Goal: Task Accomplishment & Management: Complete application form

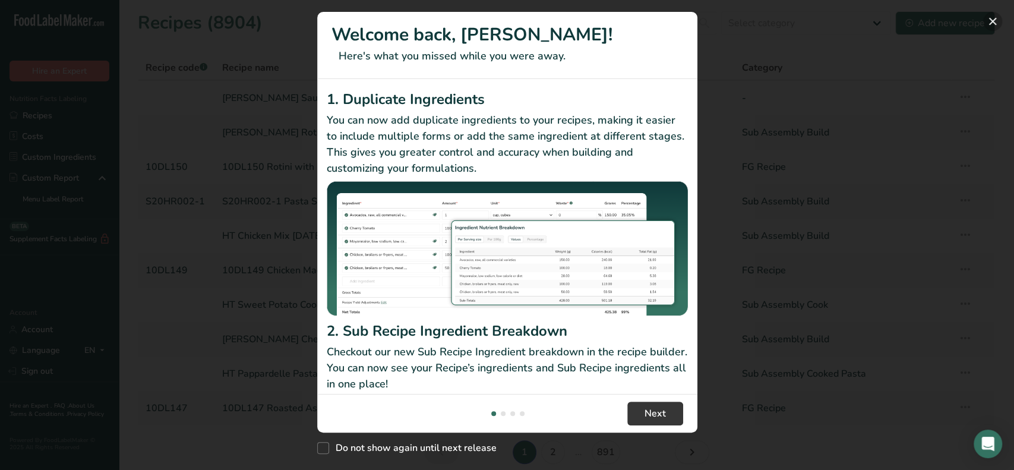
click at [989, 21] on button "New Features" at bounding box center [993, 21] width 19 height 19
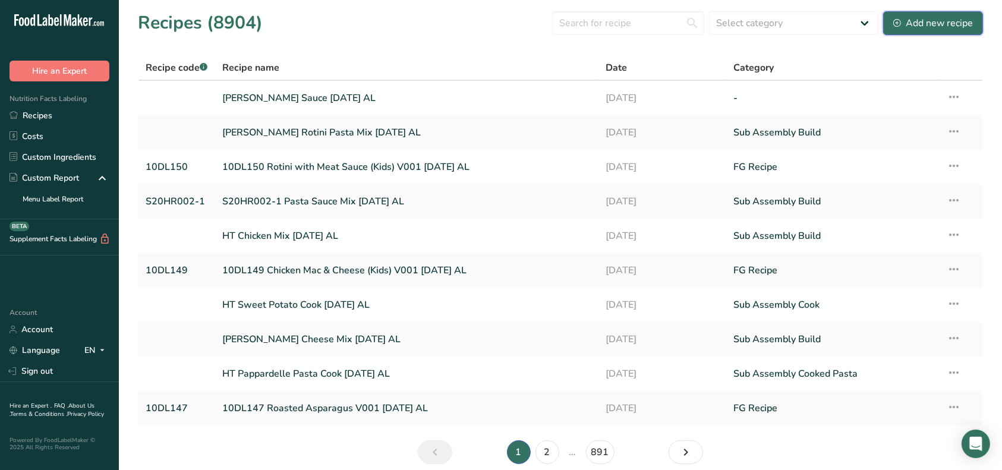
click at [903, 23] on div "Add new recipe" at bounding box center [933, 23] width 80 height 14
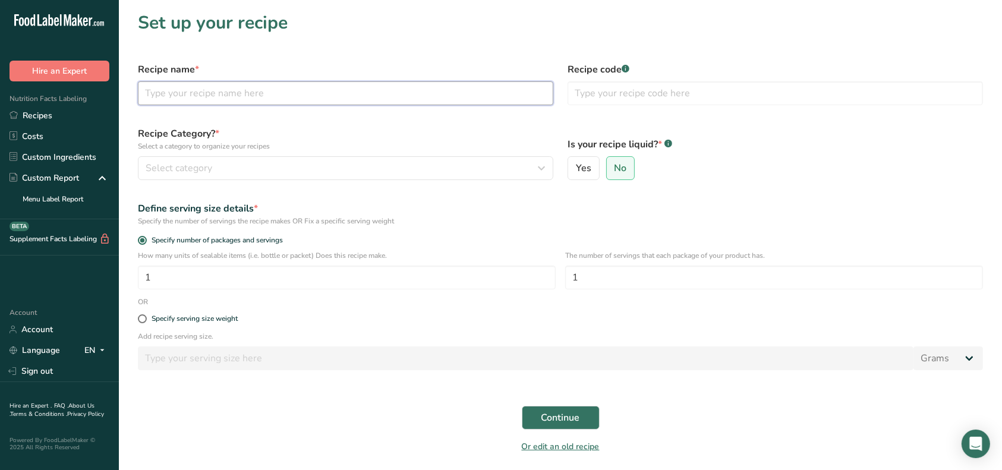
click at [294, 92] on input "text" at bounding box center [345, 93] width 415 height 24
type input "R&D WFM Egg & Bacon Breakfast [DATE]"
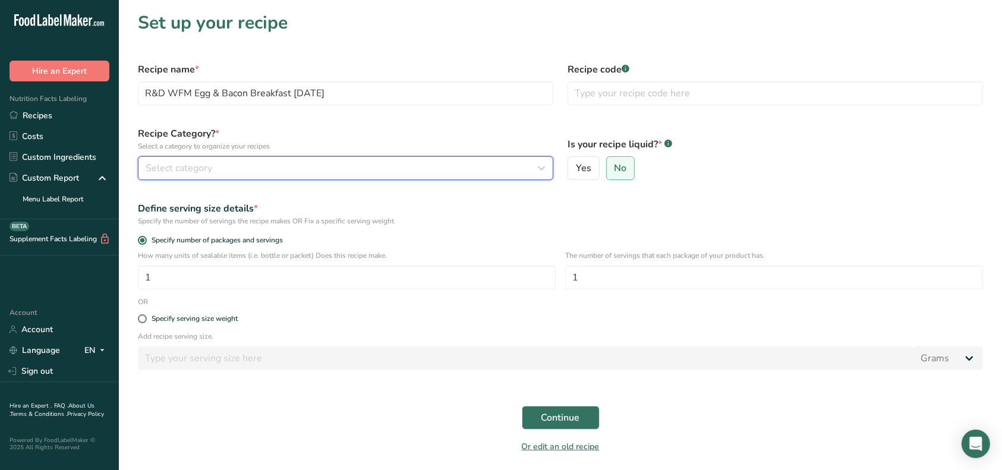
click at [282, 165] on div "Select category" at bounding box center [342, 168] width 393 height 14
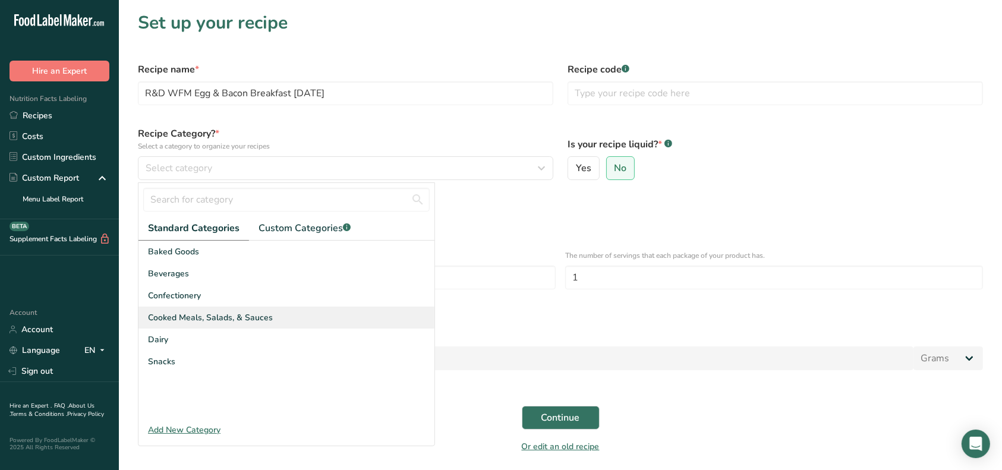
click at [225, 316] on span "Cooked Meals, Salads, & Sauces" at bounding box center [210, 317] width 125 height 12
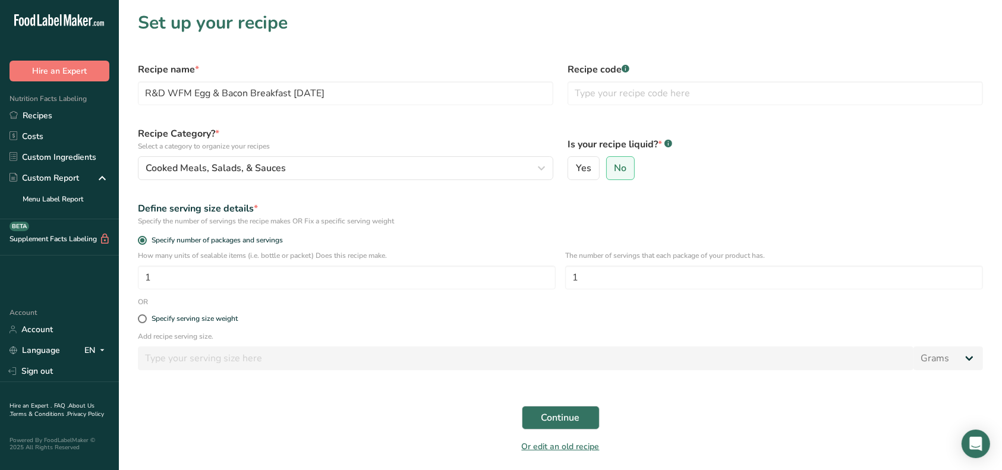
click at [186, 324] on div "Specify serving size weight" at bounding box center [560, 319] width 859 height 24
click at [187, 321] on div "Specify serving size weight" at bounding box center [195, 318] width 86 height 9
click at [146, 321] on input "Specify serving size weight" at bounding box center [142, 319] width 8 height 8
radio input "true"
radio input "false"
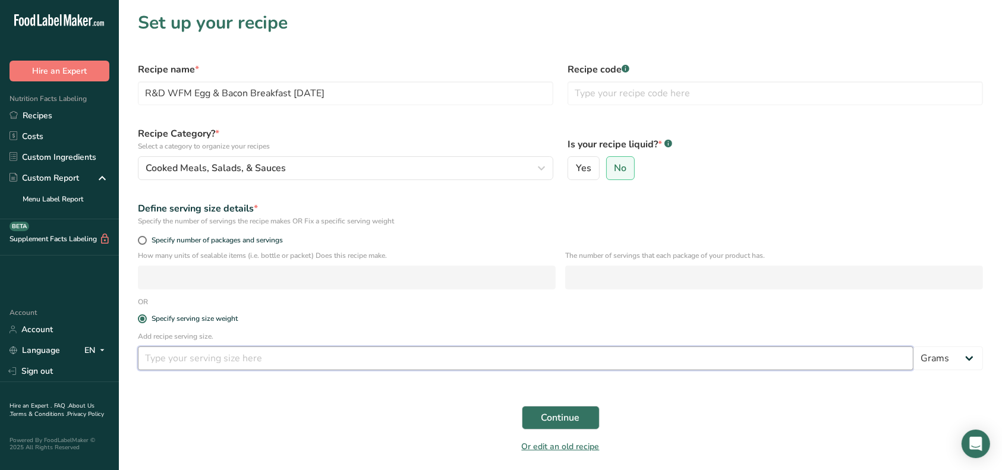
click at [193, 359] on input "number" at bounding box center [526, 358] width 776 height 24
type input "0.57"
click at [963, 354] on select "Grams kg mg mcg lb oz l mL fl oz tbsp tsp cup qt gallon" at bounding box center [948, 358] width 70 height 24
select select "12"
click at [913, 347] on select "Grams kg mg mcg lb oz l mL fl oz tbsp tsp cup qt gallon" at bounding box center [948, 358] width 70 height 24
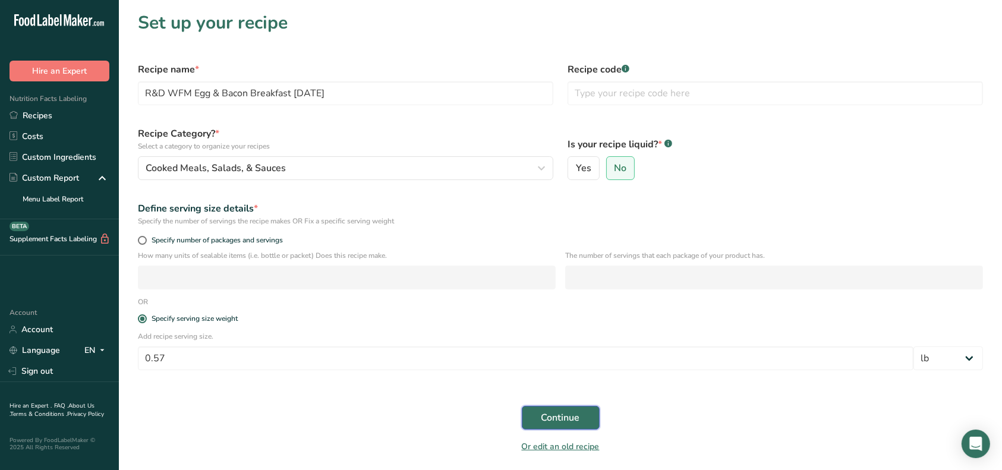
click at [585, 417] on button "Continue" at bounding box center [561, 418] width 78 height 24
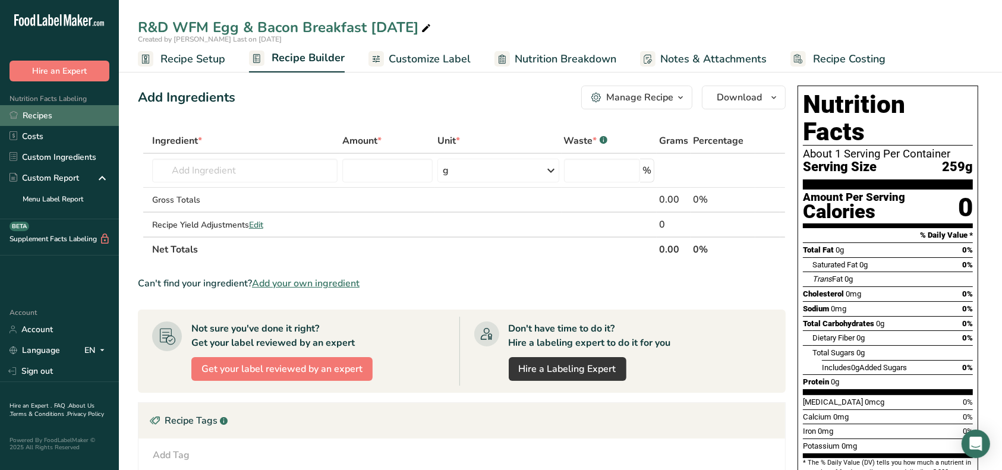
click at [39, 117] on link "Recipes" at bounding box center [59, 115] width 119 height 21
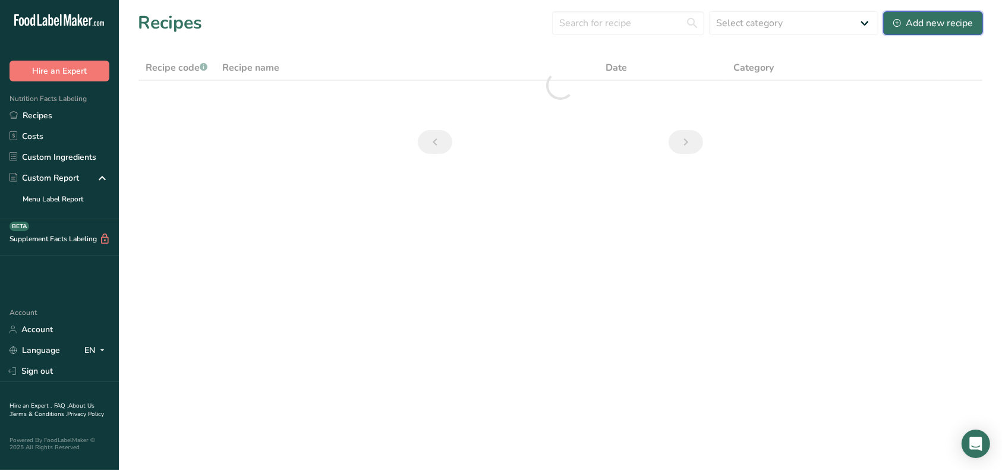
click at [960, 19] on div "Add new recipe" at bounding box center [933, 23] width 80 height 14
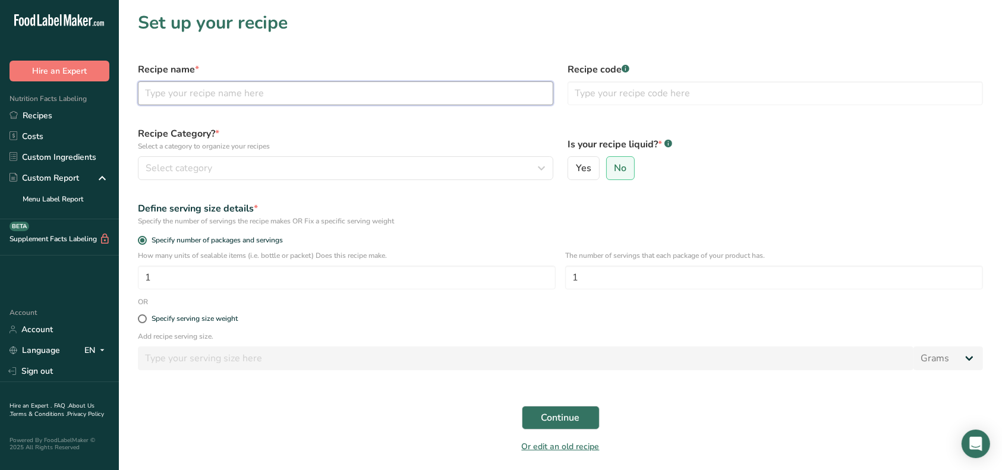
click at [330, 89] on input "text" at bounding box center [345, 93] width 415 height 24
click at [254, 96] on input "R&D WFM Sweet Potato Cook [DATE]" at bounding box center [345, 93] width 415 height 24
type input "R&D WFM Sweet Potato Poblano Cook [DATE]"
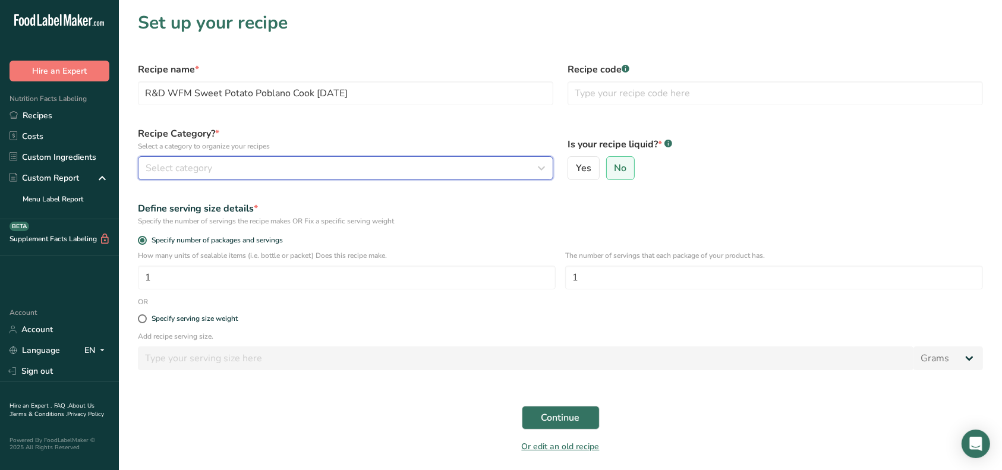
click at [358, 165] on div "Select category" at bounding box center [342, 168] width 393 height 14
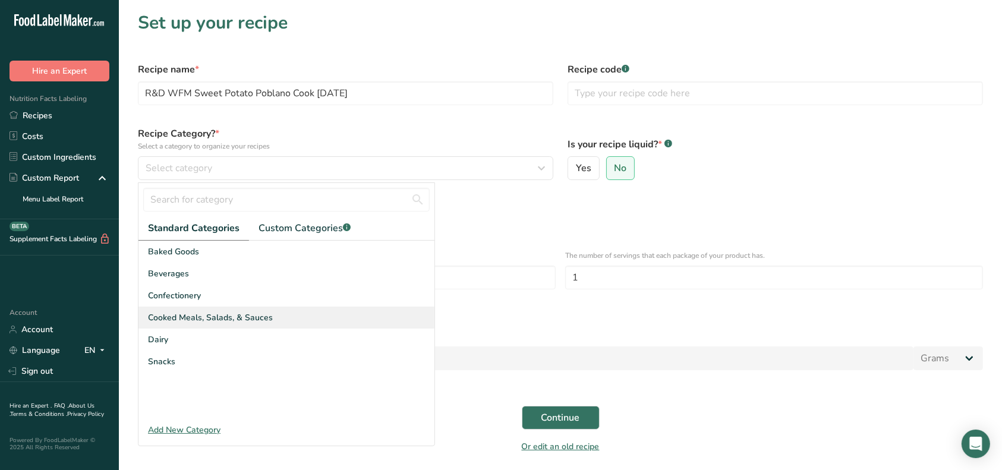
click at [204, 315] on span "Cooked Meals, Salads, & Sauces" at bounding box center [210, 317] width 125 height 12
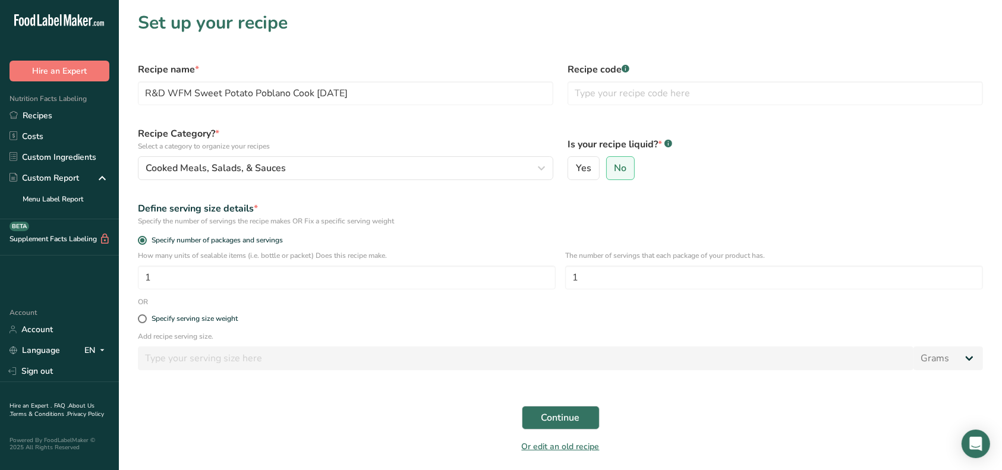
drag, startPoint x: 209, startPoint y: 316, endPoint x: 207, endPoint y: 336, distance: 19.6
click at [209, 316] on div "Specify serving size weight" at bounding box center [195, 318] width 86 height 9
click at [146, 316] on input "Specify serving size weight" at bounding box center [142, 319] width 8 height 8
radio input "true"
radio input "false"
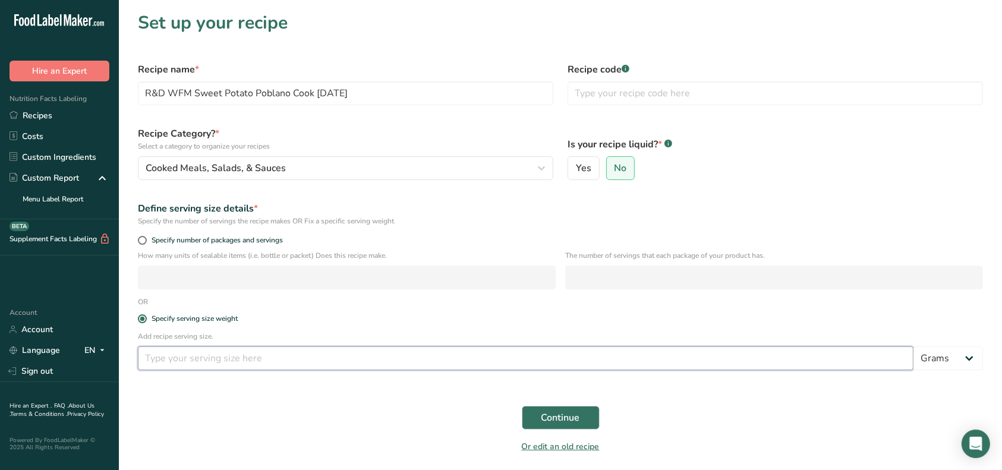
click at [200, 357] on input "number" at bounding box center [526, 358] width 776 height 24
type input "100"
click at [585, 426] on button "Continue" at bounding box center [561, 418] width 78 height 24
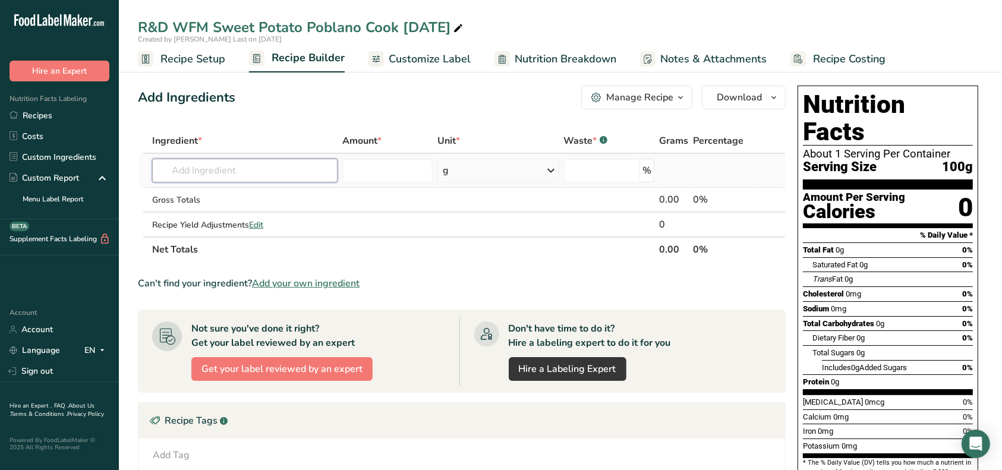
click at [241, 168] on input "text" at bounding box center [244, 171] width 185 height 24
click at [198, 168] on input "text" at bounding box center [244, 171] width 185 height 24
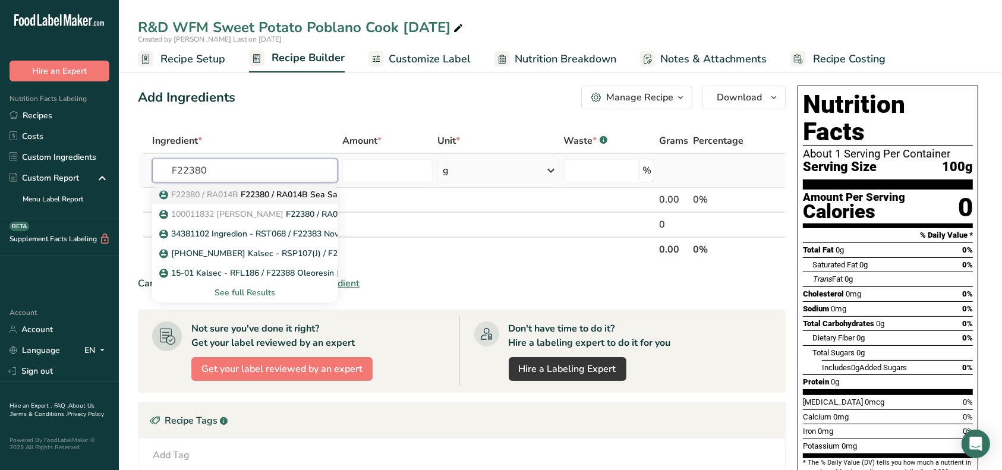
type input "F22380"
click at [276, 191] on p "F22380 / RA014B F22380 / RA014B Sea Salt, [PERSON_NAME] [DATE] CC" at bounding box center [310, 194] width 296 height 12
type input "F22380 / RA014B Sea Salt, [PERSON_NAME] [DATE] CC"
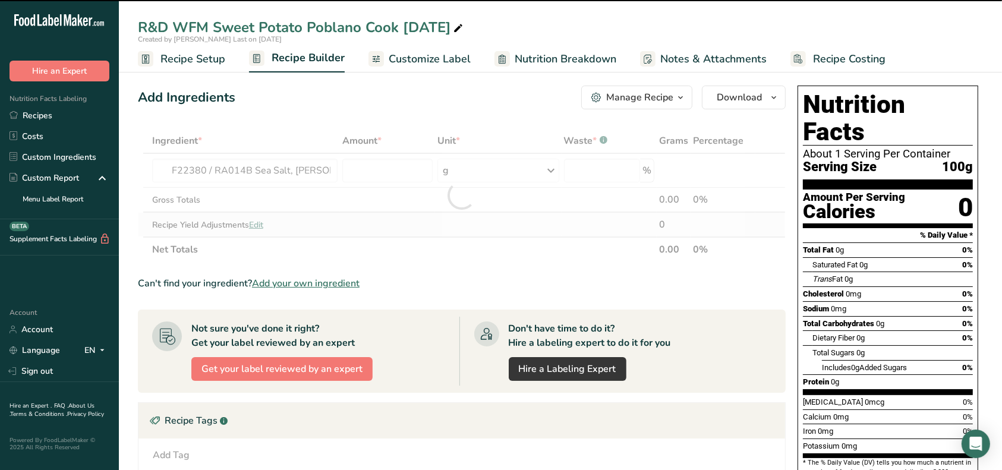
type input "0"
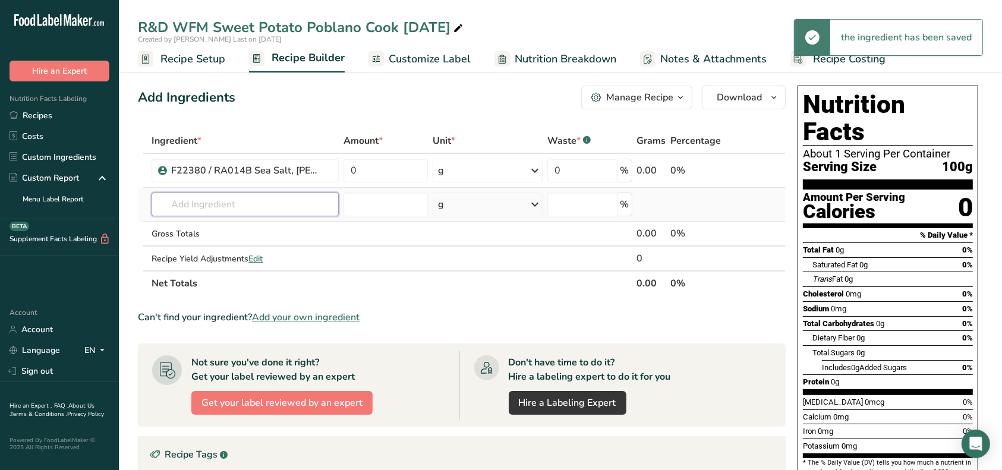
click at [200, 207] on input "text" at bounding box center [245, 205] width 187 height 24
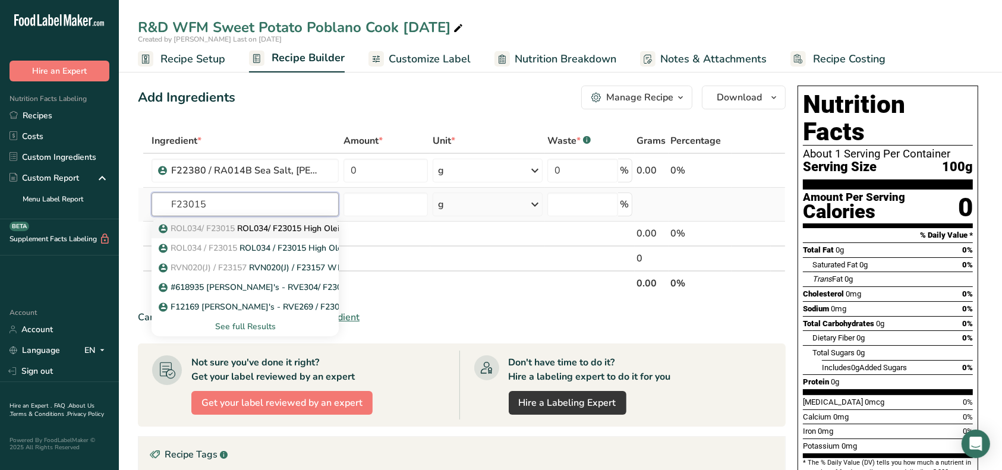
type input "F23015"
click at [276, 227] on p "ROL034/ F23015 ROL034/ F23015 High Oleic [MEDICAL_DATA] 0-29-19 AC" at bounding box center [311, 228] width 301 height 12
type input "ROL034/ F23015 High Oleic [MEDICAL_DATA] 0-29-19 AC"
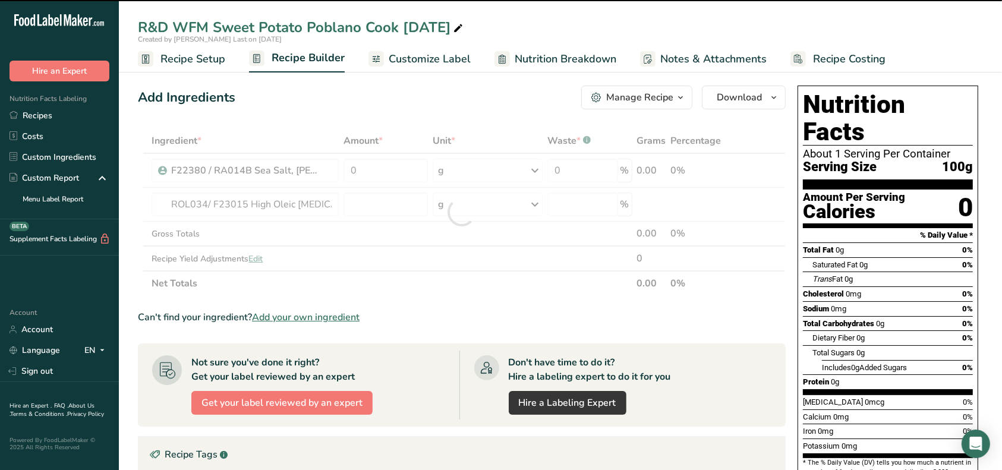
type input "0"
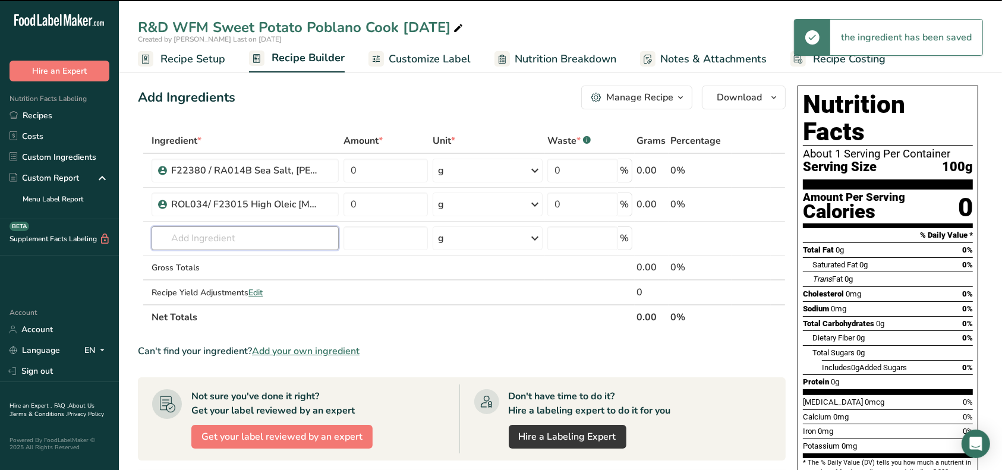
click at [242, 237] on input "text" at bounding box center [245, 238] width 187 height 24
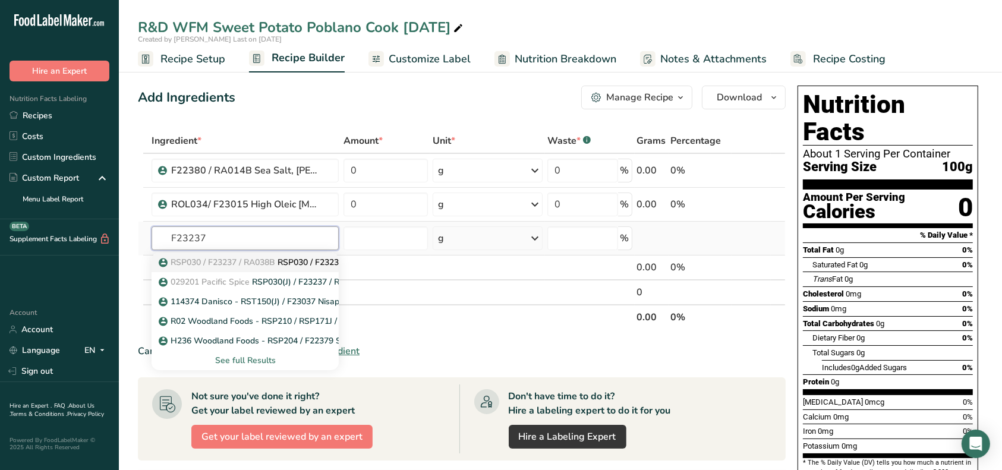
type input "F23237"
click at [304, 264] on p "RSP030 / F23237 / RA038B RSP030 / F23237 / RA038B Spanish Paprika 120 ASTA, Pac…" at bounding box center [371, 262] width 421 height 12
type input "RSP030 / F23237 / RA038B Spanish Paprika 120 ASTA, Pacific Spice [DATE] CC"
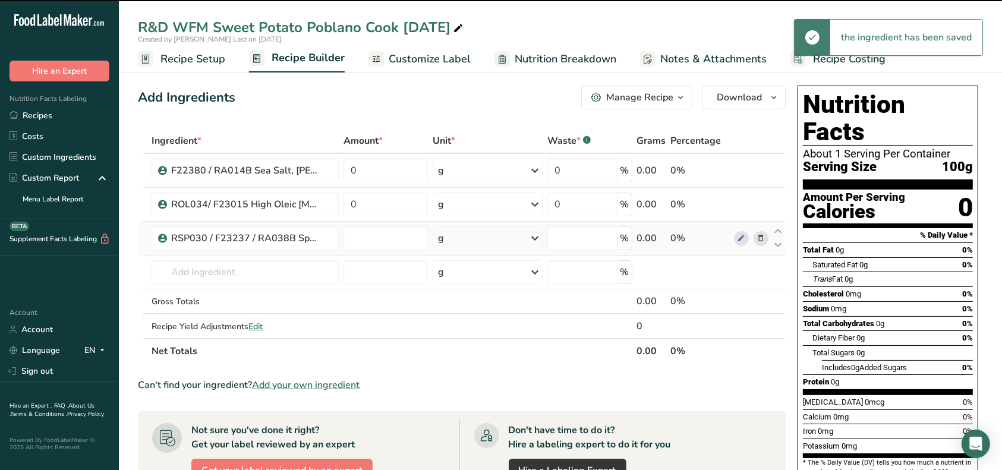
type input "0"
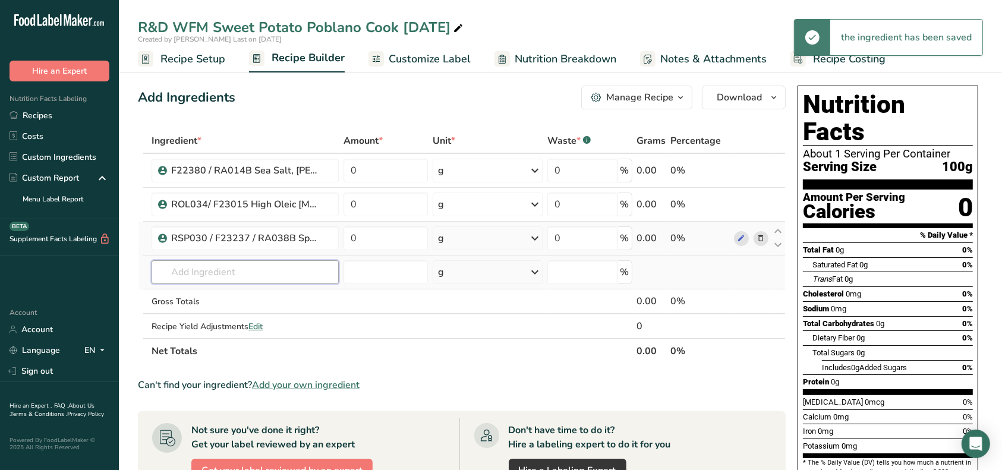
click at [293, 263] on input "text" at bounding box center [245, 272] width 187 height 24
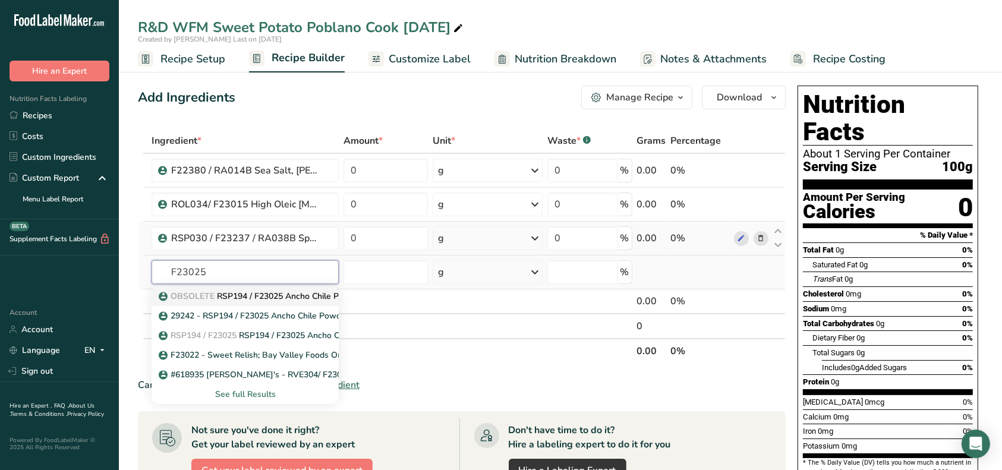
type input "F23025"
click at [305, 293] on p "OBSOLETE RSP194 / F23025 Ancho Chile Powder, Woodland Foods [DATE] AC" at bounding box center [319, 296] width 316 height 12
type input "RSP194 / F23025 Ancho Chile Powder, Woodland Foods [DATE] AC"
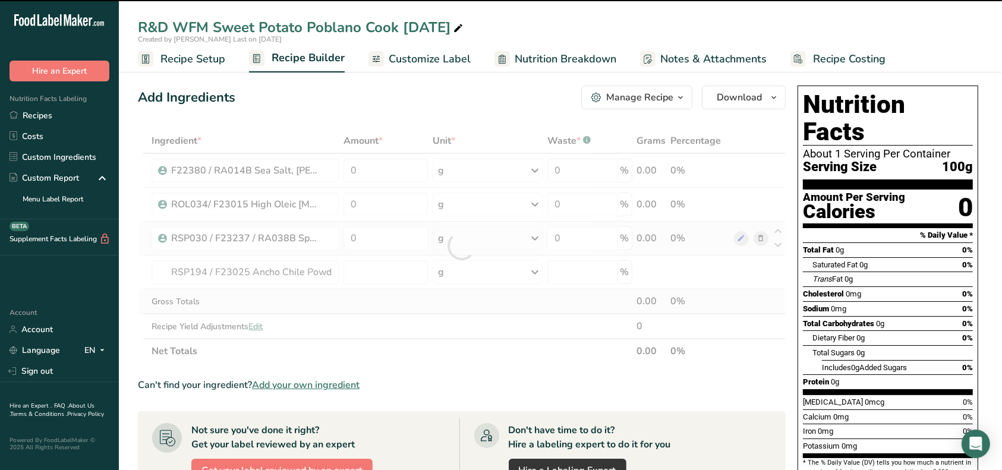
type input "0"
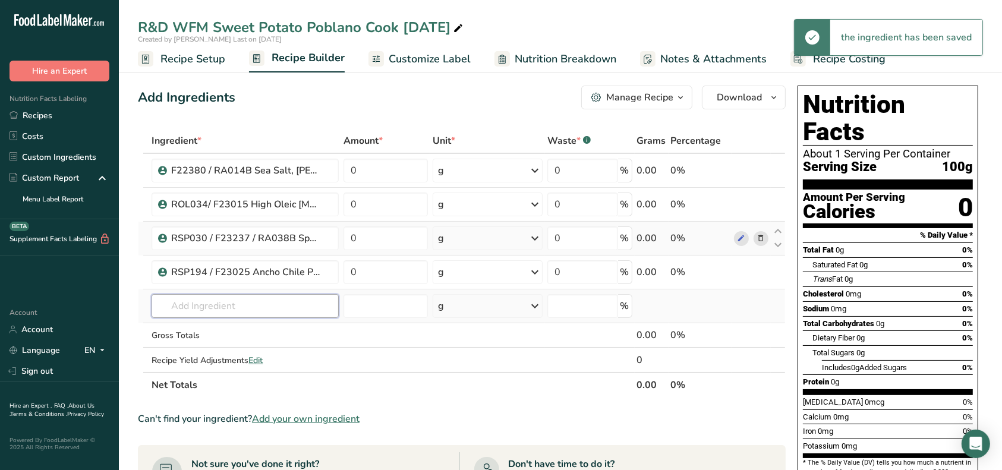
click at [270, 309] on input "text" at bounding box center [245, 306] width 187 height 24
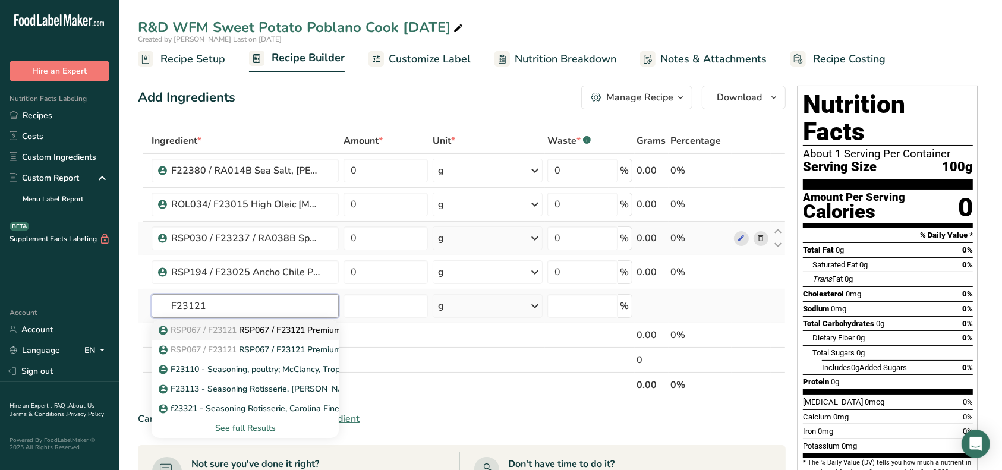
type input "F23121"
click at [281, 326] on p "RSP067 / F23121 RSP067 / F23121 Premium Dehydrated Garlic Powder, Pacific Spice…" at bounding box center [351, 330] width 380 height 12
type input "RSP067 / F23121 Premium Dehydrated Garlic Powder, Pacific Spice [DATE] AC"
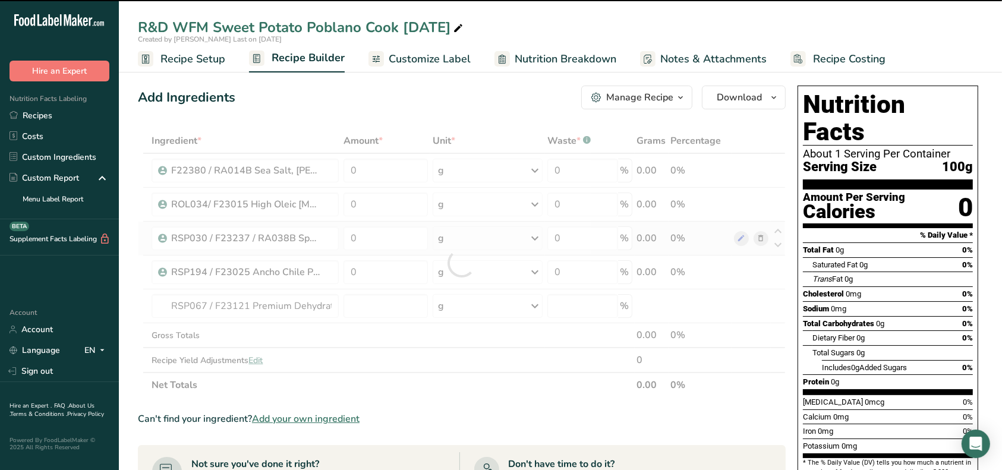
type input "0"
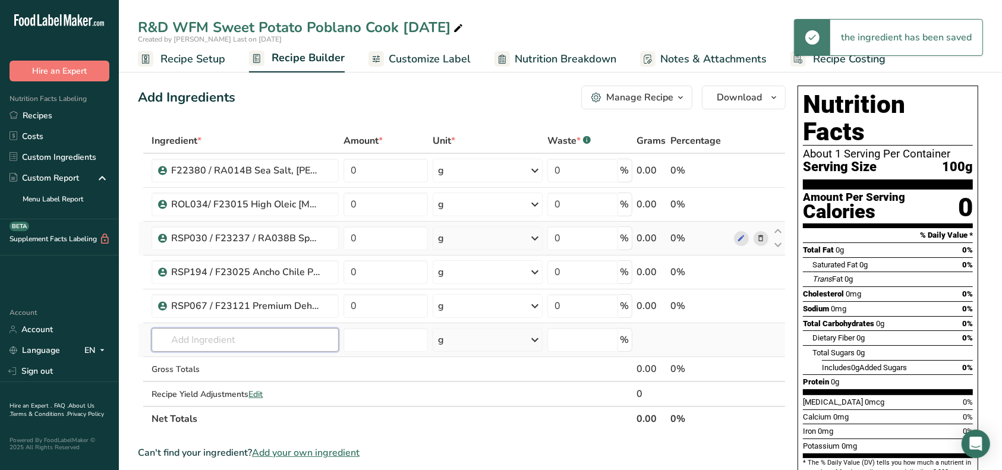
click at [266, 337] on input "text" at bounding box center [245, 340] width 187 height 24
type input "G"
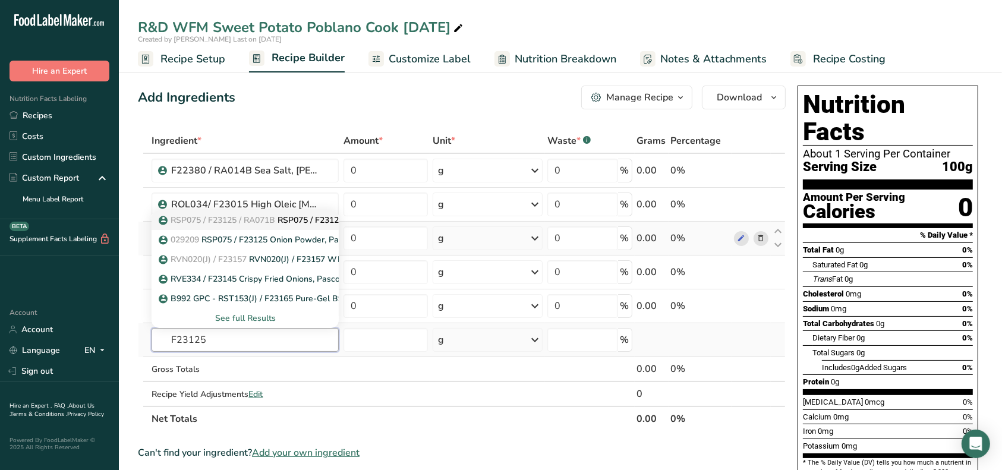
type input "F23125"
click at [269, 223] on span "RSP075 / F23125 / RA071B" at bounding box center [223, 220] width 105 height 11
type input "RSP075 / F23125 / RA071B Onion Powder, Pacific Spice [DATE] AC"
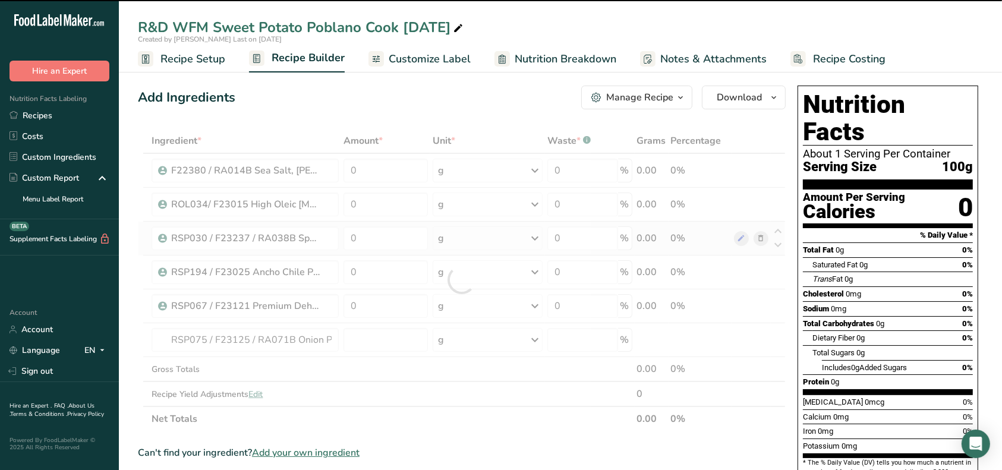
type input "0"
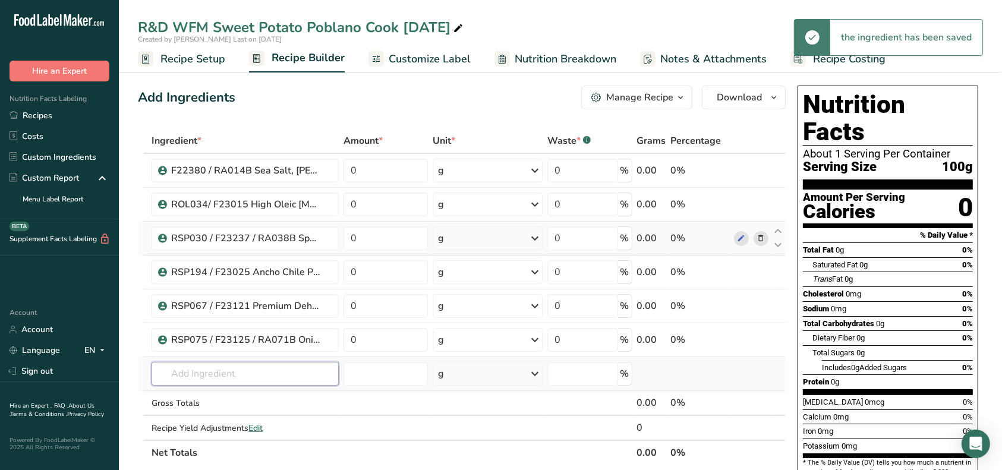
click at [260, 374] on input "text" at bounding box center [245, 374] width 187 height 24
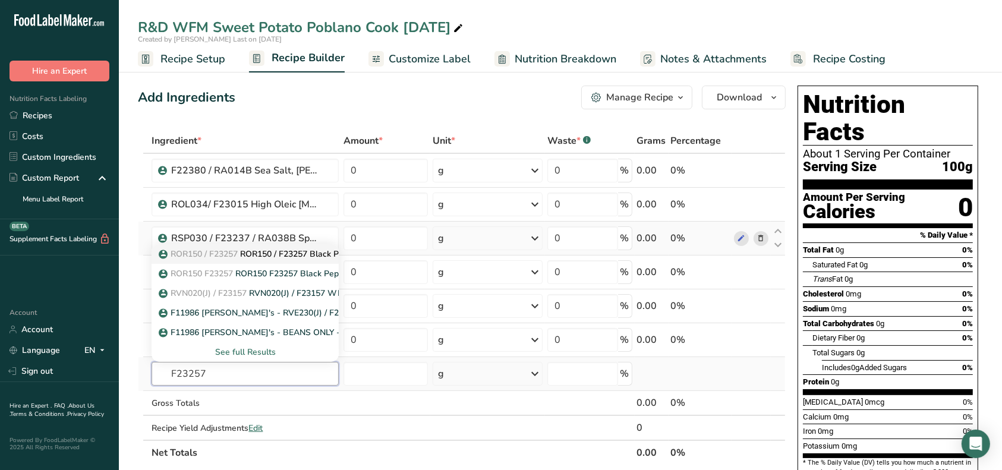
type input "F23257"
click at [252, 256] on p "ROR150 / F23257 ROR150 / F23257 Black Pepper Irradiated, Chesapeake Spice [DATE…" at bounding box center [339, 254] width 357 height 12
type input "ROR150 / F23257 Black Pepper Irradiated, Chesapeake Spice [DATE] AF"
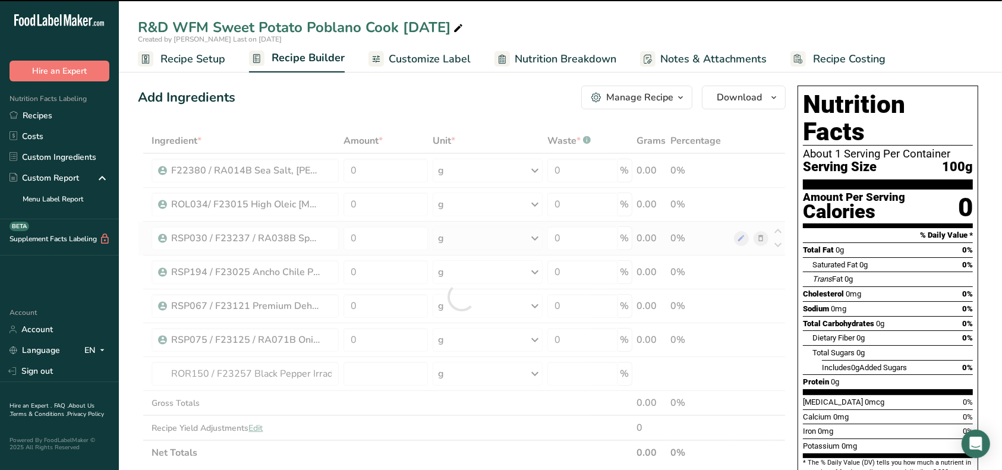
type input "0"
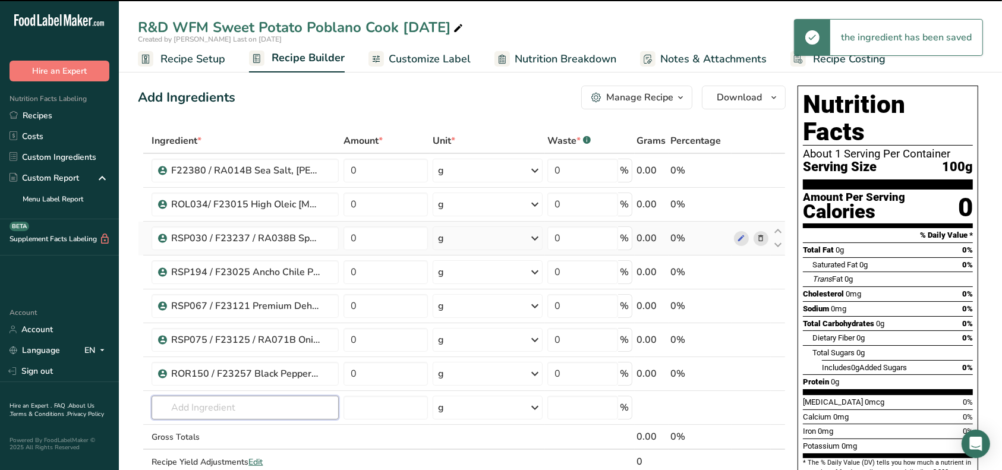
click at [216, 404] on input "text" at bounding box center [245, 408] width 187 height 24
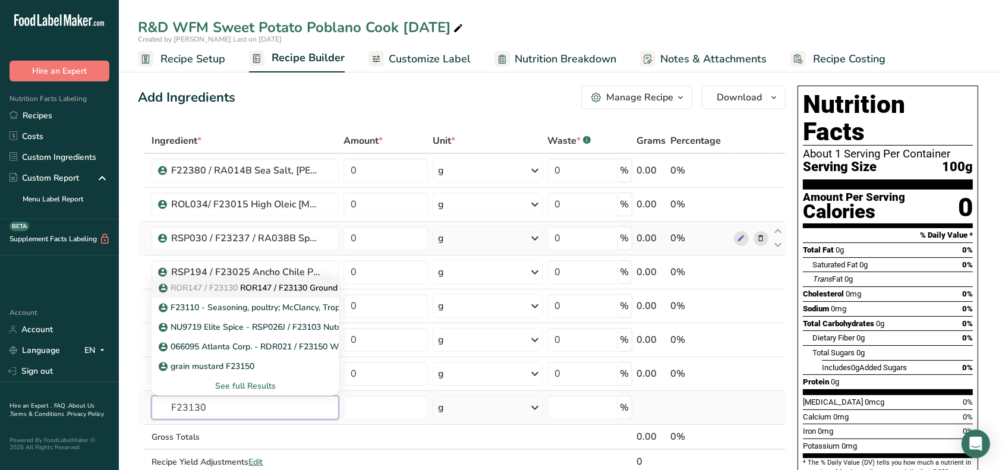
type input "F23130"
click at [289, 286] on p "ROR147 / F23130 ROR147 / F23130 Ground Cumin, Chesapeake Spice [DATE] AF" at bounding box center [321, 288] width 320 height 12
type input "ROR147 / F23130 Ground Cumin, Chesapeake Spice [DATE] AF"
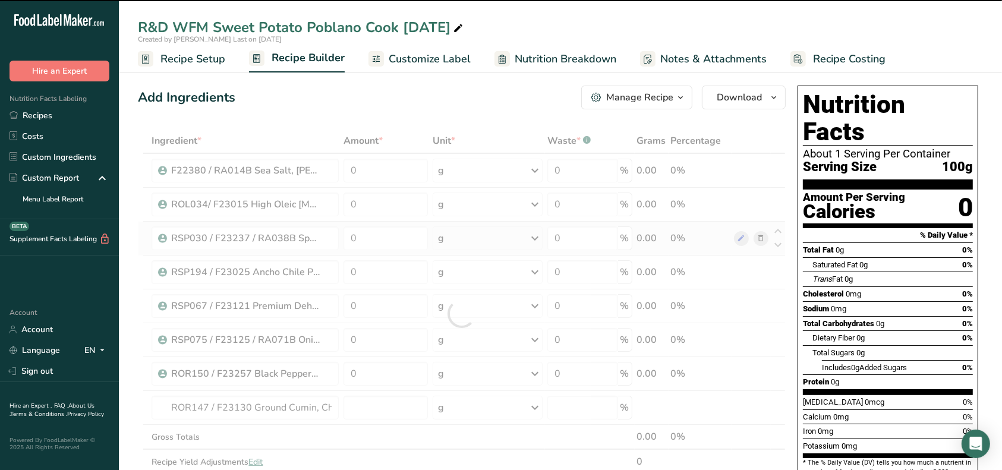
type input "0"
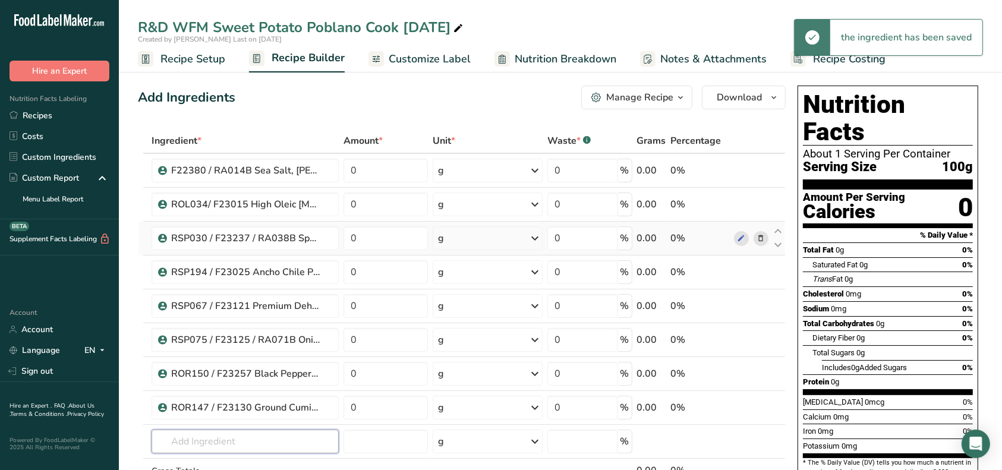
click at [245, 435] on input "text" at bounding box center [245, 442] width 187 height 24
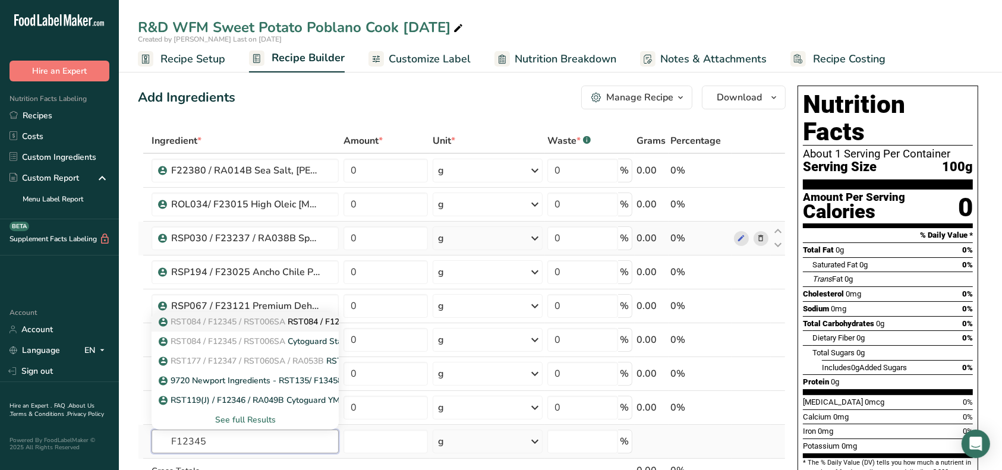
type input "F12345"
click at [244, 320] on span "RST084 / F12345 / RST006SA" at bounding box center [228, 321] width 115 height 11
type input "RST084 / F12345 / RST006SA CytoGuard Stat-N Plus, A&B [DATE] CC"
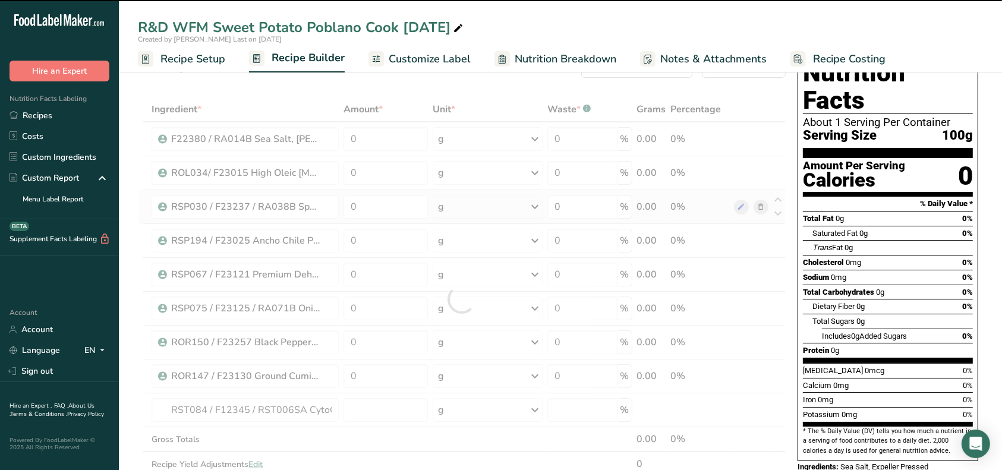
type input "0"
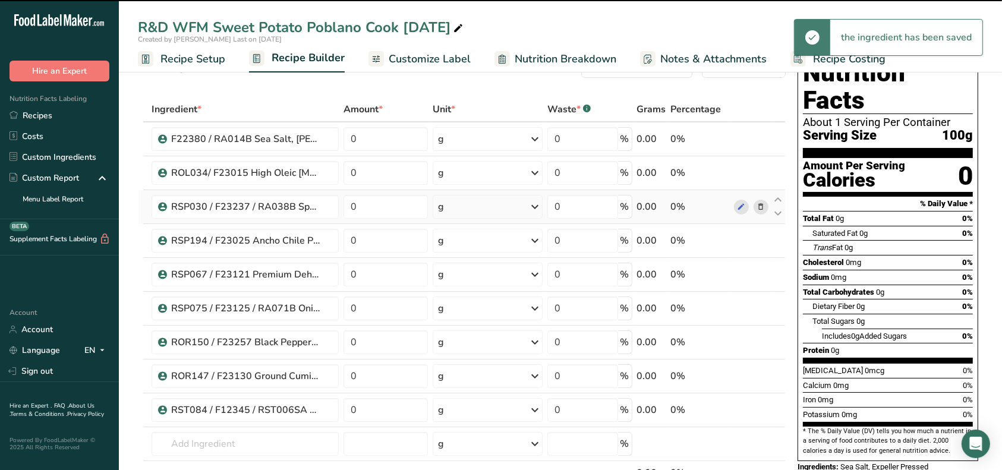
scroll to position [79, 0]
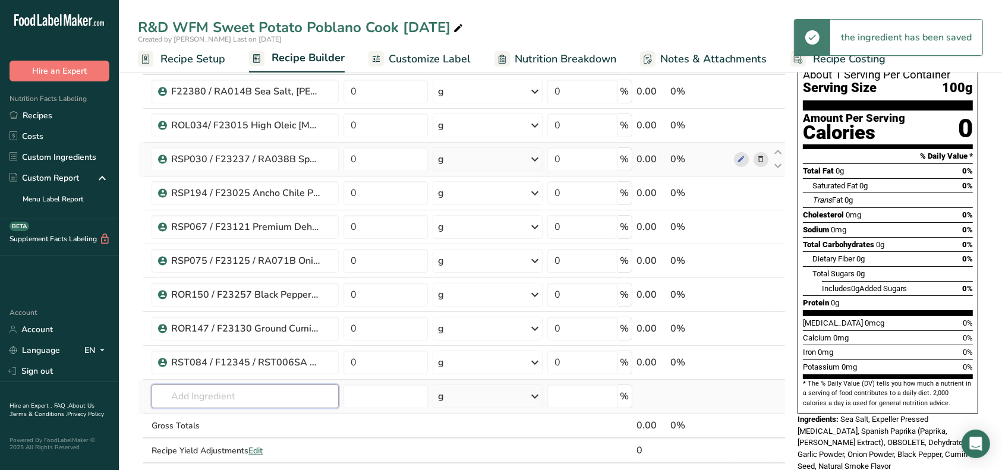
click at [228, 392] on input "text" at bounding box center [245, 397] width 187 height 24
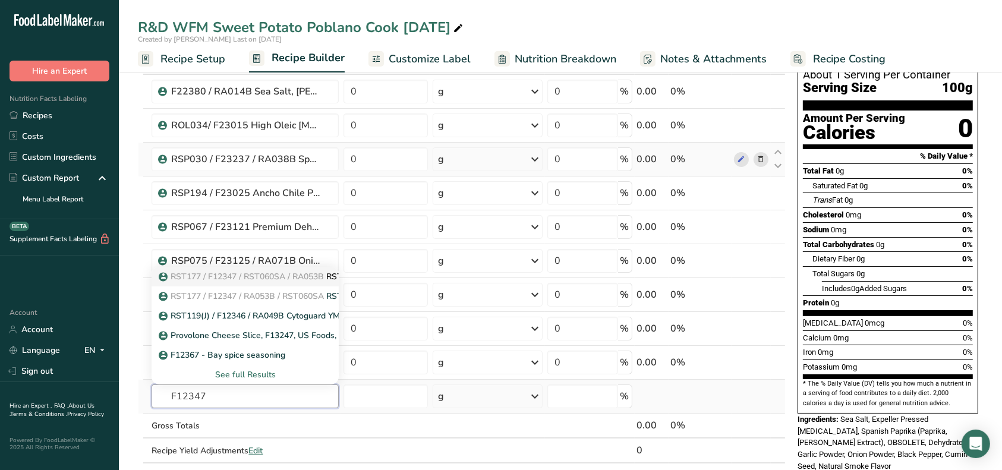
type input "F12347"
click at [308, 278] on span "RST177 / F12347 / RST060SA / RA053B" at bounding box center [247, 276] width 153 height 11
type input "RST177 / F12347 / RST060SA / RA053B CytoGuard YM K, A&B [DATE] AF"
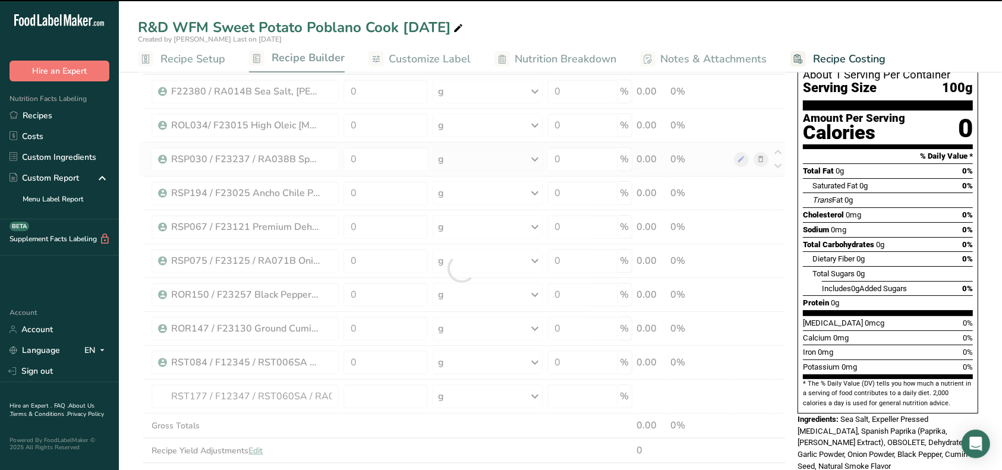
type input "0"
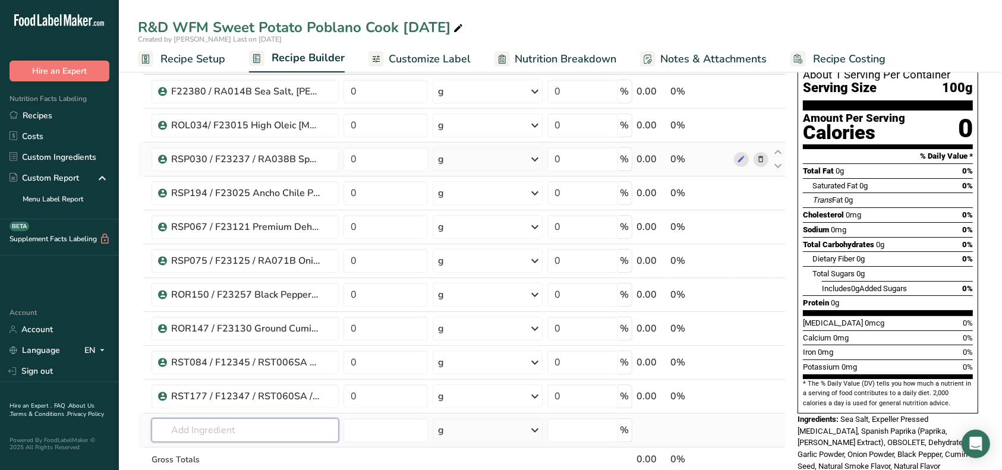
click at [242, 428] on input "text" at bounding box center [245, 430] width 187 height 24
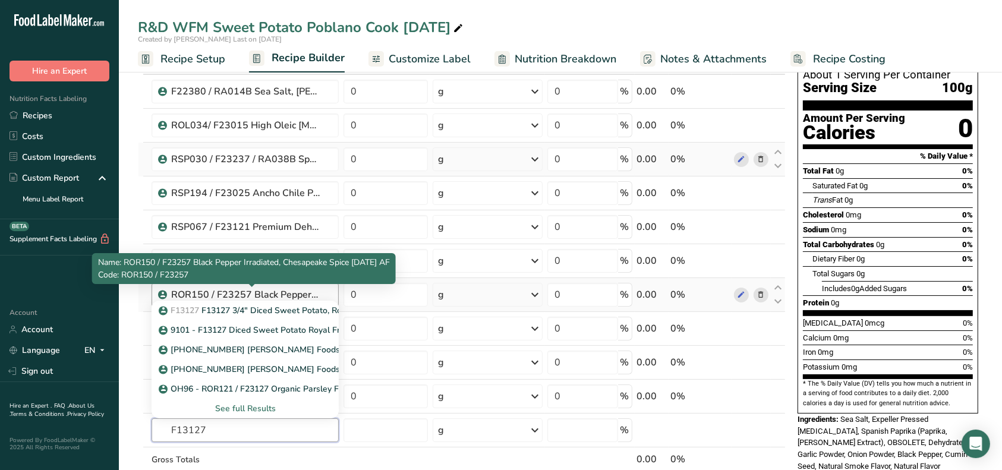
type input "F13127"
click at [272, 294] on div "ROR150 / F23257 Black Pepper Irradiated, Chesapeake Spice [DATE] AF" at bounding box center [245, 295] width 149 height 14
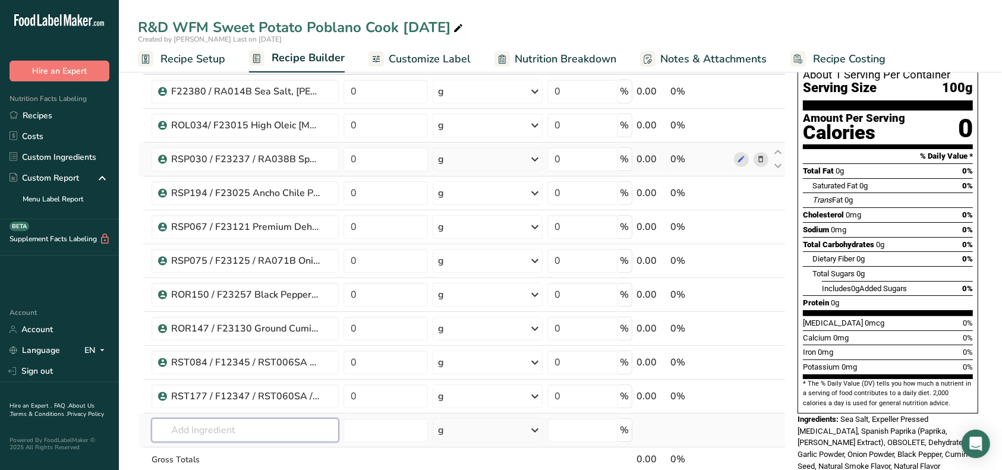
click at [257, 420] on input "text" at bounding box center [245, 430] width 187 height 24
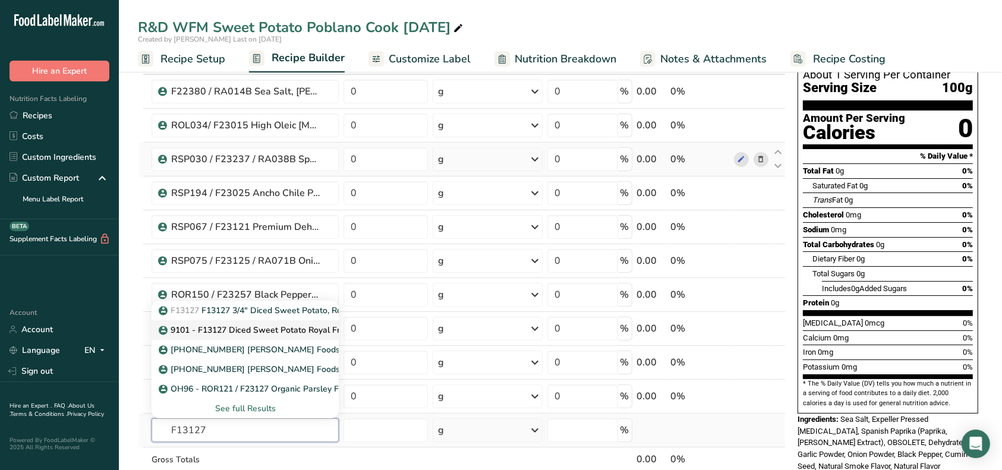
type input "F13127"
click at [252, 332] on p "9101 - F13127 Diced Sweet Potato Royal Fresh Cut [DATE] KM" at bounding box center [287, 330] width 253 height 12
type input "9101 - F13127 Diced Sweet Potato Royal Fresh Cut [DATE] KM"
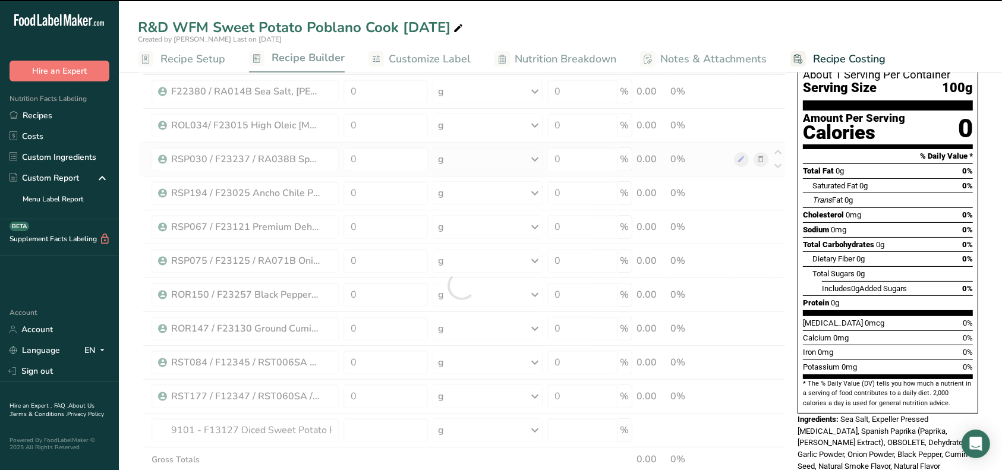
type input "0"
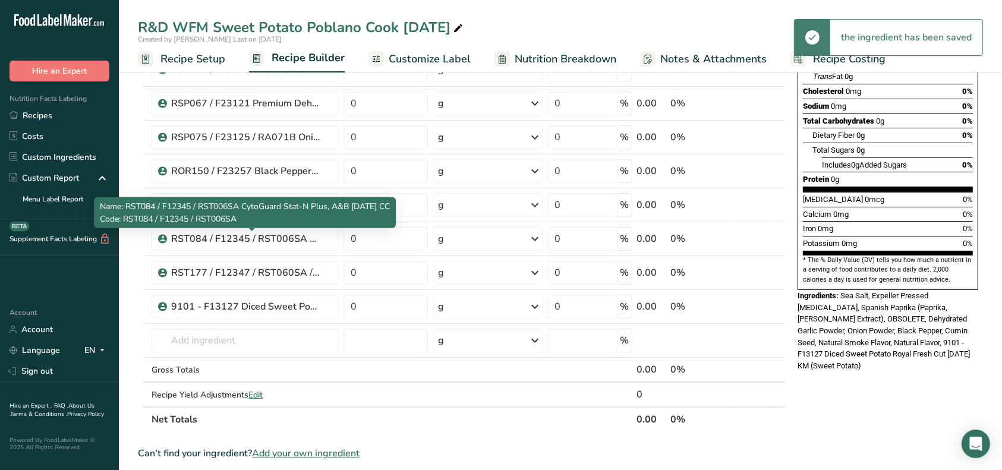
scroll to position [238, 0]
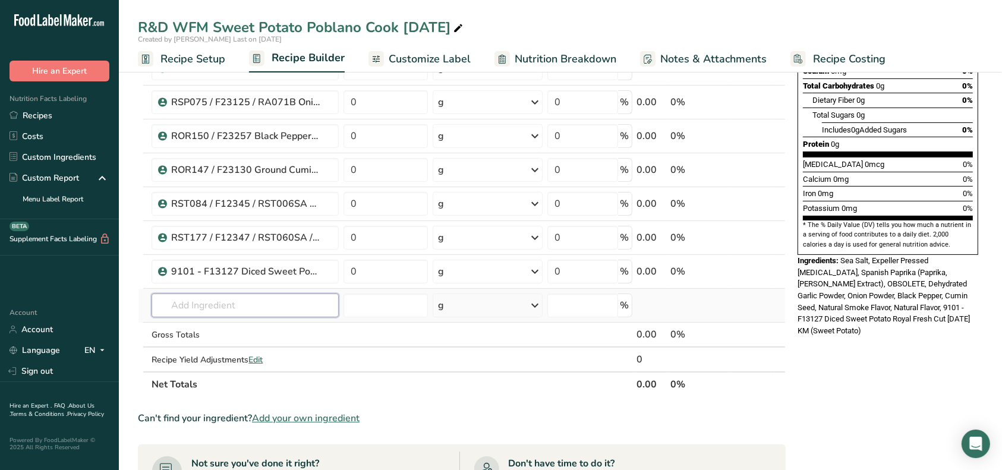
click at [245, 302] on input "text" at bounding box center [245, 306] width 187 height 24
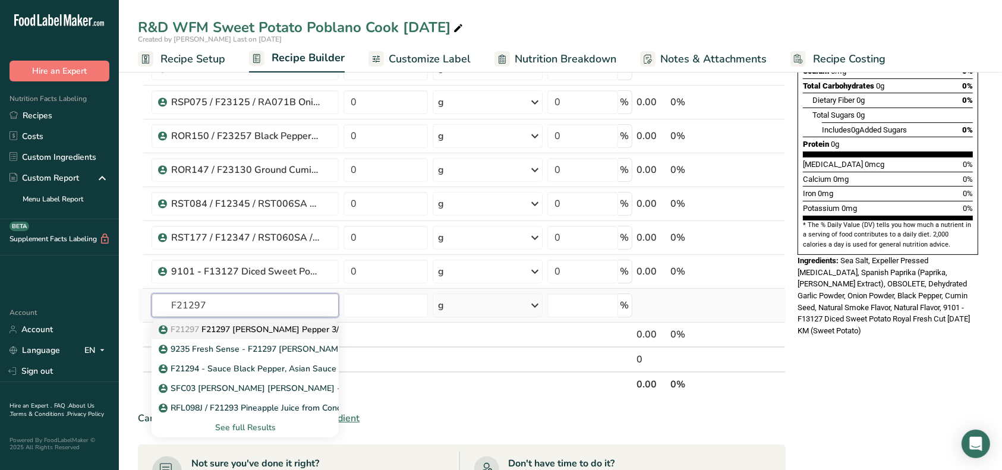
type input "F21297"
click at [248, 328] on p "F21297 F21297 [PERSON_NAME] Pepper 3/8", Fresh Sense [DATE] AC" at bounding box center [302, 329] width 282 height 12
type input "F21297 [PERSON_NAME] Pepper 3/8", Fresh Sense [DATE] AC"
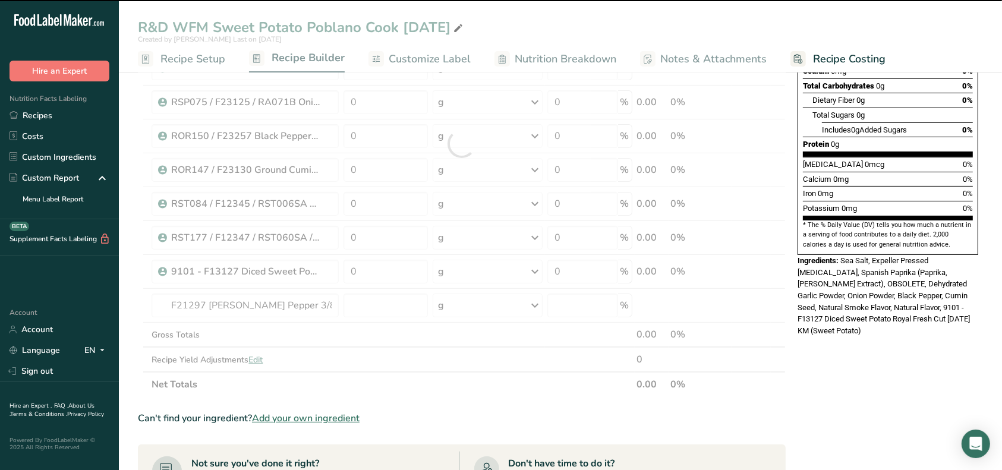
type input "0"
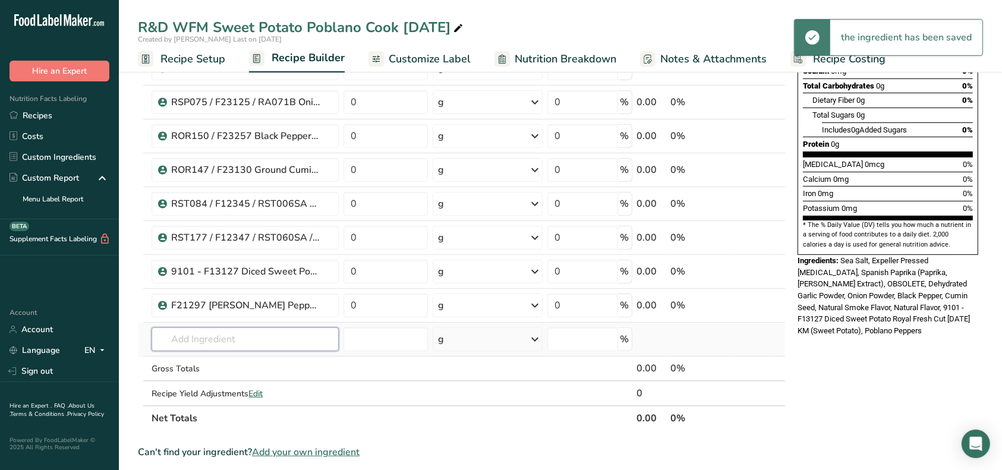
click at [227, 336] on input "text" at bounding box center [245, 339] width 187 height 24
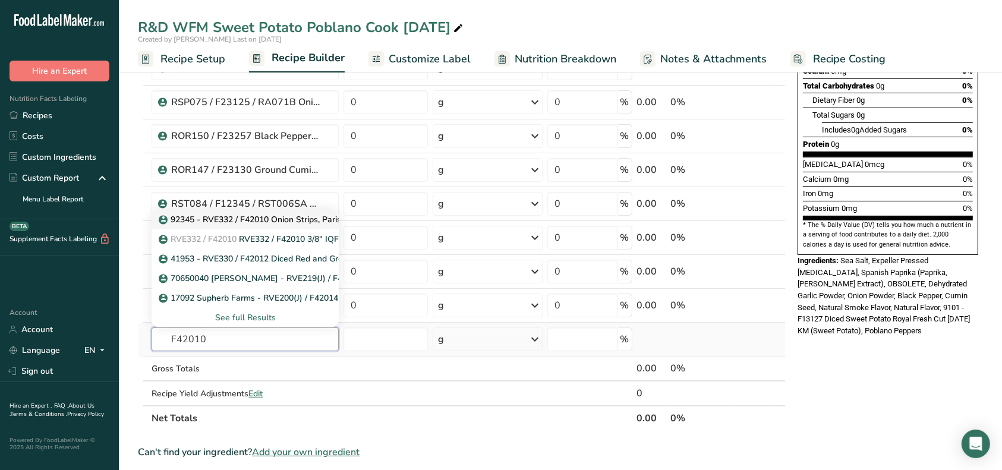
type input "F42010"
click at [249, 221] on p "92345 - RVE332 / F42010 Onion Strips, Paris Foods [DATE] AL" at bounding box center [285, 219] width 249 height 12
type input "92345 - RVE332 / F42010 Onion Strips, Paris Foods [DATE] AL"
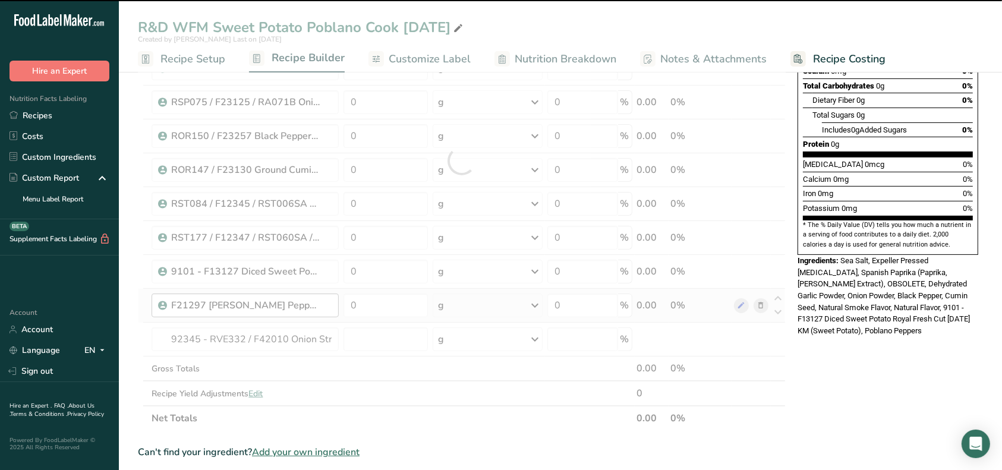
type input "0"
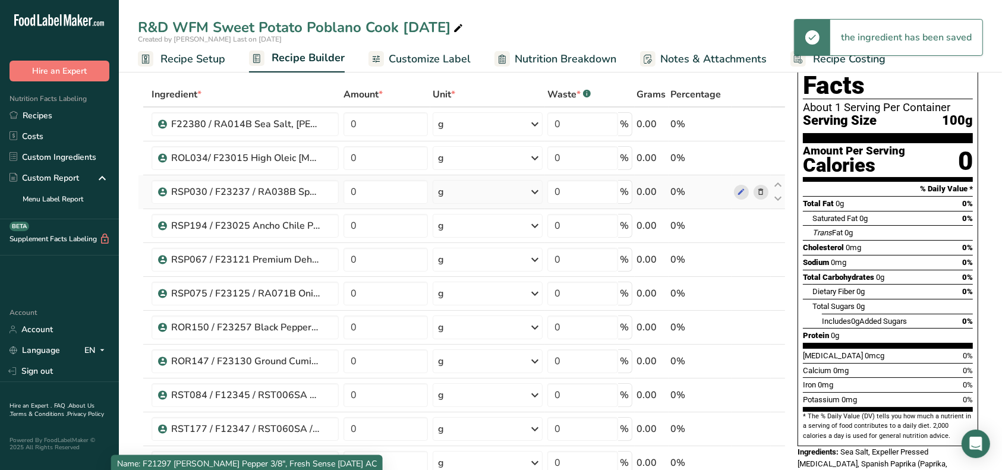
scroll to position [0, 0]
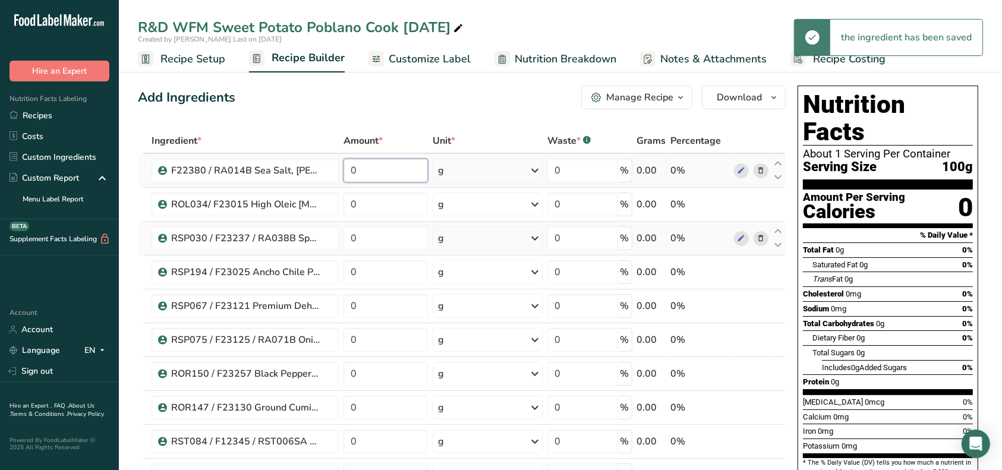
drag, startPoint x: 361, startPoint y: 171, endPoint x: 339, endPoint y: 172, distance: 22.6
click at [339, 172] on tr "F22380 / RA014B Sea Salt, [PERSON_NAME] [DATE] CC 0 g Weight Units g kg mg See …" at bounding box center [461, 171] width 647 height 34
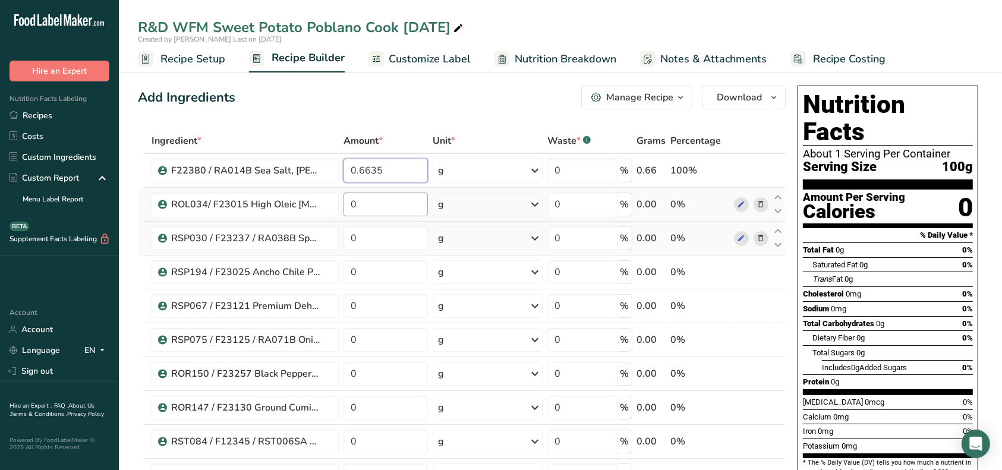
type input "0.6635"
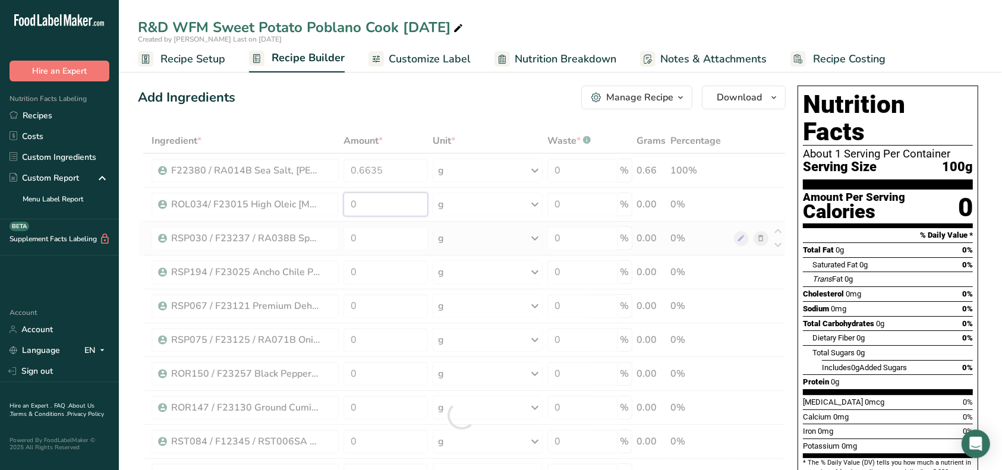
drag, startPoint x: 390, startPoint y: 205, endPoint x: 344, endPoint y: 206, distance: 47.0
click at [344, 206] on div "Ingredient * Amount * Unit * Waste * .a-a{fill:#347362;}.b-a{fill:#fff;} Grams …" at bounding box center [462, 415] width 648 height 574
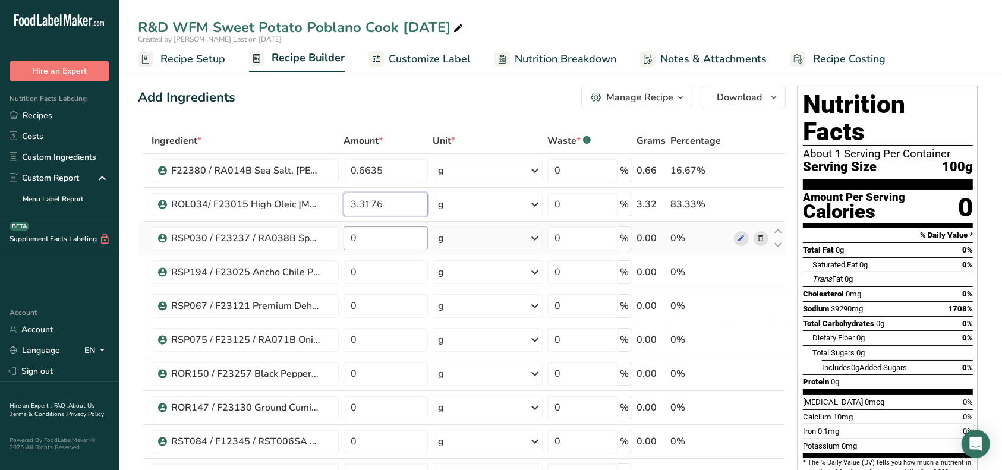
type input "3.3176"
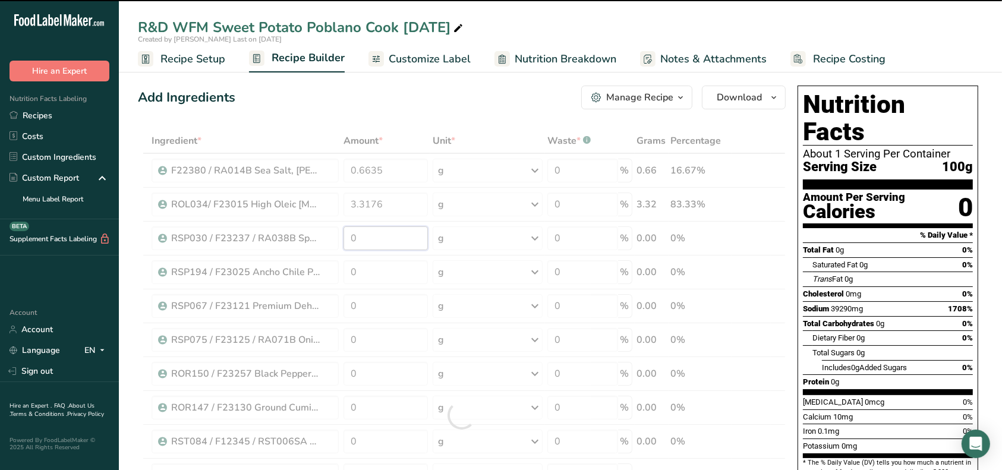
drag, startPoint x: 359, startPoint y: 240, endPoint x: 346, endPoint y: 240, distance: 13.1
click at [346, 240] on div "Ingredient * Amount * Unit * Waste * .a-a{fill:#347362;}.b-a{fill:#fff;} Grams …" at bounding box center [462, 415] width 648 height 574
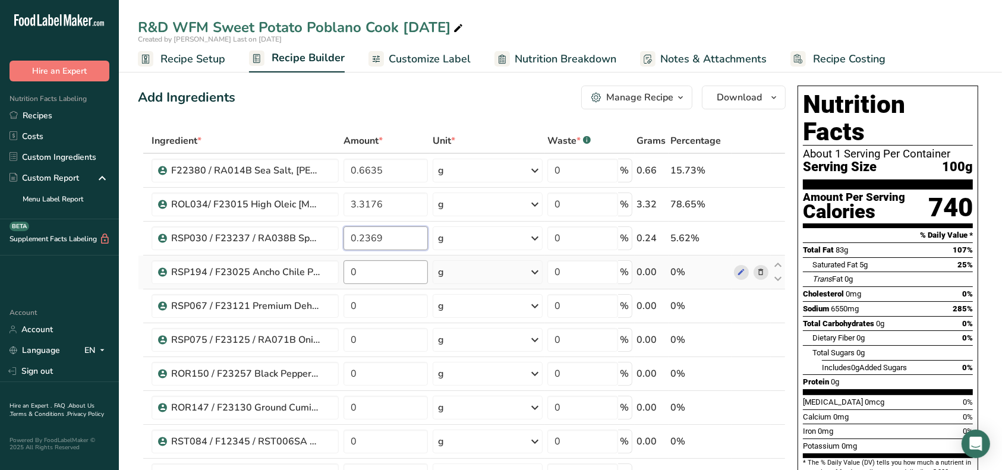
type input "0.2369"
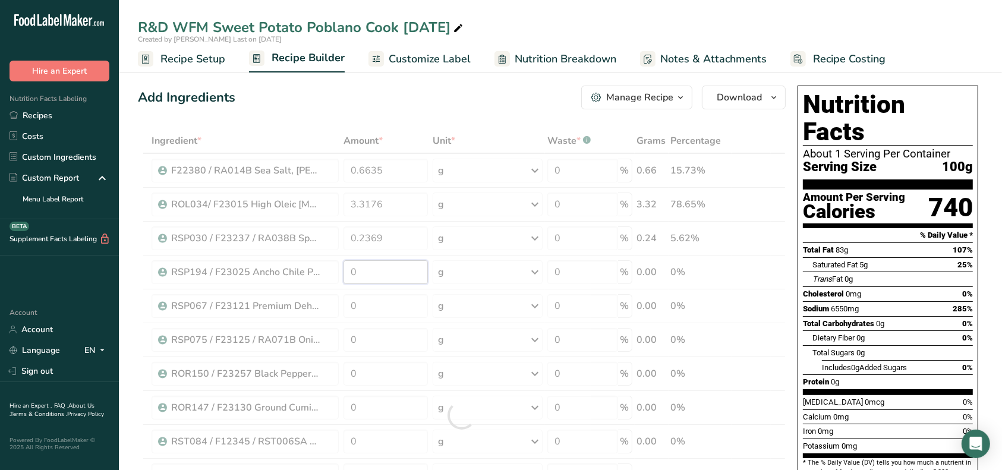
drag, startPoint x: 371, startPoint y: 278, endPoint x: 343, endPoint y: 273, distance: 28.3
click at [343, 273] on div "Ingredient * Amount * Unit * Waste * .a-a{fill:#347362;}.b-a{fill:#fff;} Grams …" at bounding box center [462, 415] width 648 height 574
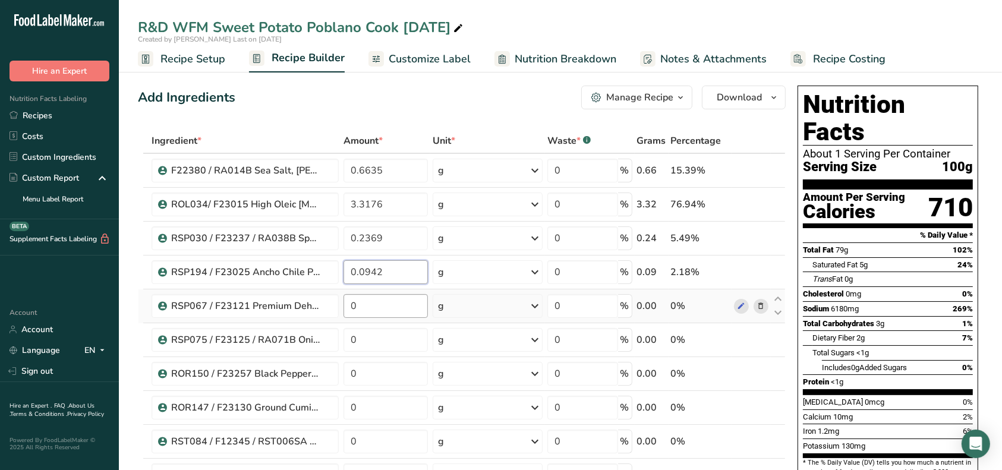
type input "0.0942"
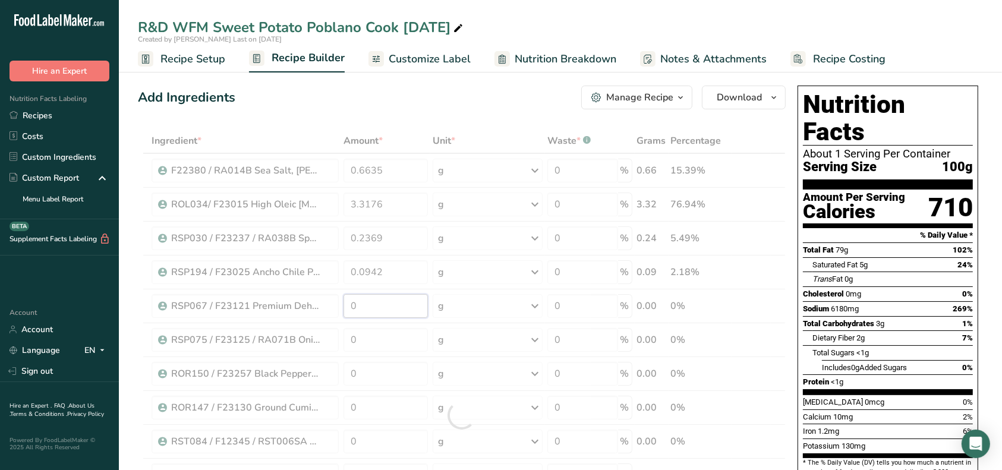
drag, startPoint x: 363, startPoint y: 302, endPoint x: 347, endPoint y: 302, distance: 15.5
click at [347, 302] on div "Ingredient * Amount * Unit * Waste * .a-a{fill:#347362;}.b-a{fill:#fff;} Grams …" at bounding box center [462, 415] width 648 height 574
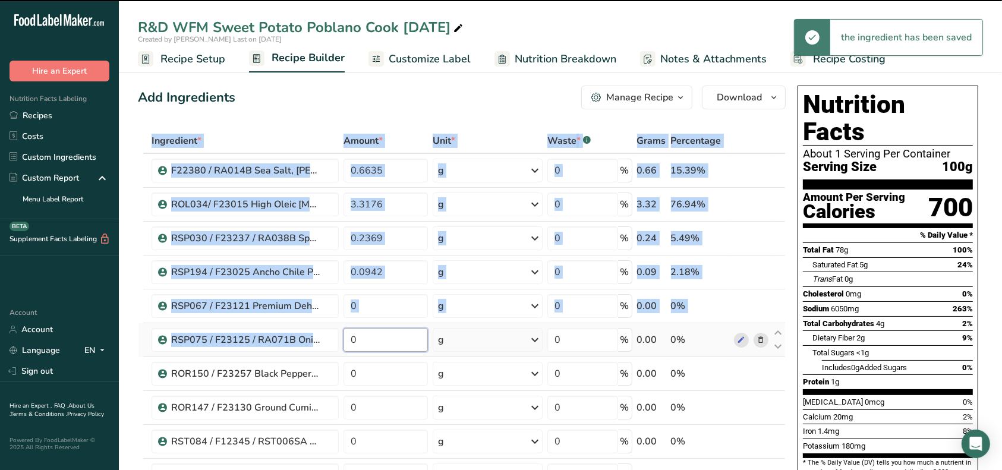
click at [358, 338] on input "0" at bounding box center [386, 340] width 84 height 24
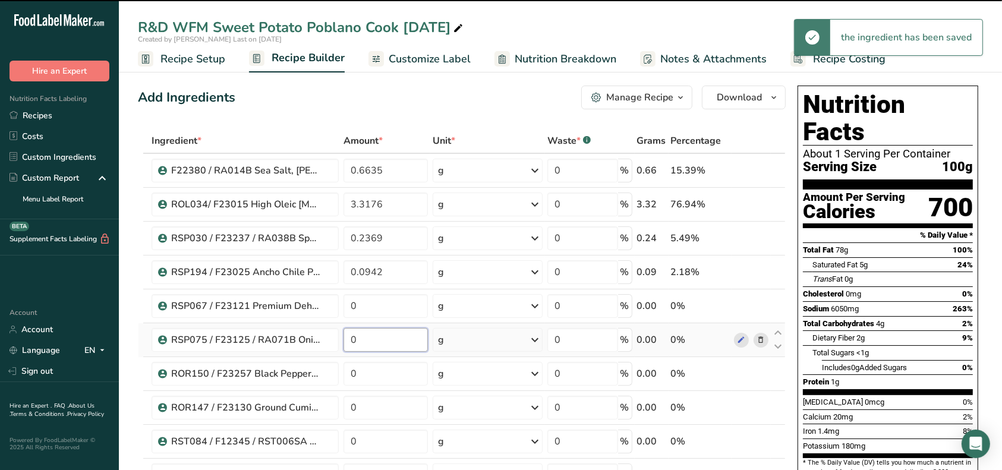
type input "0.2369"
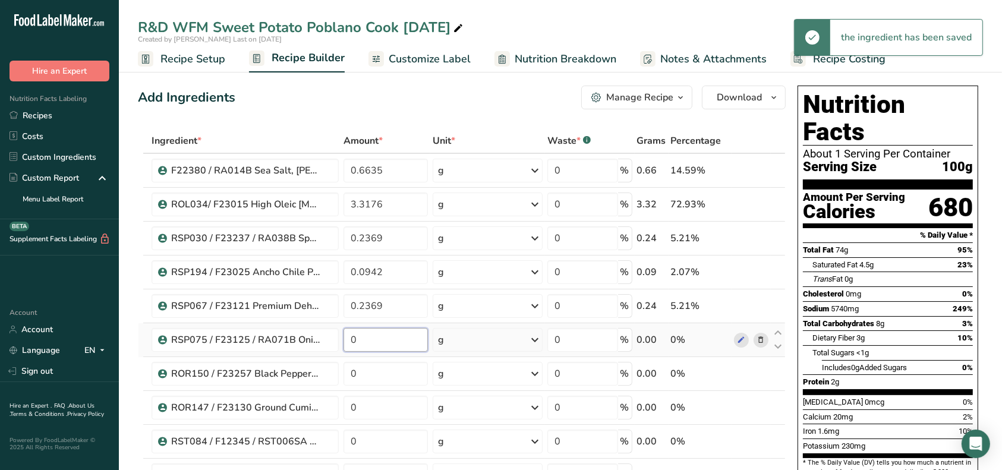
drag, startPoint x: 364, startPoint y: 338, endPoint x: 339, endPoint y: 335, distance: 25.7
click at [339, 335] on tr "RSP075 / F23125 / RA071B Onion Powder, Pacific Spice [DATE] AC 0 g Weight Units…" at bounding box center [461, 340] width 647 height 34
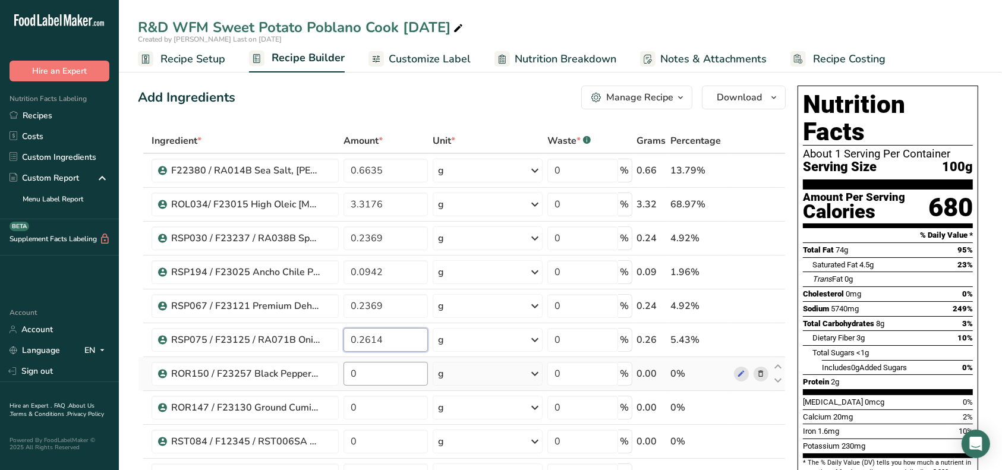
type input "0.2614"
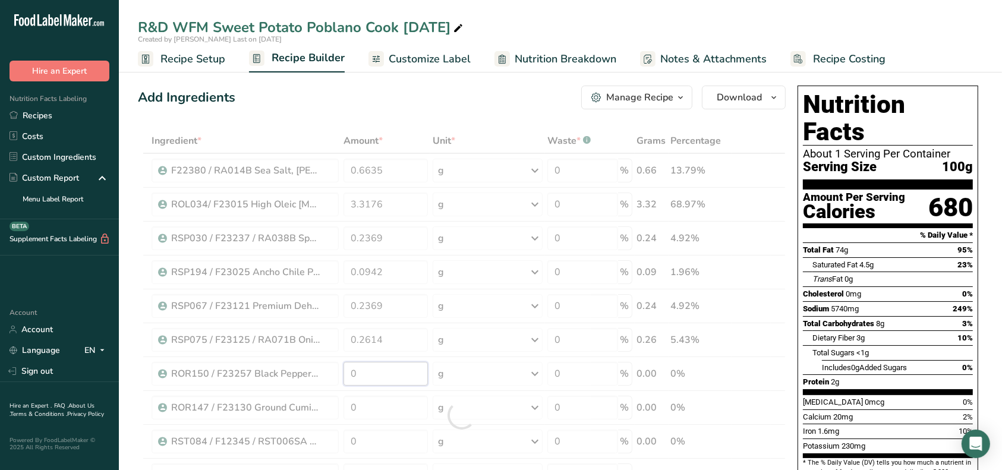
drag, startPoint x: 361, startPoint y: 368, endPoint x: 348, endPoint y: 368, distance: 12.5
click at [348, 368] on div "Ingredient * Amount * Unit * Waste * .a-a{fill:#347362;}.b-a{fill:#fff;} Grams …" at bounding box center [462, 415] width 648 height 574
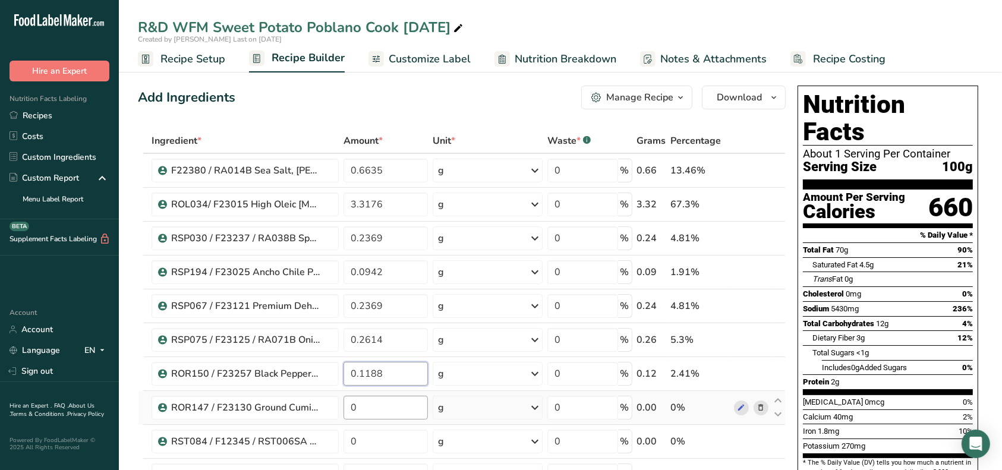
type input "0.1188"
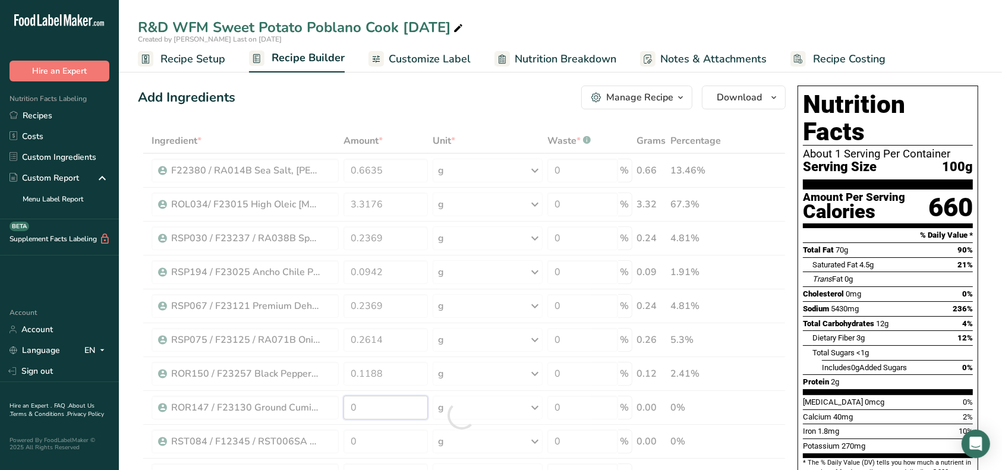
drag, startPoint x: 368, startPoint y: 407, endPoint x: 329, endPoint y: 407, distance: 39.8
click at [329, 407] on div "Ingredient * Amount * Unit * Waste * .a-a{fill:#347362;}.b-a{fill:#fff;} Grams …" at bounding box center [462, 415] width 648 height 574
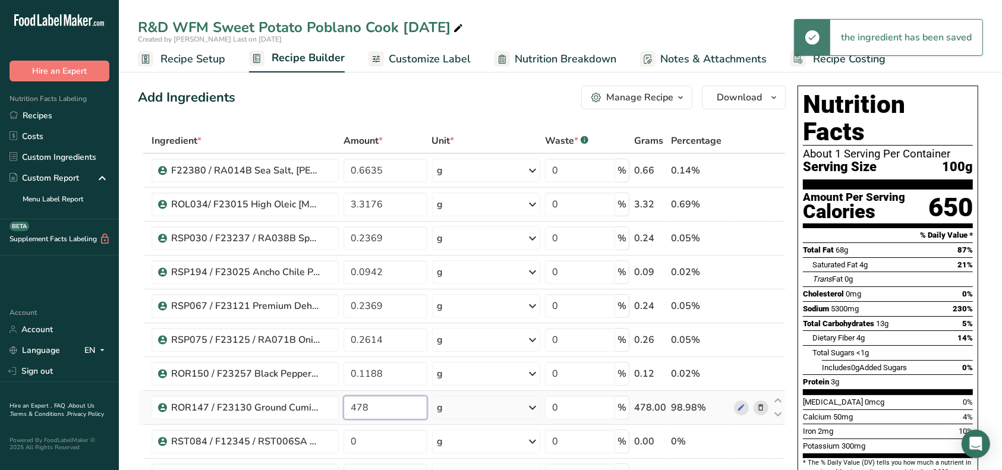
click at [348, 407] on input "478" at bounding box center [386, 408] width 84 height 24
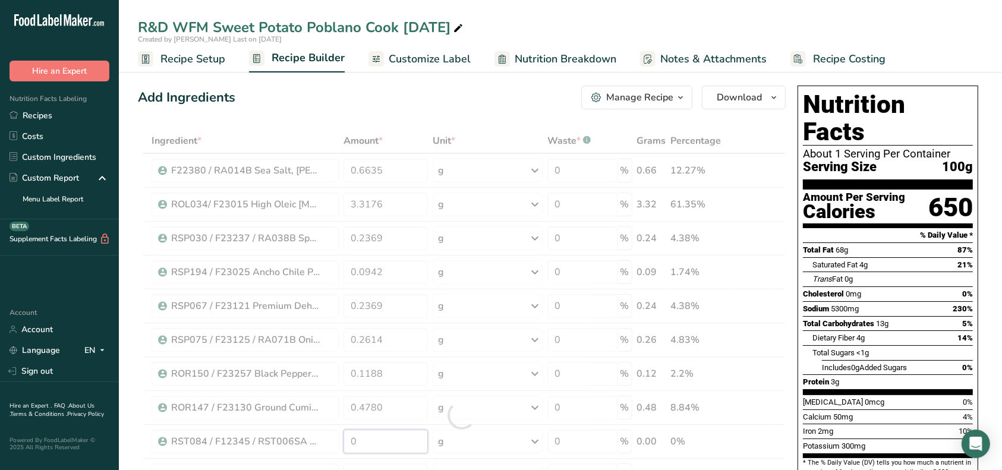
drag, startPoint x: 364, startPoint y: 436, endPoint x: 343, endPoint y: 439, distance: 21.6
click at [343, 439] on div "Ingredient * Amount * Unit * Waste * .a-a{fill:#347362;}.b-a{fill:#fff;} Grams …" at bounding box center [462, 415] width 648 height 574
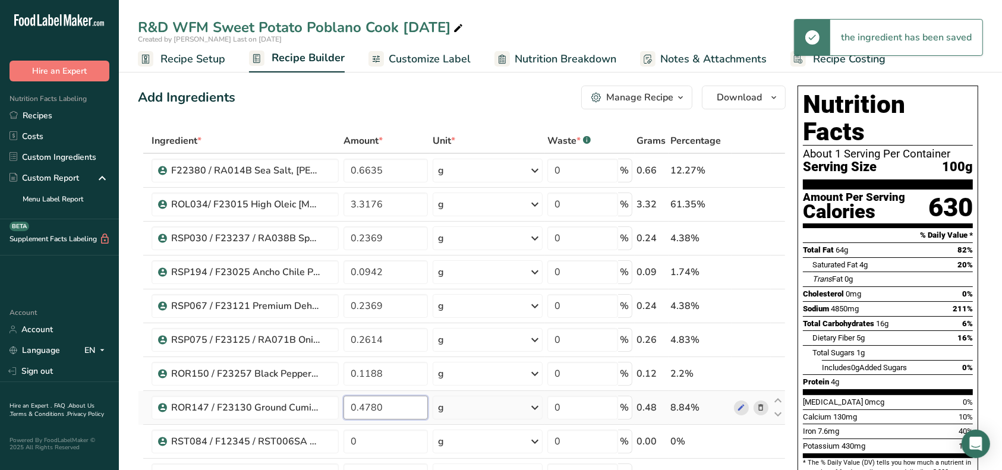
click at [359, 408] on div "Ingredient * Amount * Unit * Waste * .a-a{fill:#347362;}.b-a{fill:#fff;} Grams …" at bounding box center [462, 415] width 648 height 574
click at [363, 405] on input "0.478" at bounding box center [386, 408] width 84 height 24
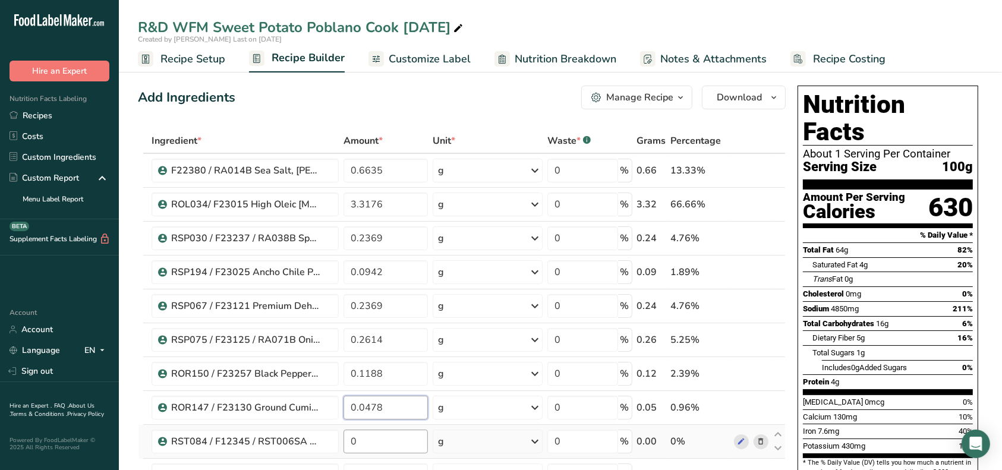
type input "0.0478"
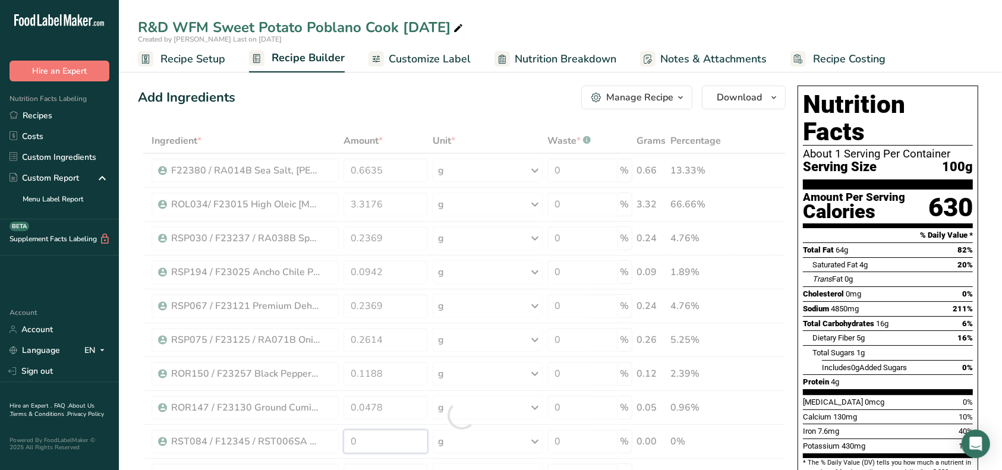
drag, startPoint x: 393, startPoint y: 442, endPoint x: 360, endPoint y: 443, distance: 33.3
click at [360, 443] on div "Ingredient * Amount * Unit * Waste * .a-a{fill:#347362;}.b-a{fill:#fff;} Grams …" at bounding box center [462, 415] width 648 height 574
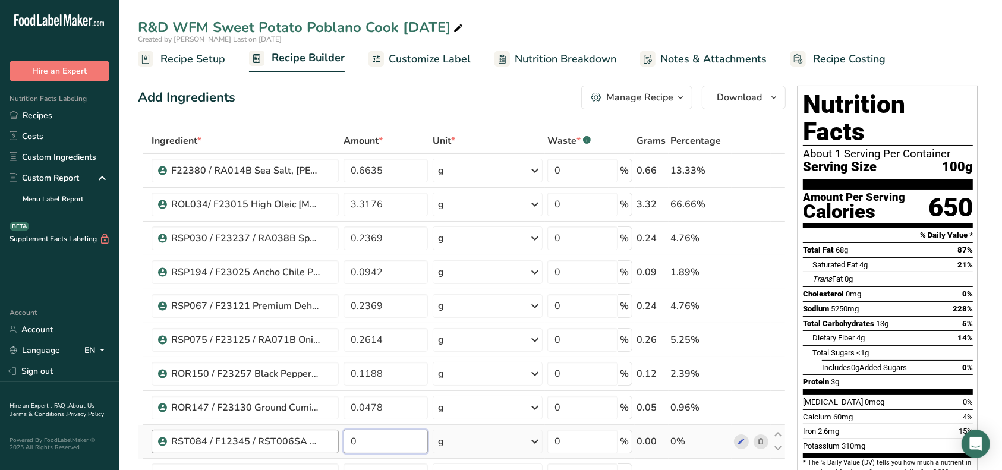
drag, startPoint x: 358, startPoint y: 441, endPoint x: 331, endPoint y: 438, distance: 27.5
click at [331, 438] on tr "RST084 / F12345 / RST006SA CytoGuard Stat-N Plus, A&B [DATE] CC 0 g Weight Unit…" at bounding box center [461, 442] width 647 height 34
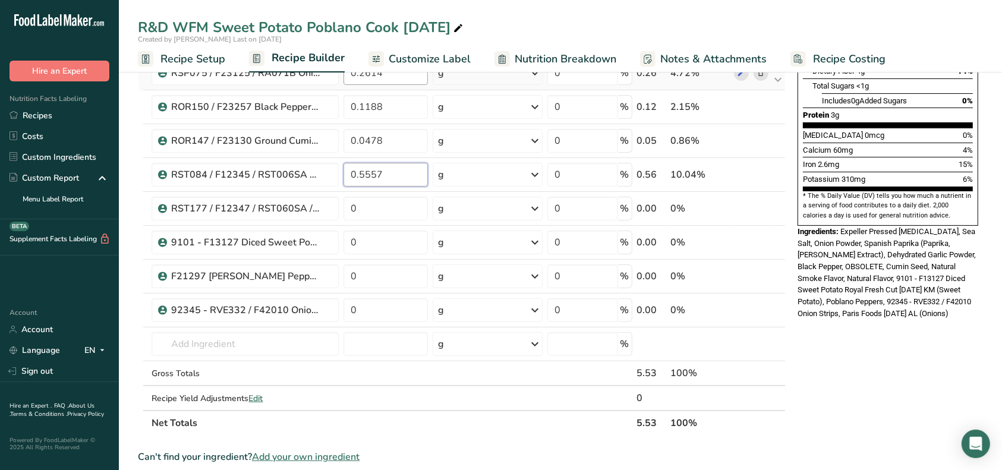
scroll to position [317, 0]
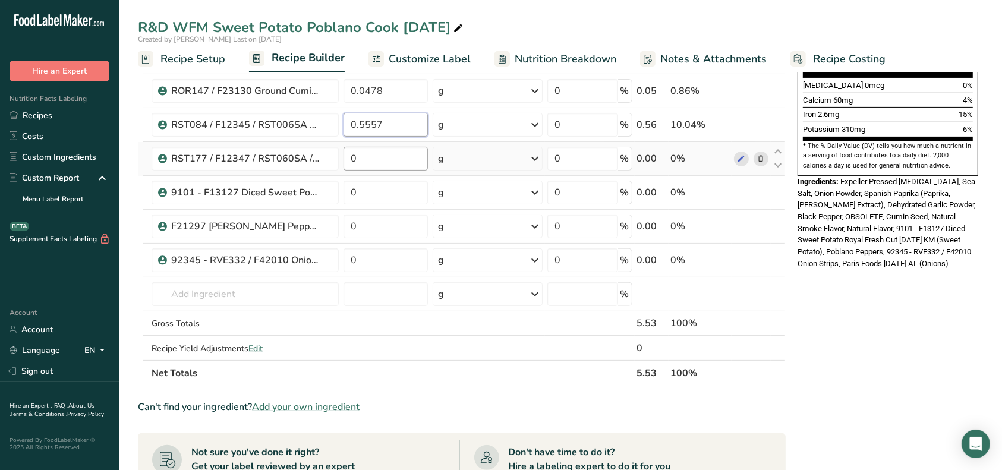
type input "0.5557"
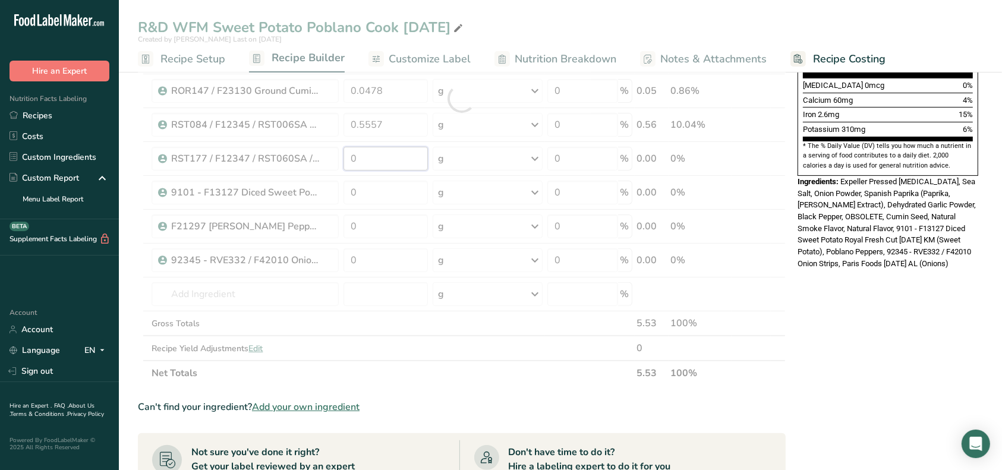
drag, startPoint x: 360, startPoint y: 160, endPoint x: 322, endPoint y: 155, distance: 39.0
click at [322, 155] on div "Ingredient * Amount * Unit * Waste * .a-a{fill:#347362;}.b-a{fill:#fff;} Grams …" at bounding box center [462, 99] width 648 height 574
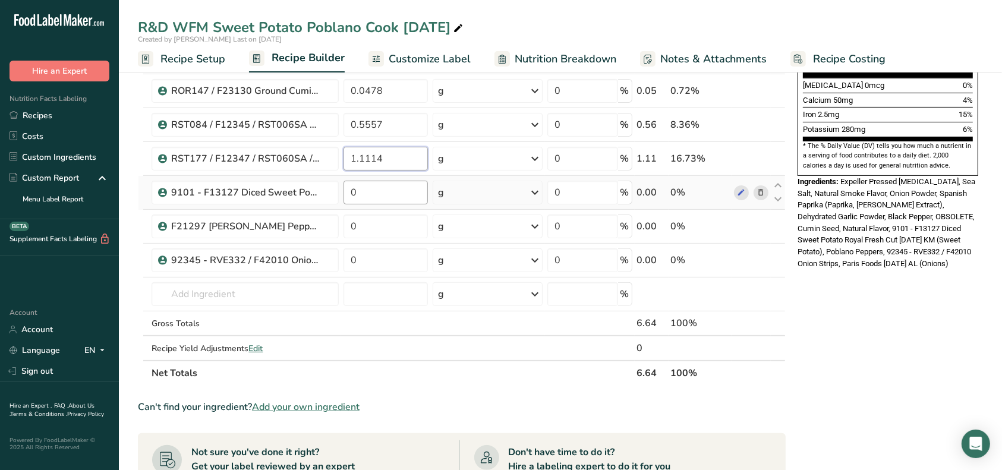
type input "1.1114"
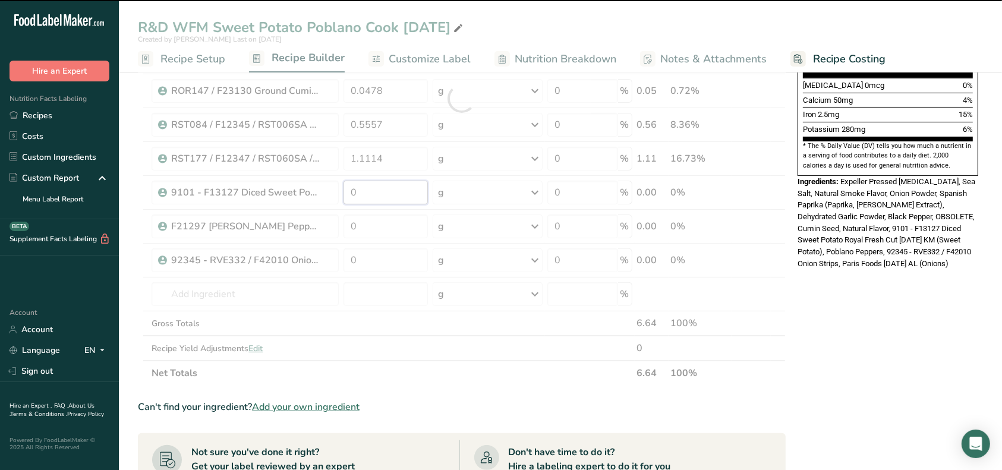
drag, startPoint x: 370, startPoint y: 193, endPoint x: 345, endPoint y: 193, distance: 25.0
click at [345, 193] on div "Ingredient * Amount * Unit * Waste * .a-a{fill:#347362;}.b-a{fill:#fff;} Grams …" at bounding box center [462, 99] width 648 height 574
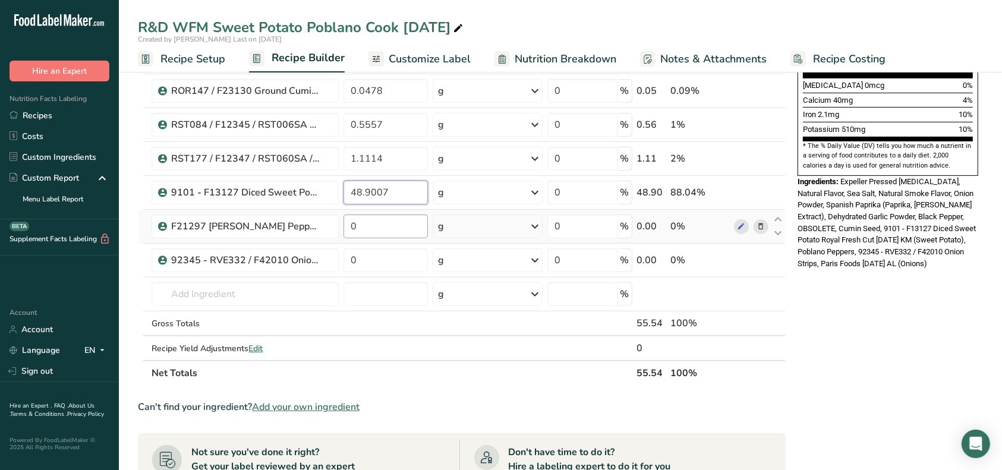
type input "48.9007"
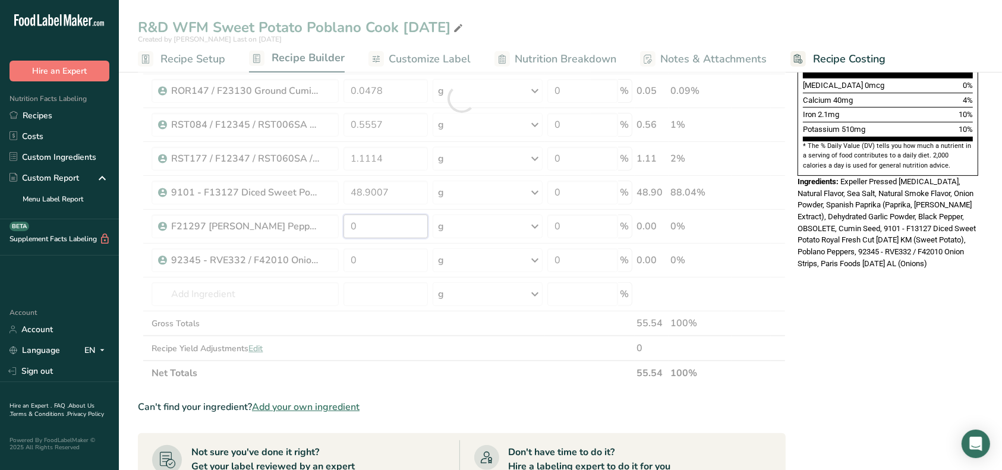
drag, startPoint x: 357, startPoint y: 226, endPoint x: 345, endPoint y: 226, distance: 11.9
click at [345, 226] on div "Ingredient * Amount * Unit * Waste * .a-a{fill:#347362;}.b-a{fill:#fff;} Grams …" at bounding box center [462, 99] width 648 height 574
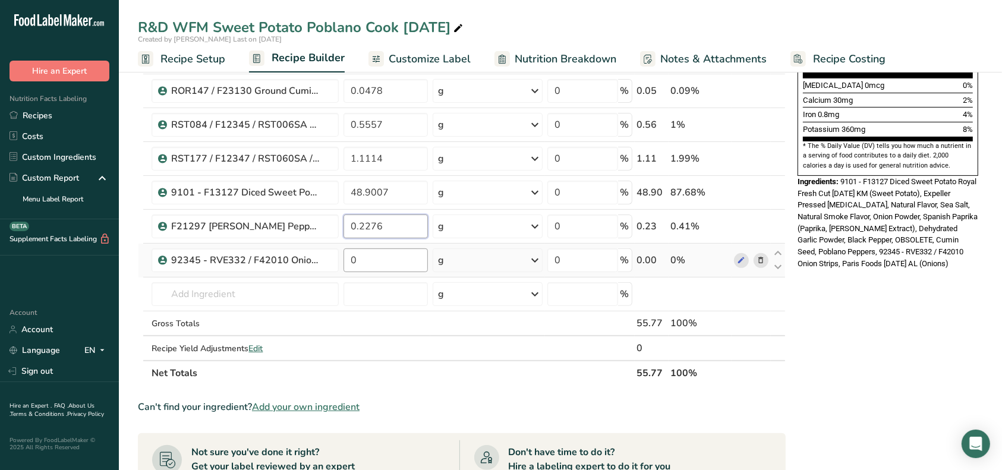
type input "0.2276"
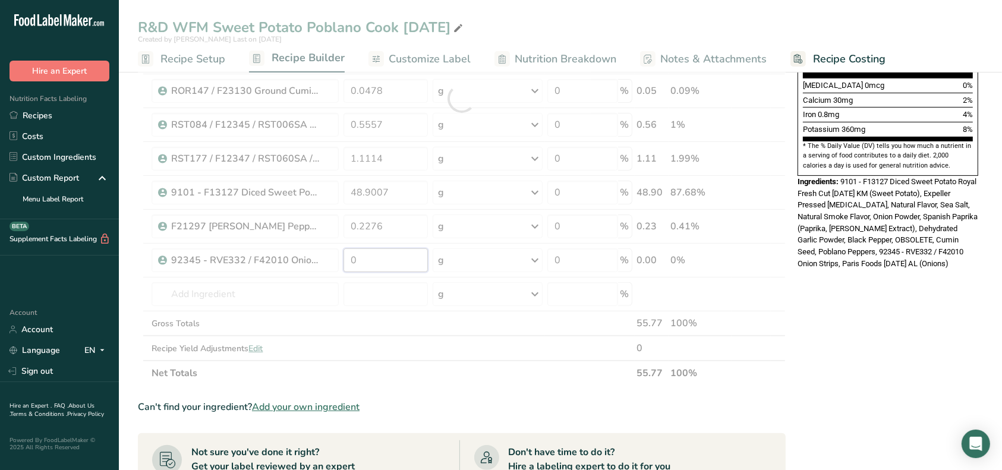
drag, startPoint x: 360, startPoint y: 257, endPoint x: 336, endPoint y: 257, distance: 24.4
click at [336, 257] on div "Ingredient * Amount * Unit * Waste * .a-a{fill:#347362;}.b-a{fill:#fff;} Grams …" at bounding box center [462, 99] width 648 height 574
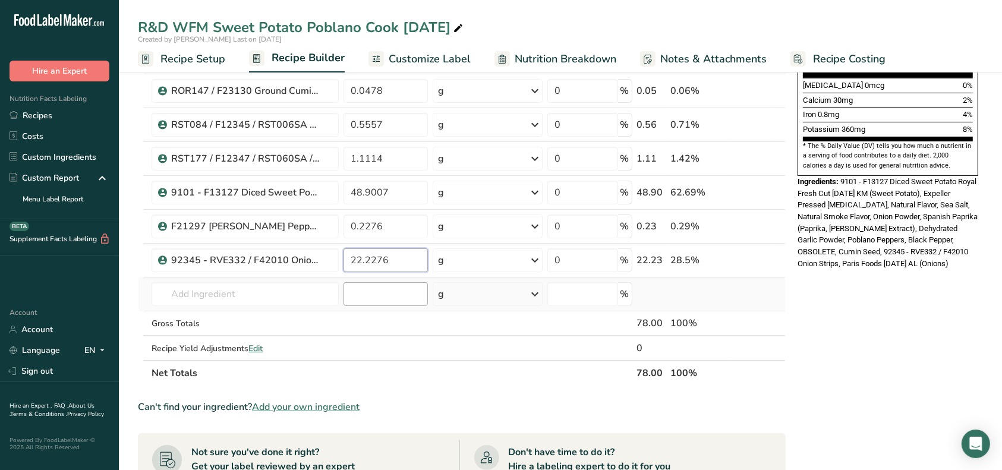
type input "22.2276"
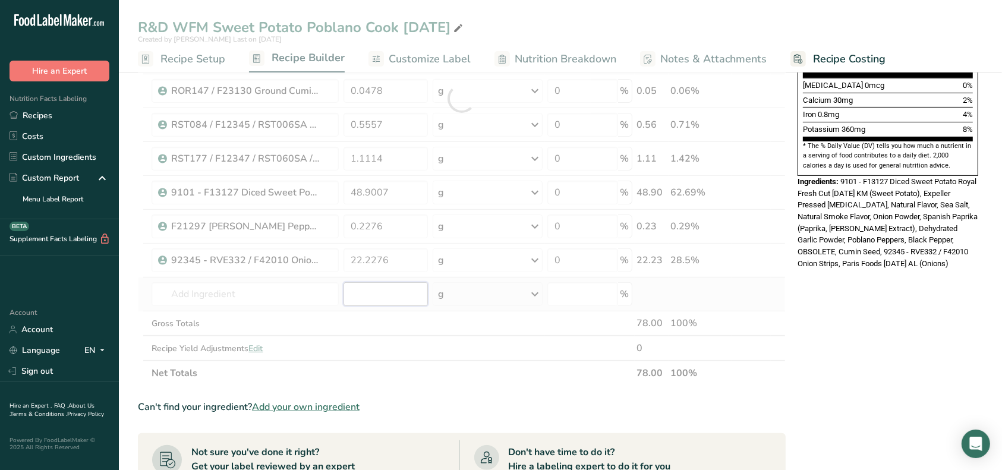
click at [392, 295] on div "Ingredient * Amount * Unit * Waste * .a-a{fill:#347362;}.b-a{fill:#fff;} Grams …" at bounding box center [462, 99] width 648 height 574
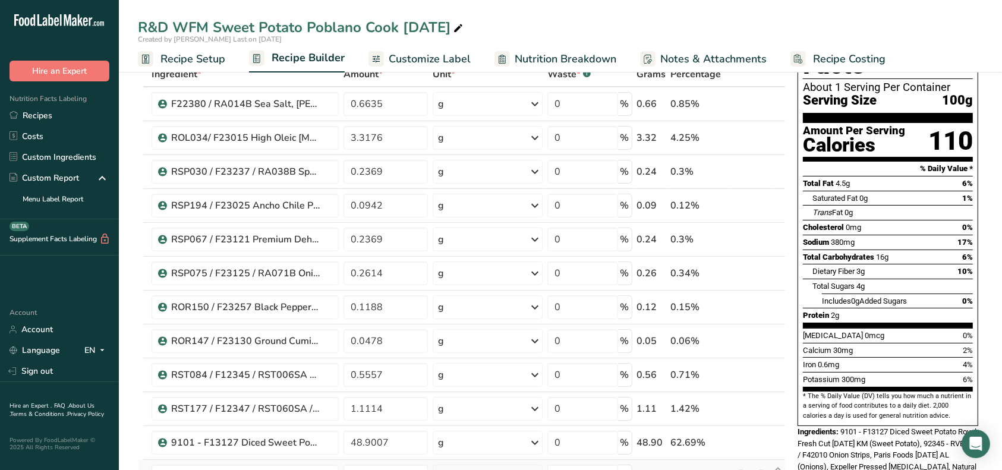
scroll to position [0, 0]
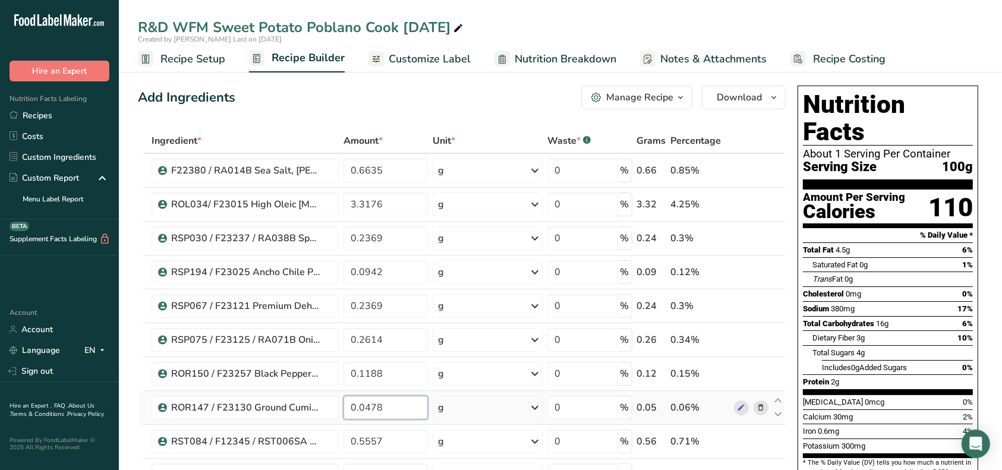
click at [389, 403] on input "0.0478" at bounding box center [386, 408] width 84 height 24
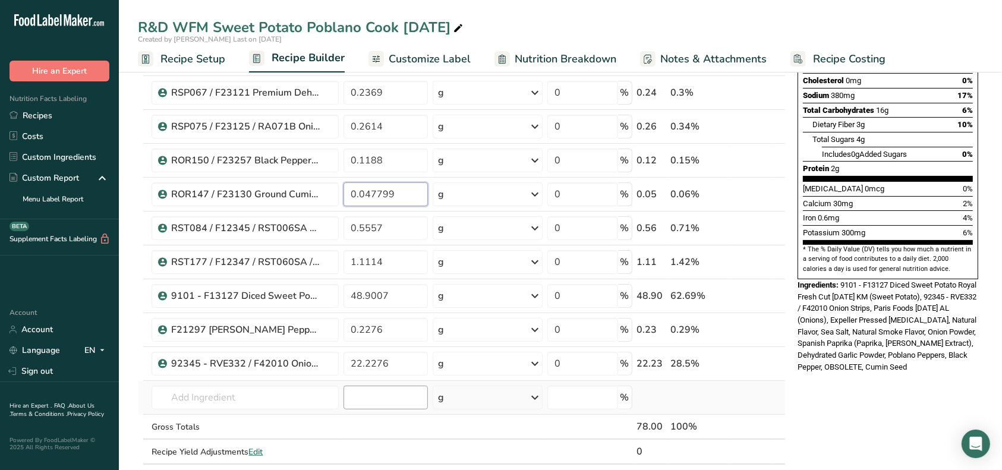
scroll to position [238, 0]
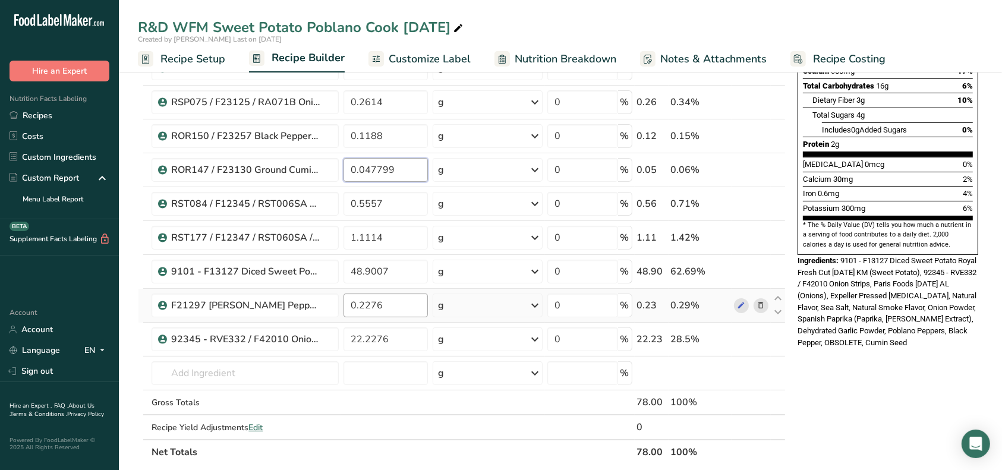
type input "0.047799"
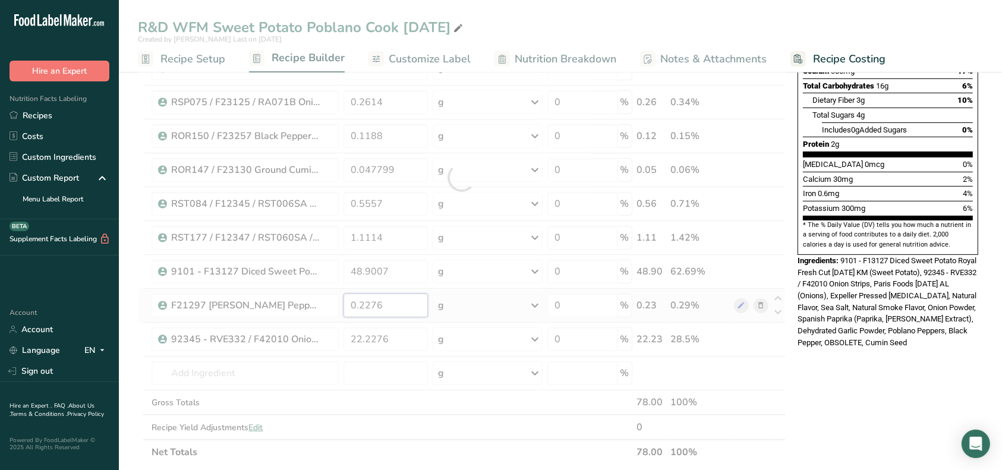
click at [360, 307] on div "Ingredient * Amount * Unit * Waste * .a-a{fill:#347362;}.b-a{fill:#fff;} Grams …" at bounding box center [462, 178] width 648 height 574
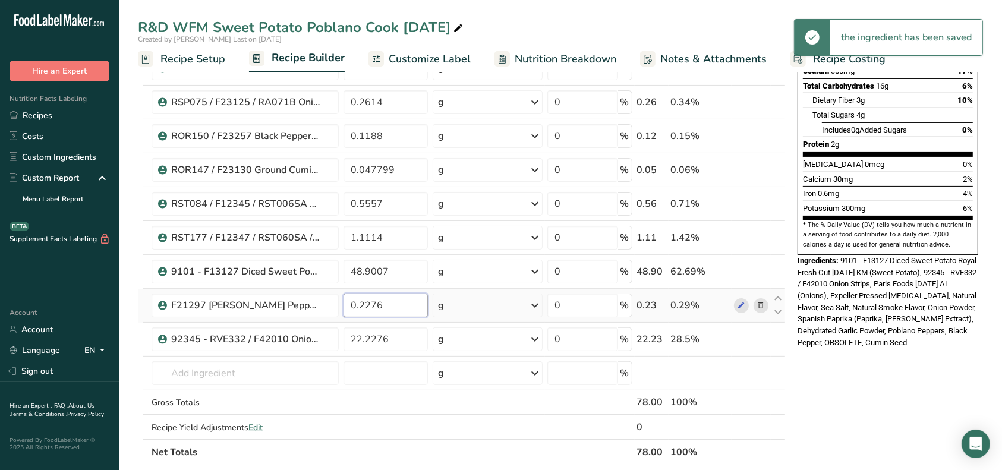
drag, startPoint x: 358, startPoint y: 305, endPoint x: 378, endPoint y: 311, distance: 20.9
click at [358, 305] on input "0.2276" at bounding box center [386, 306] width 84 height 24
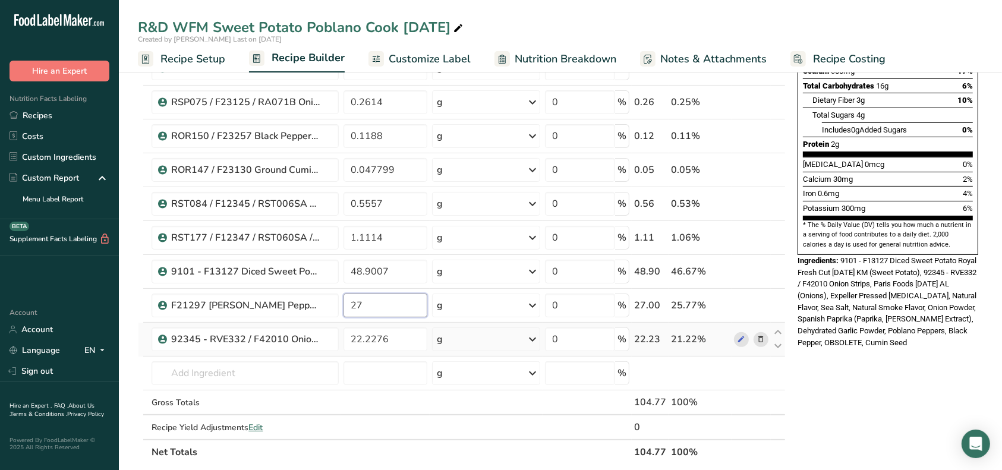
type input "2"
type input "22.2276"
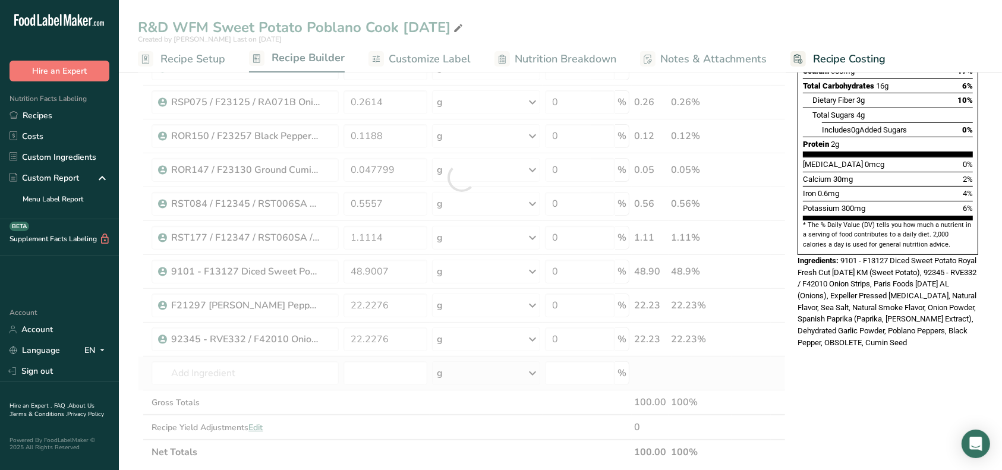
click at [415, 359] on div "Ingredient * Amount * Unit * Waste * .a-a{fill:#347362;}.b-a{fill:#fff;} Grams …" at bounding box center [462, 178] width 648 height 574
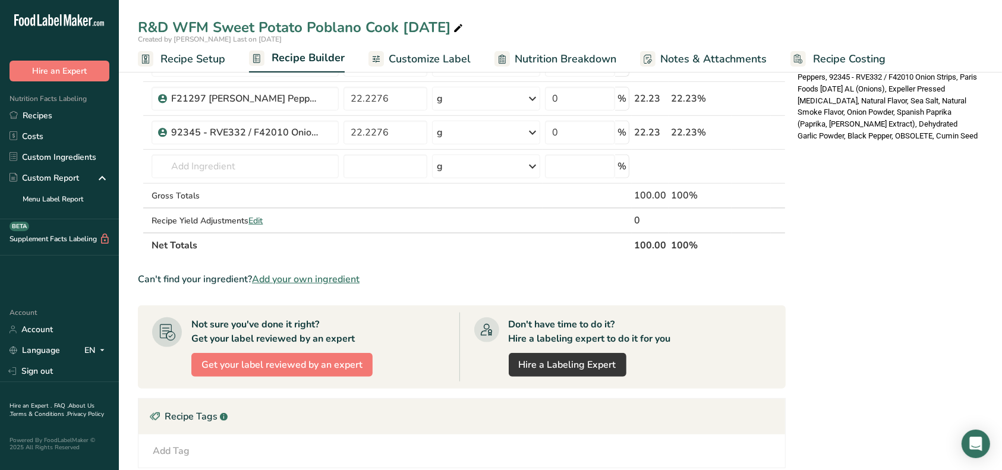
scroll to position [475, 0]
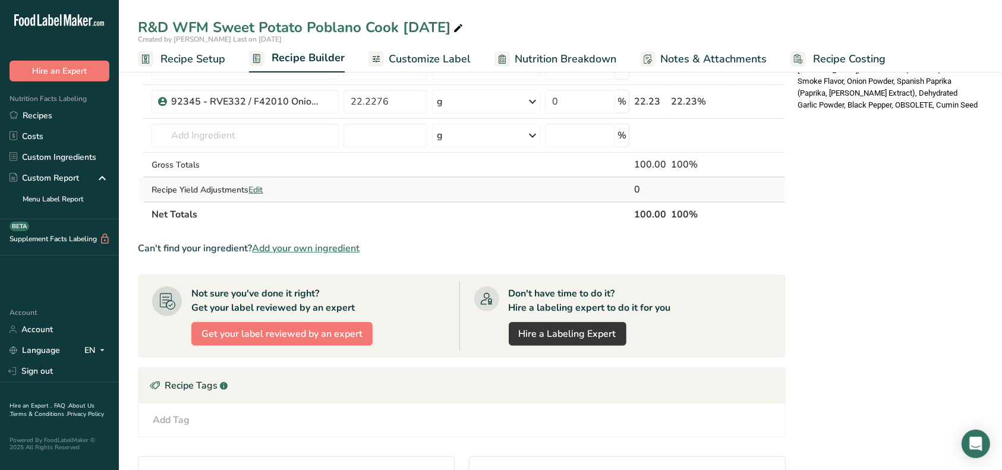
click at [260, 186] on span "Edit" at bounding box center [255, 189] width 14 height 11
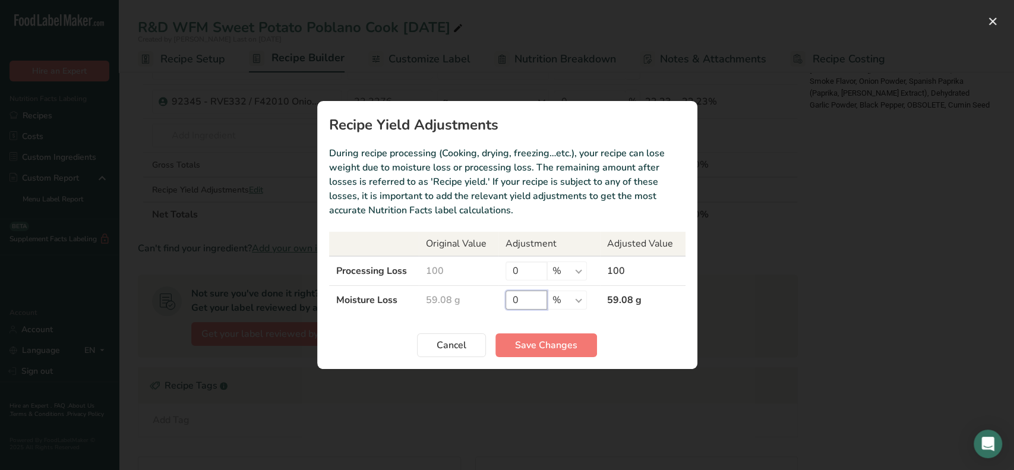
drag, startPoint x: 521, startPoint y: 298, endPoint x: 503, endPoint y: 297, distance: 17.8
click at [503, 297] on td "0 % g kg mg mcg lb oz" at bounding box center [550, 300] width 102 height 29
type input "35"
click at [565, 344] on span "Save Changes" at bounding box center [546, 345] width 62 height 14
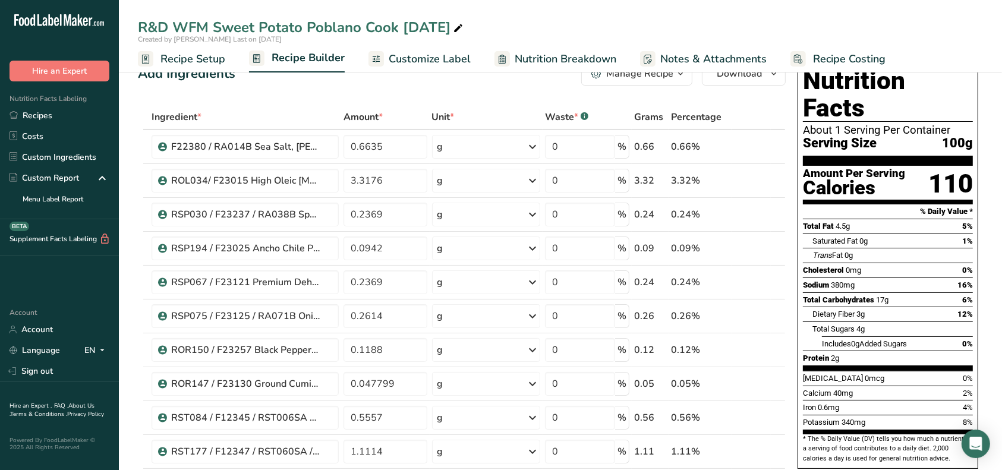
scroll to position [0, 0]
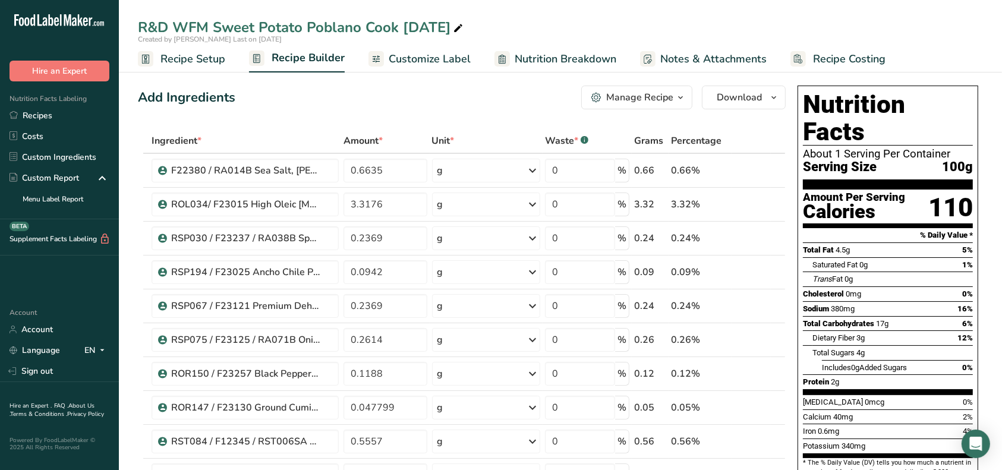
click at [639, 93] on div "Manage Recipe" at bounding box center [639, 97] width 67 height 14
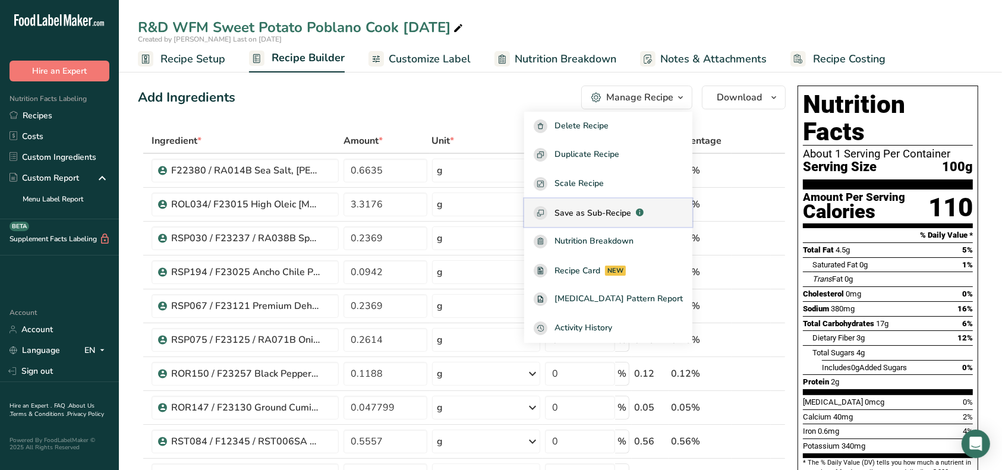
click at [613, 209] on span "Save as Sub-Recipe" at bounding box center [592, 213] width 77 height 12
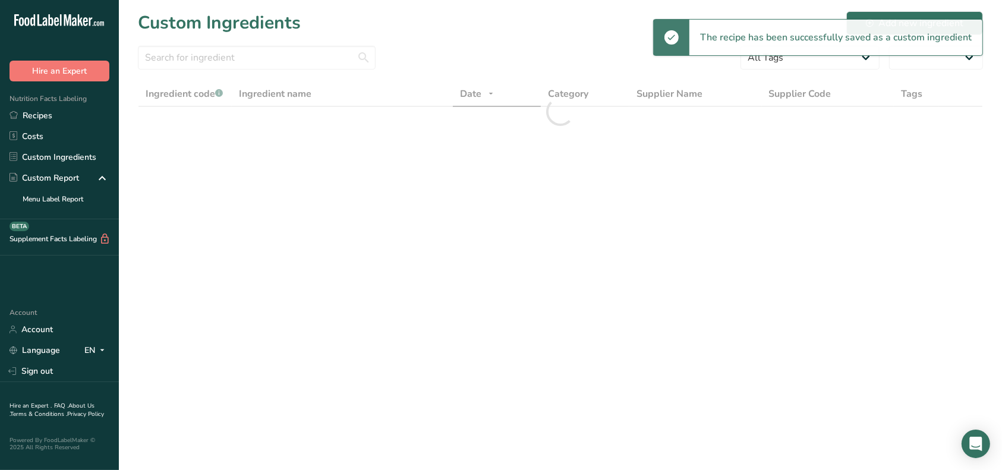
select select "30"
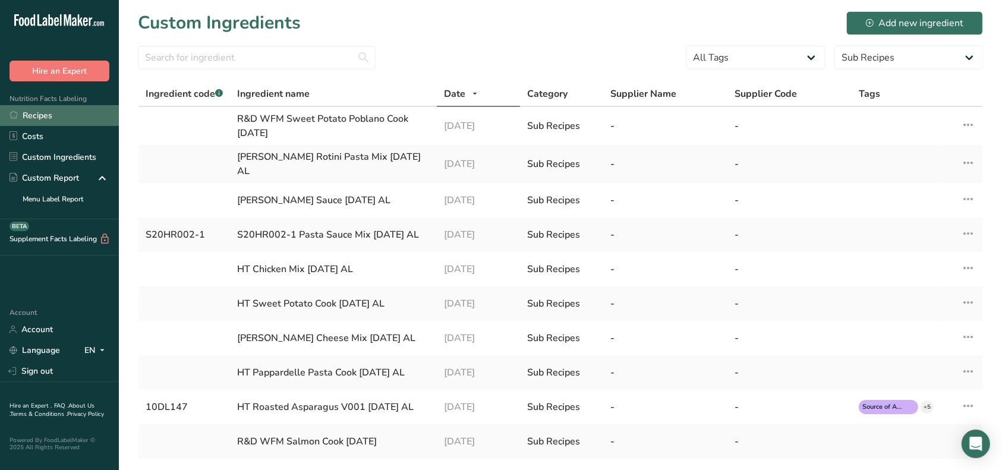
click at [34, 119] on link "Recipes" at bounding box center [59, 115] width 119 height 21
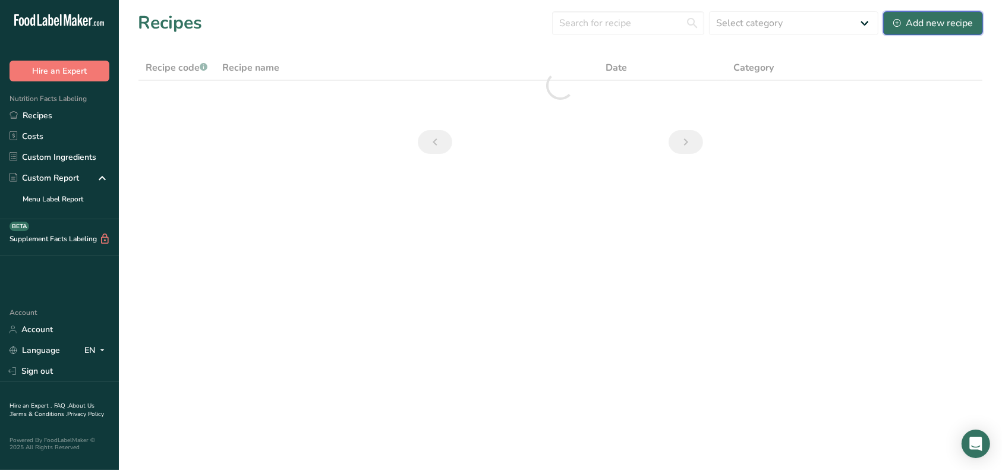
click at [938, 23] on div "Add new recipe" at bounding box center [933, 23] width 80 height 14
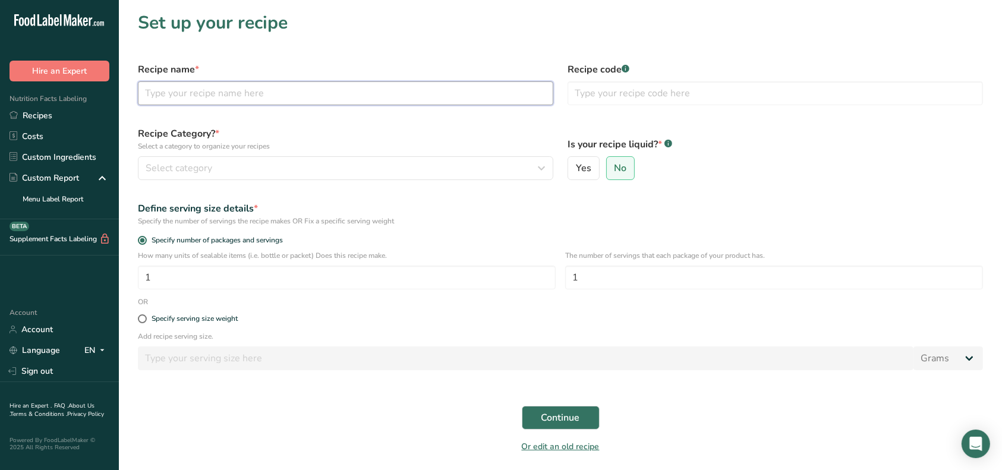
click at [242, 97] on input "text" at bounding box center [345, 93] width 415 height 24
type input "R&D WFM Egg Bacon mix [DATE]"
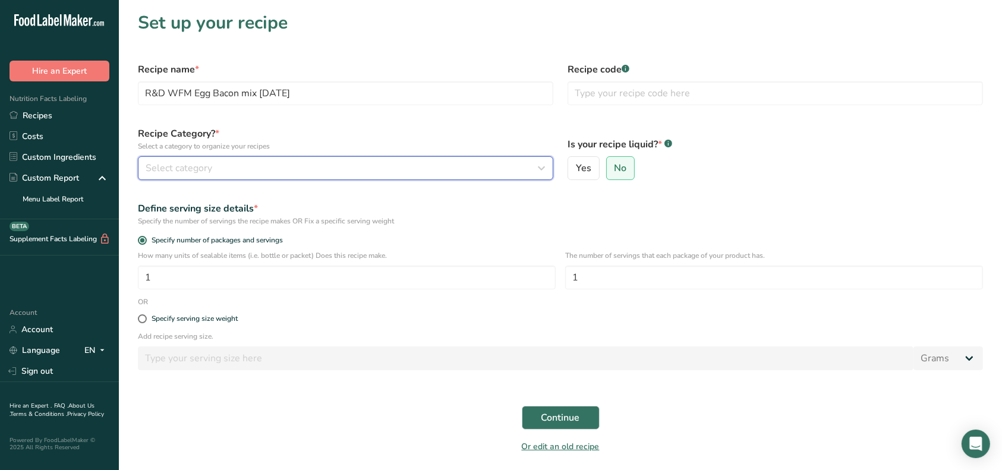
click at [446, 166] on div "Select category" at bounding box center [342, 168] width 393 height 14
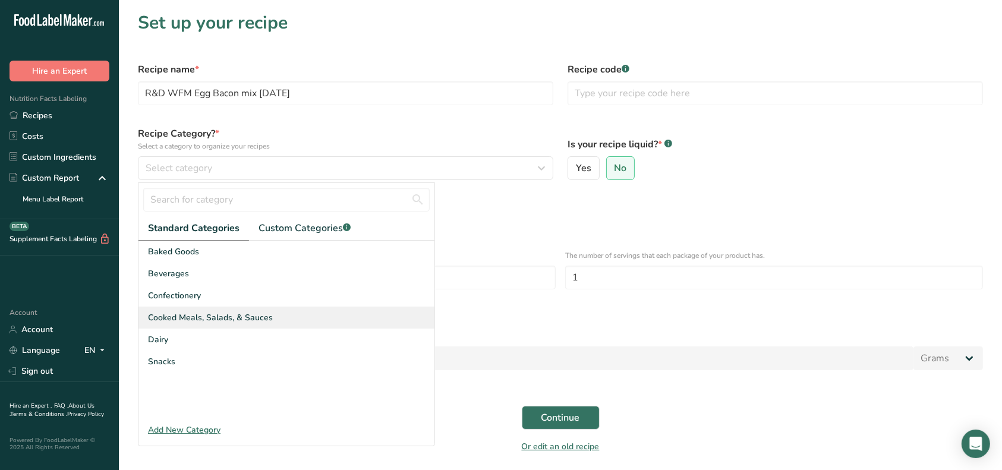
click at [211, 315] on span "Cooked Meals, Salads, & Sauces" at bounding box center [210, 317] width 125 height 12
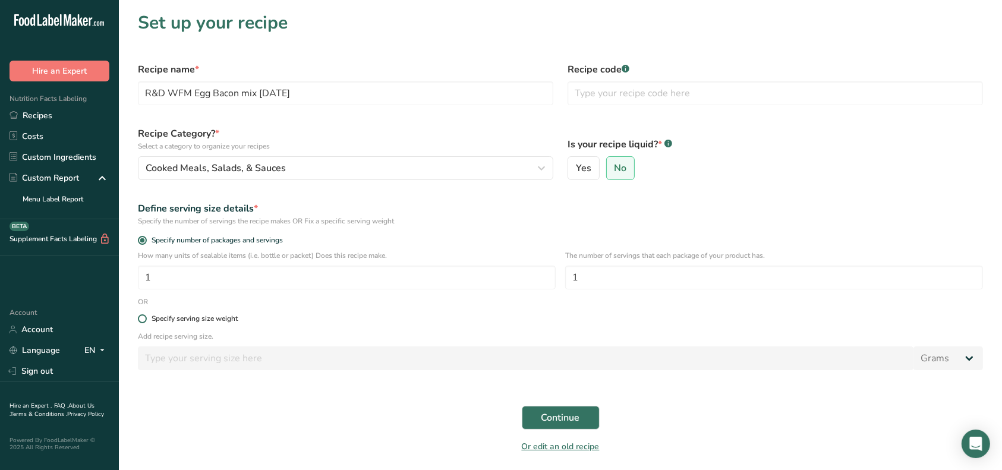
click at [190, 320] on div "Specify serving size weight" at bounding box center [195, 318] width 86 height 9
click at [146, 320] on input "Specify serving size weight" at bounding box center [142, 319] width 8 height 8
radio input "true"
radio input "false"
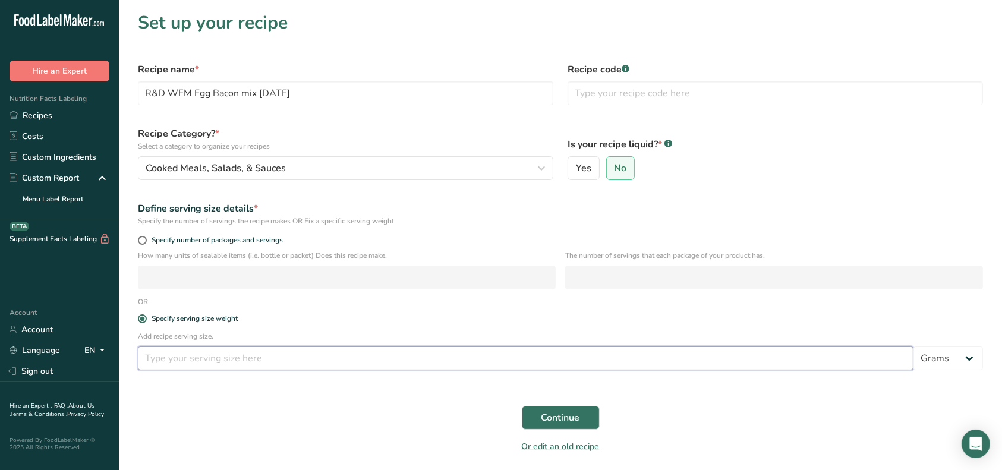
click at [191, 359] on input "number" at bounding box center [526, 358] width 776 height 24
type input "100"
click at [532, 416] on button "Continue" at bounding box center [561, 418] width 78 height 24
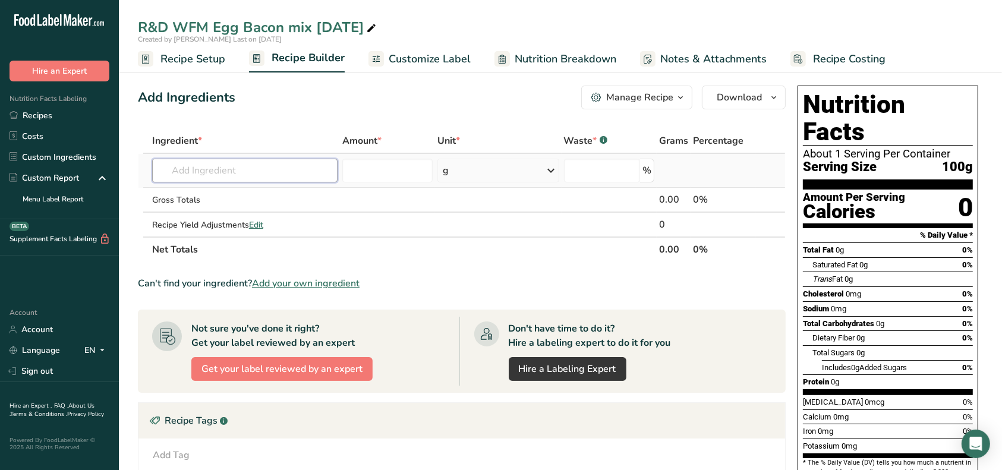
click at [239, 174] on input "text" at bounding box center [244, 171] width 185 height 24
click at [242, 174] on input "text" at bounding box center [244, 171] width 185 height 24
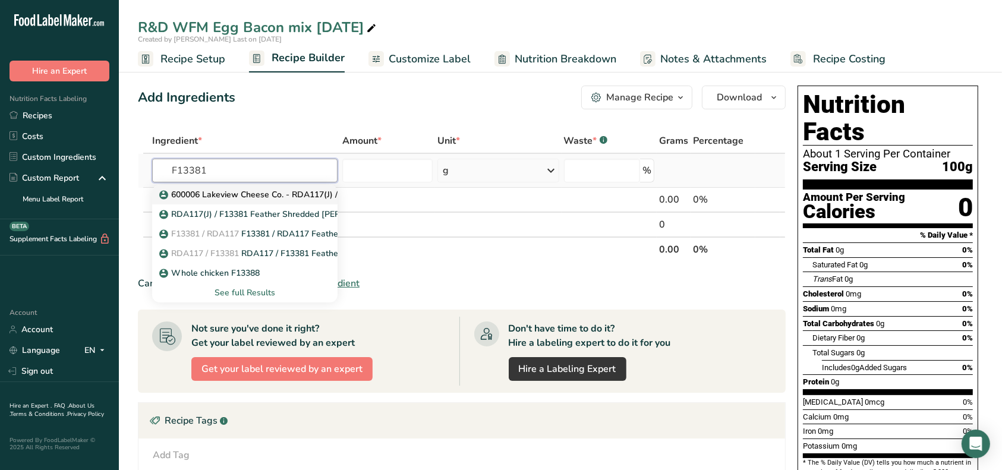
type input "F13381"
click at [242, 193] on p "600006 Lakeview Cheese Co. - RDA117(J) / F13381 Shredded [PERSON_NAME] Cheese, …" at bounding box center [377, 194] width 431 height 12
type input "600006 Lakeview Cheese Co. - RDA117(J) / F13381 Shredded [PERSON_NAME] Cheese, …"
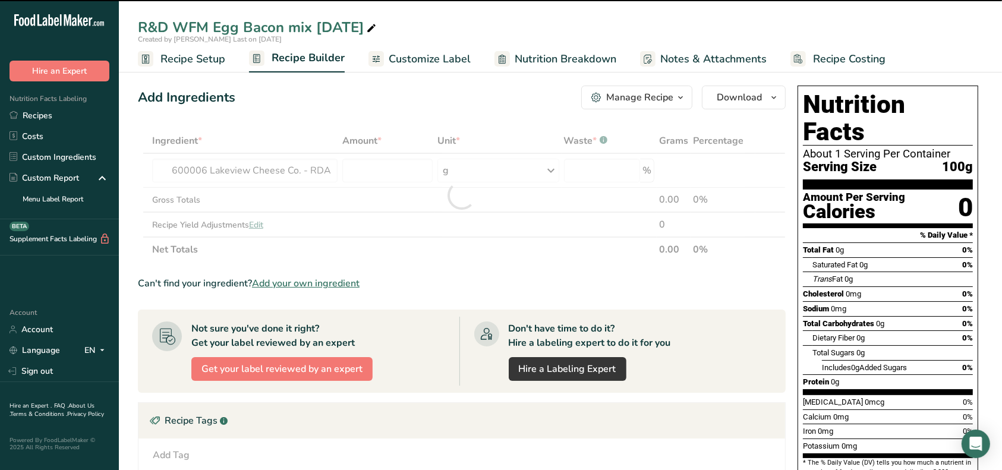
type input "0"
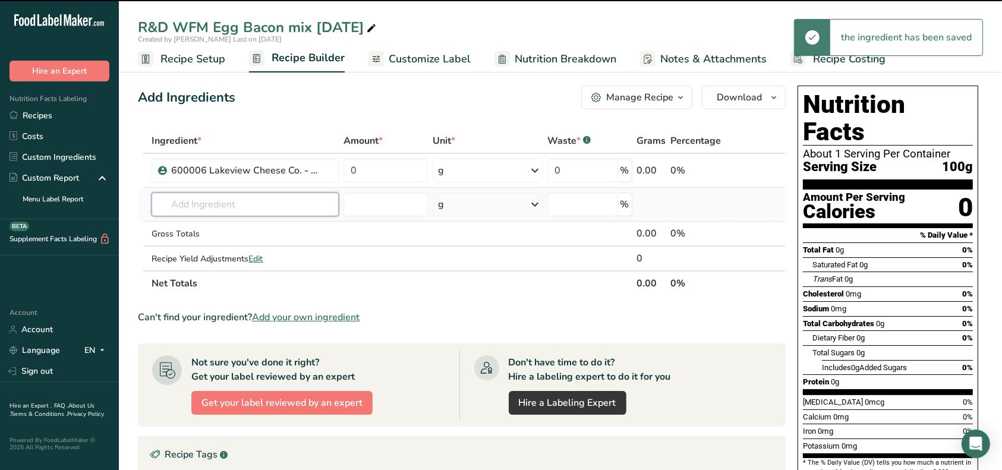
click at [237, 201] on input "text" at bounding box center [245, 205] width 187 height 24
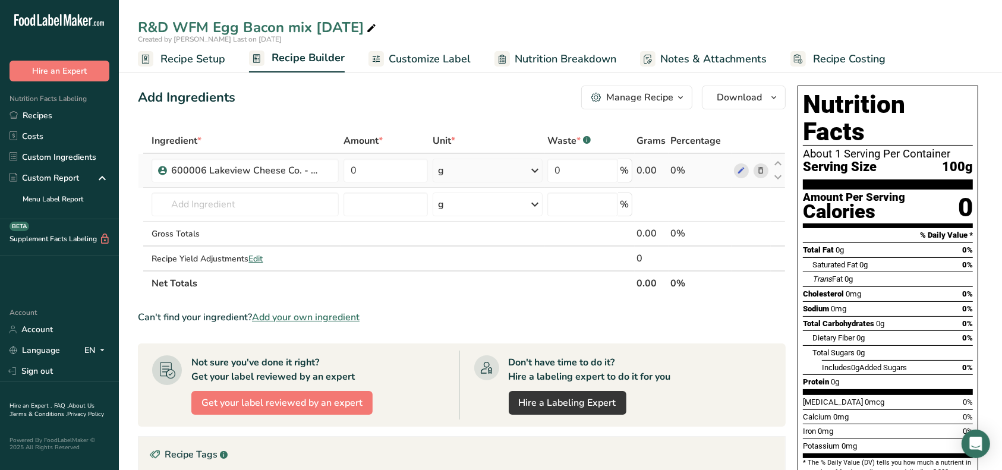
click at [765, 169] on icon at bounding box center [761, 171] width 8 height 12
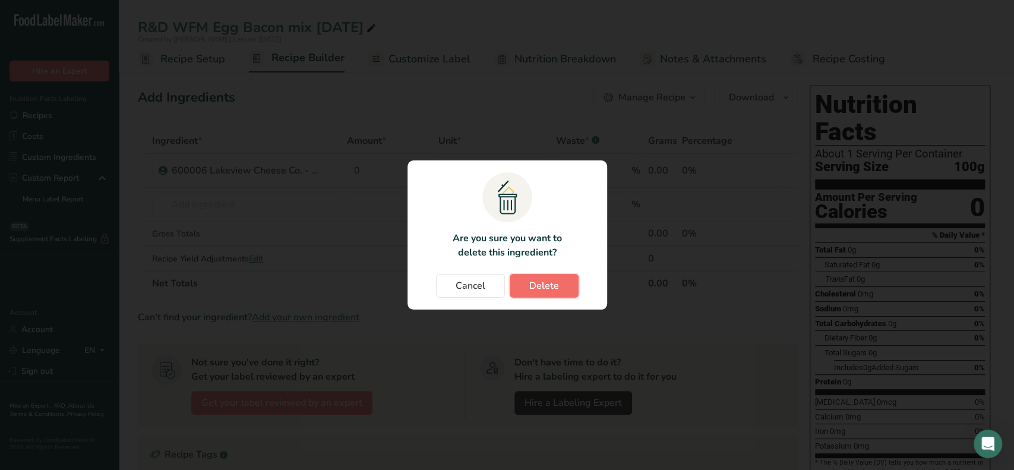
click at [549, 283] on span "Delete" at bounding box center [545, 286] width 30 height 14
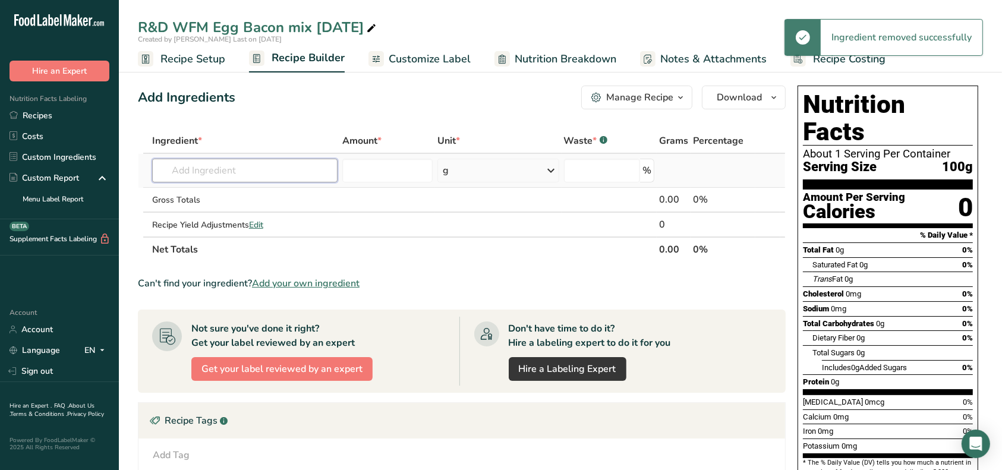
click at [324, 175] on input "text" at bounding box center [244, 171] width 185 height 24
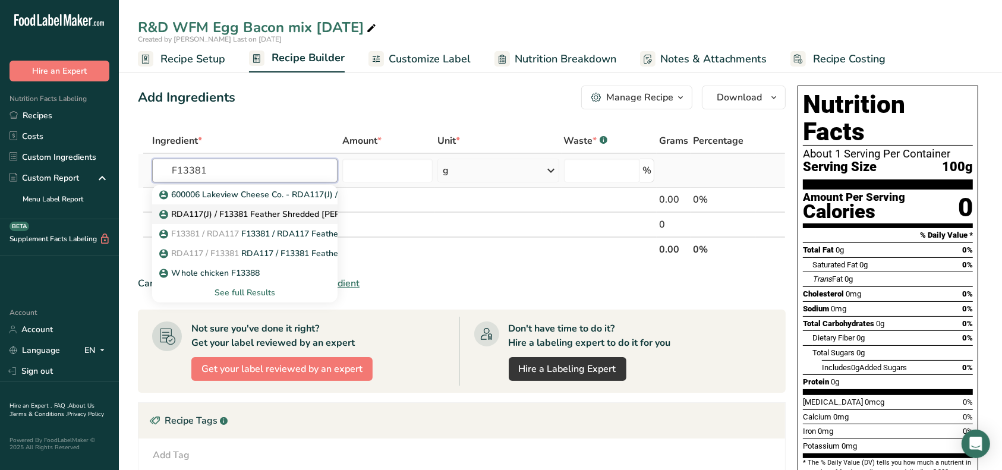
type input "F13381"
click at [311, 212] on p "RDA117(J) / F13381 Feather Shredded [PERSON_NAME], [PERSON_NAME] Foods [DATE] AC" at bounding box center [346, 214] width 368 height 12
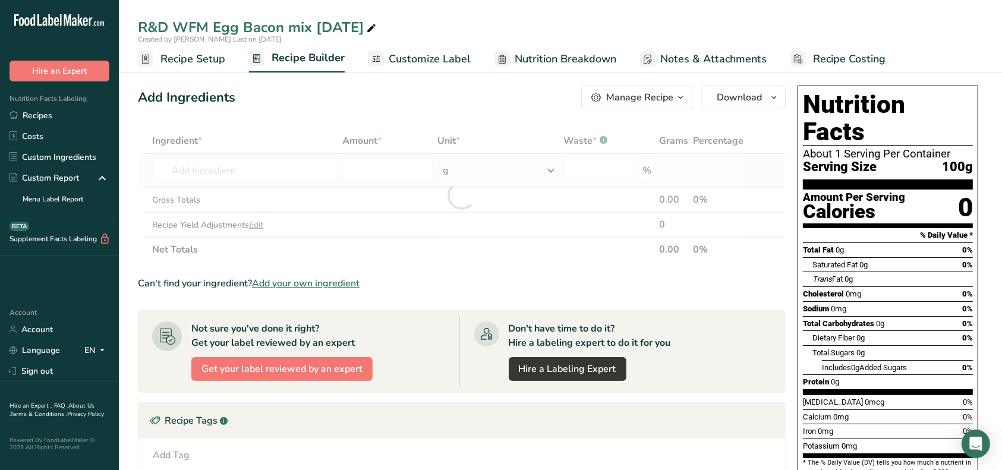
type input "RDA117(J) / F13381 Feather Shredded [PERSON_NAME], [PERSON_NAME] Foods [DATE] AC"
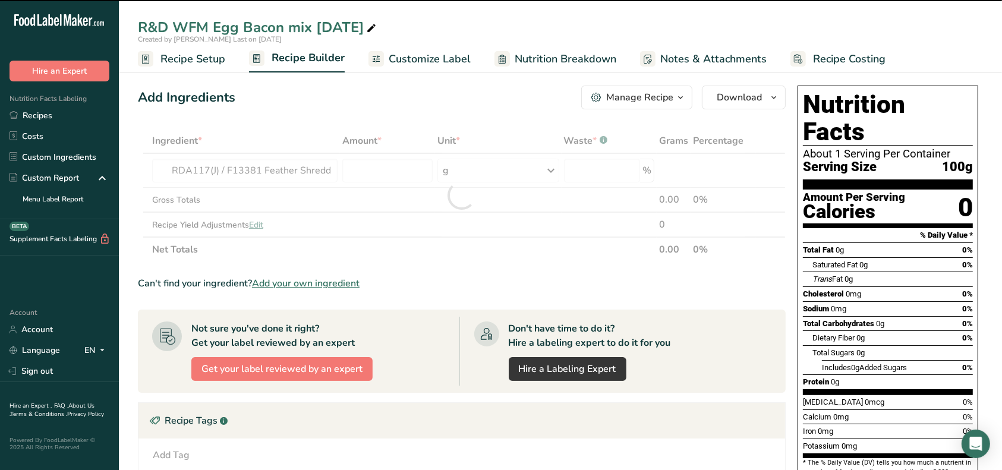
type input "0"
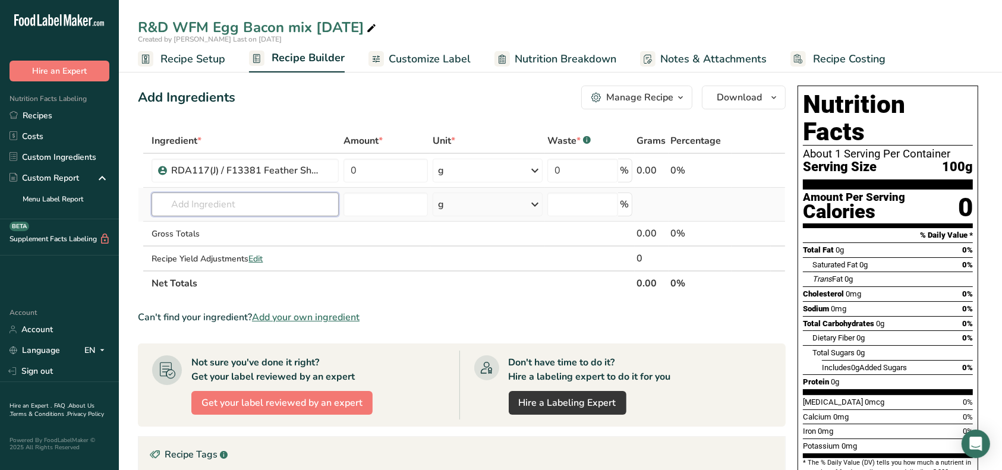
click at [275, 204] on input "text" at bounding box center [245, 205] width 187 height 24
click at [269, 204] on input "text" at bounding box center [245, 205] width 187 height 24
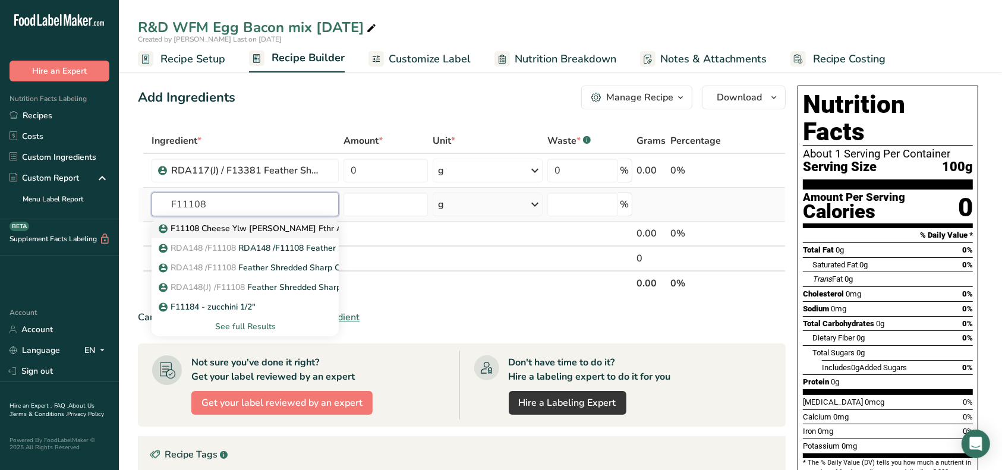
type input "F11108"
click at [275, 226] on p "F11108 Cheese Ylw [PERSON_NAME] Fthr A6 (NO [MEDICAL_DATA])" at bounding box center [300, 228] width 279 height 12
type input "F11108 Cheese Ylw [PERSON_NAME] Fthr A6 (NO [MEDICAL_DATA])"
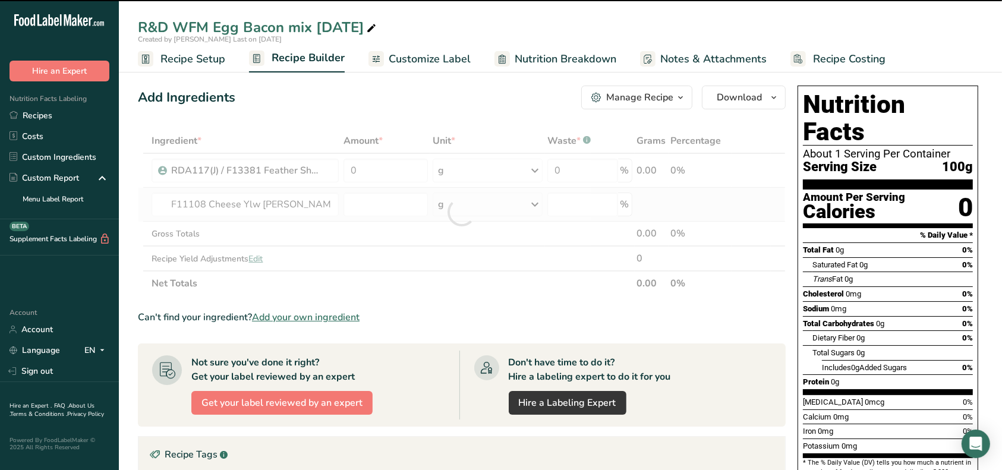
type input "0"
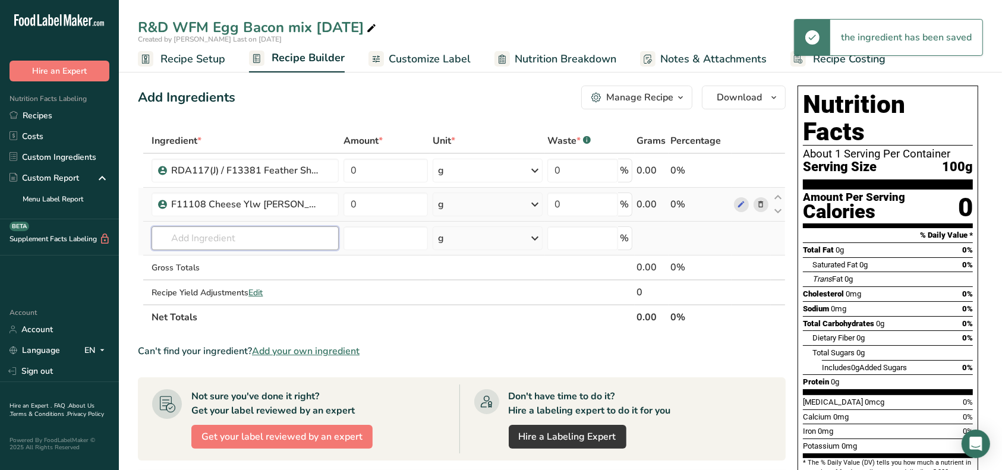
click at [270, 232] on input "text" at bounding box center [245, 238] width 187 height 24
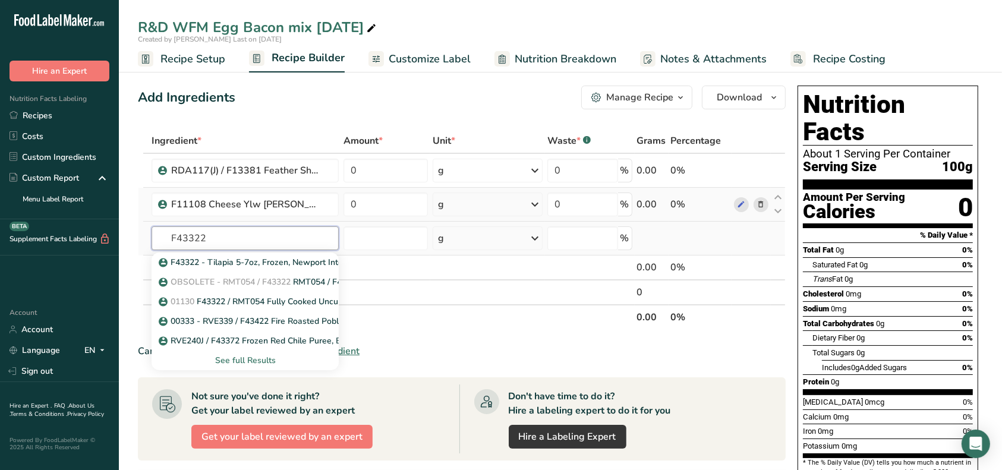
type input "F43322"
click at [250, 363] on div "See full Results" at bounding box center [245, 360] width 168 height 12
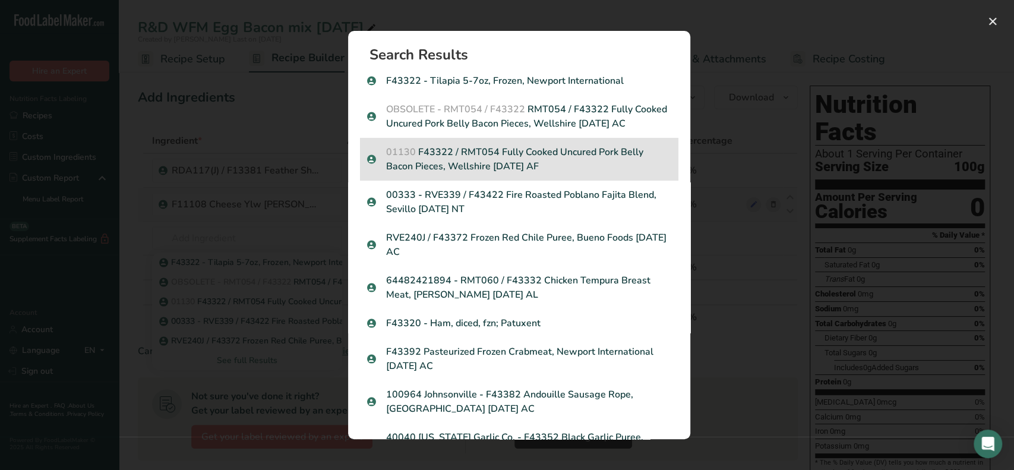
click at [585, 171] on p "01130 F43322 / RMT054 Fully Cooked Uncured Pork Belly Bacon Pieces, Wellshire […" at bounding box center [519, 159] width 304 height 29
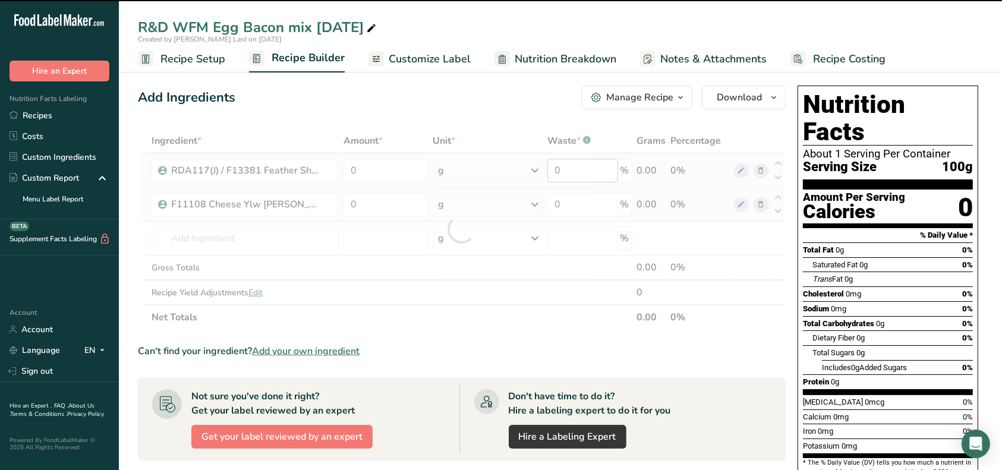
type input "0"
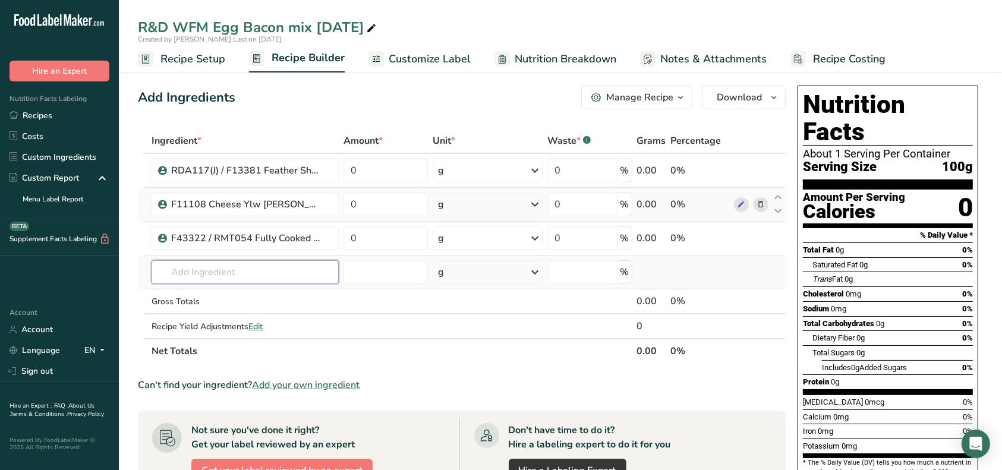
click at [236, 274] on input "text" at bounding box center [245, 272] width 187 height 24
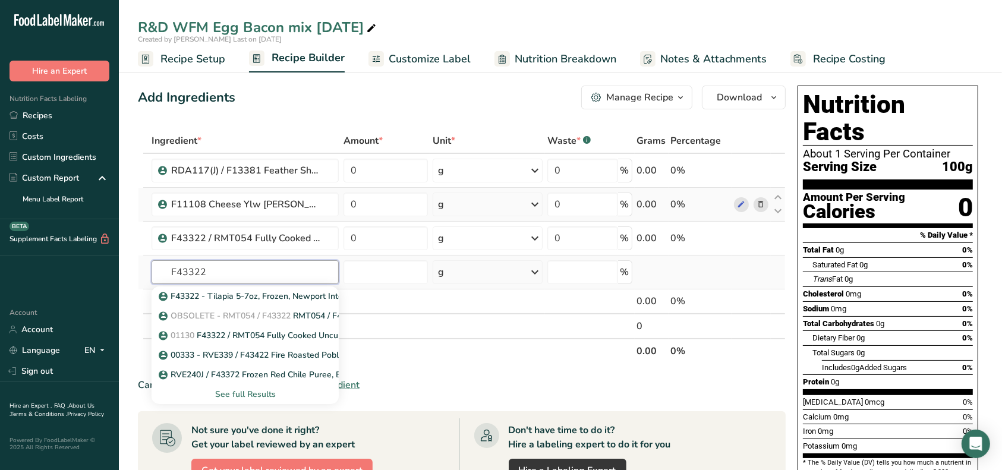
type input "F43322"
click at [257, 395] on div "See full Results" at bounding box center [245, 394] width 168 height 12
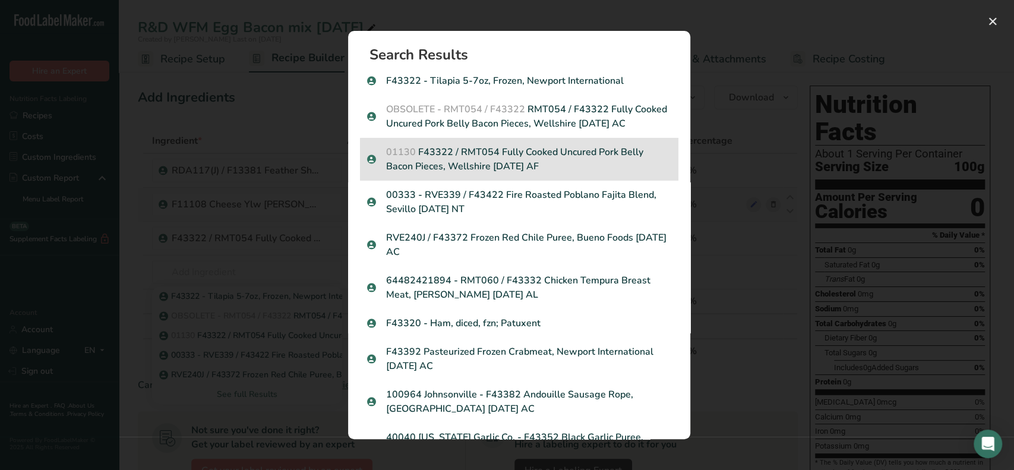
click at [568, 170] on p "01130 F43322 / RMT054 Fully Cooked Uncured Pork Belly Bacon Pieces, Wellshire […" at bounding box center [519, 159] width 304 height 29
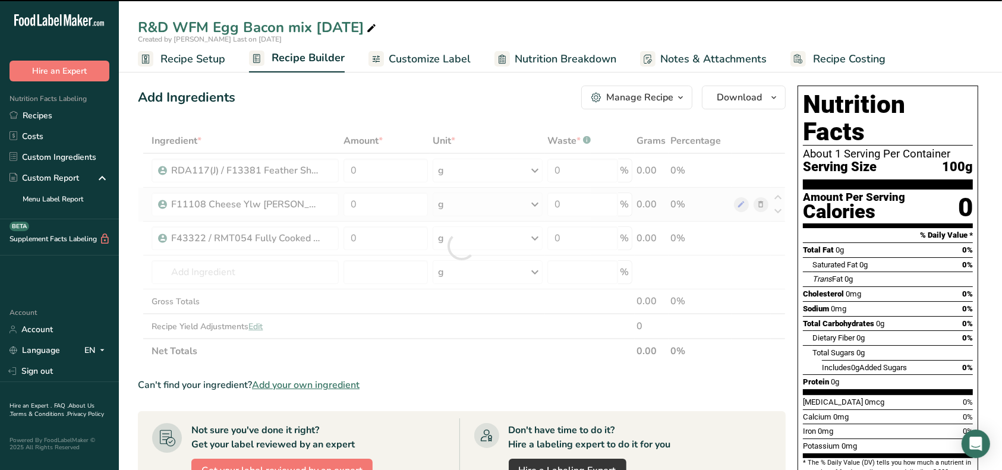
type input "0"
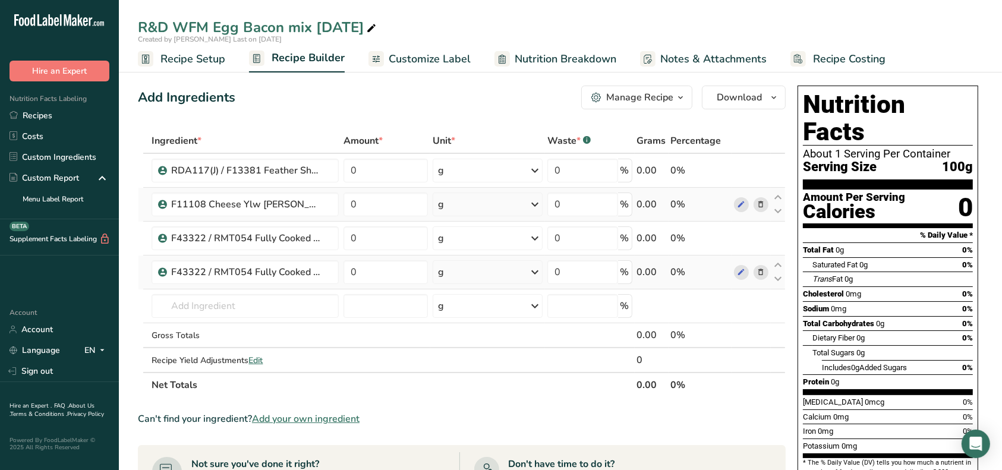
click at [761, 267] on icon at bounding box center [761, 272] width 8 height 12
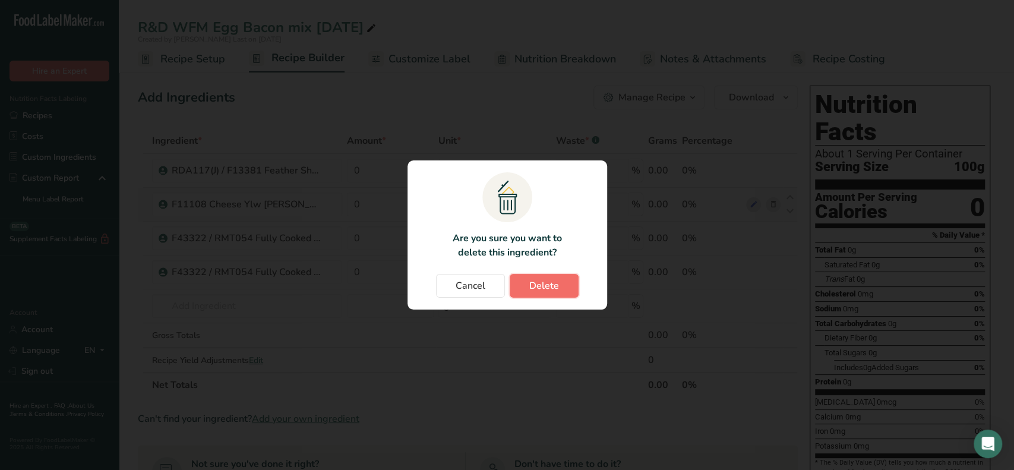
click at [553, 292] on span "Delete" at bounding box center [545, 286] width 30 height 14
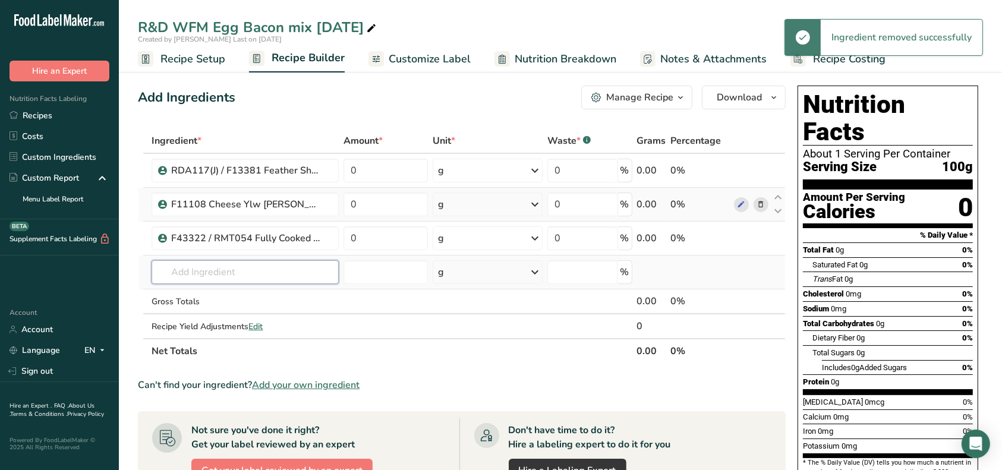
click at [244, 273] on input "text" at bounding box center [245, 272] width 187 height 24
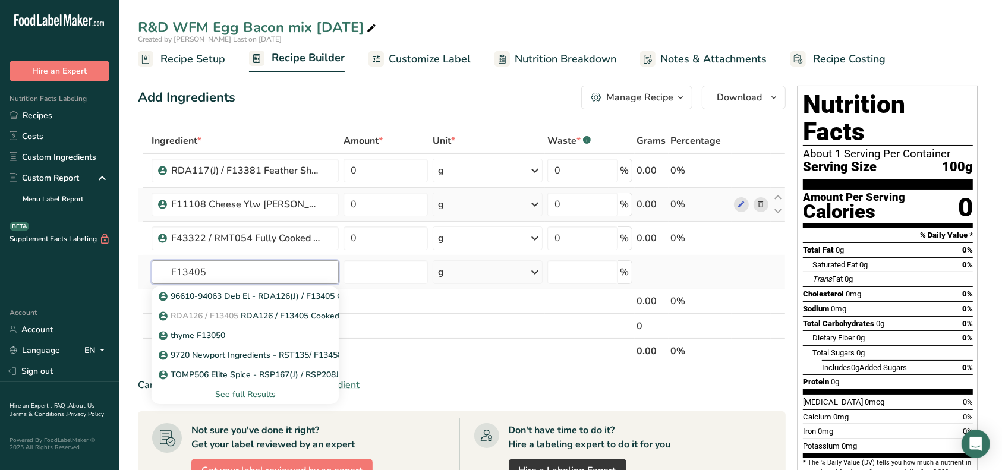
type input "F13405"
click at [223, 394] on div "See full Results" at bounding box center [245, 394] width 168 height 12
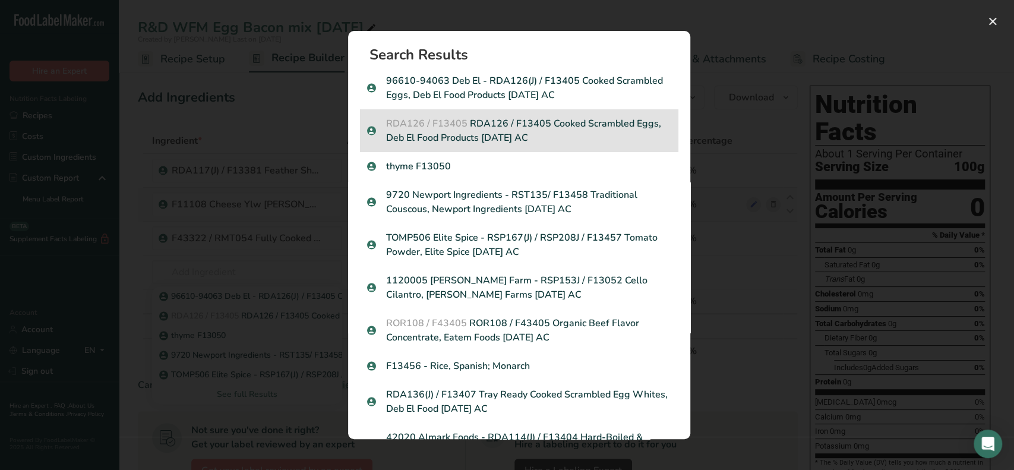
click at [459, 127] on span "RDA126 / F13405" at bounding box center [426, 123] width 81 height 13
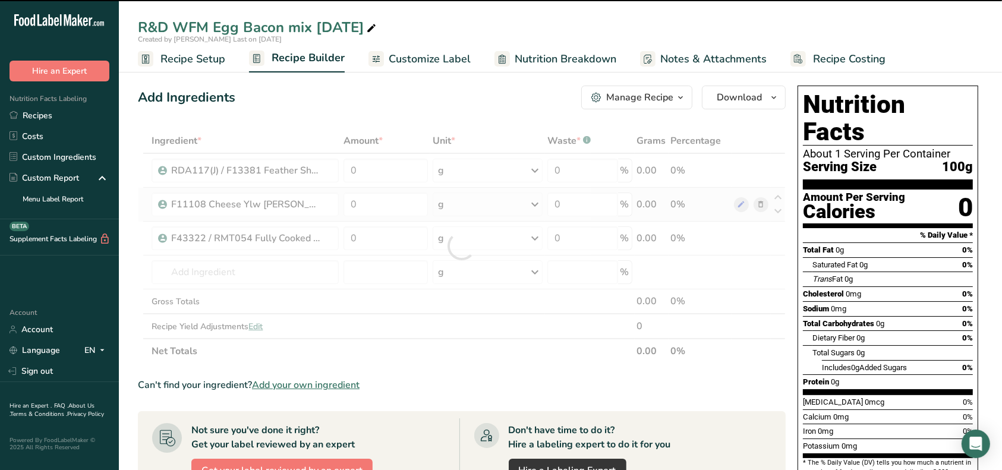
type input "0"
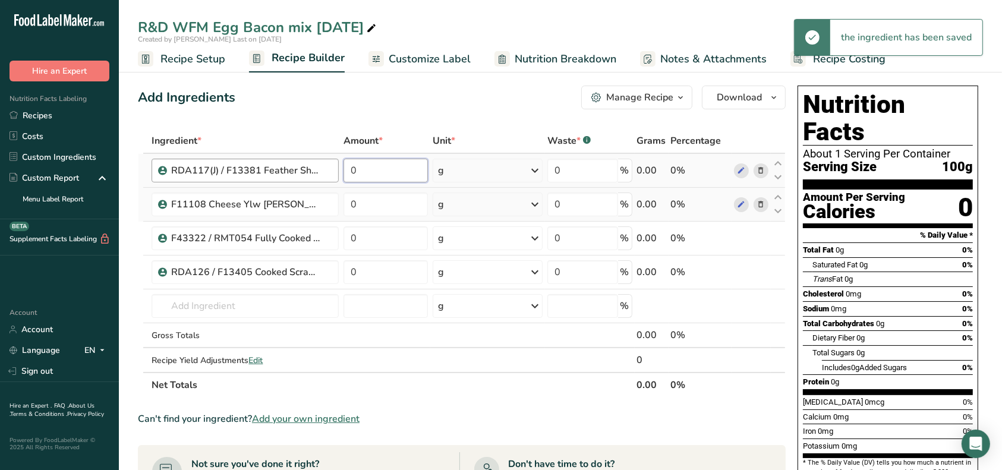
drag, startPoint x: 362, startPoint y: 170, endPoint x: 335, endPoint y: 169, distance: 27.4
click at [335, 169] on tr "RDA117(J) / F13381 Feather Shredded [PERSON_NAME], [PERSON_NAME] Foods [DATE] A…" at bounding box center [461, 171] width 647 height 34
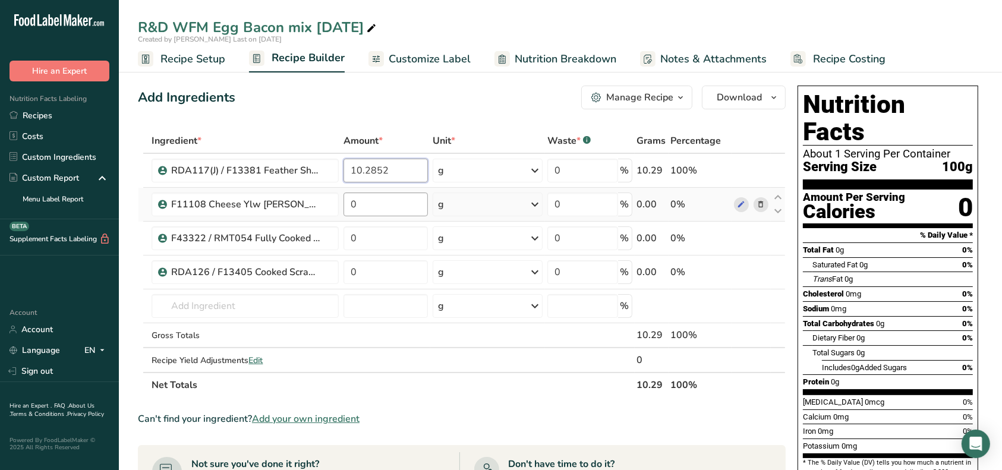
type input "10.2852"
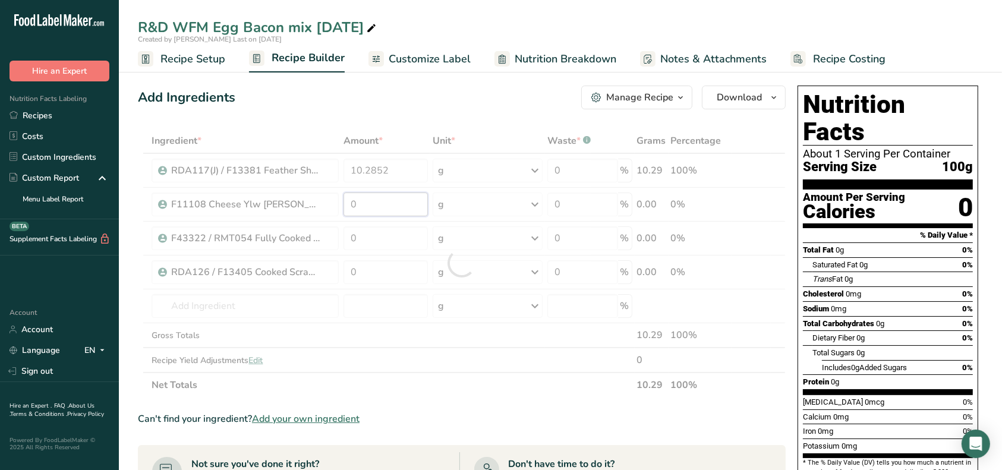
drag, startPoint x: 377, startPoint y: 209, endPoint x: 340, endPoint y: 207, distance: 36.9
click at [340, 207] on div "Ingredient * Amount * Unit * Waste * .a-a{fill:#347362;}.b-a{fill:#fff;} Grams …" at bounding box center [462, 262] width 648 height 269
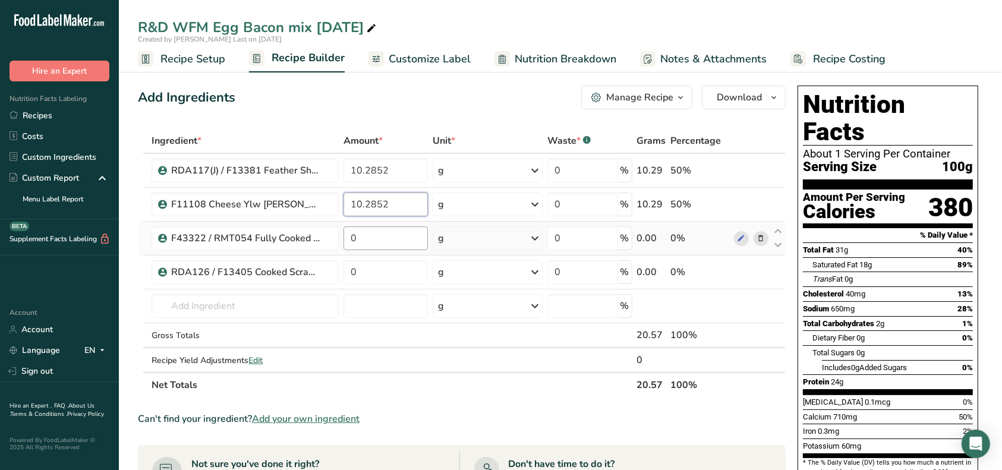
type input "10.2852"
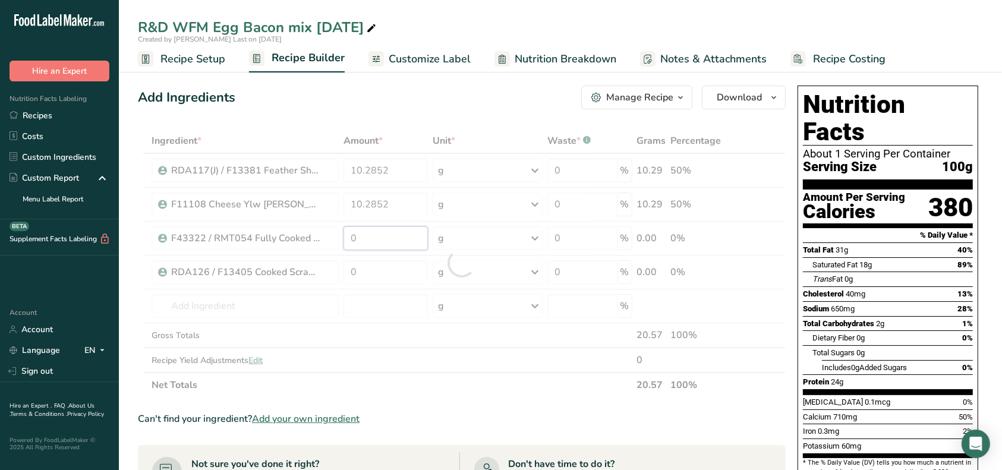
drag, startPoint x: 364, startPoint y: 240, endPoint x: 345, endPoint y: 235, distance: 19.5
click at [345, 235] on div "Ingredient * Amount * Unit * Waste * .a-a{fill:#347362;}.b-a{fill:#fff;} Grams …" at bounding box center [462, 262] width 648 height 269
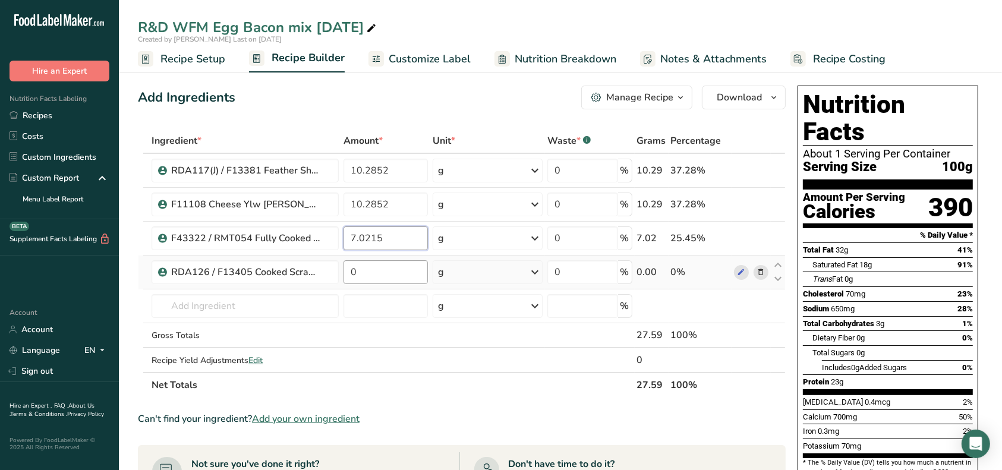
type input "7.0215"
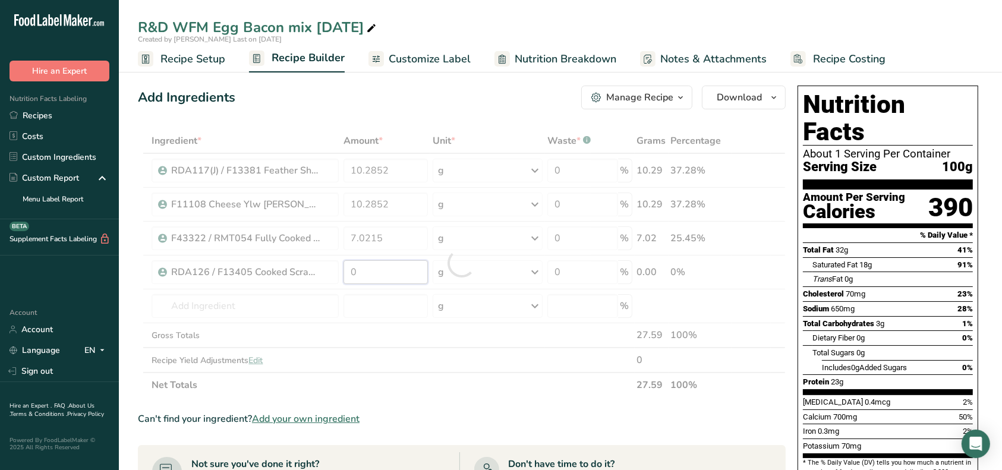
drag, startPoint x: 376, startPoint y: 269, endPoint x: 349, endPoint y: 269, distance: 26.8
click at [349, 269] on div "Ingredient * Amount * Unit * Waste * .a-a{fill:#347362;}.b-a{fill:#fff;} Grams …" at bounding box center [462, 262] width 648 height 269
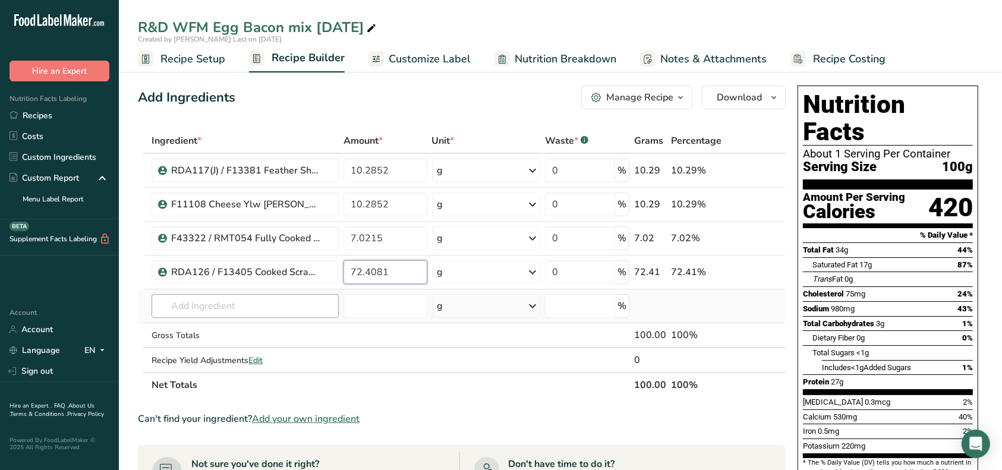
type input "72.4081"
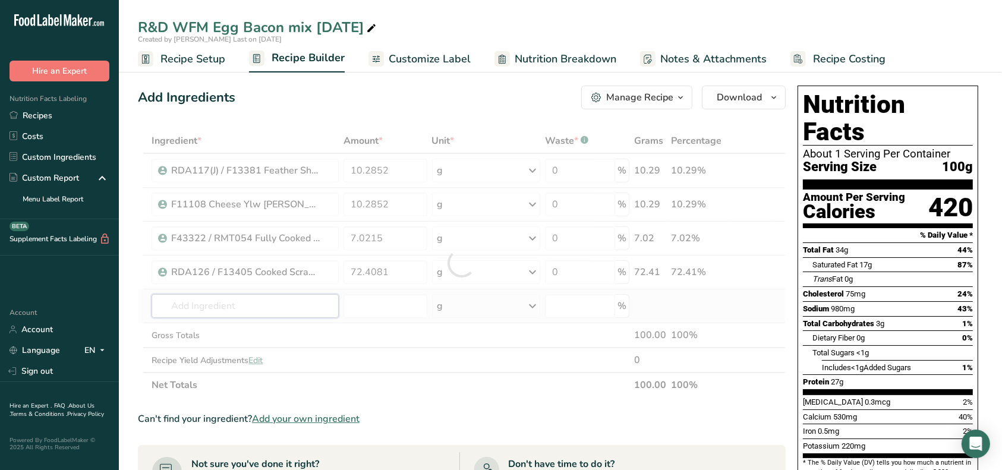
click at [292, 298] on div "Ingredient * Amount * Unit * Waste * .a-a{fill:#347362;}.b-a{fill:#fff;} Grams …" at bounding box center [462, 262] width 648 height 269
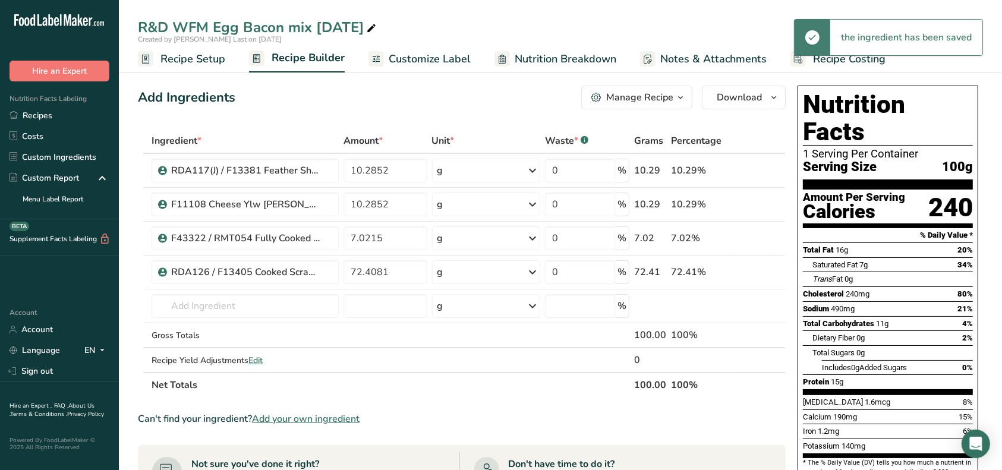
click at [647, 95] on div "Manage Recipe" at bounding box center [639, 97] width 67 height 14
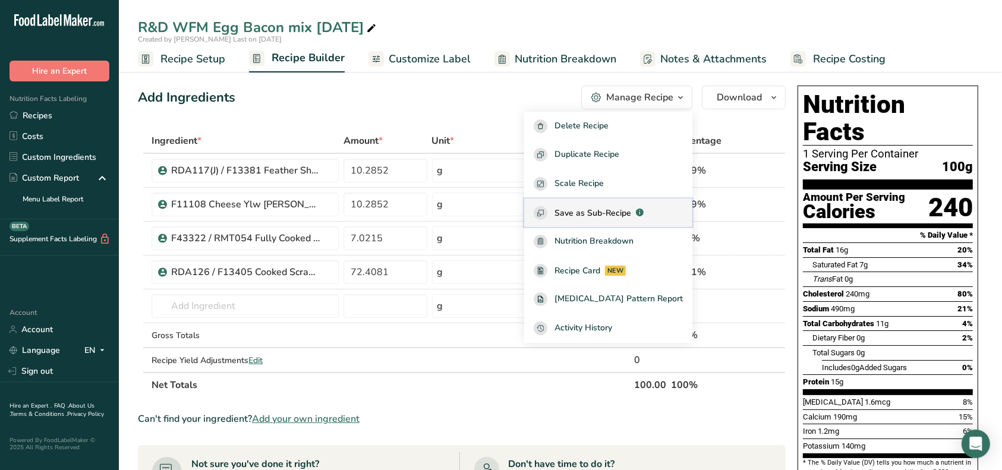
click at [623, 210] on span "Save as Sub-Recipe" at bounding box center [592, 213] width 77 height 12
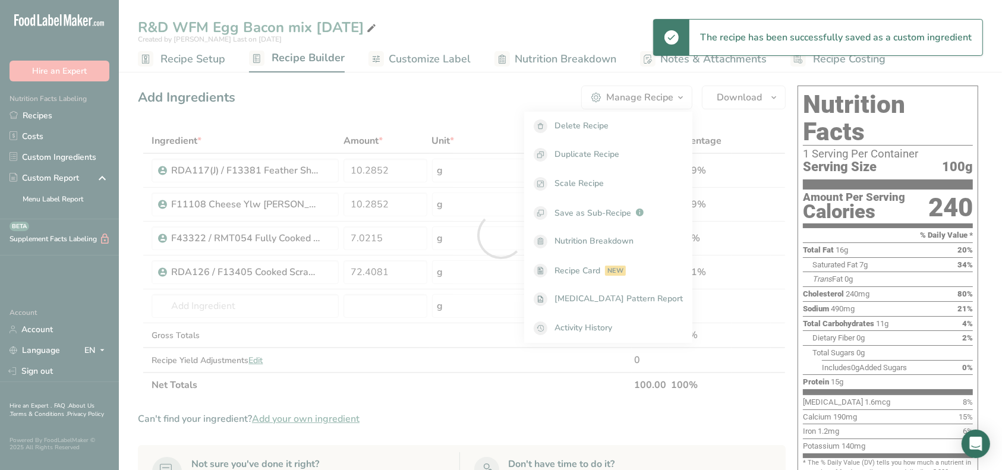
select select "30"
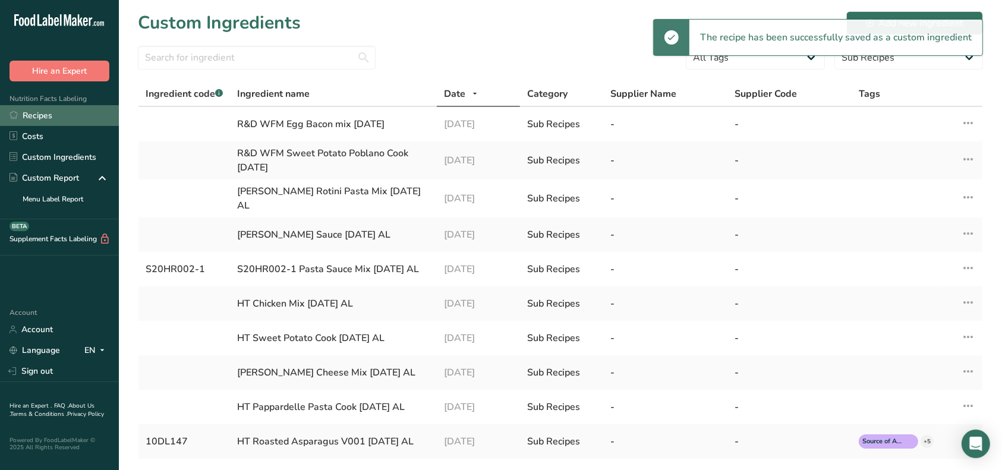
click at [52, 118] on link "Recipes" at bounding box center [59, 115] width 119 height 21
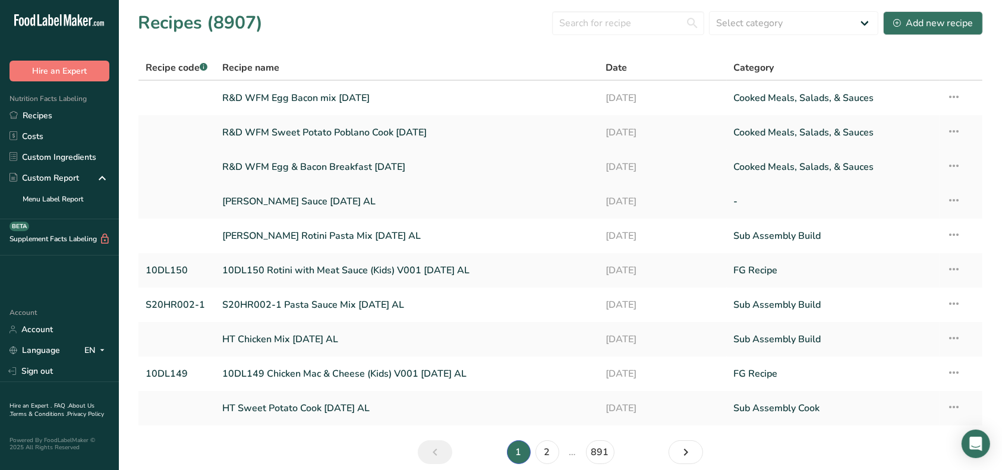
click at [313, 169] on link "R&D WFM Egg & Bacon Breakfast [DATE]" at bounding box center [407, 167] width 370 height 25
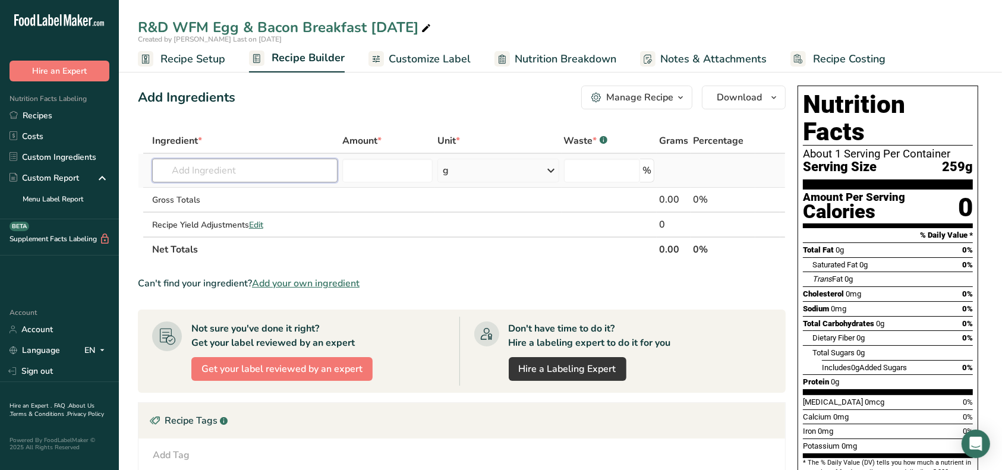
click at [299, 166] on input "text" at bounding box center [244, 171] width 185 height 24
type input "[DATE]"
click at [296, 191] on p "R&D WFM Sweet Potato Poblano Cook [DATE]" at bounding box center [258, 194] width 192 height 12
type input "R&D WFM Sweet Potato Poblano Cook [DATE]"
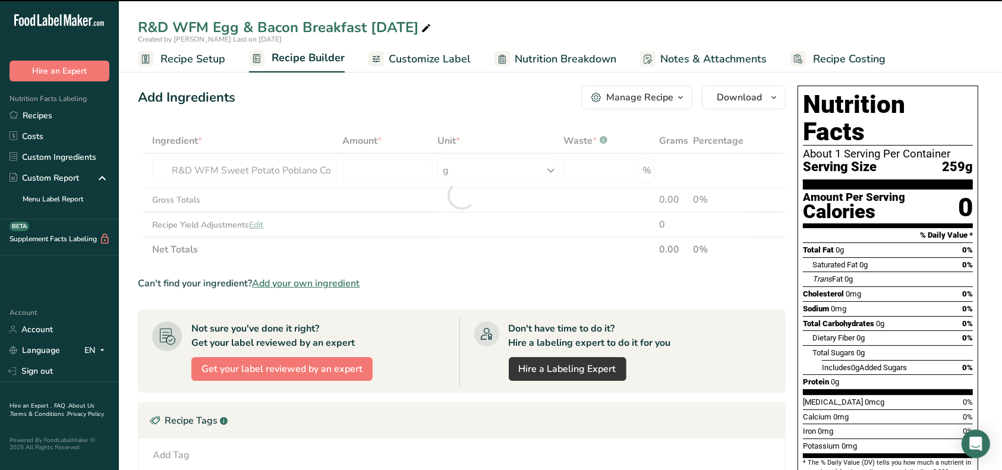
type input "0"
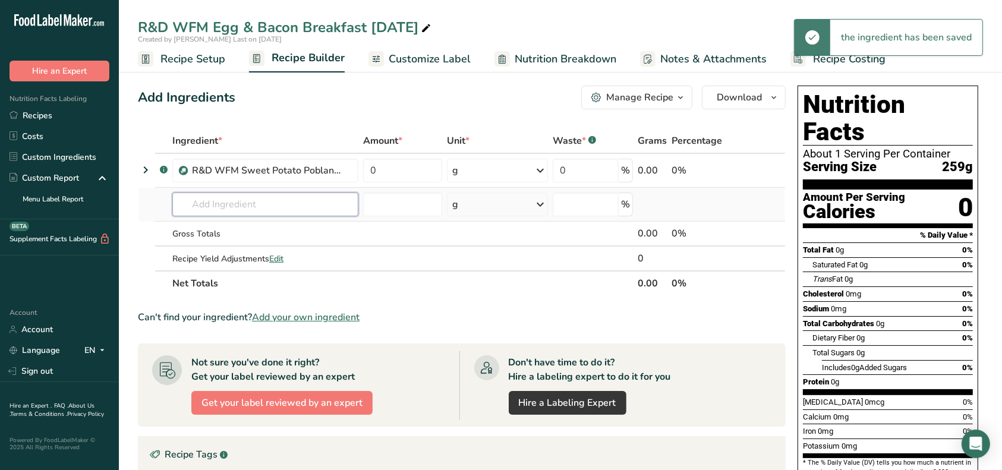
click at [282, 203] on input "text" at bounding box center [265, 205] width 186 height 24
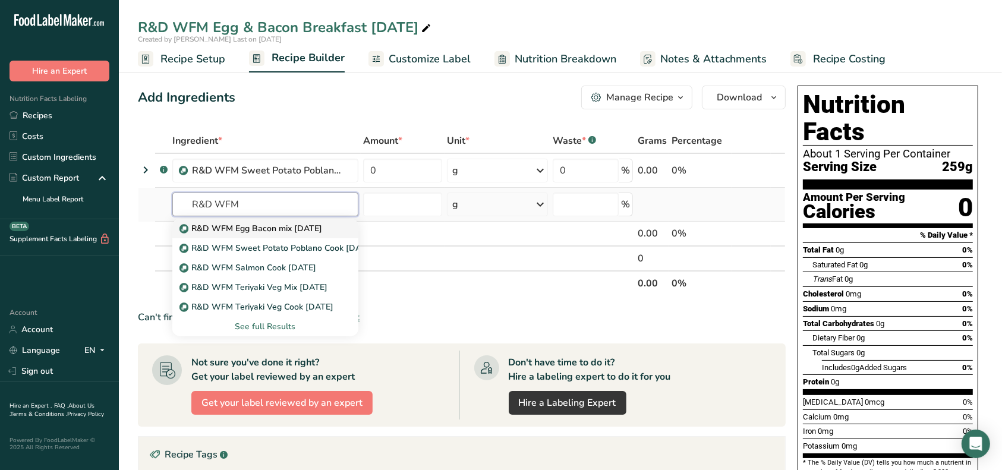
type input "R&D WFM"
click at [288, 226] on p "R&D WFM Egg Bacon mix [DATE]" at bounding box center [252, 228] width 140 height 12
type input "R&D WFM Egg Bacon mix [DATE]"
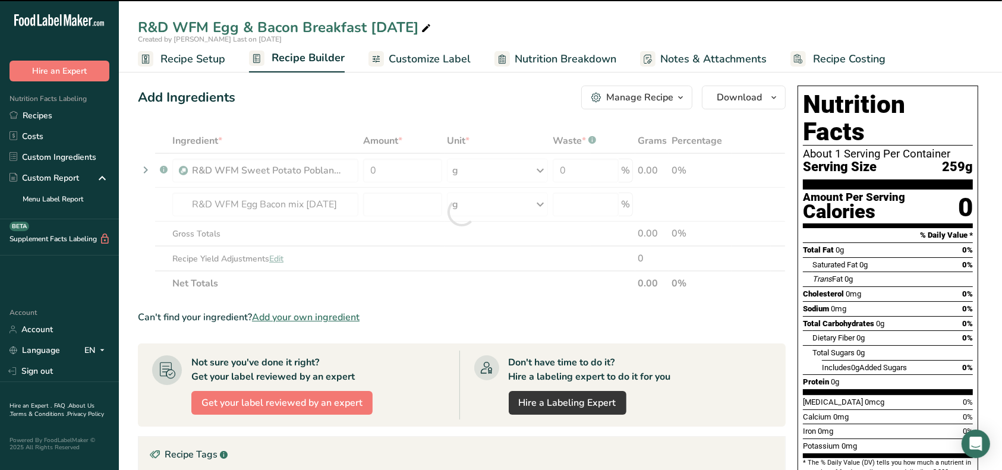
type input "0"
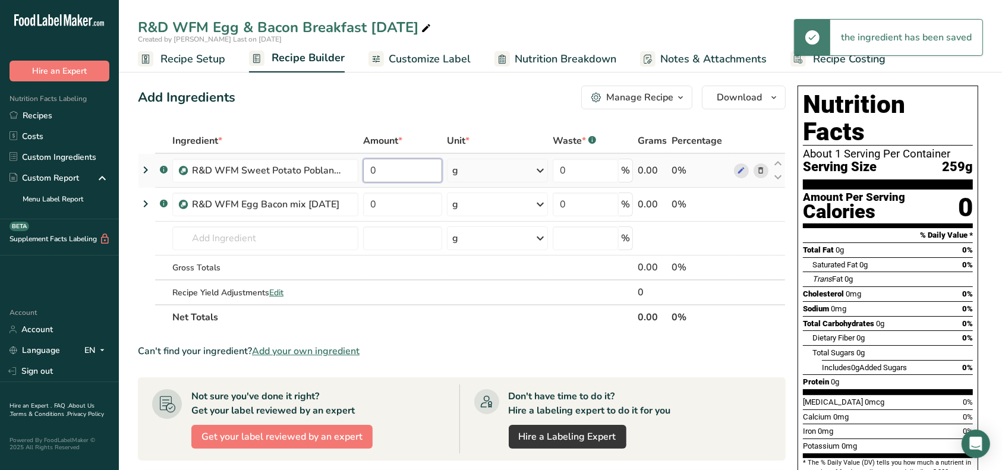
click at [368, 171] on input "0" at bounding box center [403, 171] width 80 height 24
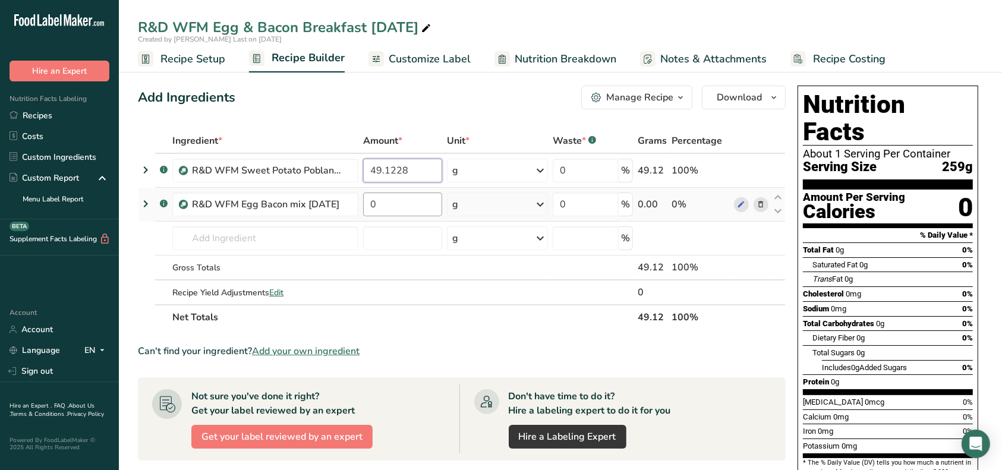
type input "49.1228"
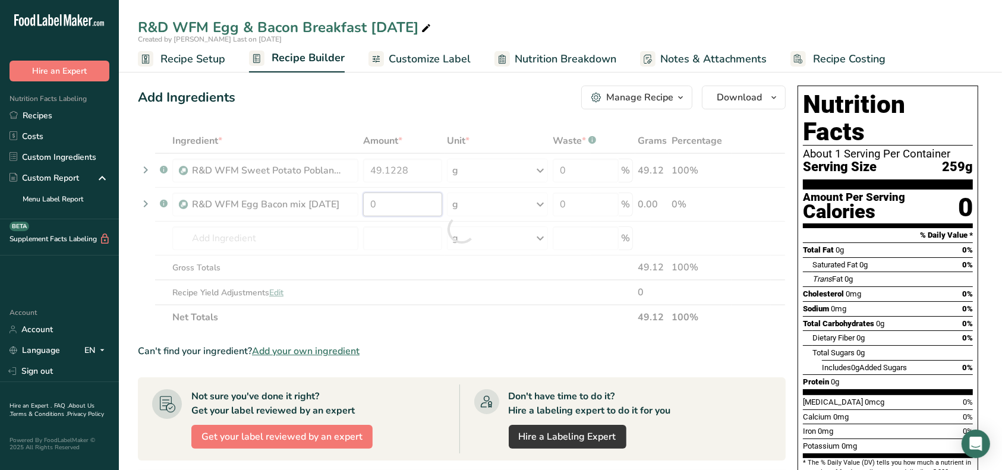
drag, startPoint x: 394, startPoint y: 208, endPoint x: 357, endPoint y: 203, distance: 37.8
click at [357, 203] on div "Ingredient * Amount * Unit * Waste * .a-a{fill:#347362;}.b-a{fill:#fff;} Grams …" at bounding box center [462, 228] width 648 height 201
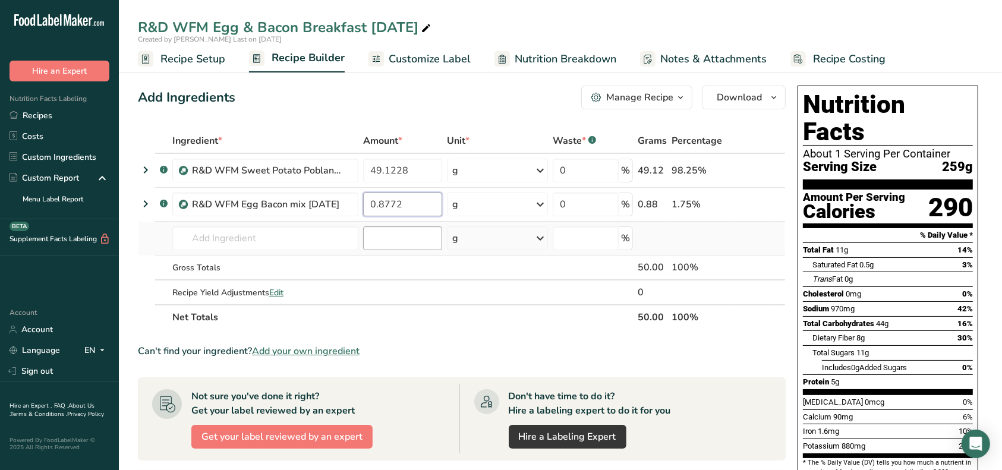
type input "0.8772"
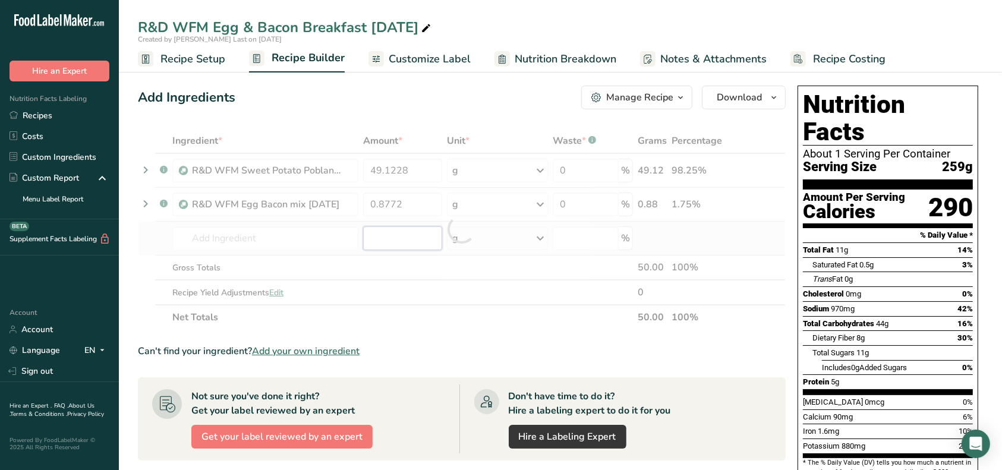
click at [378, 244] on div "Ingredient * Amount * Unit * Waste * .a-a{fill:#347362;}.b-a{fill:#fff;} Grams …" at bounding box center [462, 228] width 648 height 201
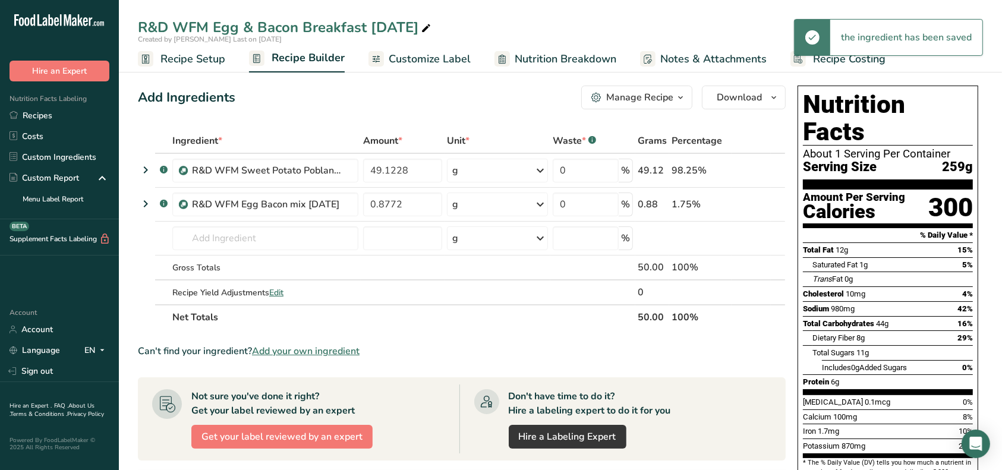
click at [204, 59] on span "Recipe Setup" at bounding box center [192, 59] width 65 height 16
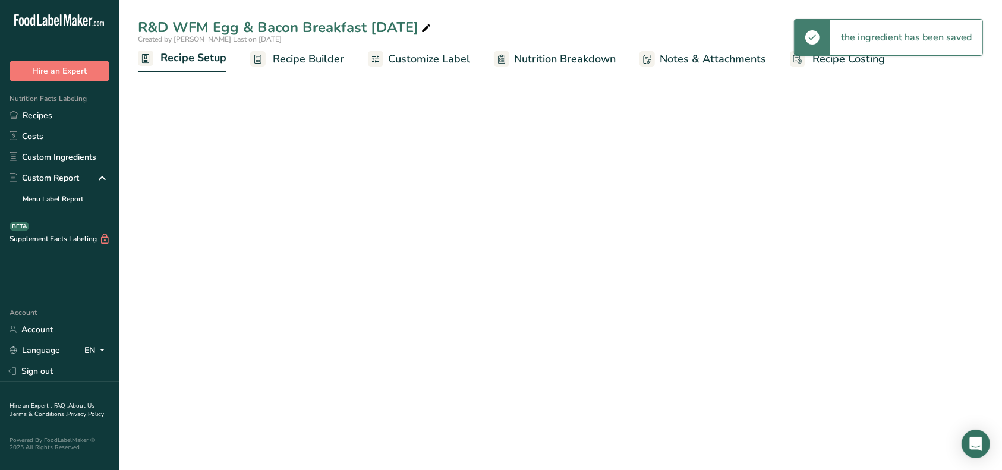
select select "12"
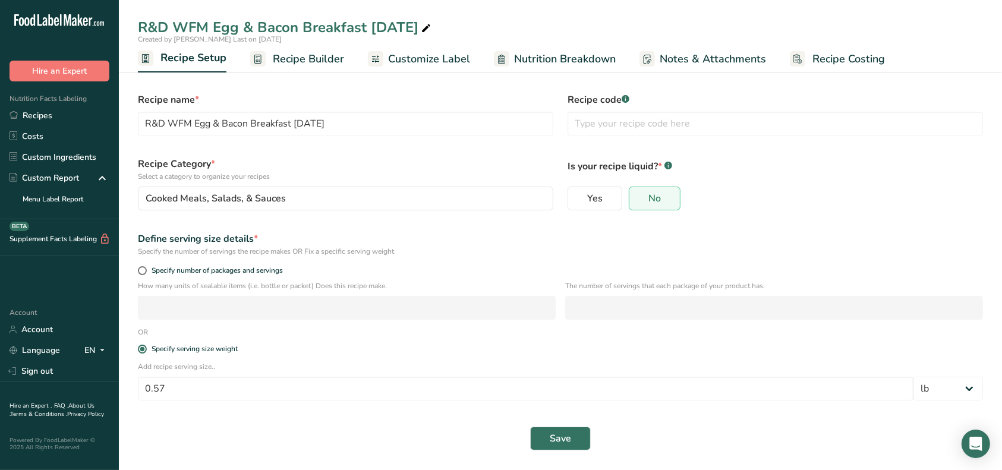
click at [294, 65] on span "Recipe Builder" at bounding box center [308, 59] width 71 height 16
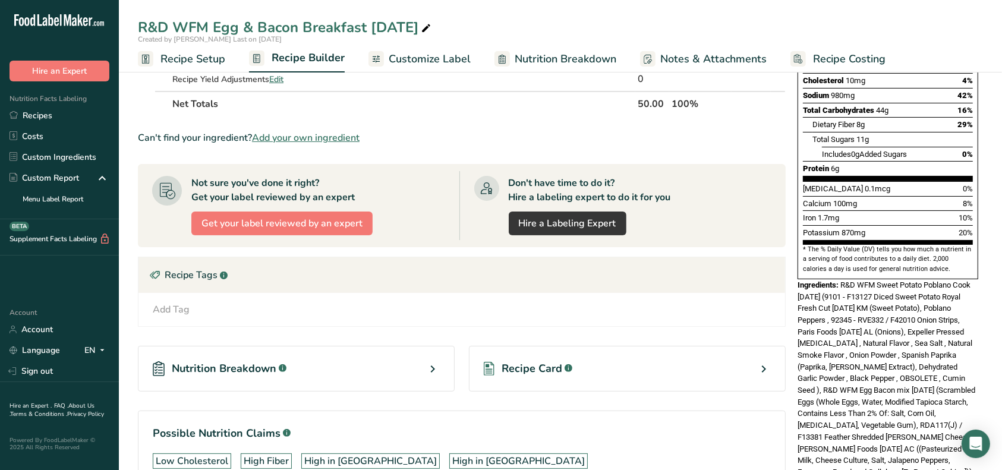
scroll to position [287, 0]
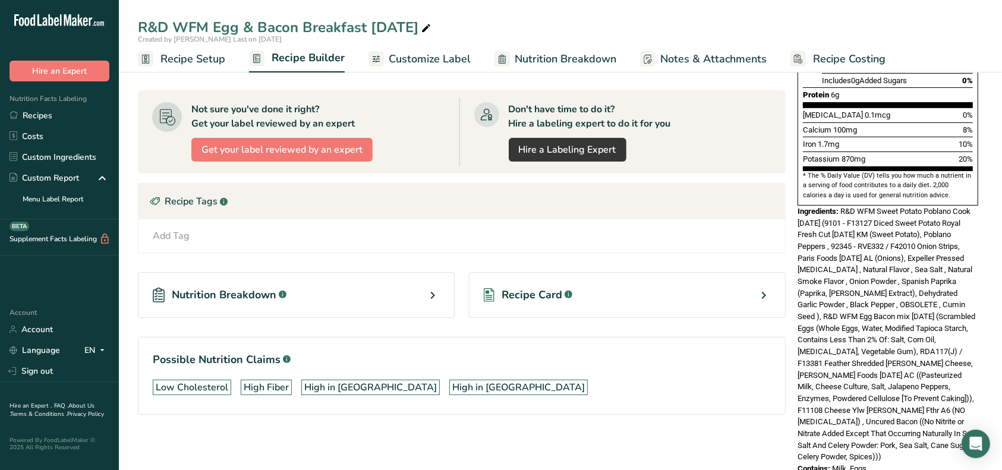
drag, startPoint x: 865, startPoint y: 427, endPoint x: 804, endPoint y: 188, distance: 247.2
click at [804, 188] on div "Nutrition Facts About 1 Serving Per Container Serving Size 259g Amount Per Serv…" at bounding box center [888, 137] width 190 height 686
click at [787, 184] on div "Add Ingredients Manage Recipe Delete Recipe Duplicate Recipe Scale Recipe Save …" at bounding box center [465, 140] width 655 height 693
drag, startPoint x: 799, startPoint y: 183, endPoint x: 915, endPoint y: 434, distance: 276.3
click at [915, 434] on div "Nutrition Facts About 1 Serving Per Container Serving Size 259g Amount Per Serv…" at bounding box center [888, 137] width 190 height 686
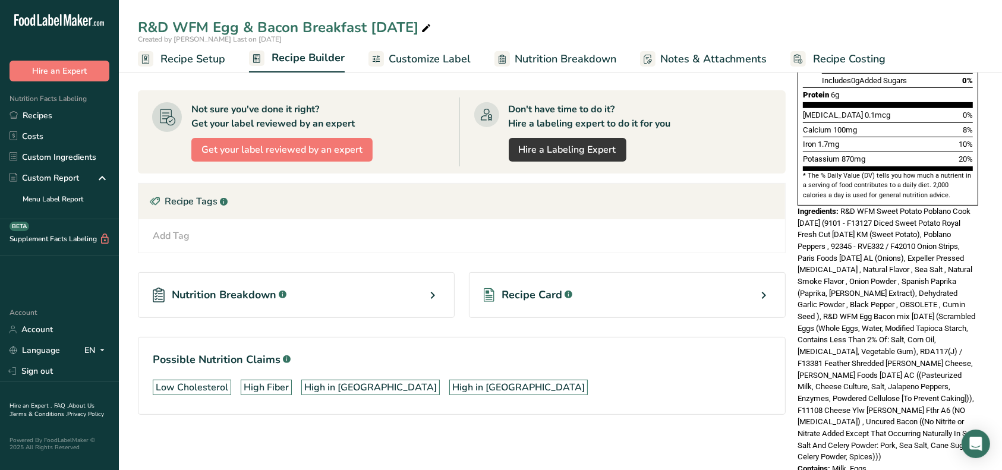
copy div "Ingredients: R&D WFM Sweet Potato Poblano Cook [DATE] (9101 - F13127 Diced Swee…"
click at [532, 233] on div "Add Tag Standard Tags Custom Tags Source of Antioxidants [MEDICAL_DATA] Effect …" at bounding box center [462, 236] width 628 height 14
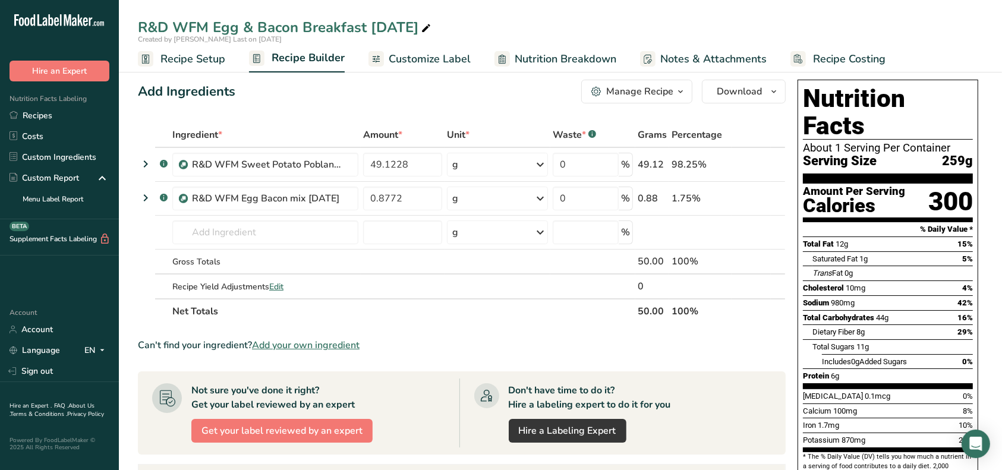
scroll to position [0, 0]
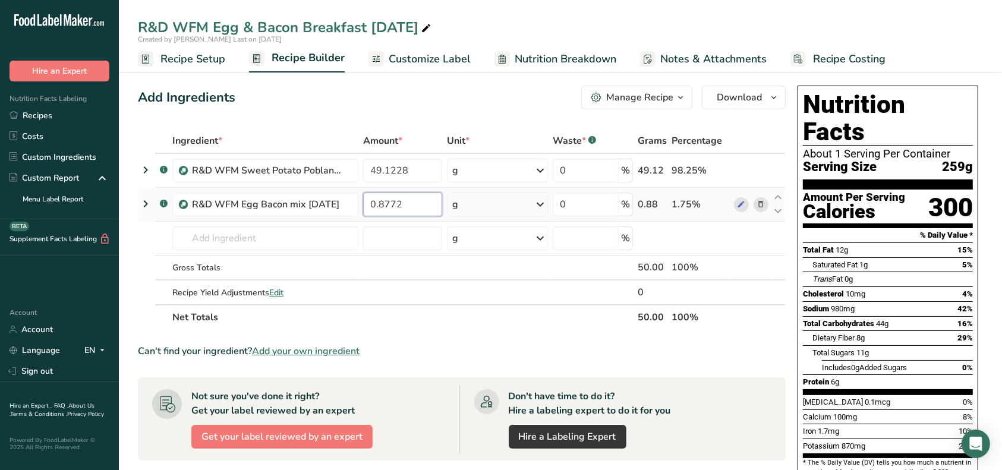
drag, startPoint x: 376, startPoint y: 203, endPoint x: 381, endPoint y: 206, distance: 6.4
click at [376, 203] on input "0.8772" at bounding box center [403, 205] width 80 height 24
type input "50.8772"
click at [428, 244] on div "Ingredient * Amount * Unit * Waste * .a-a{fill:#347362;}.b-a{fill:#fff;} Grams …" at bounding box center [462, 228] width 648 height 201
click at [190, 58] on span "Recipe Setup" at bounding box center [192, 59] width 65 height 16
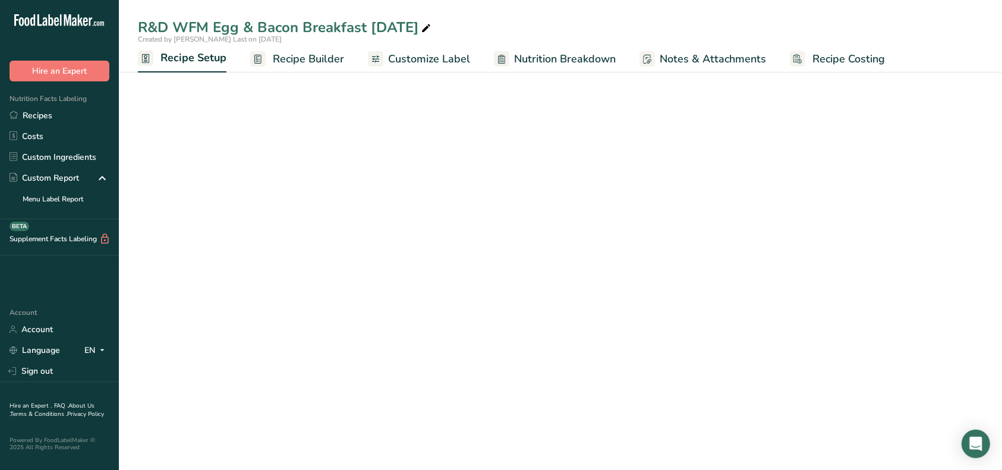
select select "12"
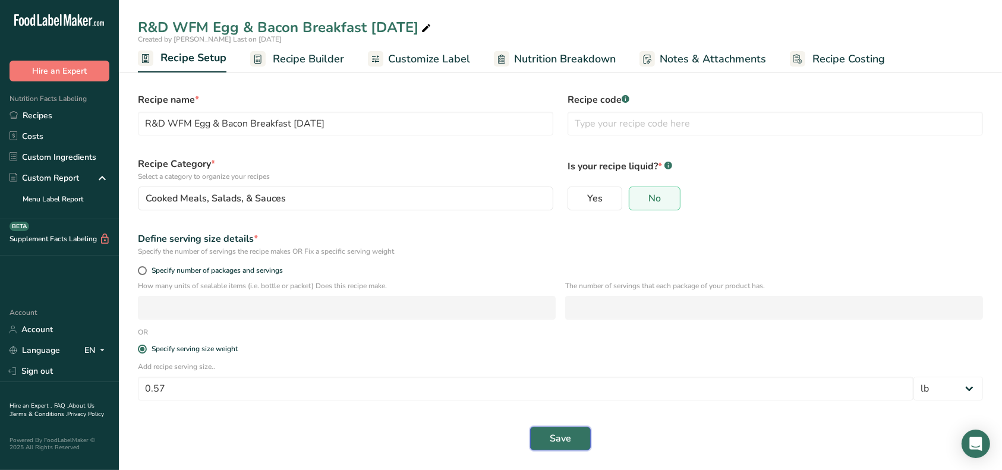
click at [555, 435] on span "Save" at bounding box center [560, 438] width 21 height 14
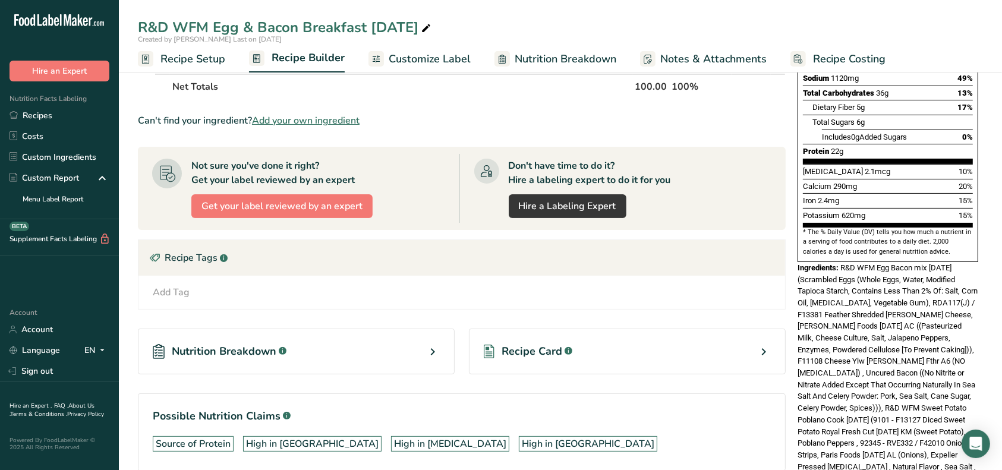
scroll to position [287, 0]
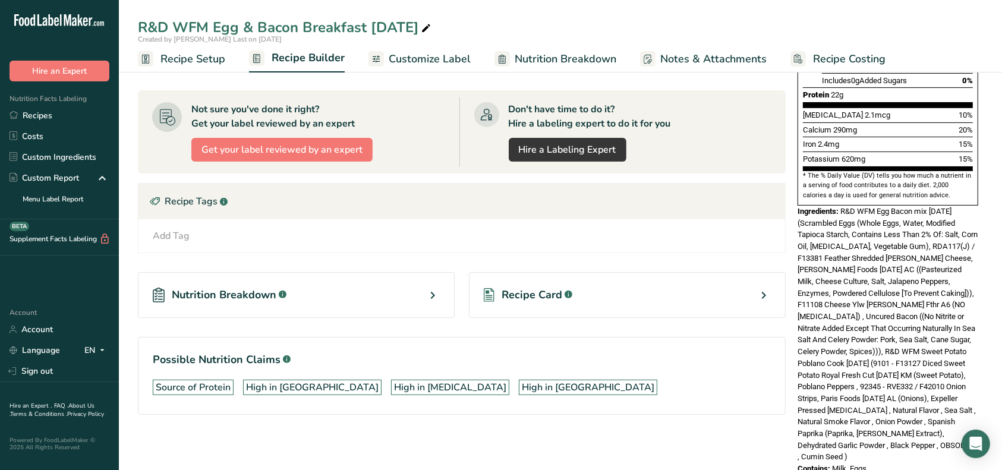
drag, startPoint x: 866, startPoint y: 428, endPoint x: 795, endPoint y: 194, distance: 245.3
click at [795, 194] on div "Nutrition Facts About 1 Serving Per Container Serving Size 259g Amount Per Serv…" at bounding box center [888, 137] width 190 height 686
click at [795, 182] on div "Nutrition Facts About 1 Serving Per Container Serving Size 259g Amount Per Serv…" at bounding box center [888, 137] width 190 height 686
drag, startPoint x: 798, startPoint y: 184, endPoint x: 891, endPoint y: 426, distance: 259.6
click at [891, 426] on div "Nutrition Facts About 1 Serving Per Container Serving Size 259g Amount Per Serv…" at bounding box center [888, 137] width 190 height 686
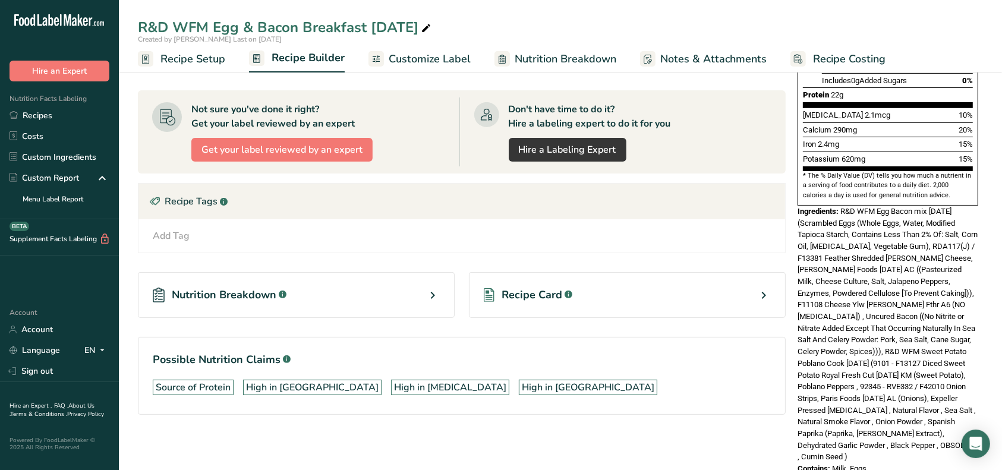
copy div "Ingredients: R&D WFM Egg Bacon mix [DATE] (Scrambled Eggs (Whole Eggs, Water, M…"
click at [552, 360] on h1 "Possible Nutrition Claims .a-a{fill:#347362;}.b-a{fill:#fff;}" at bounding box center [462, 360] width 618 height 16
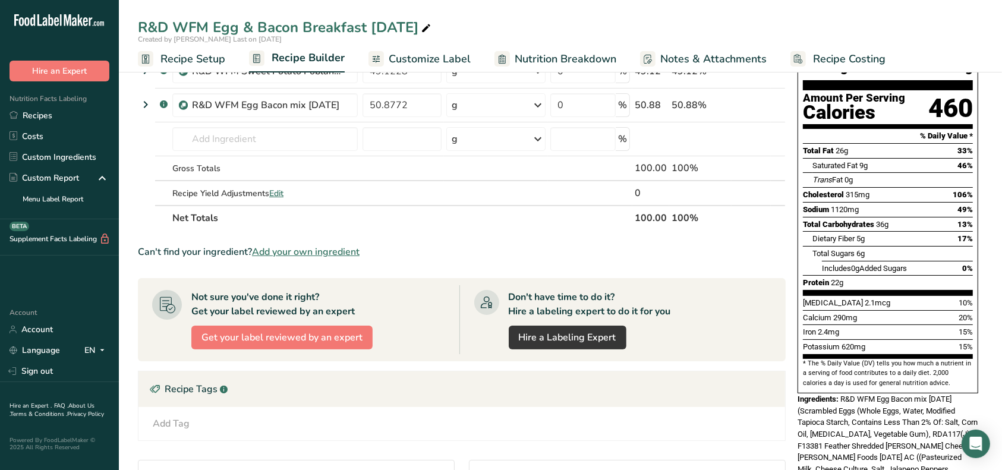
scroll to position [0, 0]
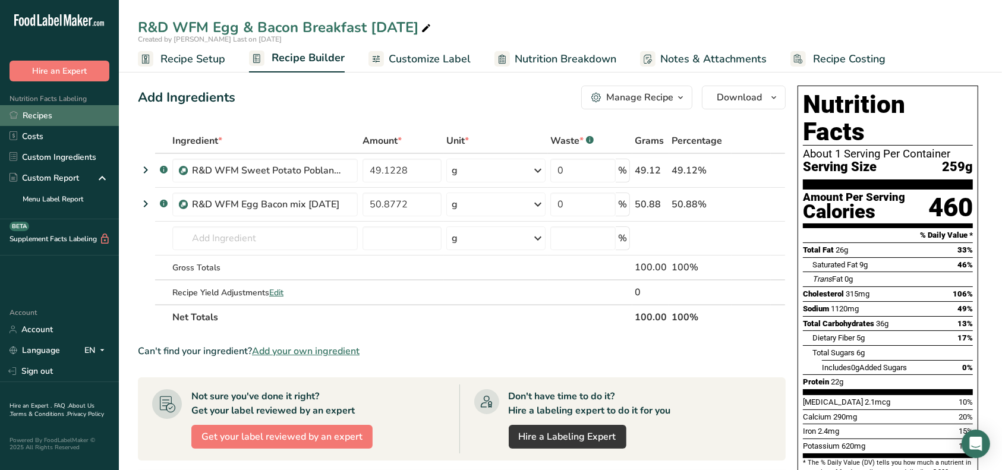
click at [23, 119] on link "Recipes" at bounding box center [59, 115] width 119 height 21
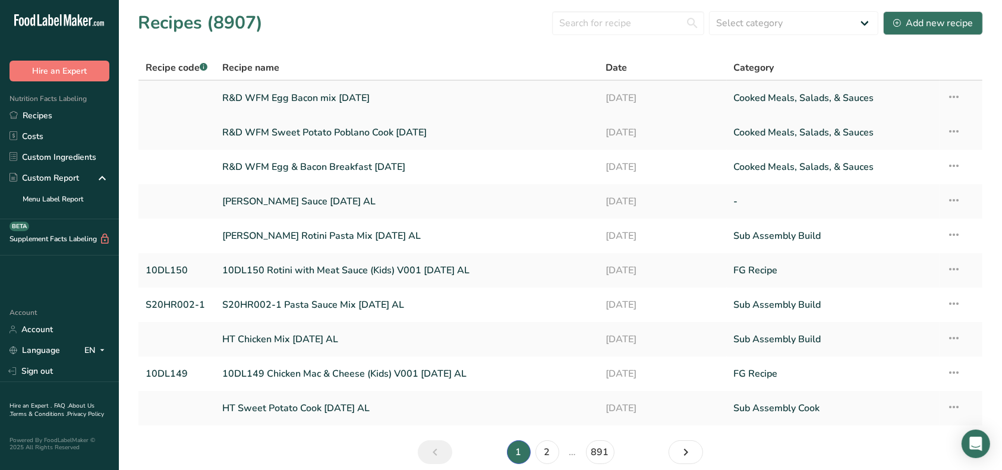
click at [323, 102] on link "R&D WFM Egg Bacon mix [DATE]" at bounding box center [407, 98] width 370 height 25
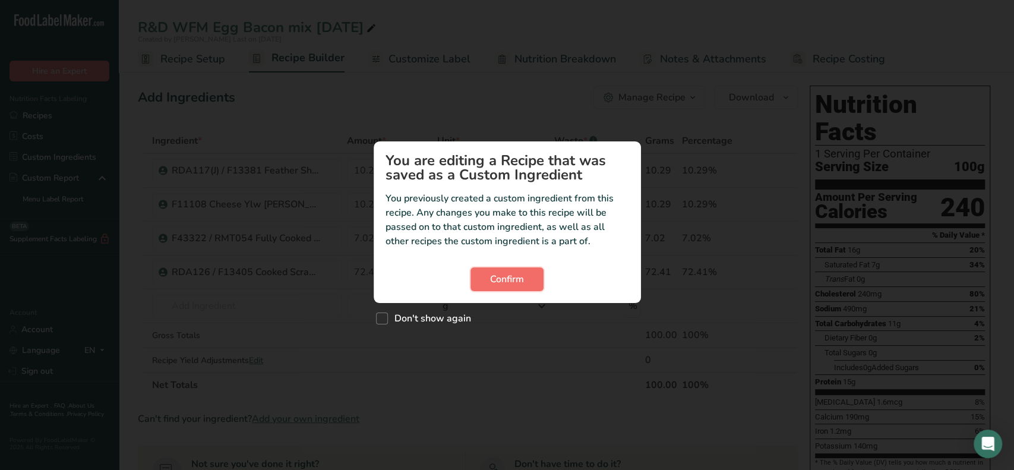
click at [493, 283] on span "Confirm" at bounding box center [507, 279] width 34 height 14
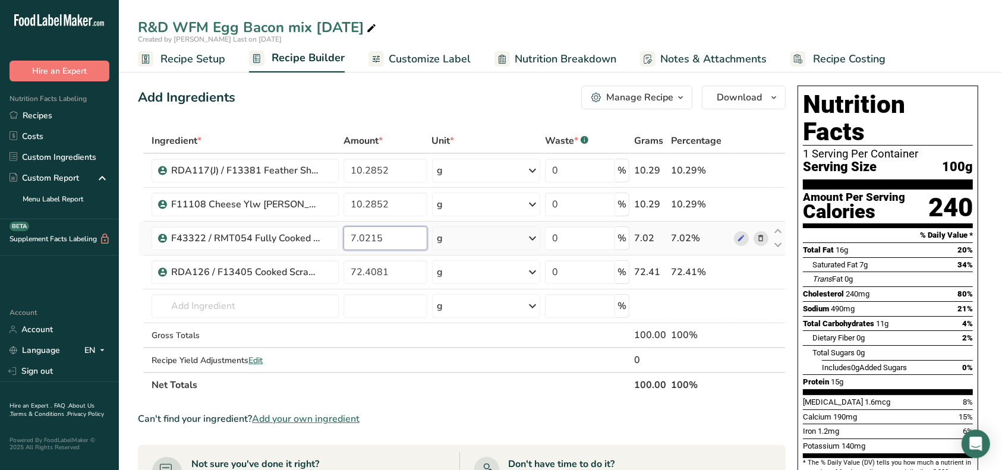
click at [350, 235] on input "7.0215" at bounding box center [386, 238] width 84 height 24
type input "6.0215"
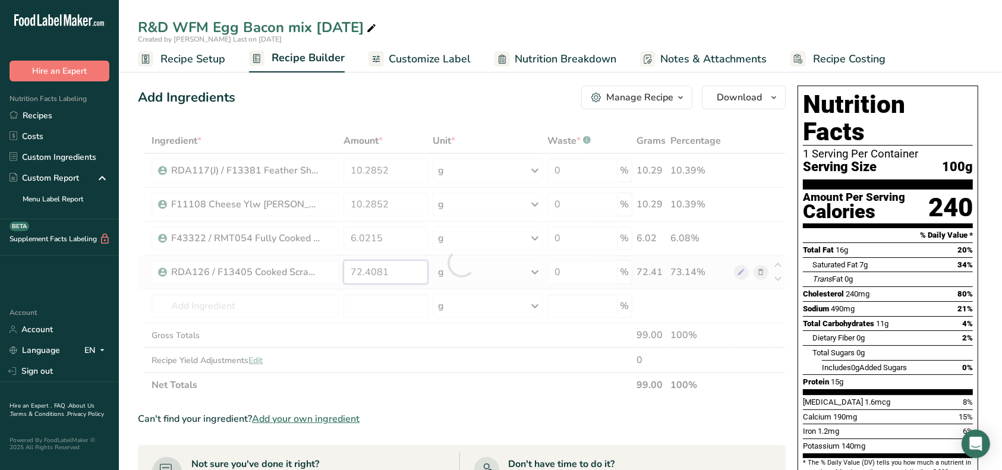
click at [360, 272] on div "Ingredient * Amount * Unit * Waste * .a-a{fill:#347362;}.b-a{fill:#fff;} Grams …" at bounding box center [462, 262] width 648 height 269
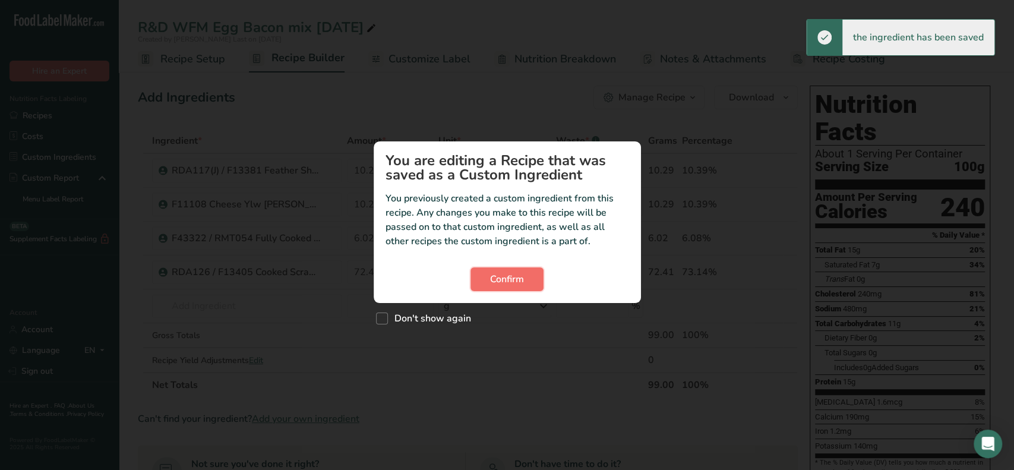
click at [503, 279] on span "Confirm" at bounding box center [507, 279] width 34 height 14
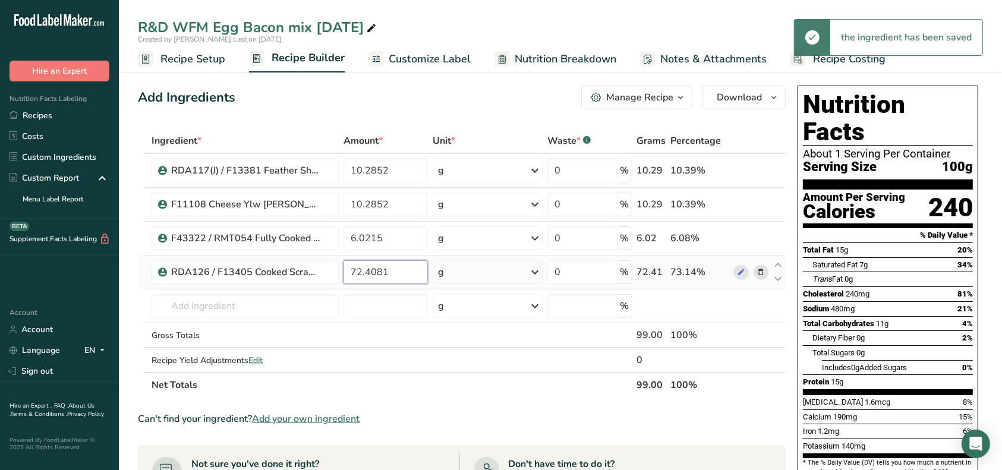
drag, startPoint x: 357, startPoint y: 273, endPoint x: 366, endPoint y: 278, distance: 10.9
click at [357, 273] on input "72.4081" at bounding box center [386, 272] width 84 height 24
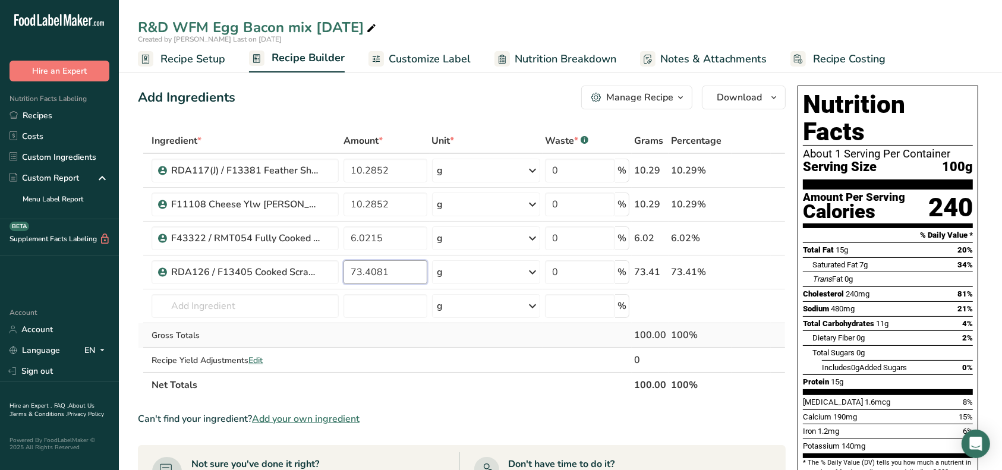
type input "73.4081"
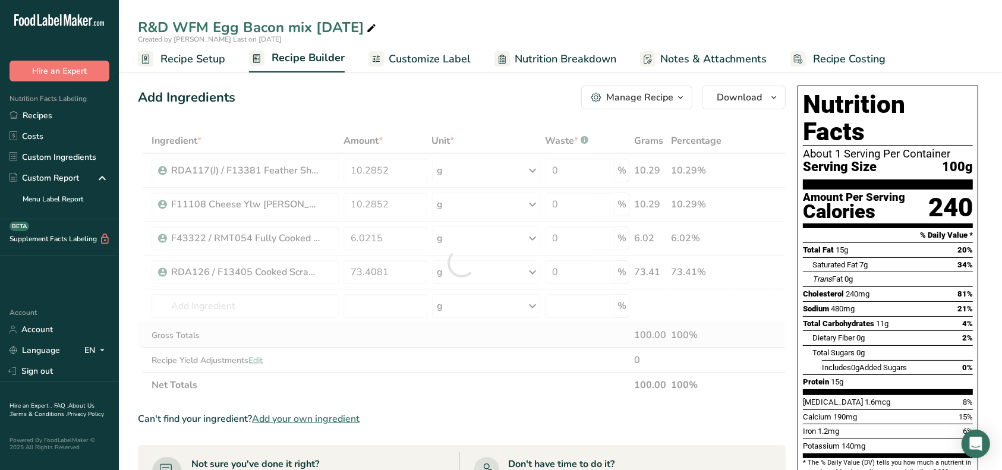
click at [412, 342] on div "Ingredient * Amount * Unit * Waste * .a-a{fill:#347362;}.b-a{fill:#fff;} Grams …" at bounding box center [462, 262] width 648 height 269
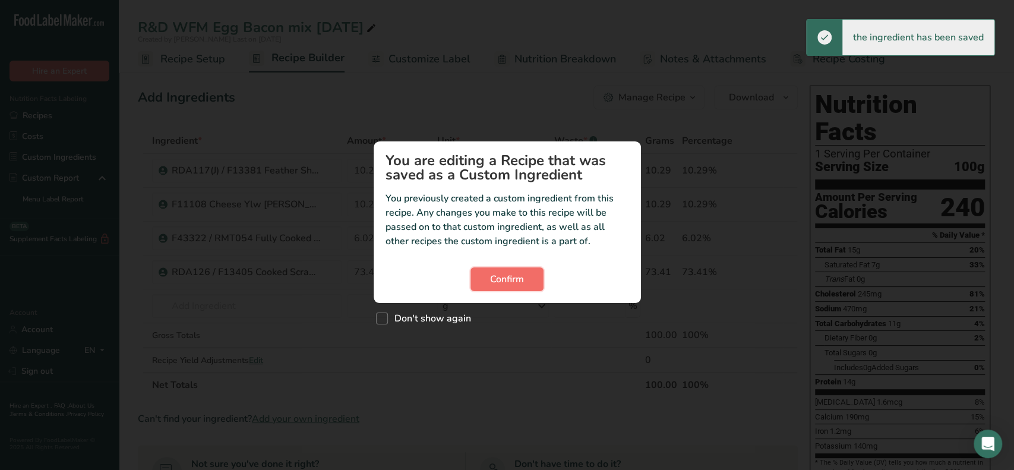
click at [504, 277] on span "Confirm" at bounding box center [507, 279] width 34 height 14
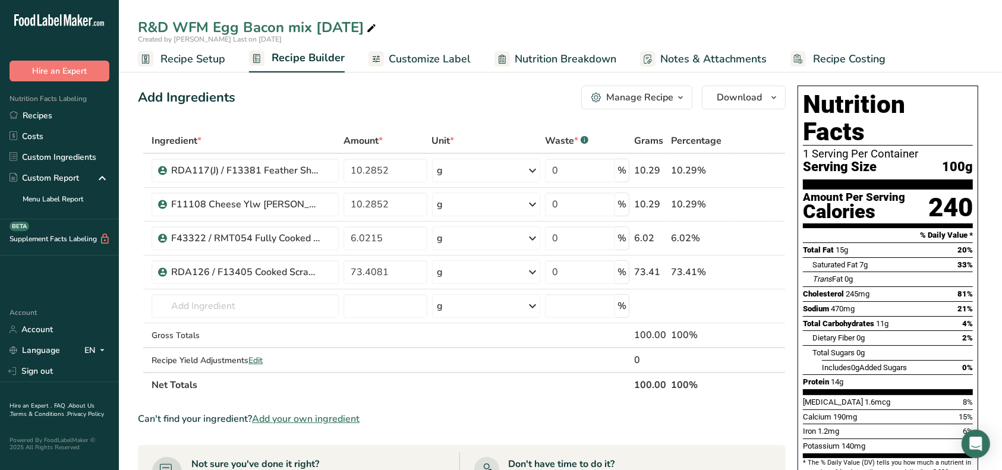
click at [315, 26] on div "R&D WFM Egg Bacon mix [DATE]" at bounding box center [258, 27] width 241 height 21
click at [314, 23] on input "R&D WFM Egg Bacon mix [DATE]" at bounding box center [560, 27] width 845 height 21
click at [480, 22] on input "R&D WFM Egg Bacon mix reduced bacon [DATE]" at bounding box center [560, 27] width 845 height 21
type input "R&D WFM Egg Bacon mix reduced bacon [DATE]"
click at [623, 93] on div "Manage Recipe" at bounding box center [639, 97] width 67 height 14
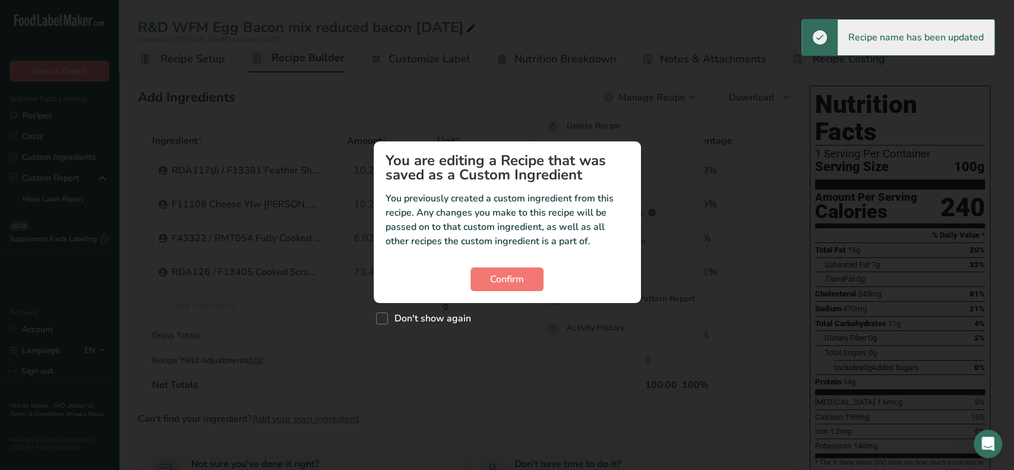
click at [613, 206] on p "You previously created a custom ingredient from this recipe. Any changes you ma…" at bounding box center [508, 219] width 244 height 57
click at [504, 283] on span "Confirm" at bounding box center [507, 279] width 34 height 14
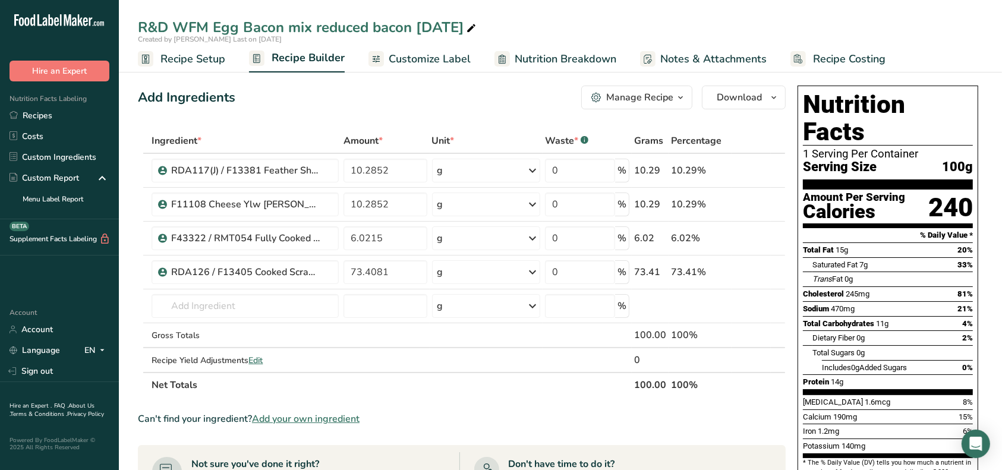
click at [658, 101] on div "Manage Recipe" at bounding box center [639, 97] width 67 height 14
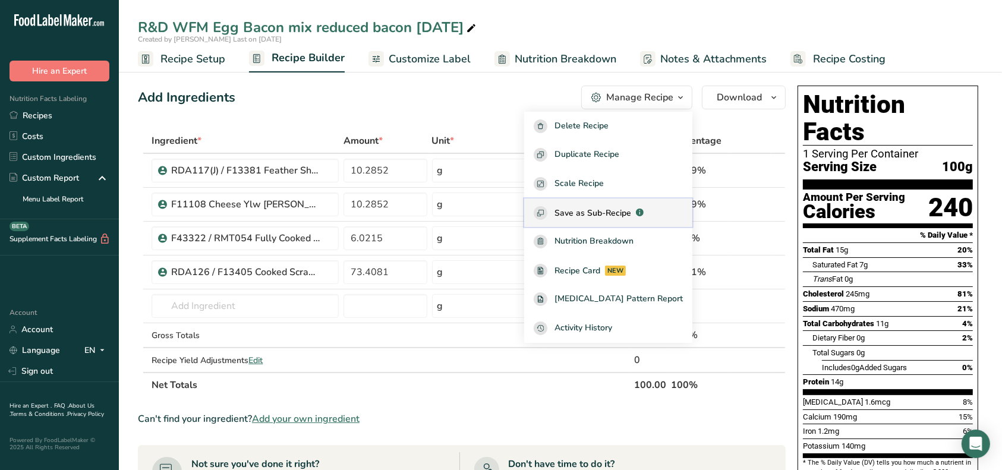
click at [627, 207] on span "Save as Sub-Recipe" at bounding box center [592, 213] width 77 height 12
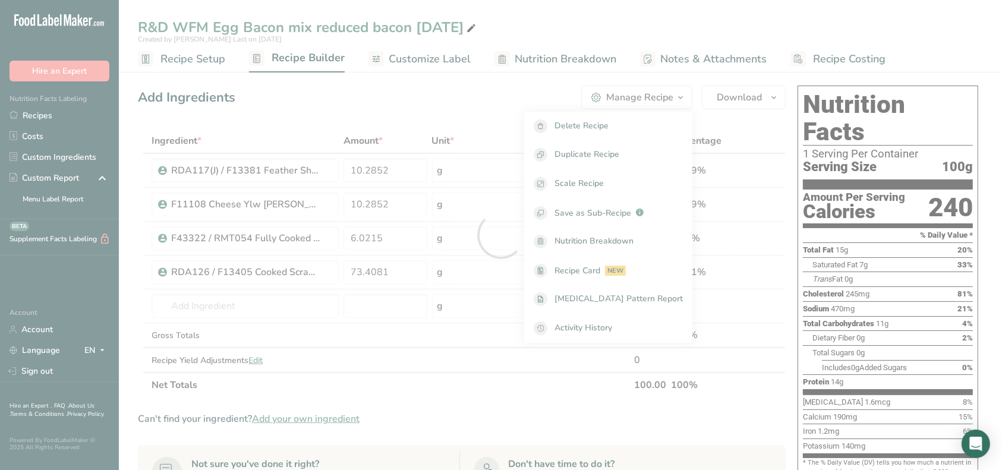
select select "30"
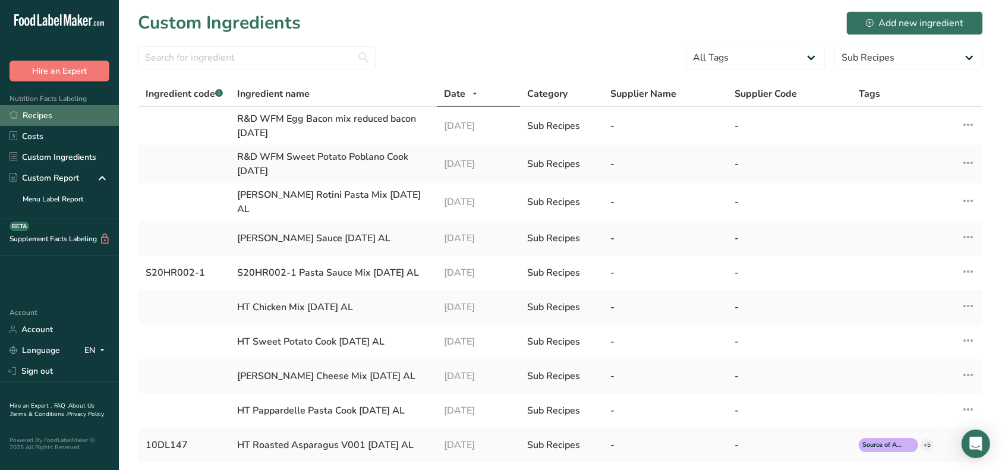
click at [49, 122] on link "Recipes" at bounding box center [59, 115] width 119 height 21
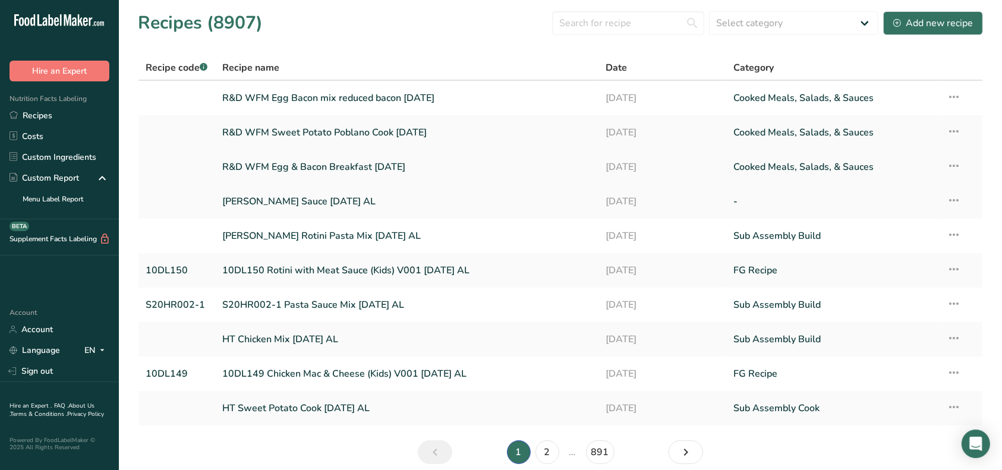
click at [348, 172] on link "R&D WFM Egg & Bacon Breakfast [DATE]" at bounding box center [407, 167] width 370 height 25
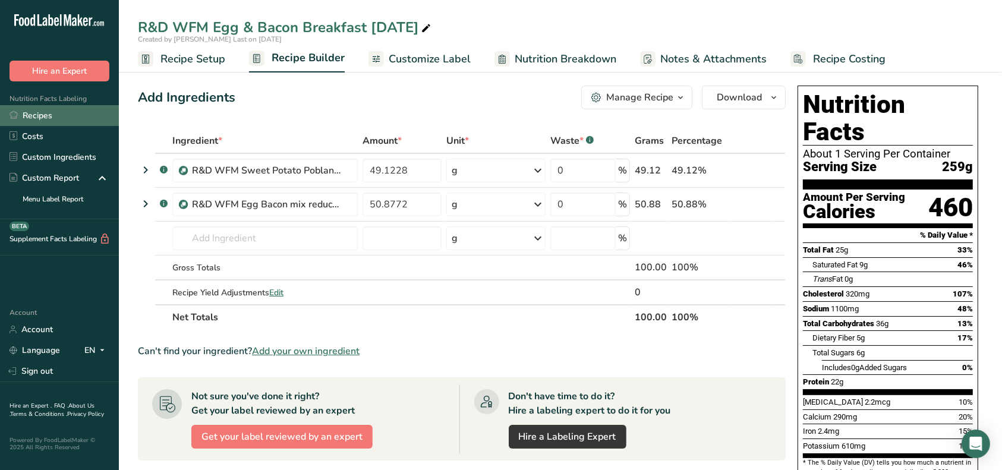
click at [39, 118] on link "Recipes" at bounding box center [59, 115] width 119 height 21
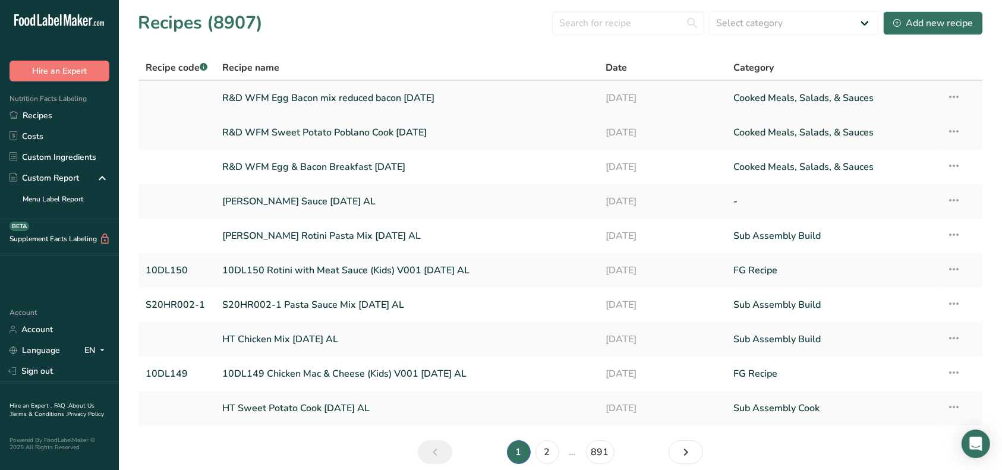
click at [383, 100] on link "R&D WFM Egg Bacon mix reduced bacon [DATE]" at bounding box center [407, 98] width 370 height 25
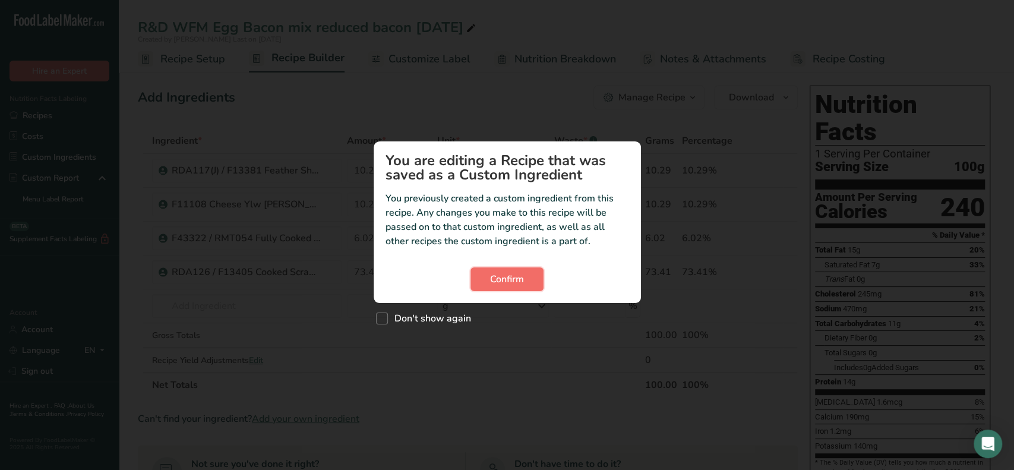
click at [491, 274] on span "Confirm" at bounding box center [507, 279] width 34 height 14
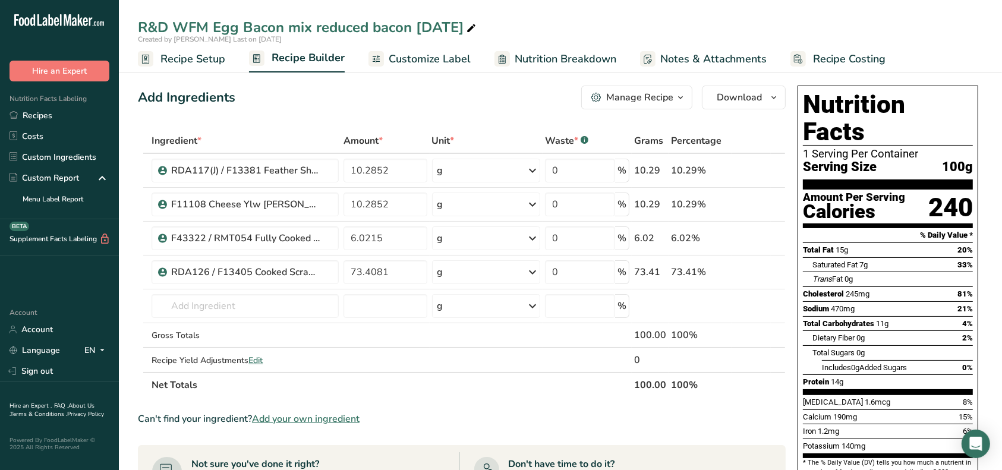
click at [678, 102] on icon "button" at bounding box center [681, 97] width 10 height 15
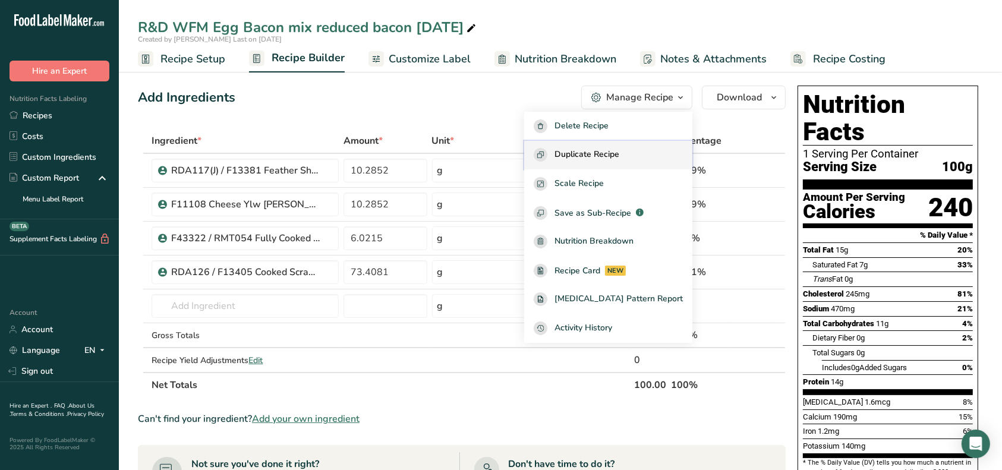
click at [619, 156] on span "Duplicate Recipe" at bounding box center [586, 155] width 65 height 14
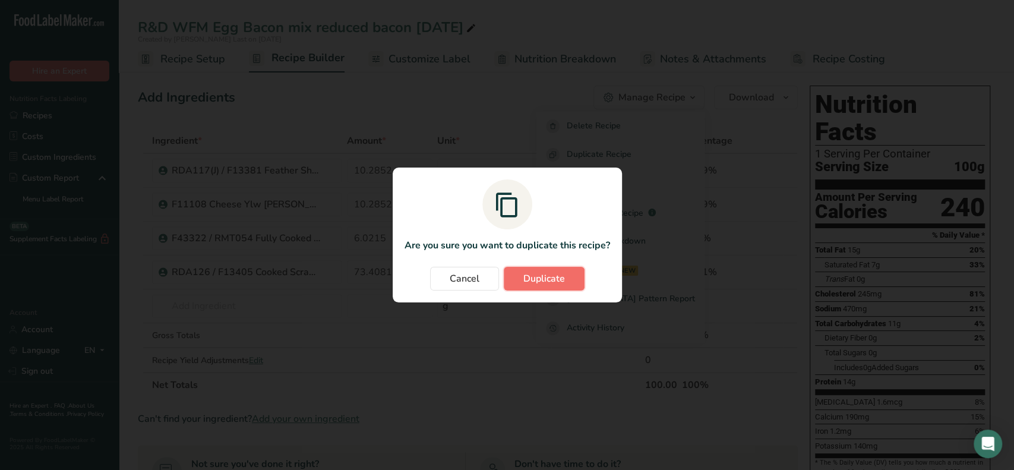
click at [555, 274] on span "Duplicate" at bounding box center [545, 279] width 42 height 14
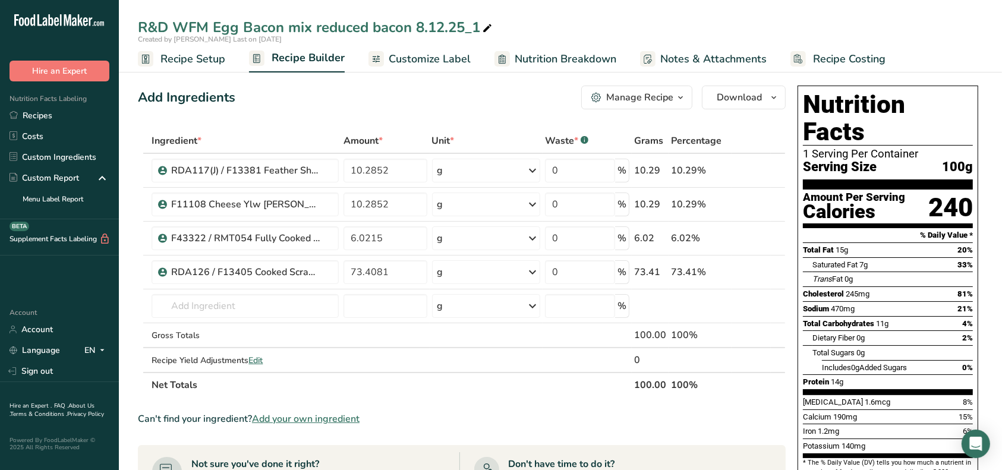
drag, startPoint x: 410, startPoint y: 26, endPoint x: 385, endPoint y: 25, distance: 25.0
click at [385, 25] on div "R&D WFM Egg Bacon mix reduced bacon 8.12.25_1" at bounding box center [316, 27] width 357 height 21
click at [417, 25] on input "R&D WFM Egg Bacon mix reduced bacon 8.12.25_1" at bounding box center [560, 27] width 845 height 21
click at [746, 21] on input "R&D WFM Egg Bacon mix reduced bacon new egg and cheese 8.12.25_1" at bounding box center [560, 27] width 845 height 21
type input "R&D WFM Egg Bacon mix reduced bacon new egg and cheese 8.12.25_1"
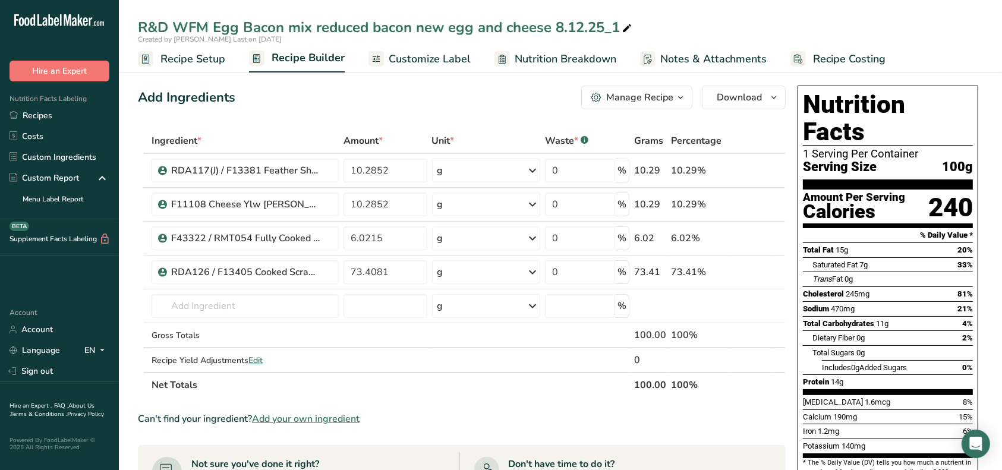
click at [206, 60] on span "Recipe Setup" at bounding box center [192, 59] width 65 height 16
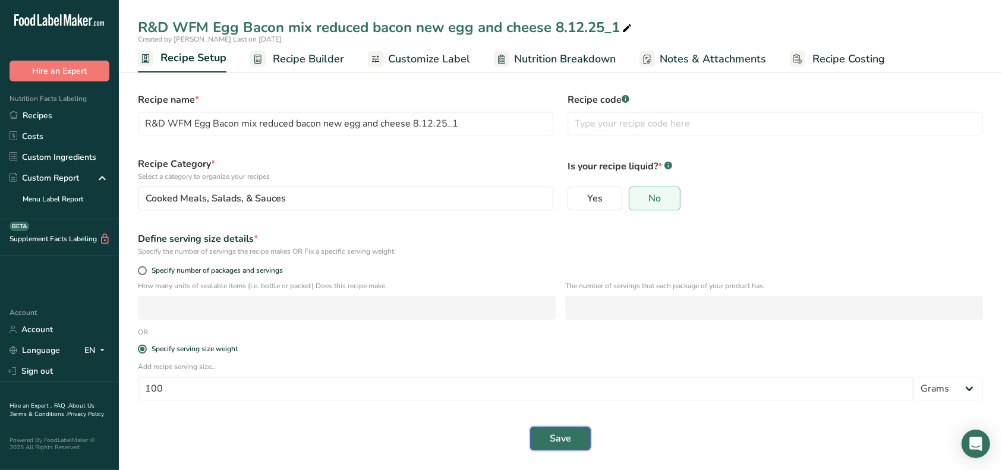
click at [561, 444] on span "Save" at bounding box center [560, 438] width 21 height 14
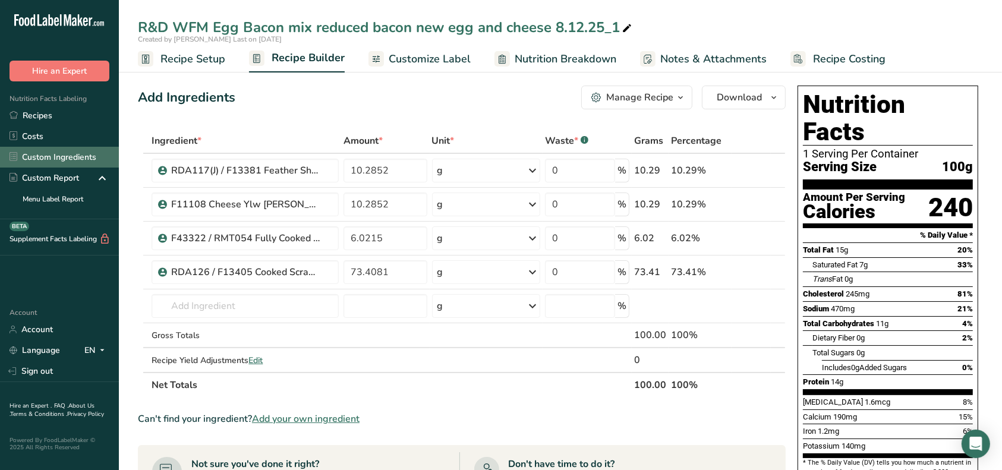
click at [87, 160] on link "Custom Ingredients" at bounding box center [59, 157] width 119 height 21
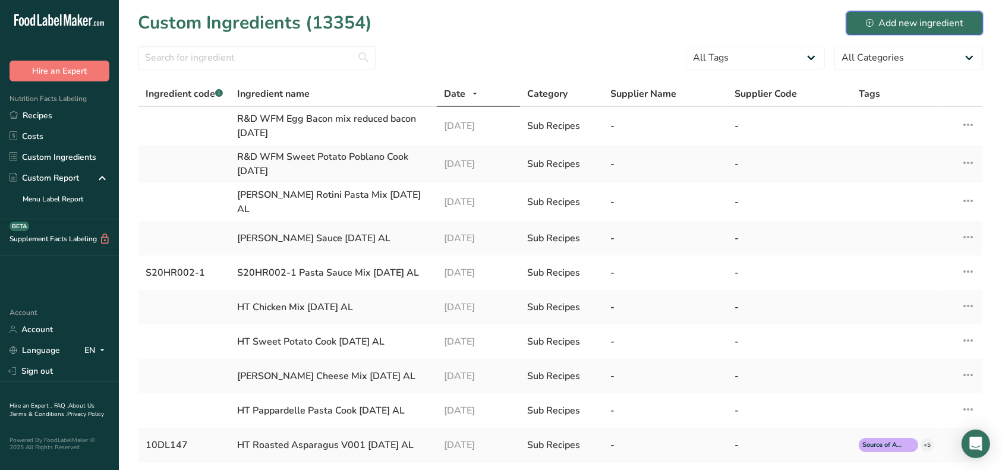
click at [894, 18] on div "Add new ingredient" at bounding box center [914, 23] width 97 height 14
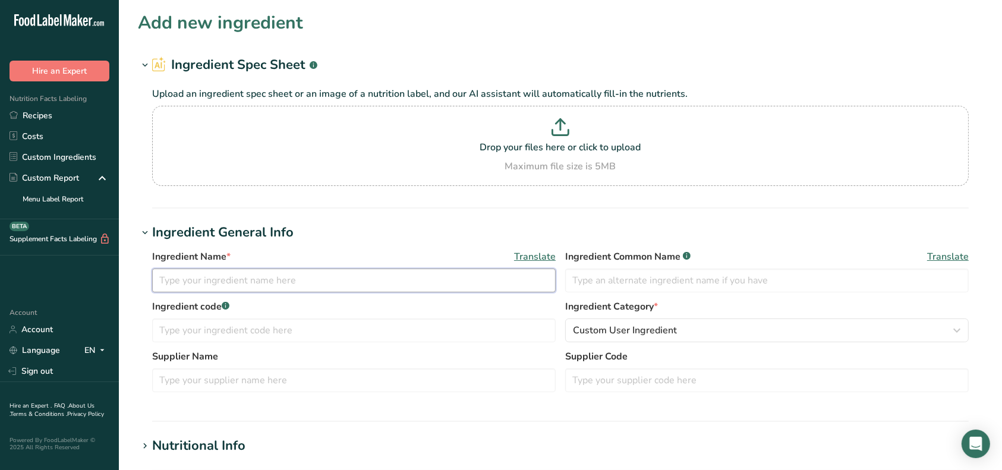
click at [297, 279] on input "text" at bounding box center [354, 281] width 404 height 24
type input "Tuscany Feather Shredded Sharp Cheddar Cheese"
click at [408, 376] on input "text" at bounding box center [354, 380] width 404 height 24
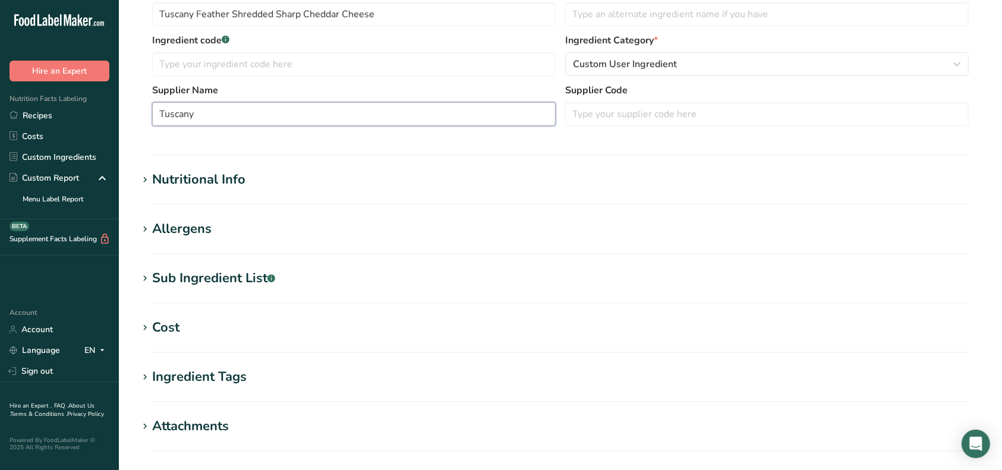
scroll to position [317, 0]
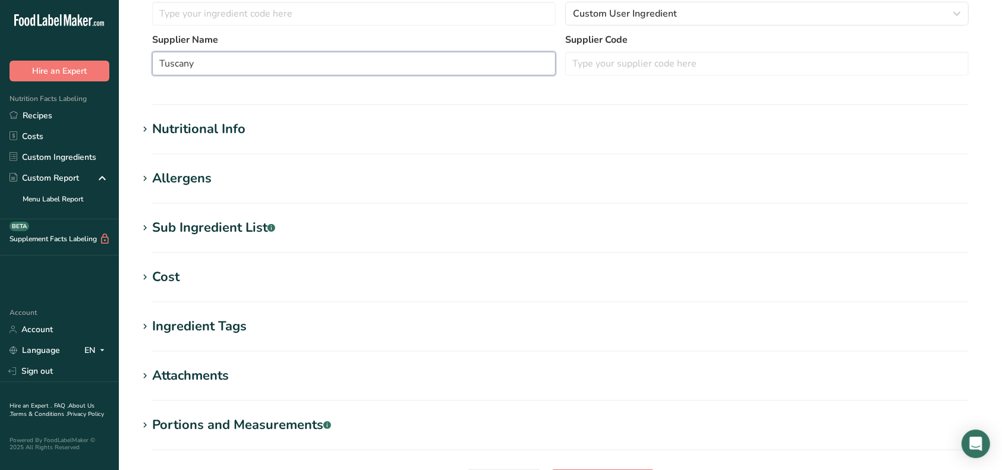
type input "Tuscany"
click at [201, 126] on div "Nutritional Info" at bounding box center [198, 129] width 93 height 20
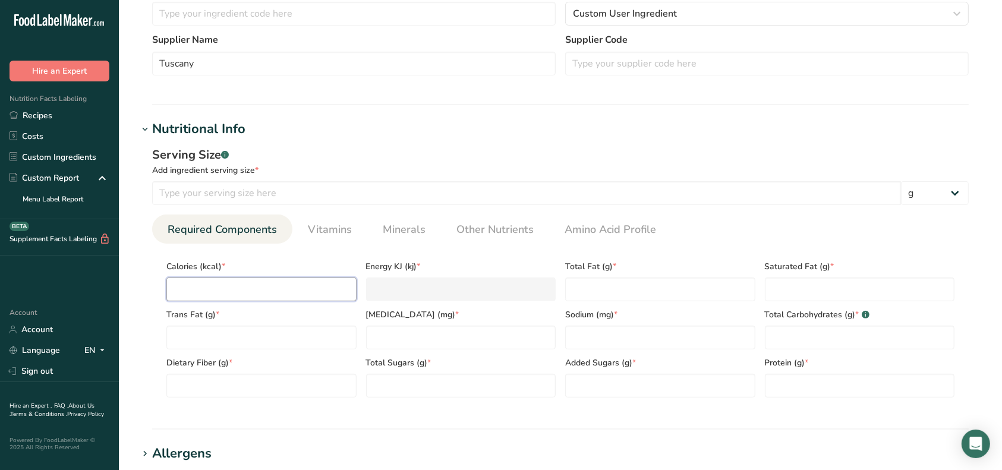
click at [238, 298] on input "number" at bounding box center [261, 290] width 190 height 24
type input "4"
type KJ "16.7"
type input "40"
type KJ "167.4"
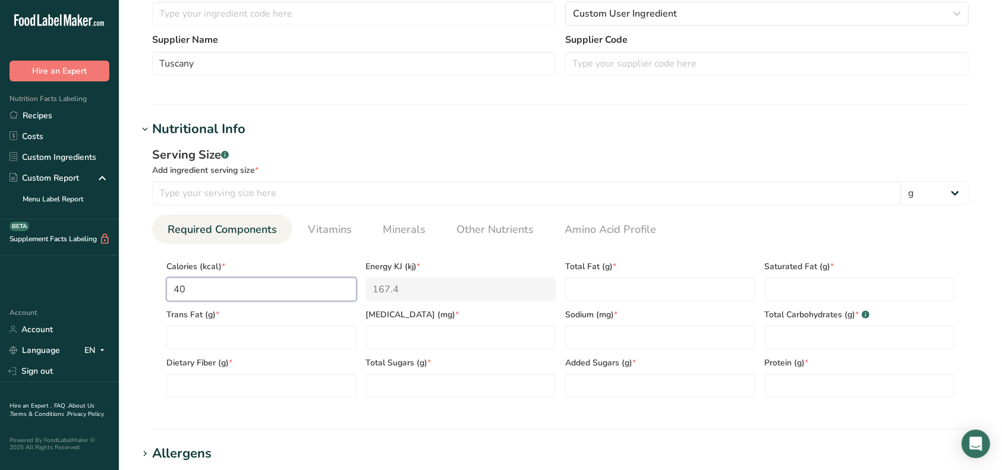
type input "404"
type KJ "1690.3"
type input "404"
click at [232, 336] on Fat "number" at bounding box center [261, 338] width 190 height 24
type Fat "1"
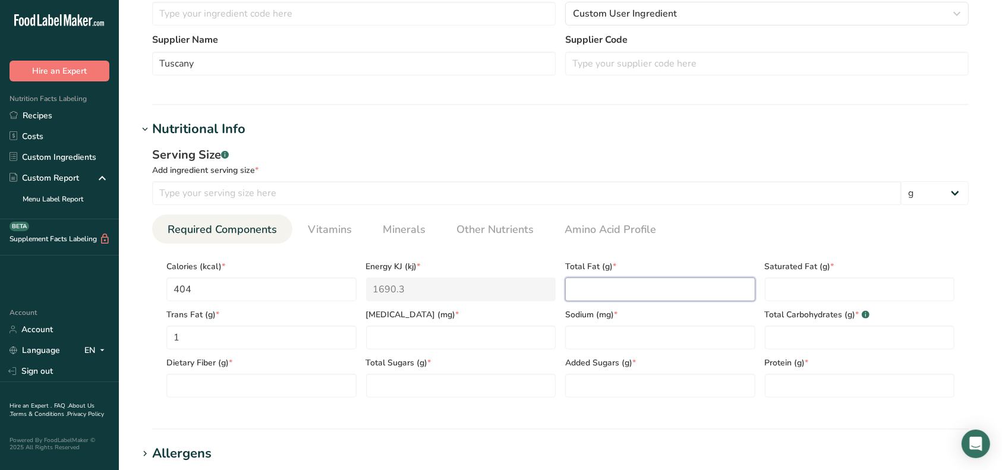
click at [642, 285] on Fat "number" at bounding box center [660, 290] width 190 height 24
type Fat "33"
click at [814, 291] on Fat "number" at bounding box center [860, 290] width 190 height 24
type Fat "19"
click at [482, 334] on input "number" at bounding box center [461, 338] width 190 height 24
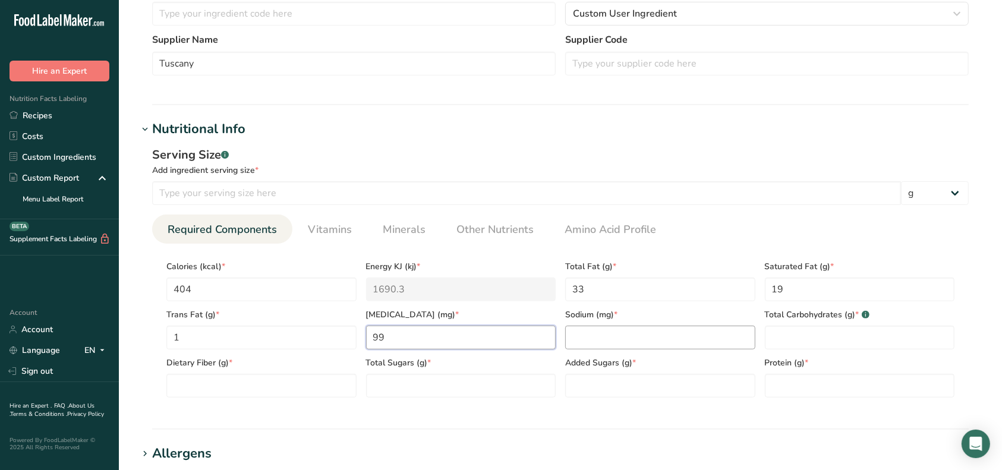
type input "99"
click at [619, 340] on input "number" at bounding box center [660, 338] width 190 height 24
type input "653"
click at [805, 340] on Carbohydrates "number" at bounding box center [860, 338] width 190 height 24
type Carbohydrates "3"
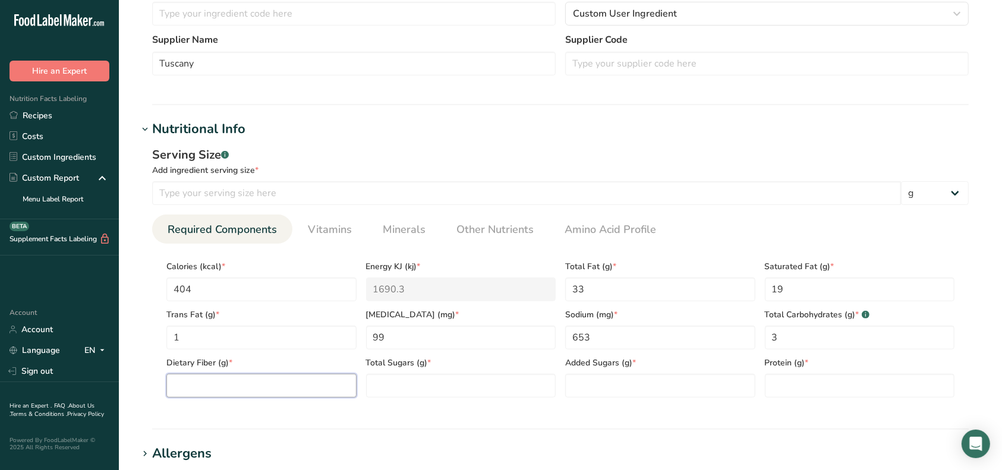
click at [283, 383] on Fiber "number" at bounding box center [261, 386] width 190 height 24
type Fiber "0"
click at [384, 387] on Sugars "number" at bounding box center [461, 386] width 190 height 24
type Sugars "0"
click at [585, 385] on Sugars "number" at bounding box center [660, 386] width 190 height 24
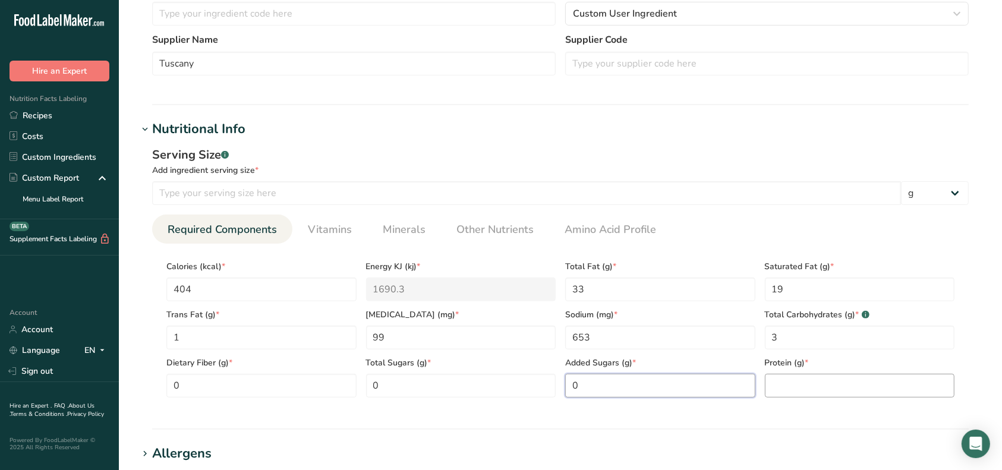
type Sugars "0"
click at [832, 380] on input "number" at bounding box center [860, 386] width 190 height 24
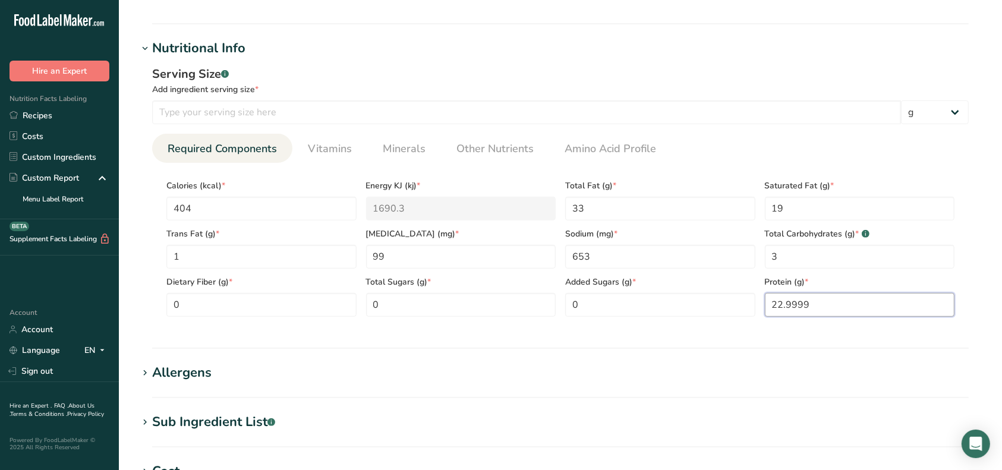
scroll to position [396, 0]
type input "22.9999"
click at [343, 155] on span "Vitamins" at bounding box center [330, 151] width 44 height 16
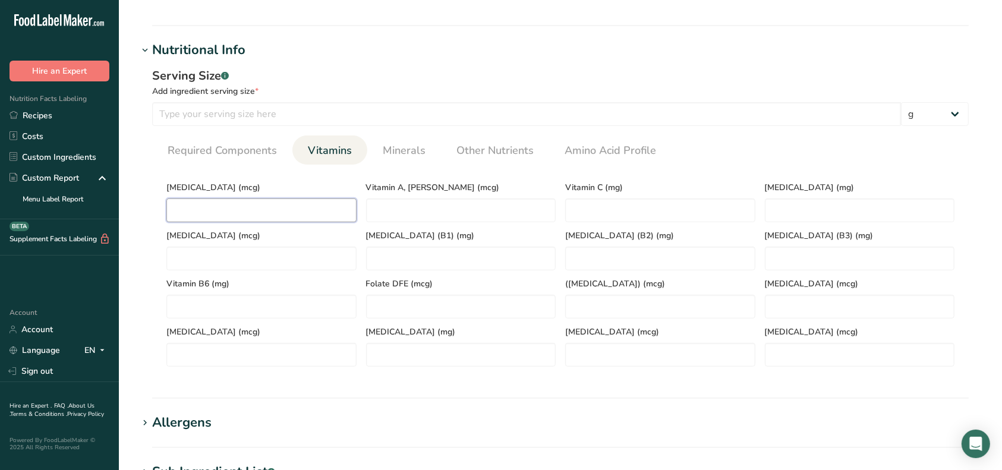
click at [281, 203] on D "number" at bounding box center [261, 210] width 190 height 24
type D "1"
click at [385, 153] on span "Minerals" at bounding box center [404, 151] width 43 height 16
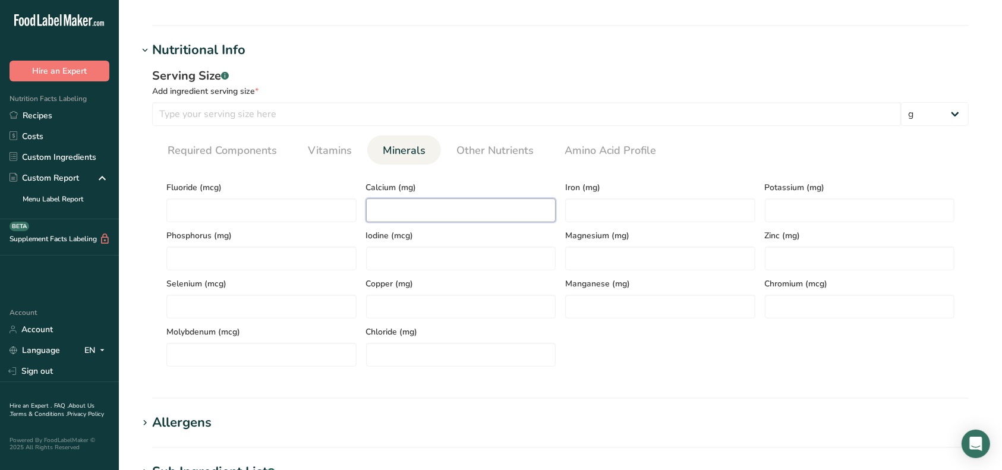
click at [393, 207] on input "number" at bounding box center [461, 210] width 190 height 24
type input "710"
click at [782, 212] on input "number" at bounding box center [860, 210] width 190 height 24
type input "76"
click at [831, 387] on section "Nutritional Info Serving Size .a-a{fill:#347362;}.b-a{fill:#fff;} Add ingredien…" at bounding box center [560, 219] width 845 height 358
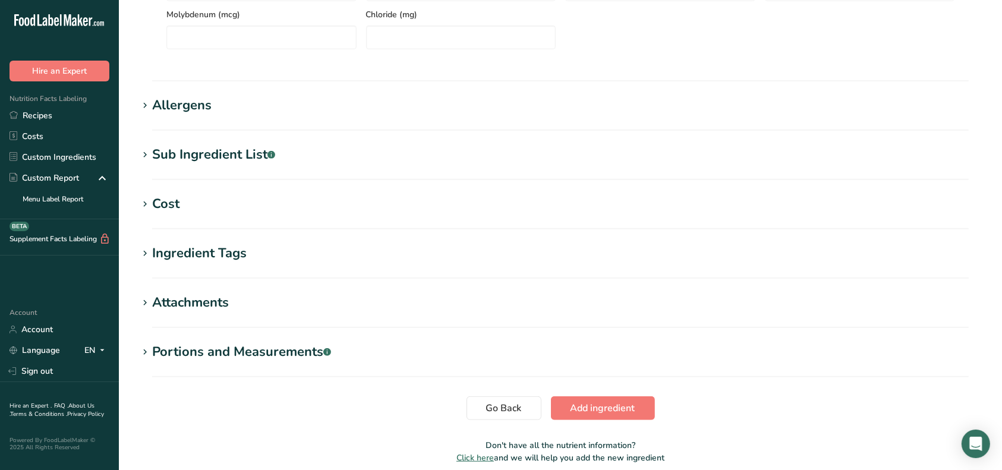
scroll to position [764, 0]
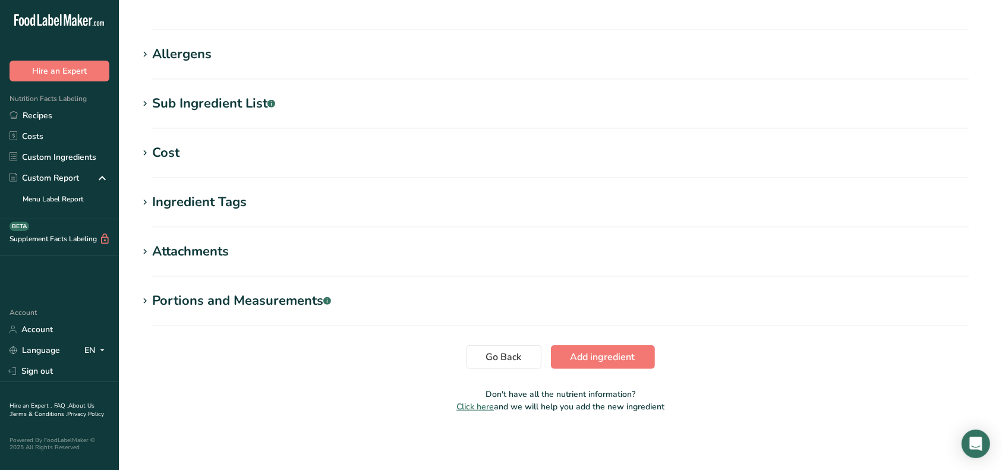
click at [230, 105] on div "Sub Ingredient List .a-a{fill:#347362;}.b-a{fill:#fff;}" at bounding box center [213, 104] width 123 height 20
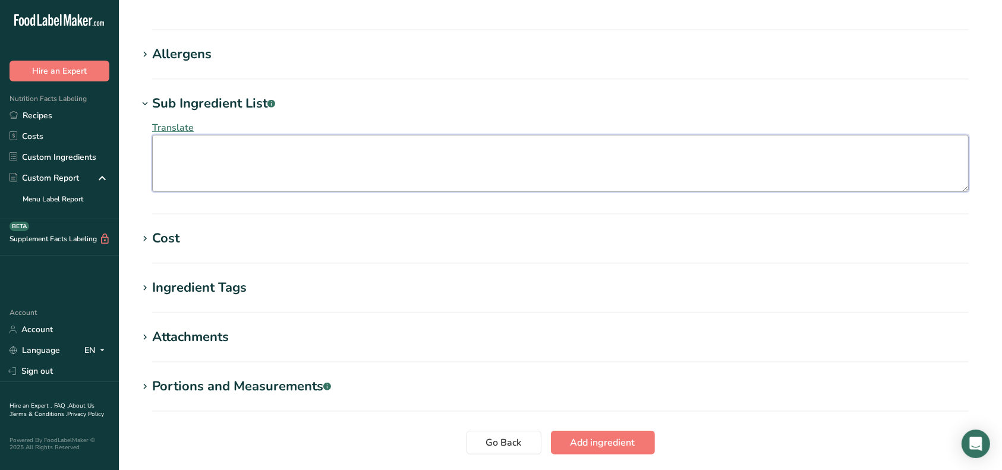
click at [220, 146] on textarea at bounding box center [560, 163] width 817 height 57
drag, startPoint x: 494, startPoint y: 149, endPoint x: 502, endPoint y: 152, distance: 8.0
click at [498, 150] on textarea "Pateurized Milk, Cheese Culture, Salt, Enzymes, Annatto (Color), Powdered Ceelu…" at bounding box center [560, 163] width 817 height 57
type textarea "Pateurized Milk, Cheese Culture, Salt, Enzymes, Annatto (Color), Powdered Cellu…"
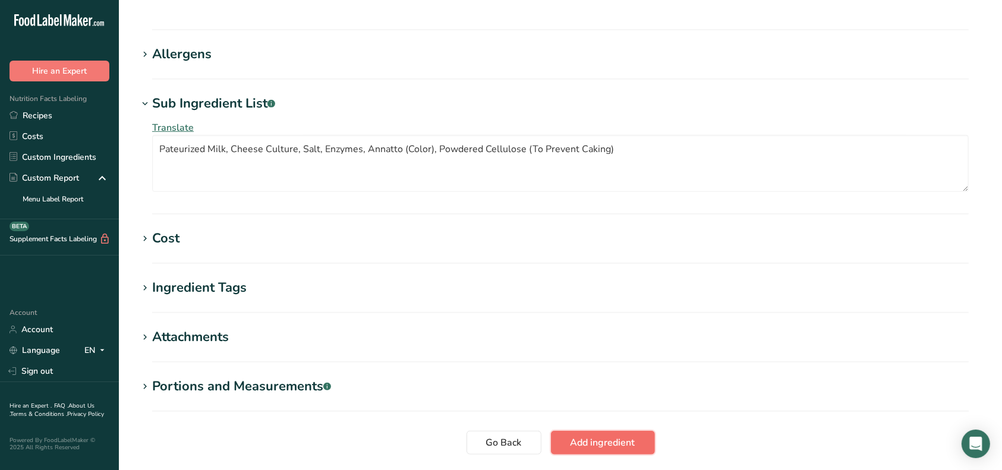
click at [630, 450] on button "Add ingredient" at bounding box center [603, 443] width 104 height 24
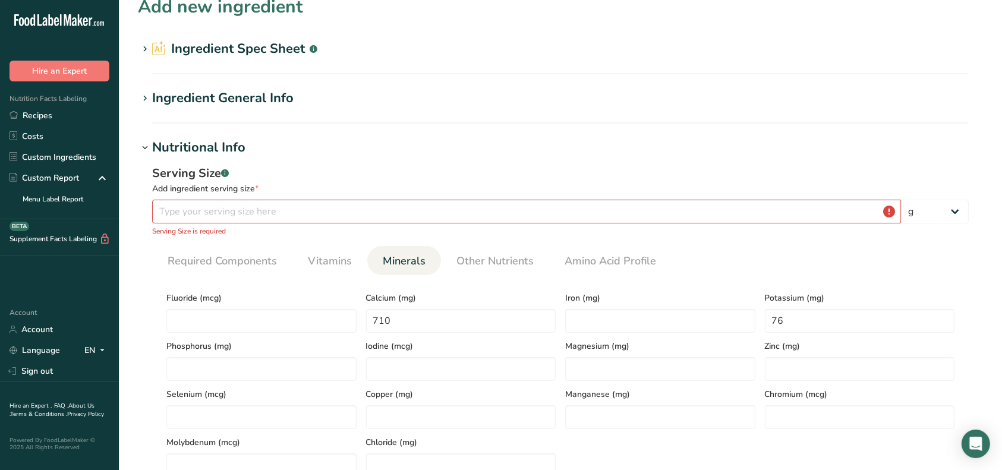
scroll to position [0, 0]
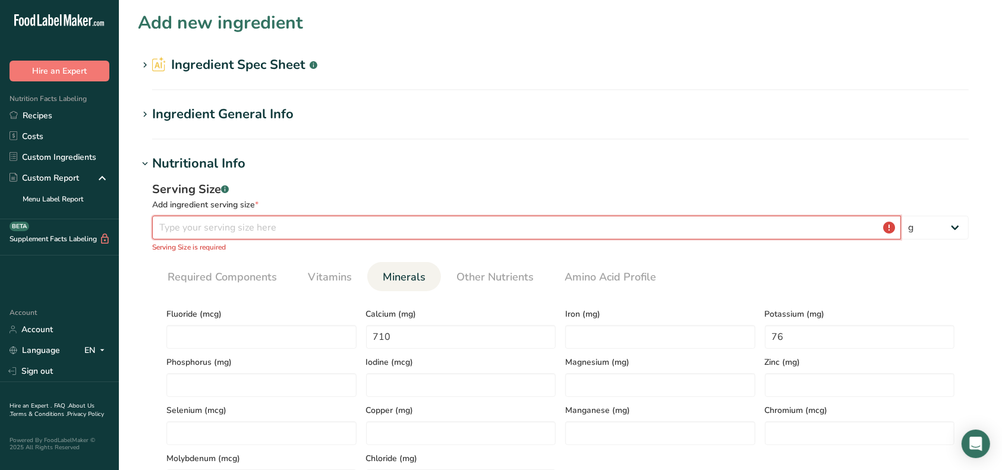
click at [655, 235] on input "number" at bounding box center [526, 228] width 749 height 24
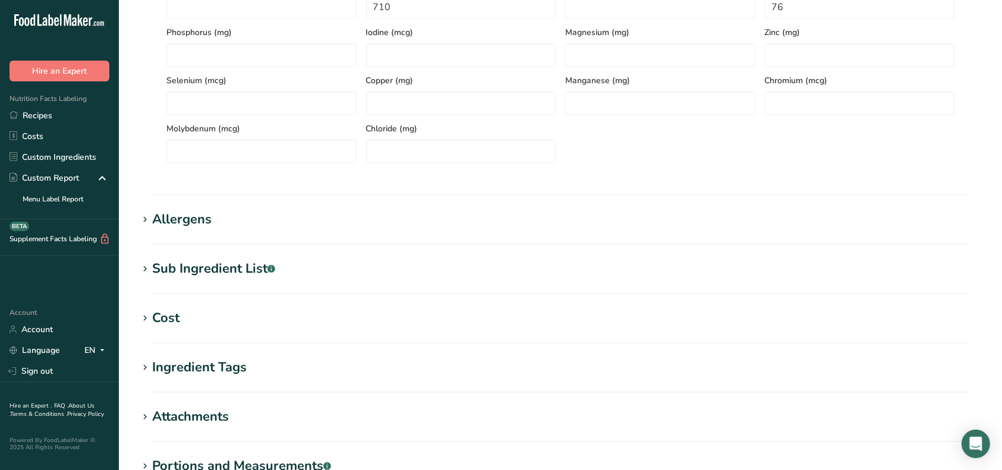
scroll to position [481, 0]
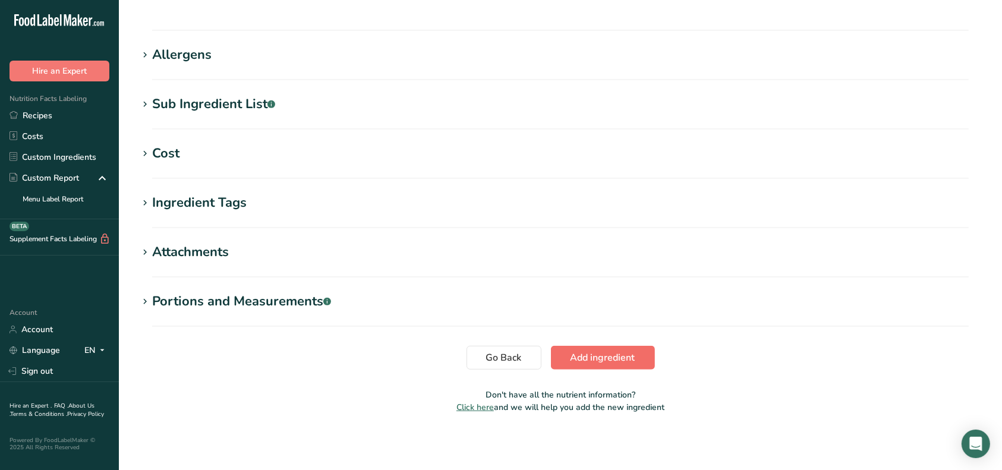
type input "100.0006"
click at [598, 361] on span "Add ingredient" at bounding box center [603, 358] width 65 height 14
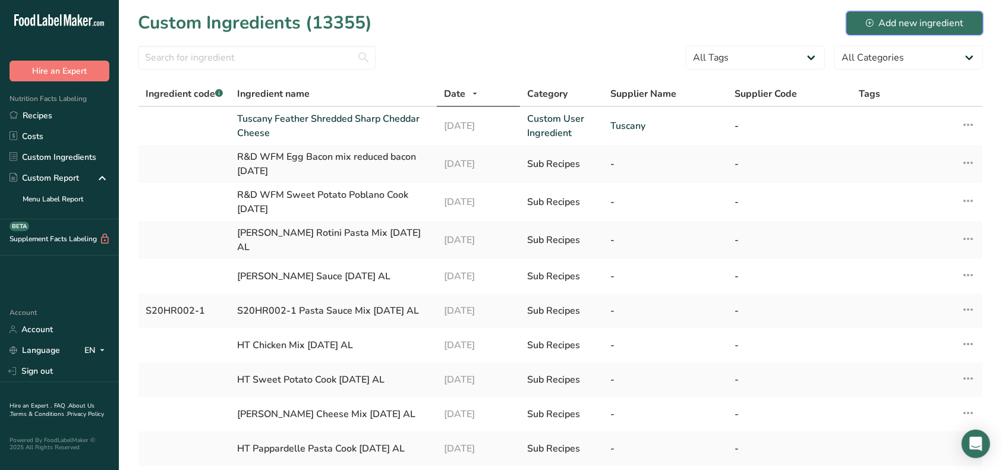
click at [882, 17] on div "Add new ingredient" at bounding box center [914, 23] width 97 height 14
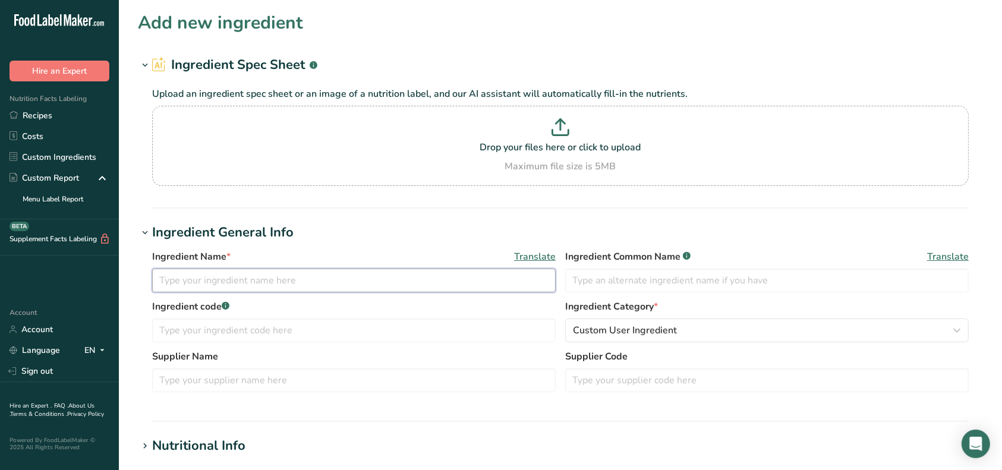
click at [237, 280] on input "text" at bounding box center [354, 281] width 404 height 24
type input "Tuscany Feather Shredded [PERSON_NAME] Cheese"
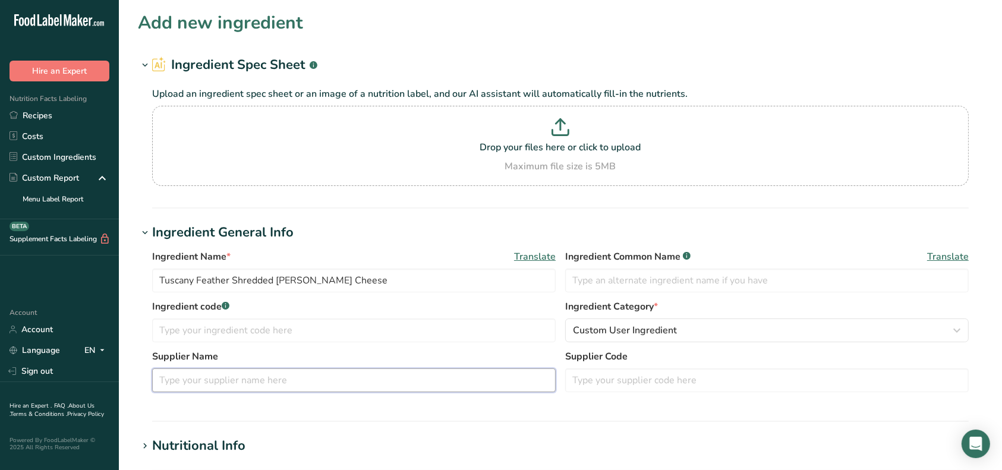
click at [215, 377] on input "text" at bounding box center [354, 380] width 404 height 24
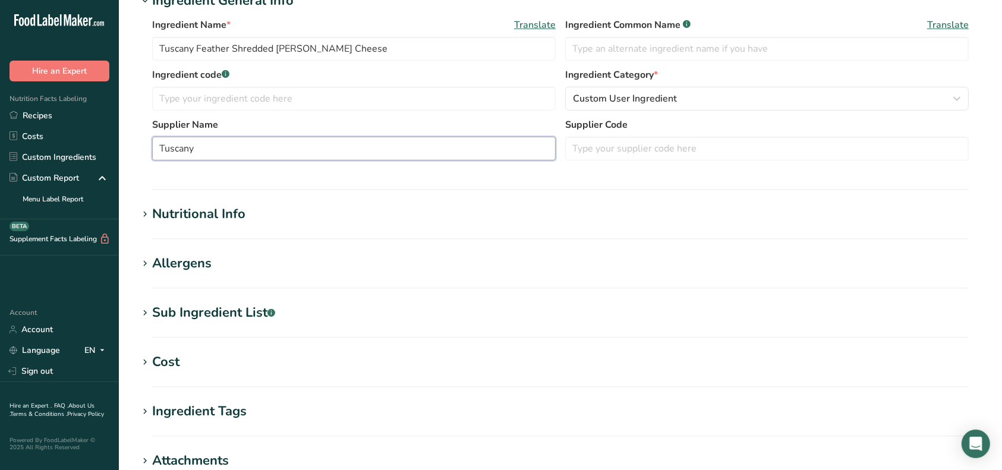
scroll to position [238, 0]
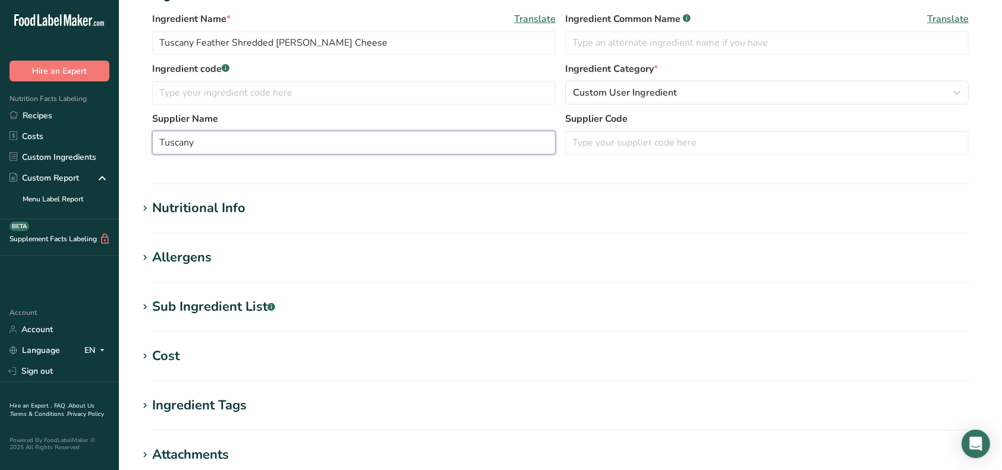
type input "Tuscany"
click at [220, 210] on div "Nutritional Info" at bounding box center [198, 208] width 93 height 20
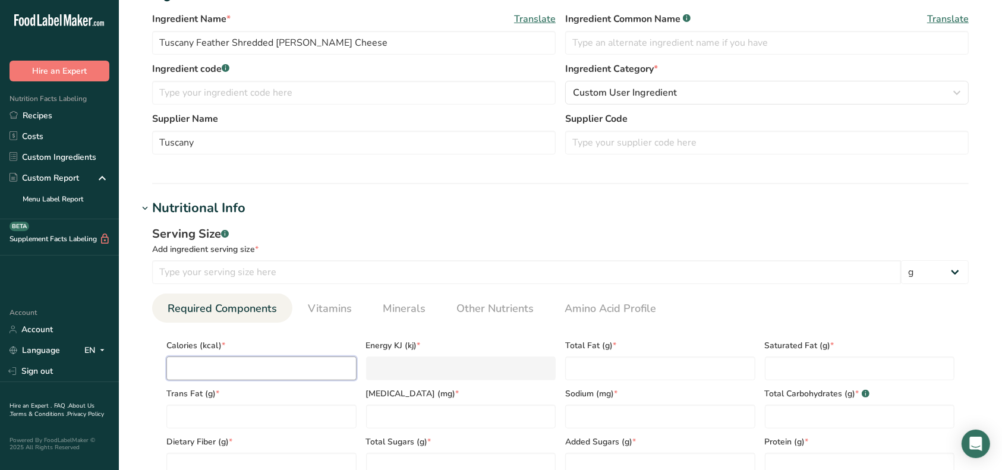
click at [231, 367] on input "number" at bounding box center [261, 369] width 190 height 24
type input "3"
type KJ "12.6"
type input "37"
type KJ "154.8"
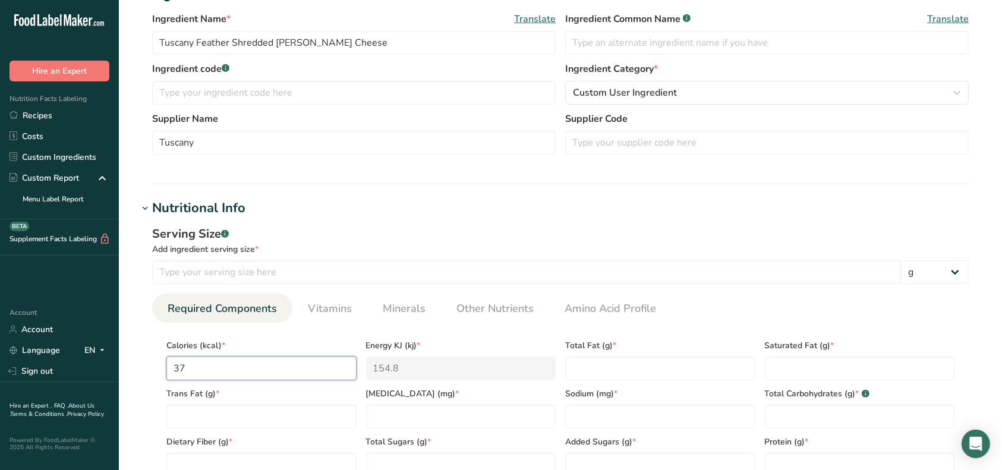
type input "373"
type KJ "1560.6"
type input "373"
click at [592, 370] on Fat "number" at bounding box center [660, 369] width 190 height 24
type Fat "30"
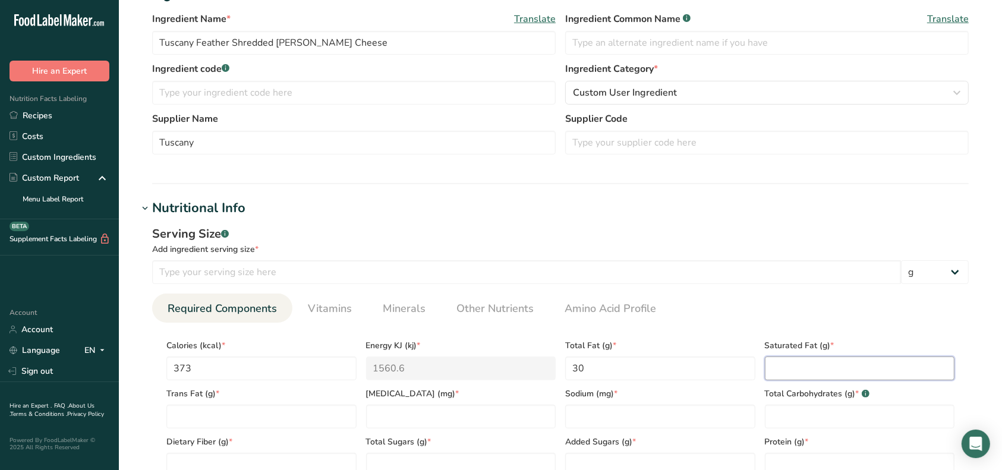
click at [780, 364] on Fat "number" at bounding box center [860, 369] width 190 height 24
type Fat "19"
click at [329, 417] on Fat "number" at bounding box center [261, 417] width 190 height 24
type Fat "0"
click at [400, 417] on input "number" at bounding box center [461, 417] width 190 height 24
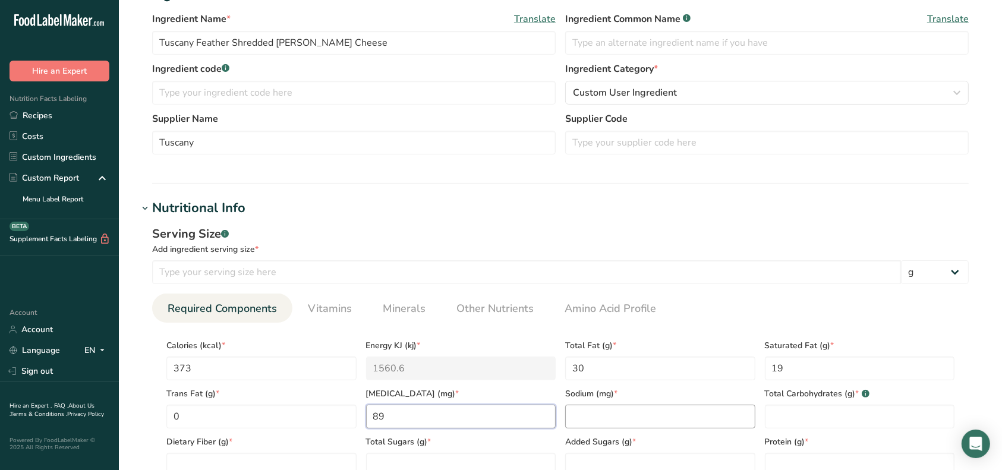
type input "89"
click at [582, 417] on input "number" at bounding box center [660, 417] width 190 height 24
type input "600"
click at [778, 418] on Carbohydrates "number" at bounding box center [860, 417] width 190 height 24
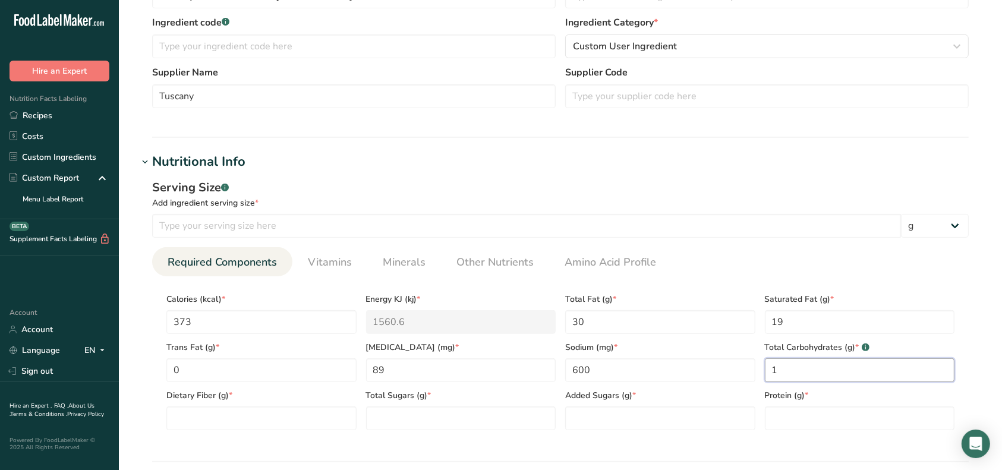
scroll to position [317, 0]
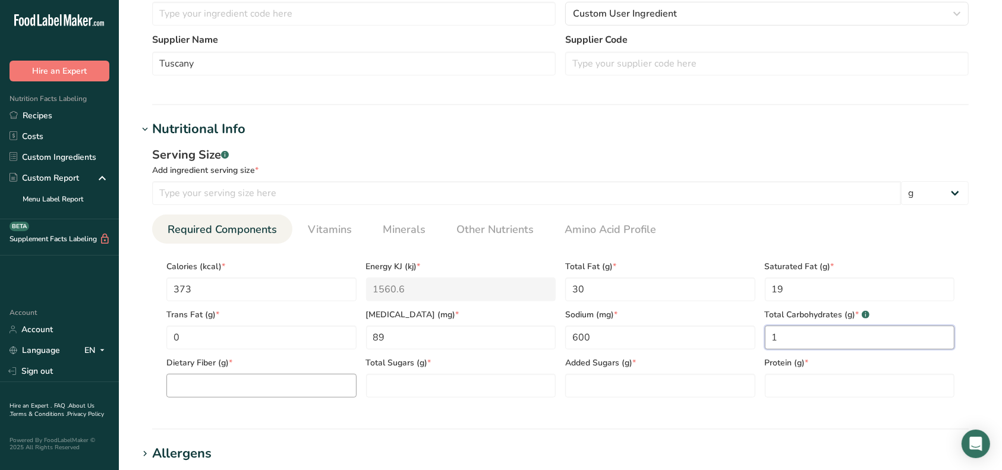
type Carbohydrates "1"
click at [232, 387] on Fiber "number" at bounding box center [261, 386] width 190 height 24
type Fiber "0"
click at [386, 382] on Sugars "number" at bounding box center [461, 386] width 190 height 24
type Sugars "0"
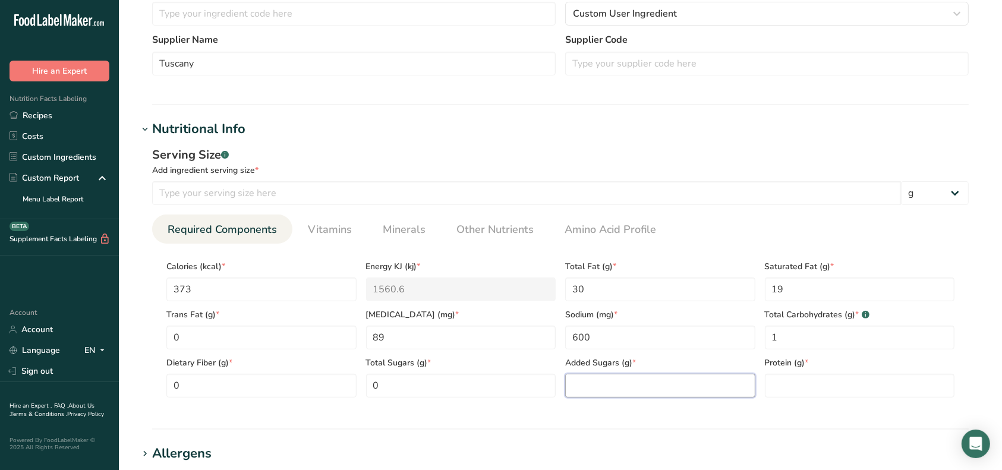
click at [604, 387] on Sugars "number" at bounding box center [660, 386] width 190 height 24
type Sugars "0"
click at [796, 391] on input "number" at bounding box center [860, 386] width 190 height 24
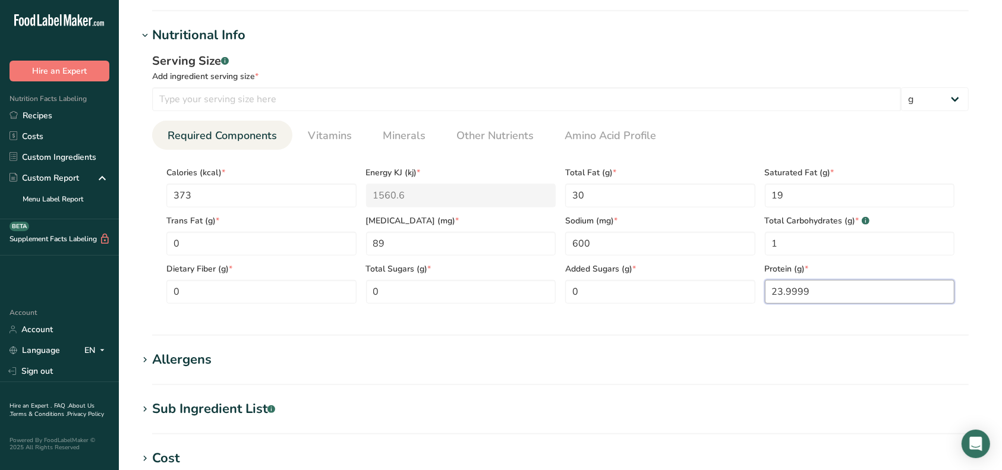
scroll to position [396, 0]
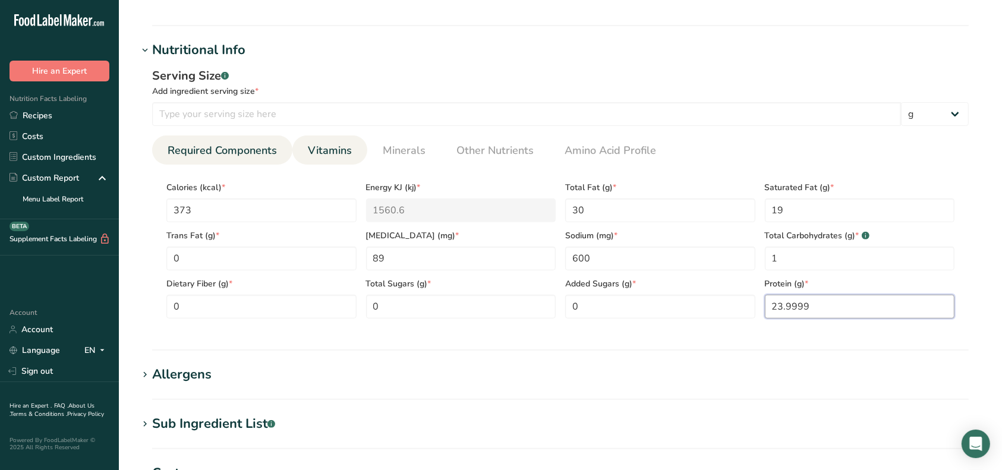
type input "23.9999"
click at [334, 151] on span "Vitamins" at bounding box center [330, 151] width 44 height 16
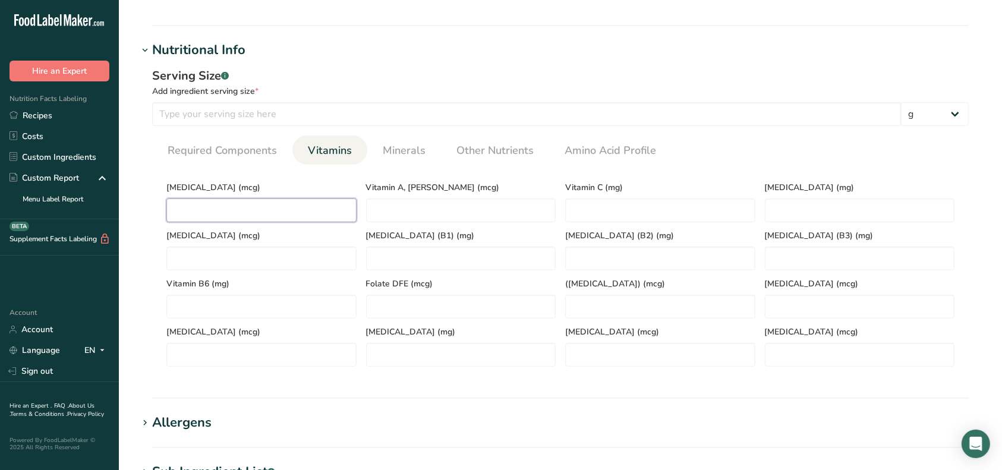
click at [264, 218] on D "number" at bounding box center [261, 210] width 190 height 24
type D "1"
click at [404, 156] on span "Minerals" at bounding box center [404, 151] width 43 height 16
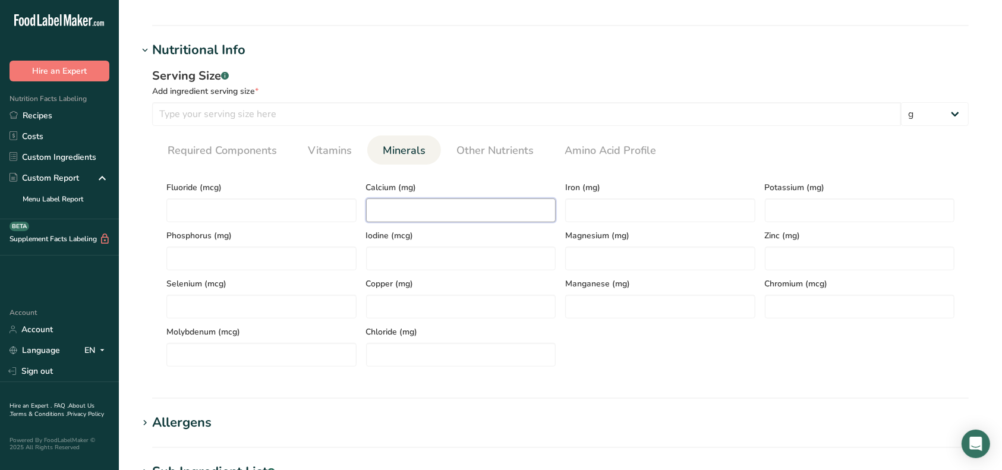
click at [403, 205] on input "number" at bounding box center [461, 210] width 190 height 24
type input "746"
click at [610, 213] on input "number" at bounding box center [660, 210] width 190 height 24
type input "0"
click at [782, 207] on input "number" at bounding box center [860, 210] width 190 height 24
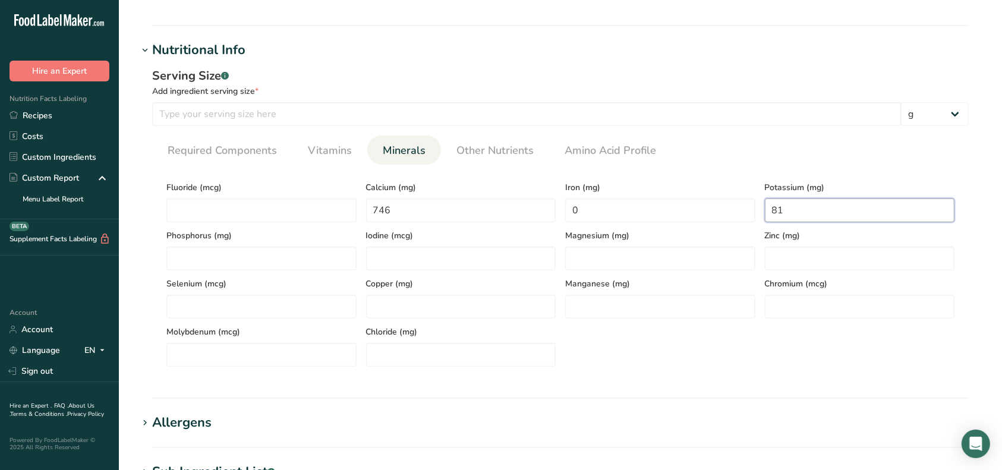
type input "81"
click at [680, 361] on div "Fluoride (mcg) Calcium (mg) 746 Iron (mg) 0 Potassium (mg) 81 Phosphorus (mg) I…" at bounding box center [561, 270] width 798 height 193
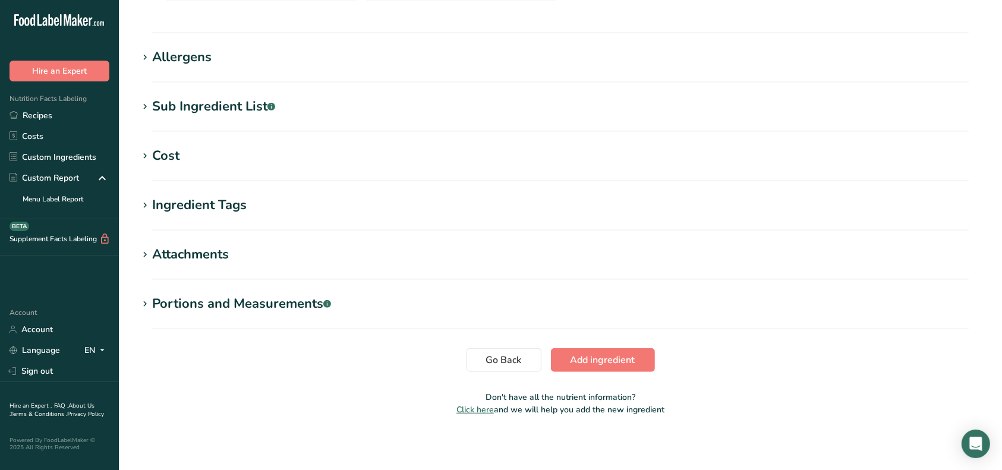
scroll to position [764, 0]
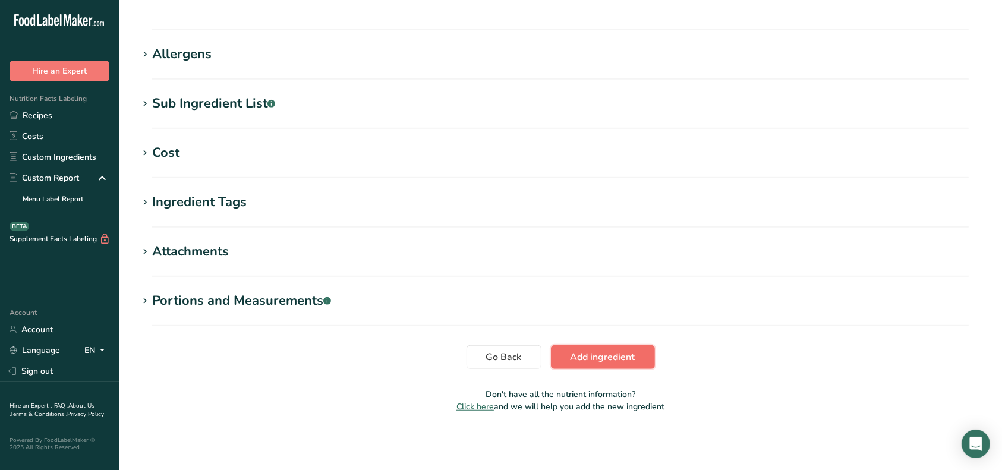
click at [636, 359] on button "Add ingredient" at bounding box center [603, 357] width 104 height 24
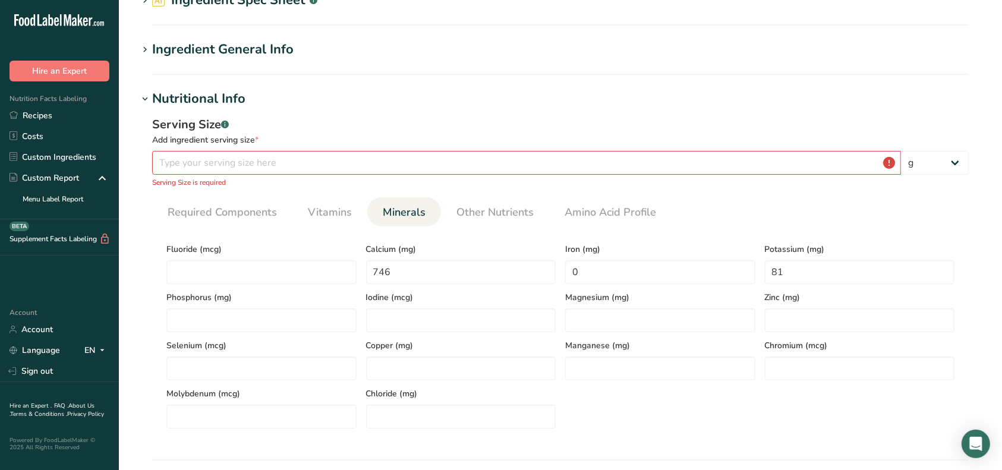
scroll to position [40, 0]
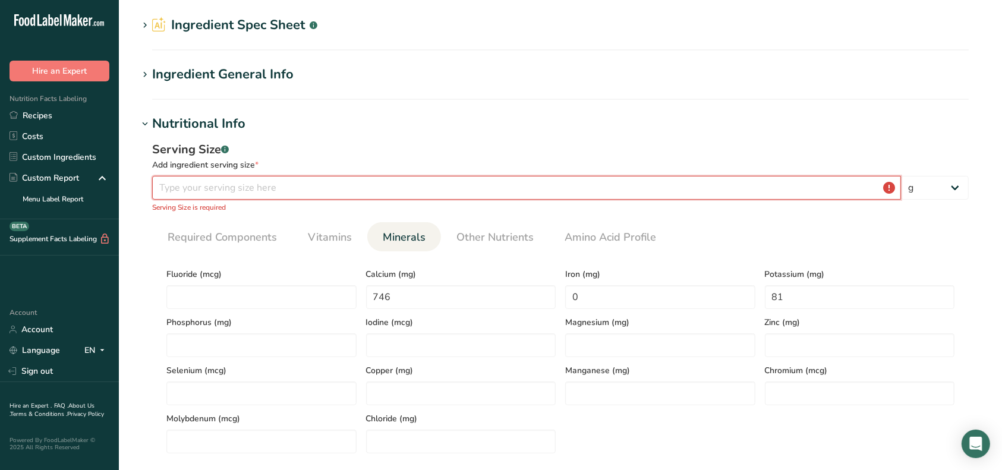
click at [328, 185] on input "number" at bounding box center [526, 188] width 749 height 24
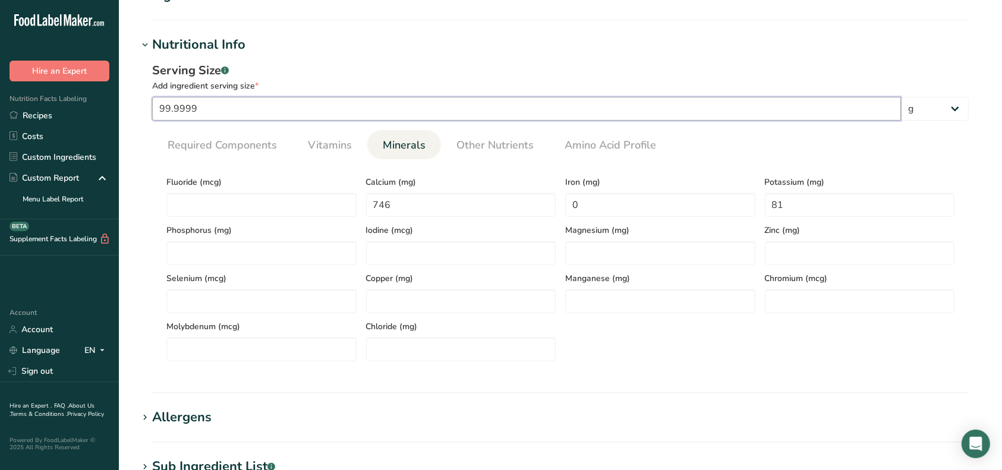
scroll to position [481, 0]
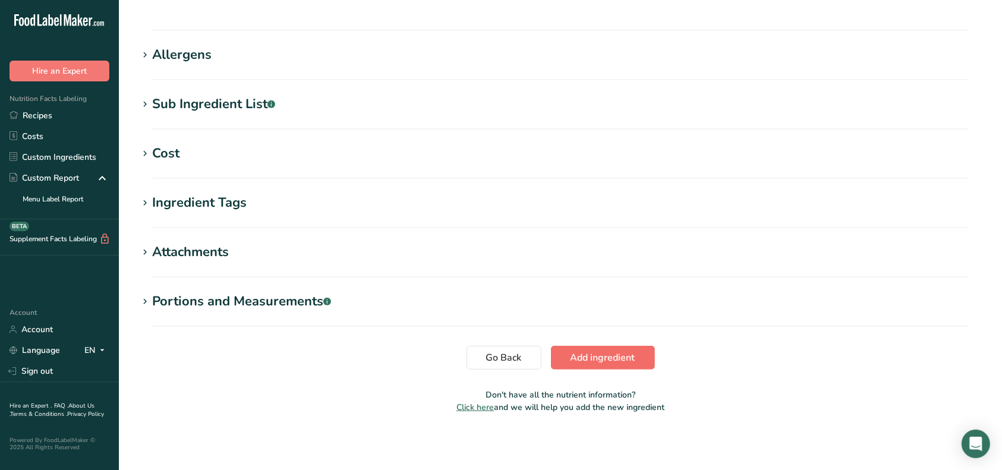
type input "99.9999"
click at [601, 354] on span "Add ingredient" at bounding box center [603, 358] width 65 height 14
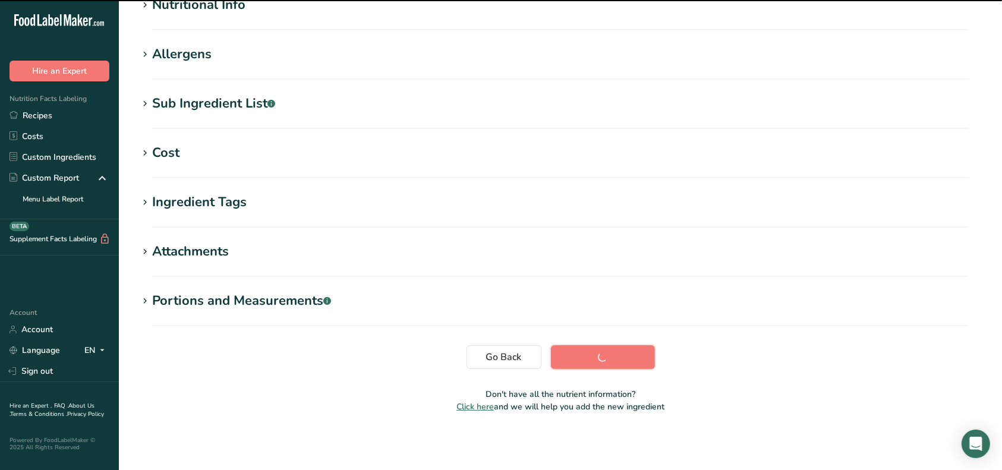
scroll to position [158, 0]
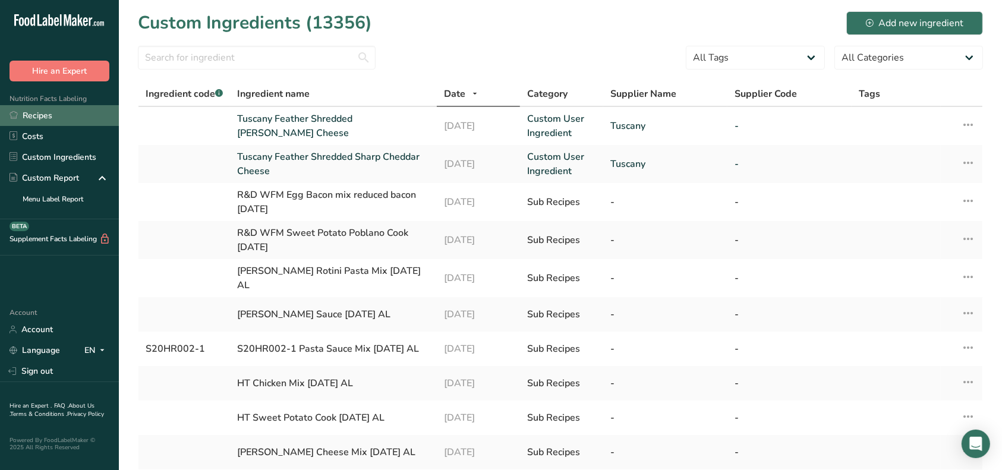
click at [52, 117] on link "Recipes" at bounding box center [59, 115] width 119 height 21
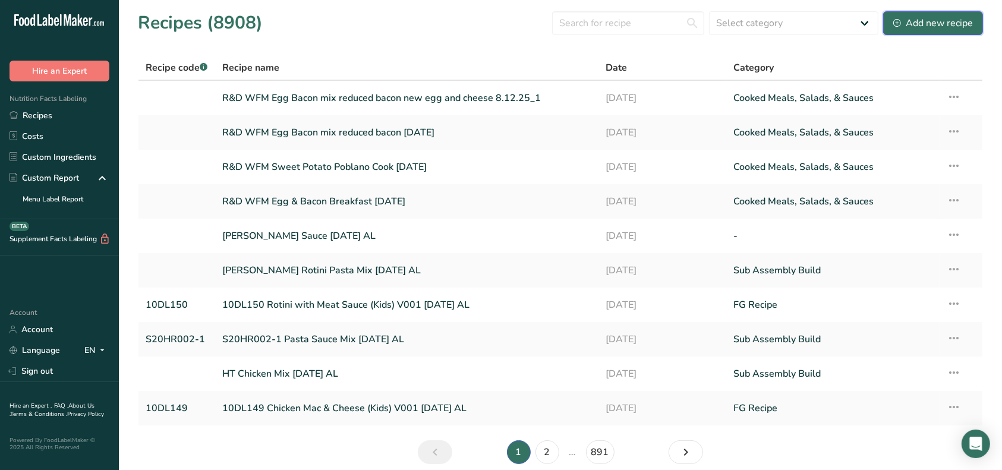
click at [932, 27] on div "Add new recipe" at bounding box center [933, 23] width 80 height 14
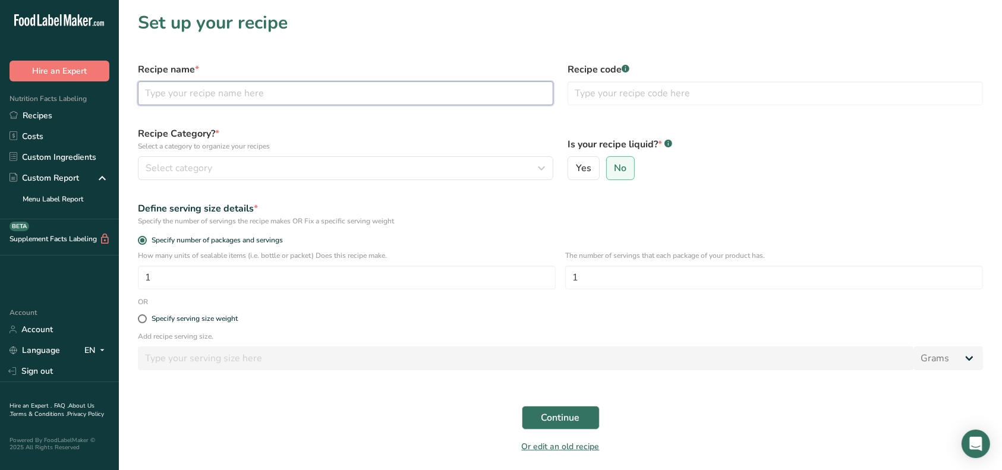
click at [315, 93] on input "text" at bounding box center [345, 93] width 415 height 24
type input "Grand prarie Scrambled egg [DATE]"
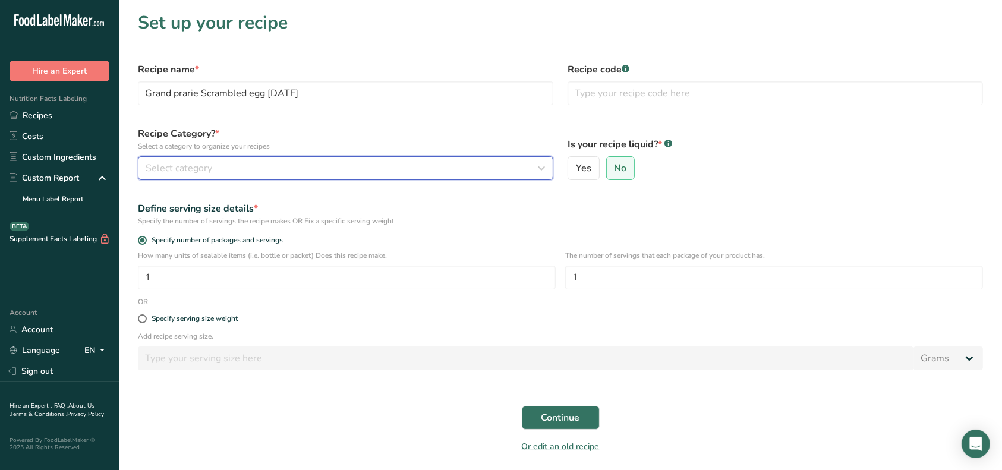
click at [274, 164] on div "Select category" at bounding box center [342, 168] width 393 height 14
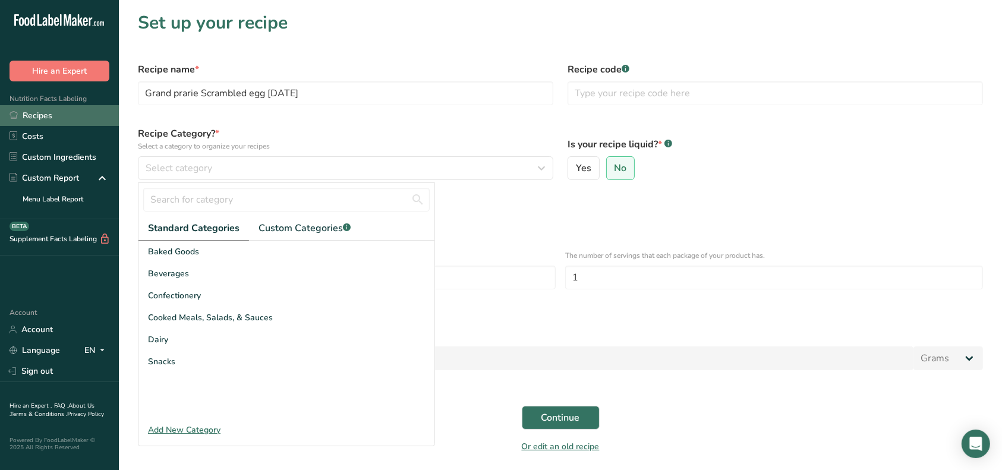
click at [56, 115] on link "Recipes" at bounding box center [59, 115] width 119 height 21
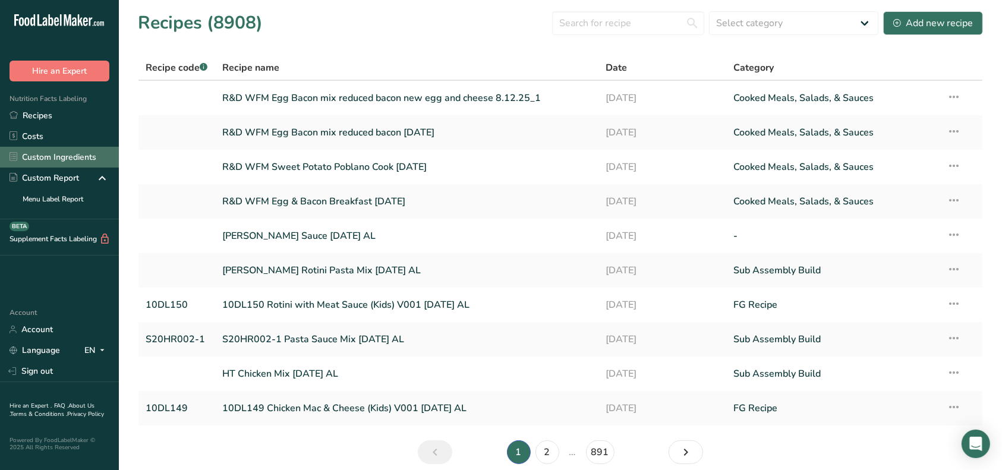
click at [82, 152] on link "Custom Ingredients" at bounding box center [59, 157] width 119 height 21
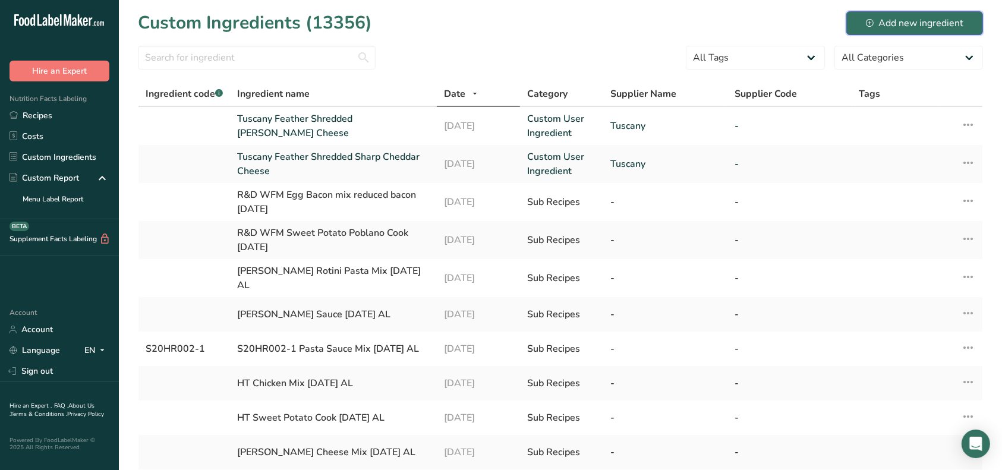
click at [899, 23] on div "Add new ingredient" at bounding box center [914, 23] width 97 height 14
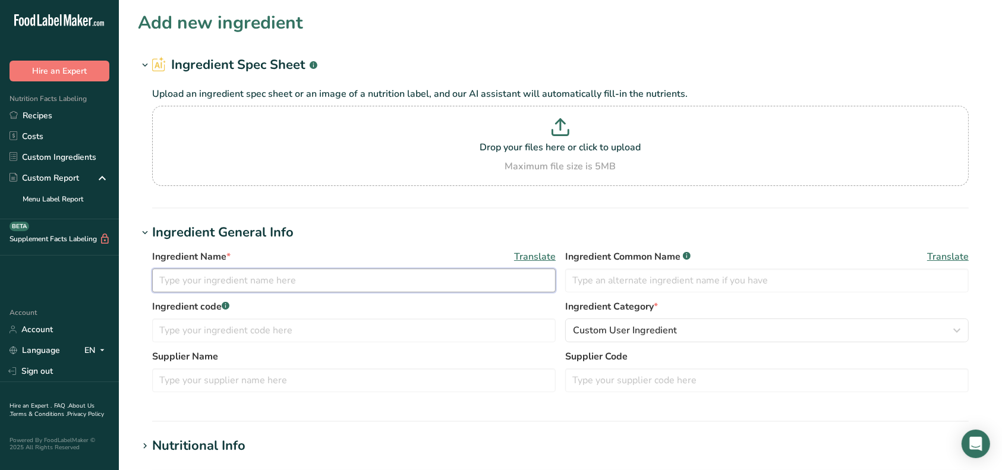
click at [237, 282] on input "text" at bounding box center [354, 281] width 404 height 24
type input "Grand prarie Scrambled Egg [DATE]"
click at [216, 382] on input "text" at bounding box center [354, 380] width 404 height 24
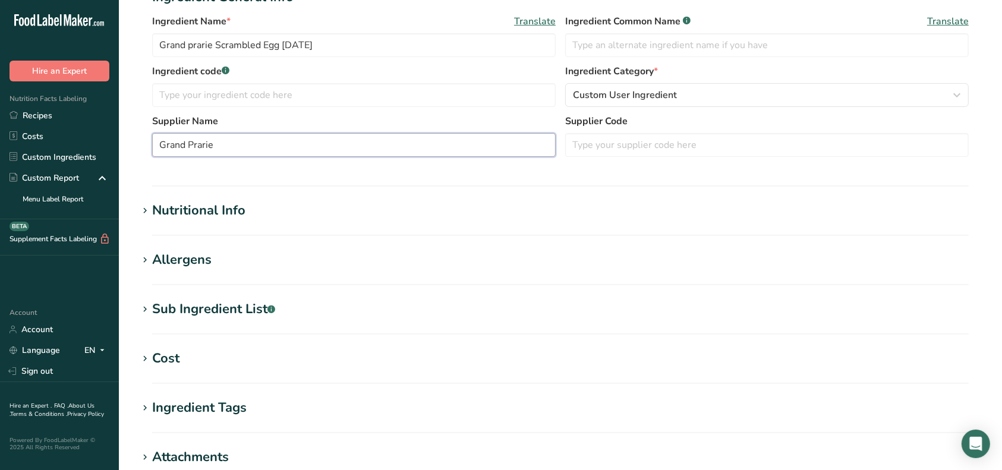
scroll to position [238, 0]
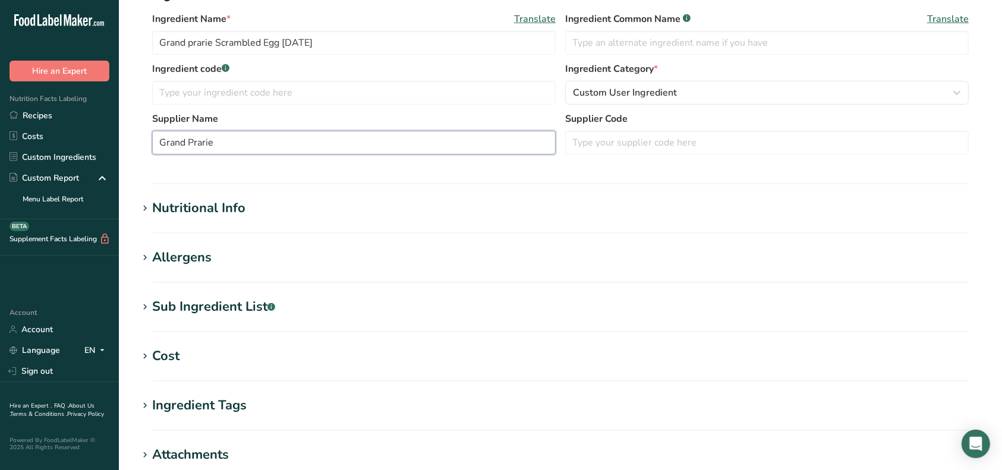
type input "Grand Prarie"
click at [204, 206] on div "Nutritional Info" at bounding box center [198, 208] width 93 height 20
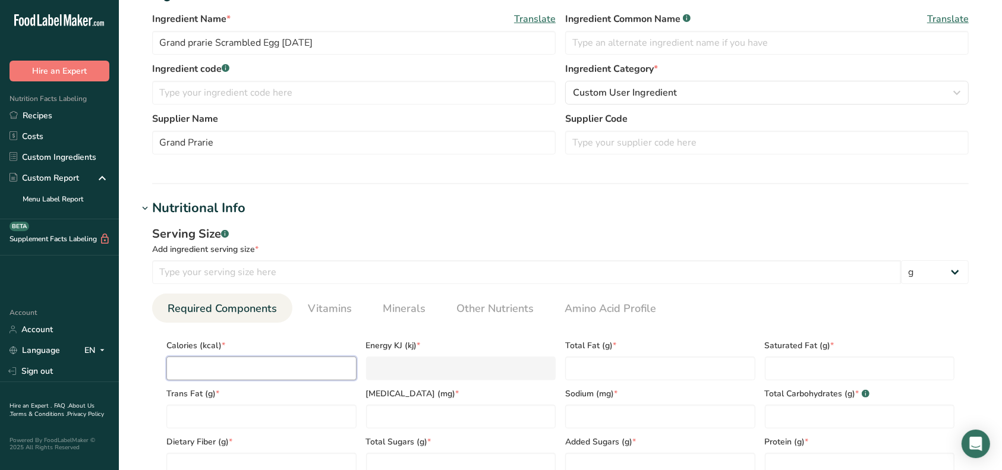
click at [294, 373] on input "number" at bounding box center [261, 369] width 190 height 24
click at [225, 275] on input "number" at bounding box center [526, 272] width 749 height 24
type input "110"
click at [197, 363] on input "number" at bounding box center [261, 369] width 190 height 24
type input "1"
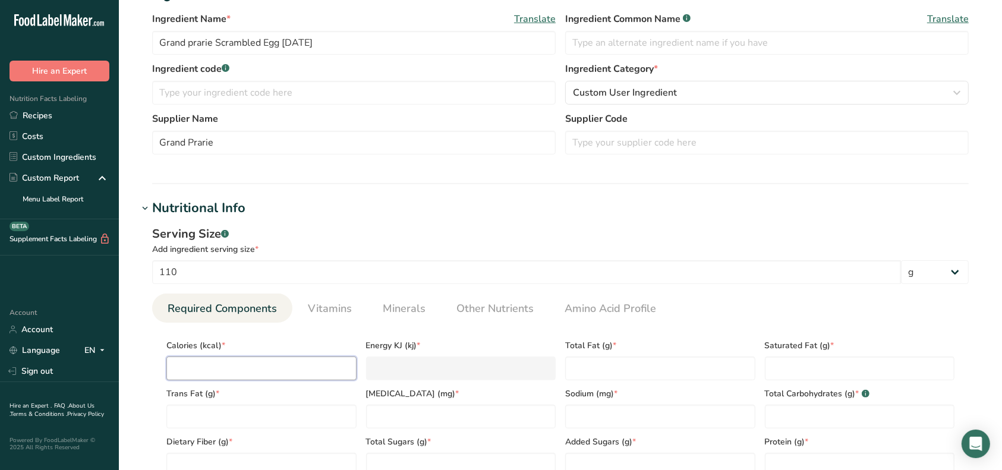
type KJ "4.2"
type input "16"
type KJ "66.9"
type input "160"
type KJ "669.4"
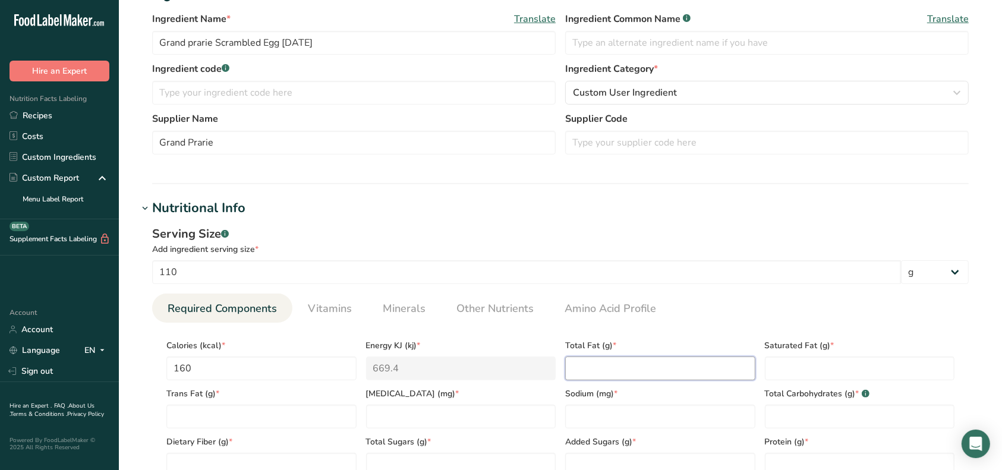
click at [597, 365] on Fat "number" at bounding box center [660, 369] width 190 height 24
click at [821, 372] on Fat "number" at bounding box center [860, 369] width 190 height 24
click at [227, 416] on Fat "number" at bounding box center [261, 417] width 190 height 24
click at [414, 427] on input "number" at bounding box center [461, 417] width 190 height 24
click at [634, 417] on input "number" at bounding box center [660, 417] width 190 height 24
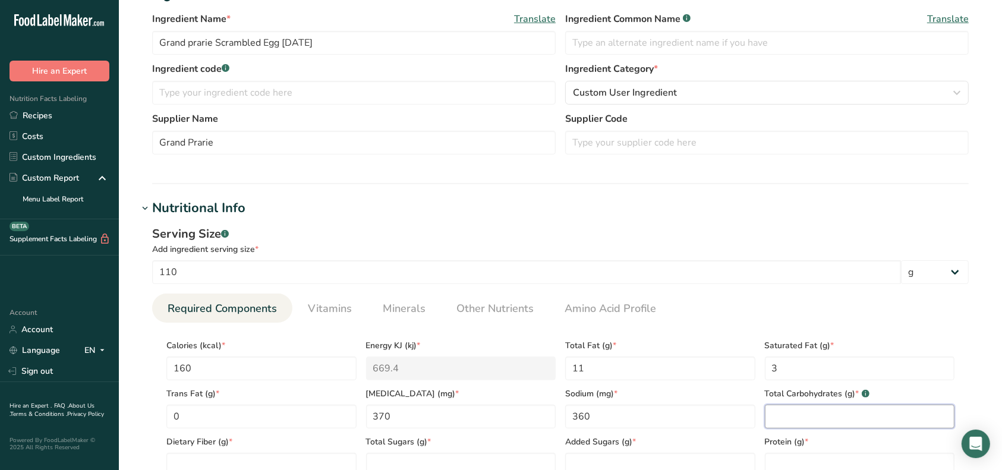
click at [788, 411] on Carbohydrates "number" at bounding box center [860, 417] width 190 height 24
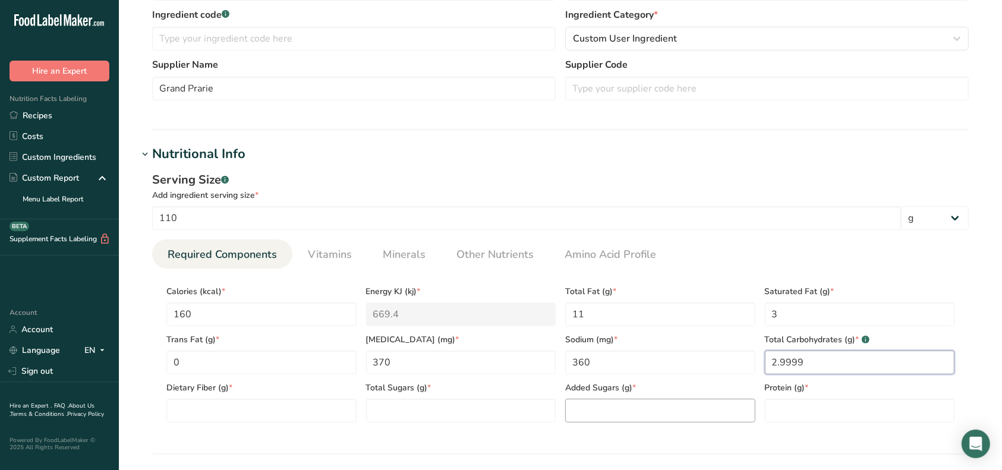
scroll to position [317, 0]
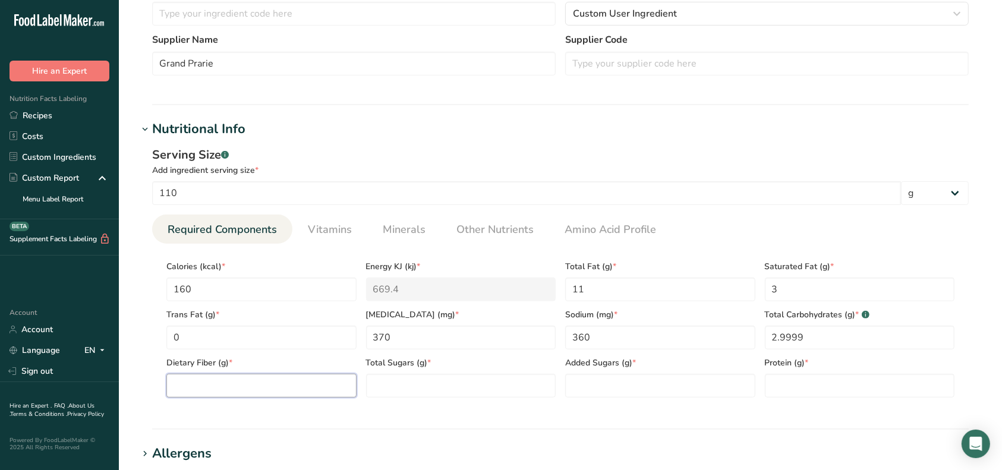
click at [247, 388] on Fiber "number" at bounding box center [261, 386] width 190 height 24
click at [398, 381] on Sugars "number" at bounding box center [461, 386] width 190 height 24
click at [612, 374] on Sugars "number" at bounding box center [660, 386] width 190 height 24
click at [817, 379] on input "number" at bounding box center [860, 386] width 190 height 24
click at [314, 223] on span "Vitamins" at bounding box center [330, 230] width 44 height 16
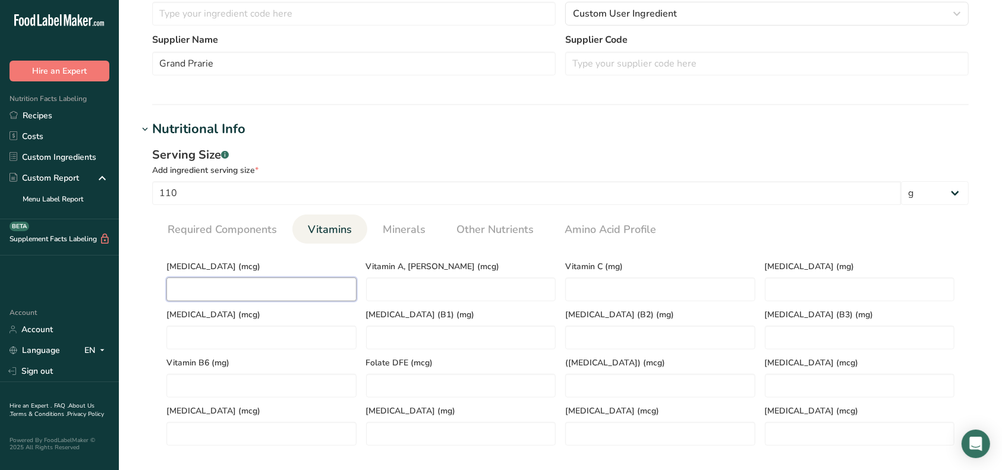
click at [275, 281] on D "number" at bounding box center [261, 290] width 190 height 24
click at [401, 222] on span "Minerals" at bounding box center [404, 230] width 43 height 16
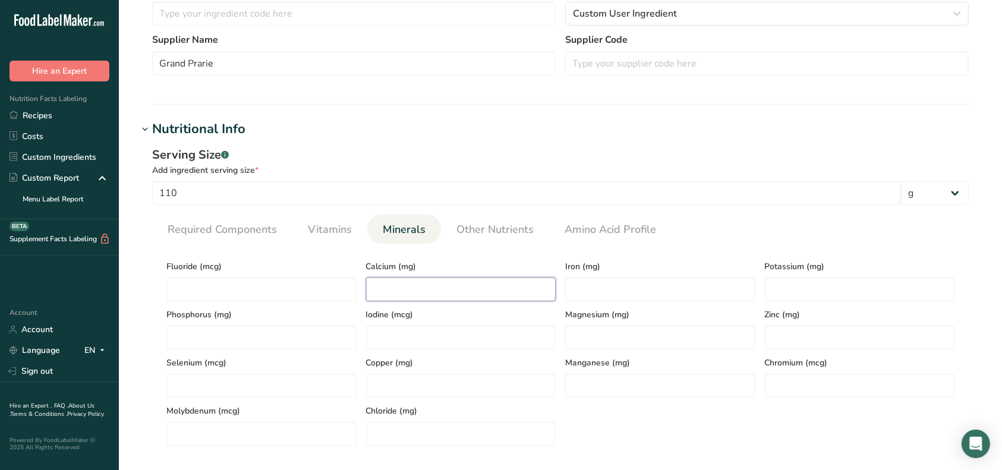
click at [423, 286] on input "number" at bounding box center [461, 290] width 190 height 24
click at [582, 286] on input "number" at bounding box center [660, 290] width 190 height 24
click at [790, 287] on input "number" at bounding box center [860, 290] width 190 height 24
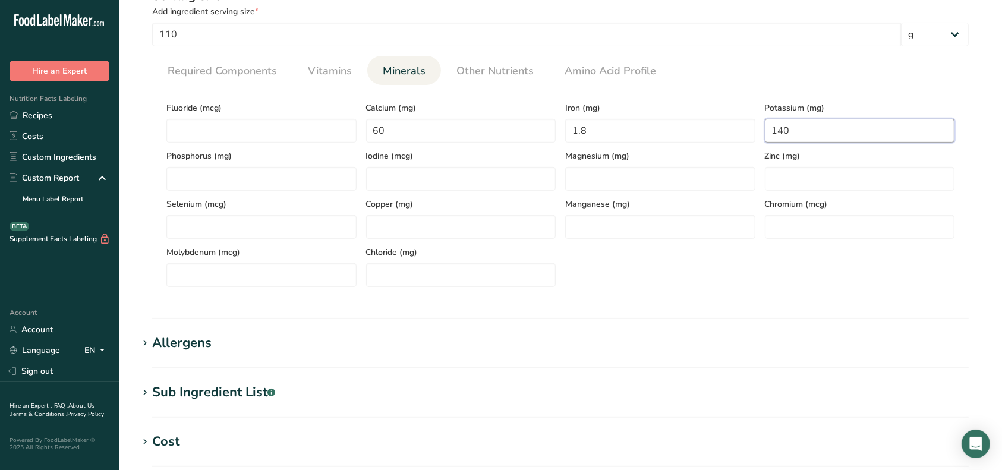
scroll to position [764, 0]
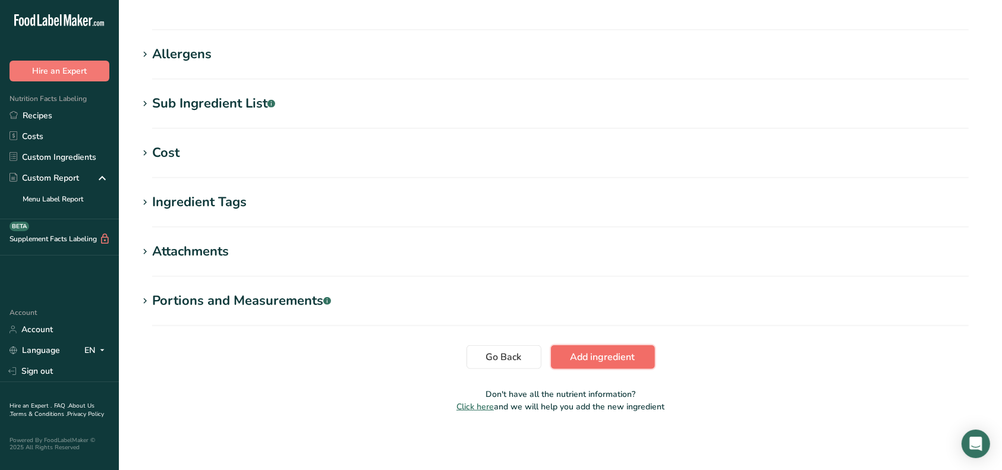
click at [619, 353] on span "Add ingredient" at bounding box center [603, 357] width 65 height 14
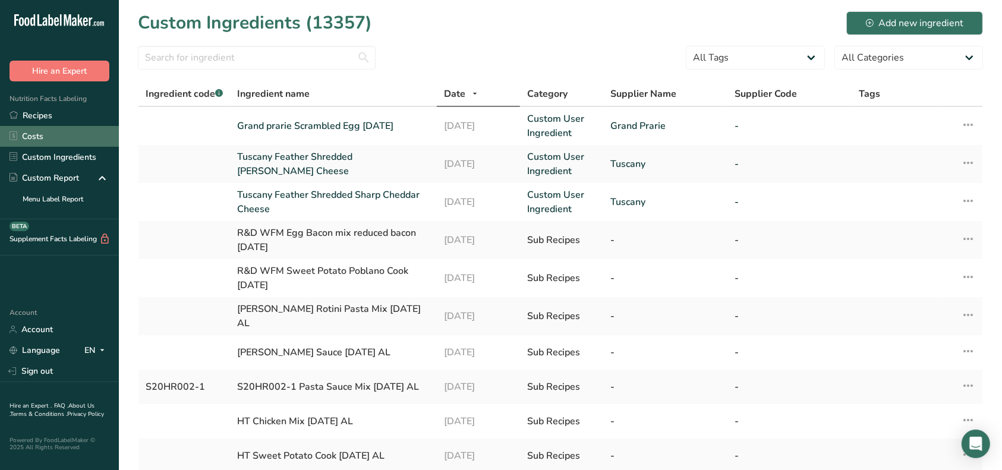
drag, startPoint x: 56, startPoint y: 116, endPoint x: 112, endPoint y: 139, distance: 60.8
click at [56, 117] on link "Recipes" at bounding box center [59, 115] width 119 height 21
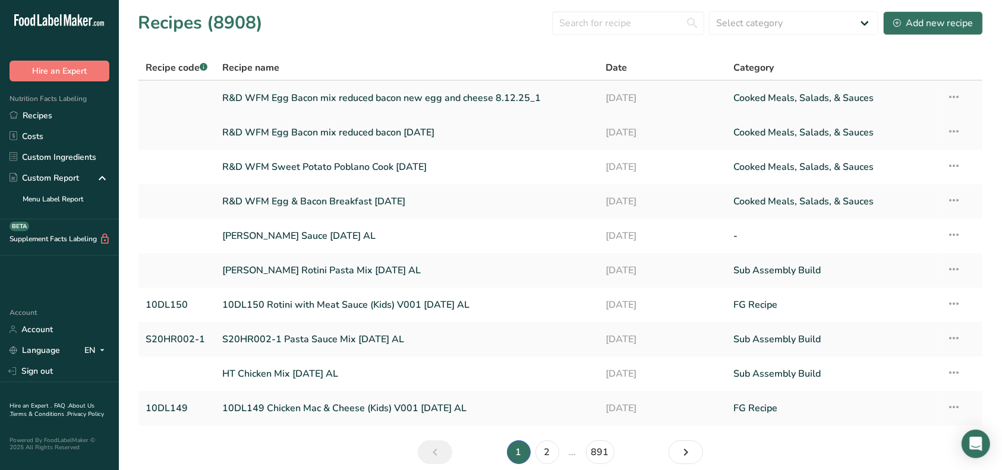
click at [412, 97] on link "R&D WFM Egg Bacon mix reduced bacon new egg and cheese 8.12.25_1" at bounding box center [407, 98] width 370 height 25
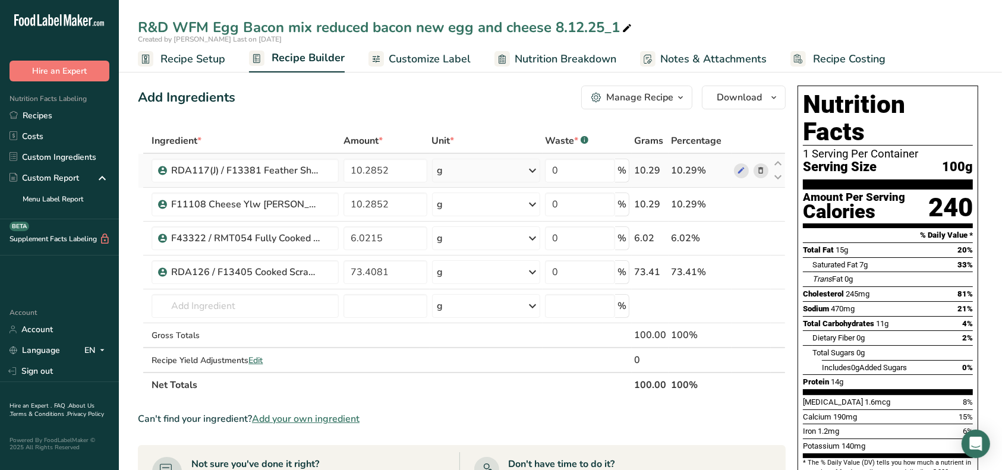
click at [759, 168] on icon at bounding box center [761, 171] width 8 height 12
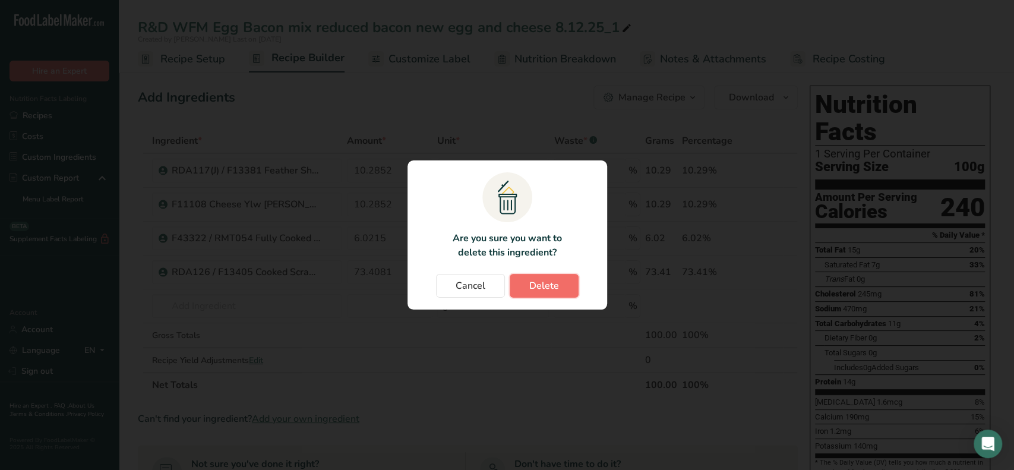
click at [557, 286] on span "Delete" at bounding box center [545, 286] width 30 height 14
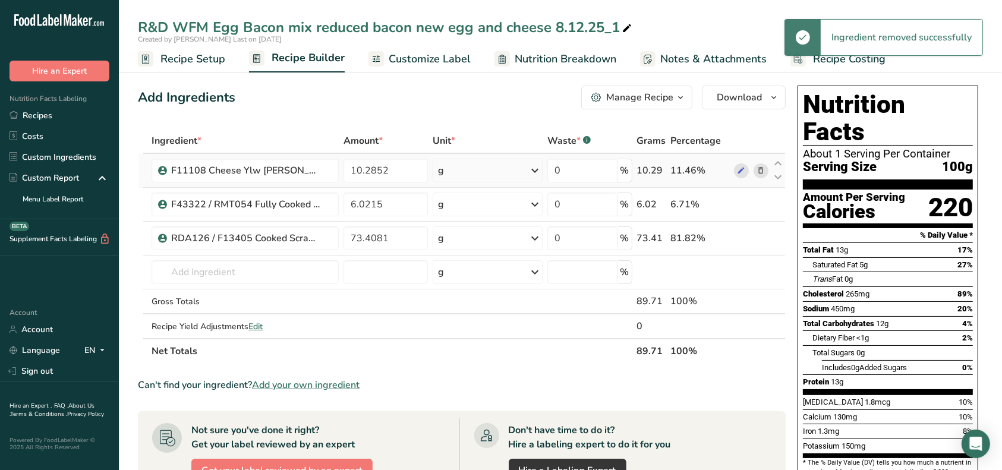
click at [760, 171] on icon at bounding box center [761, 171] width 8 height 12
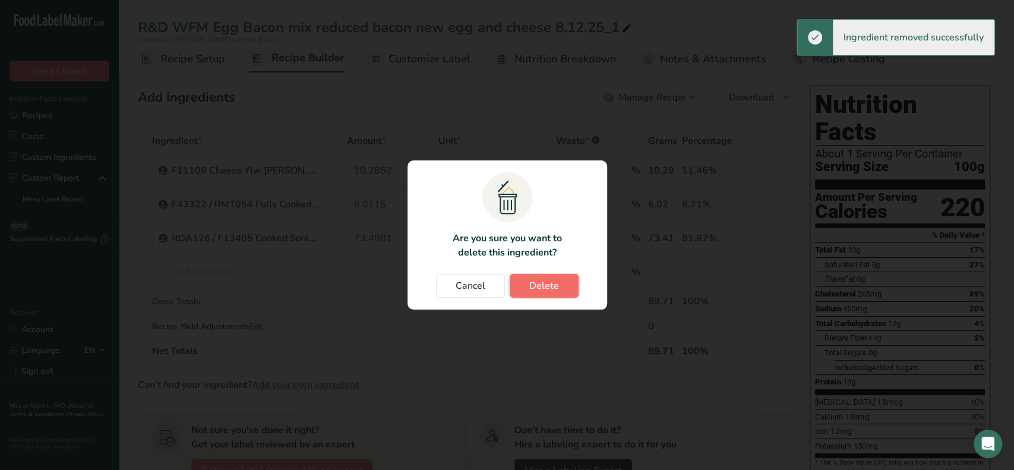
click at [553, 287] on span "Delete" at bounding box center [545, 286] width 30 height 14
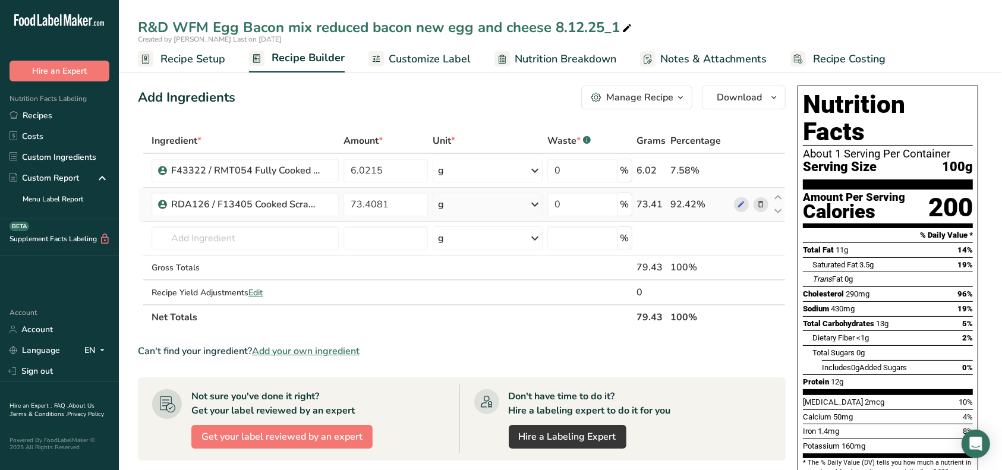
click at [764, 206] on icon at bounding box center [761, 204] width 8 height 12
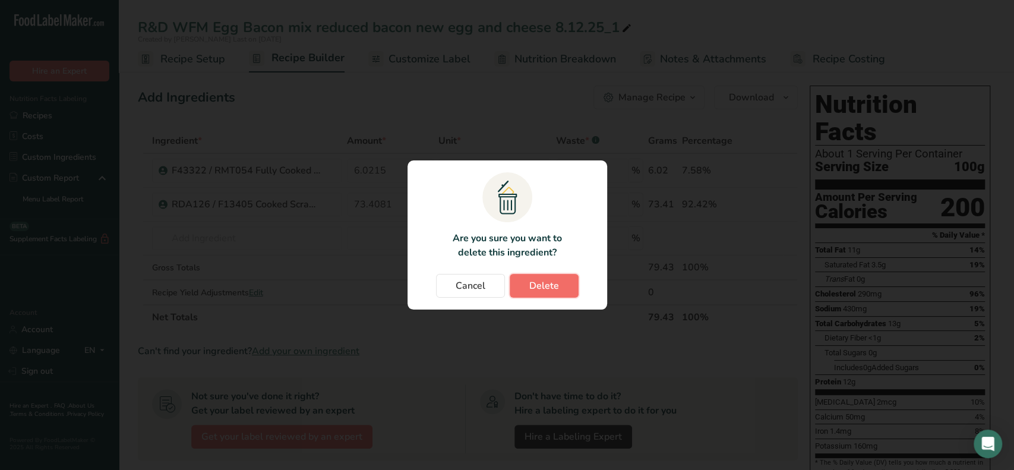
click at [548, 287] on span "Delete" at bounding box center [545, 286] width 30 height 14
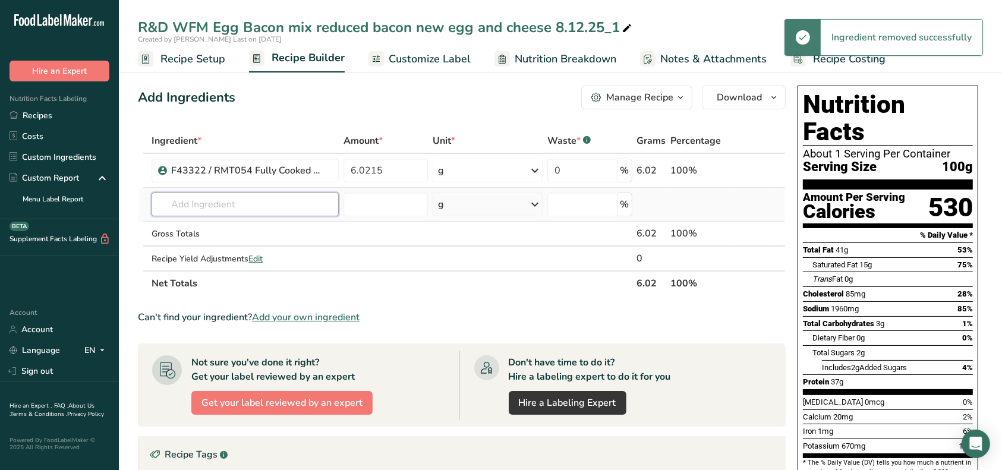
click at [295, 203] on input "text" at bounding box center [245, 205] width 187 height 24
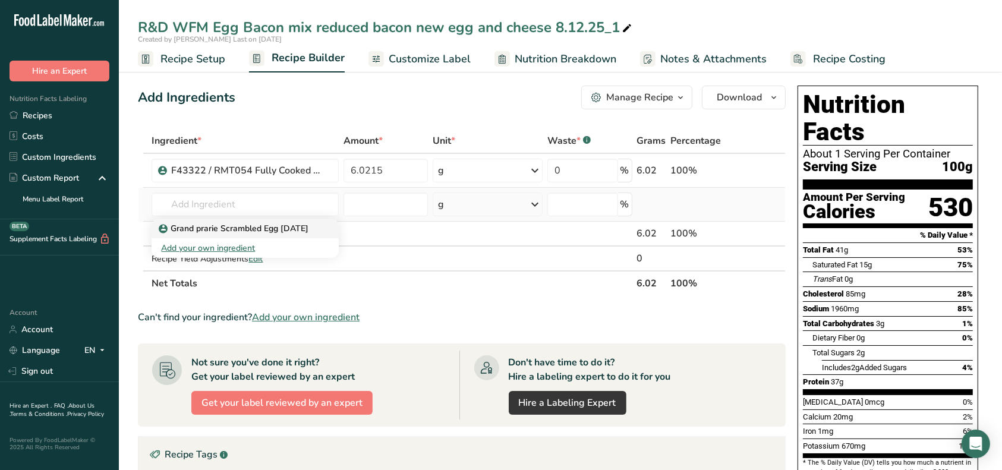
click at [284, 226] on p "Grand prarie Scrambled Egg [DATE]" at bounding box center [234, 228] width 147 height 12
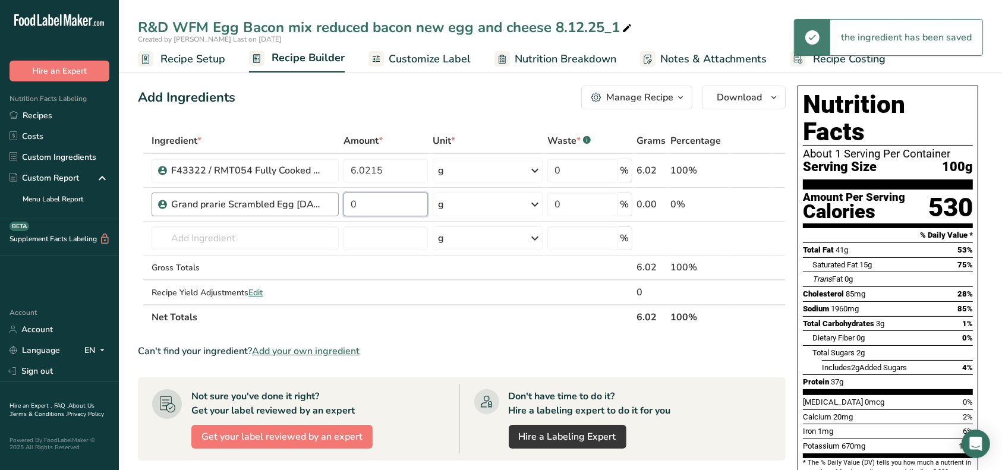
drag, startPoint x: 371, startPoint y: 209, endPoint x: 310, endPoint y: 198, distance: 62.6
click at [329, 203] on tr "Grand prarie Scrambled Egg [DATE] 0 g Weight Units g kg mg See more Volume Unit…" at bounding box center [461, 205] width 647 height 34
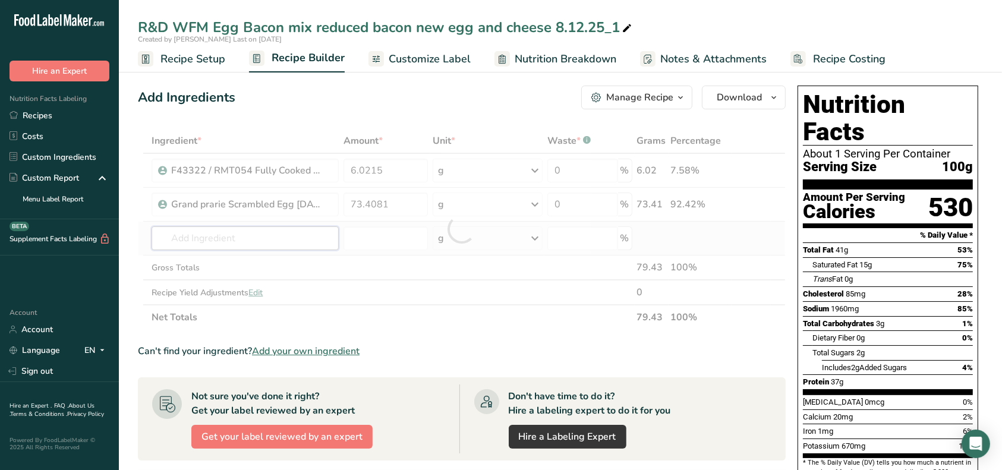
click at [287, 234] on div "Ingredient * Amount * Unit * Waste * .a-a{fill:#347362;}.b-a{fill:#fff;} Grams …" at bounding box center [462, 228] width 648 height 201
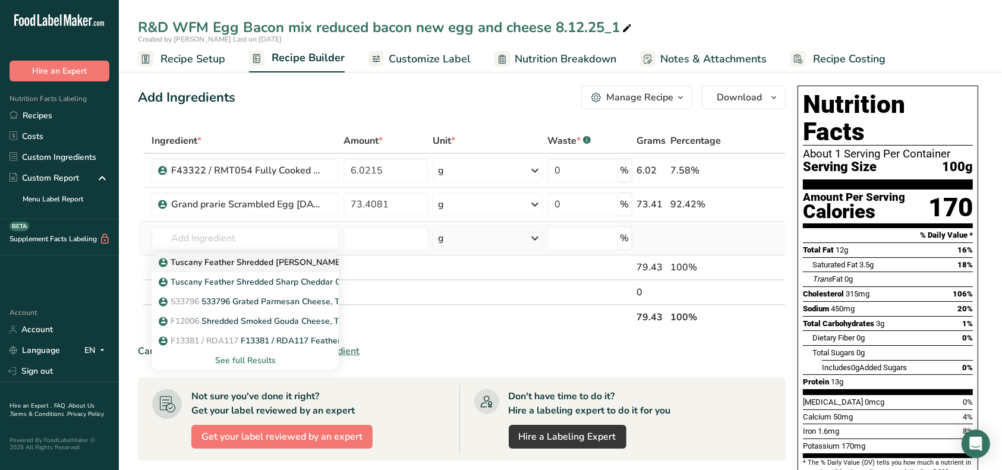
click at [275, 261] on p "Tuscany Feather Shredded [PERSON_NAME] Cheese" at bounding box center [267, 262] width 213 height 12
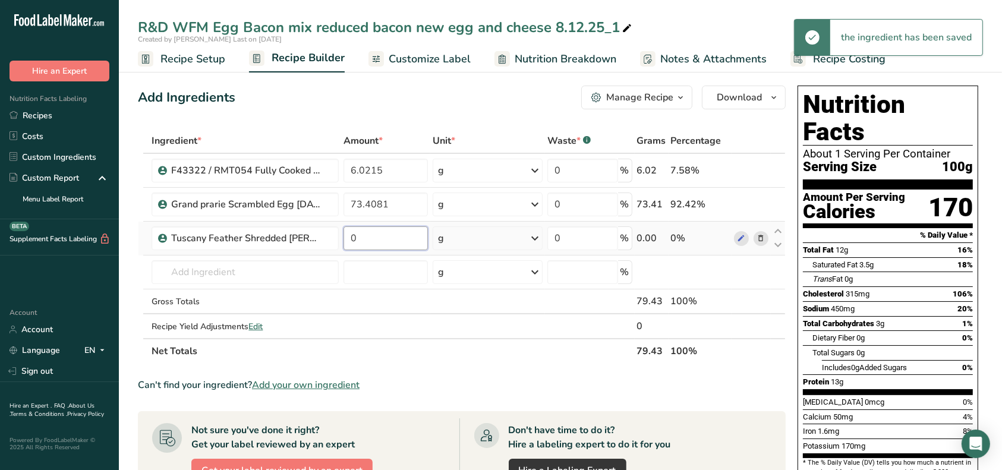
drag, startPoint x: 383, startPoint y: 234, endPoint x: 345, endPoint y: 234, distance: 38.0
click at [345, 234] on input "0" at bounding box center [386, 238] width 84 height 24
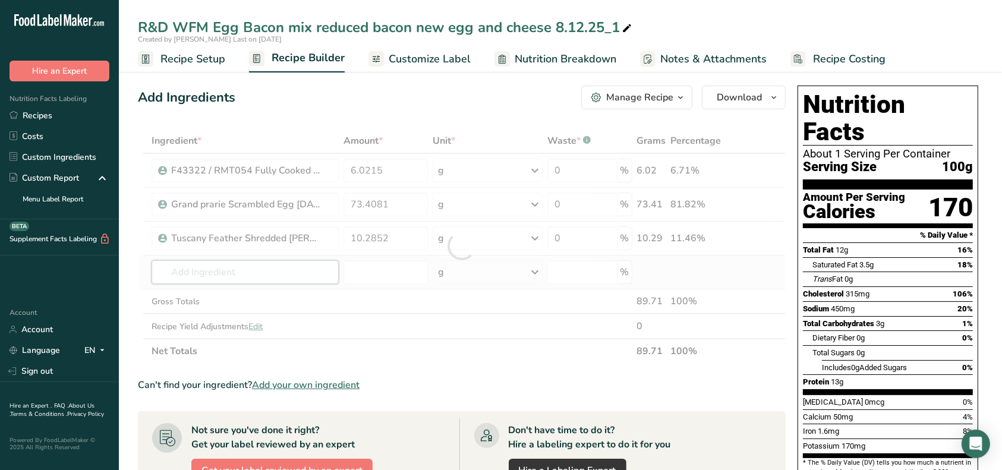
click at [300, 273] on div "Ingredient * Amount * Unit * Waste * .a-a{fill:#347362;}.b-a{fill:#fff;} Grams …" at bounding box center [462, 245] width 648 height 235
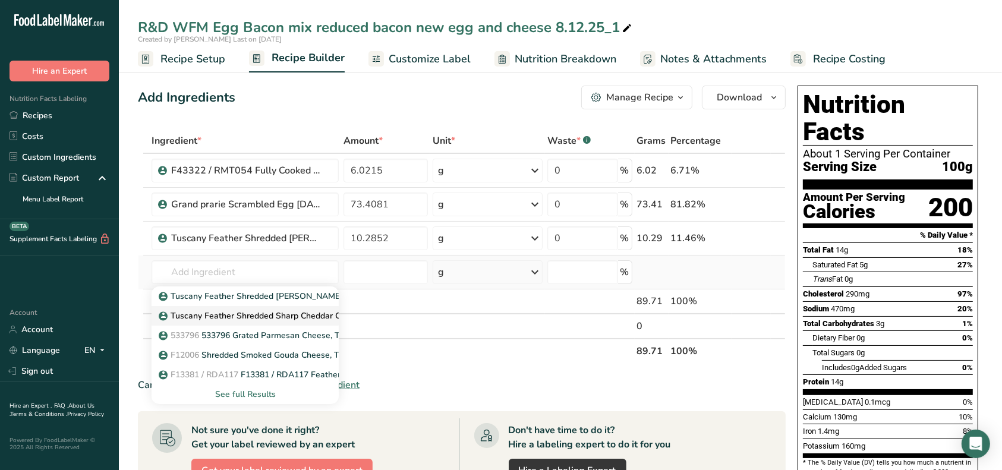
click at [289, 318] on p "Tuscany Feather Shredded Sharp Cheddar Cheese" at bounding box center [262, 316] width 203 height 12
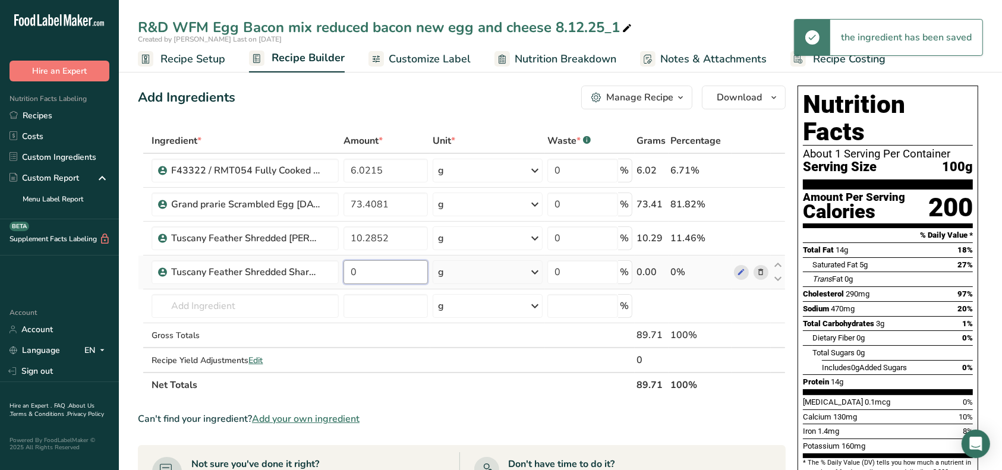
drag, startPoint x: 367, startPoint y: 273, endPoint x: 344, endPoint y: 273, distance: 23.2
click at [344, 273] on input "0" at bounding box center [386, 272] width 84 height 24
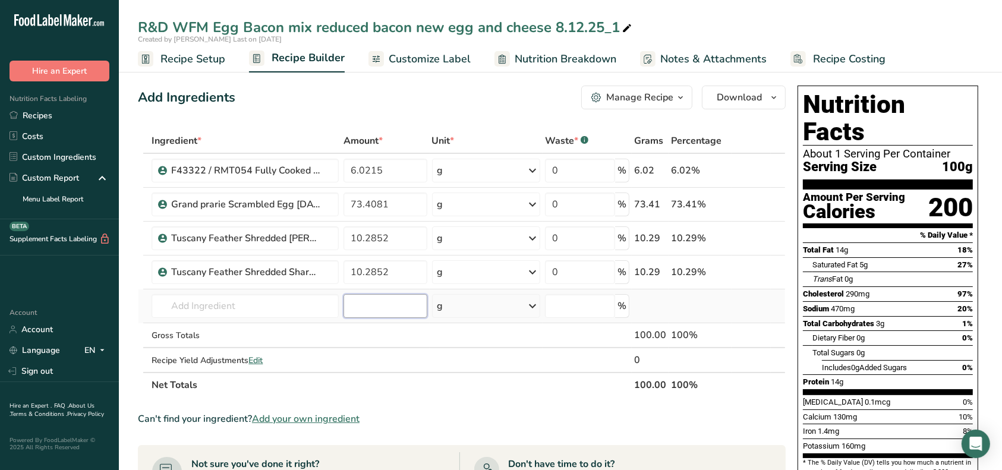
click at [396, 307] on div "Ingredient * Amount * Unit * Waste * .a-a{fill:#347362;}.b-a{fill:#fff;} Grams …" at bounding box center [462, 262] width 648 height 269
click at [629, 101] on div "Manage Recipe" at bounding box center [639, 97] width 67 height 14
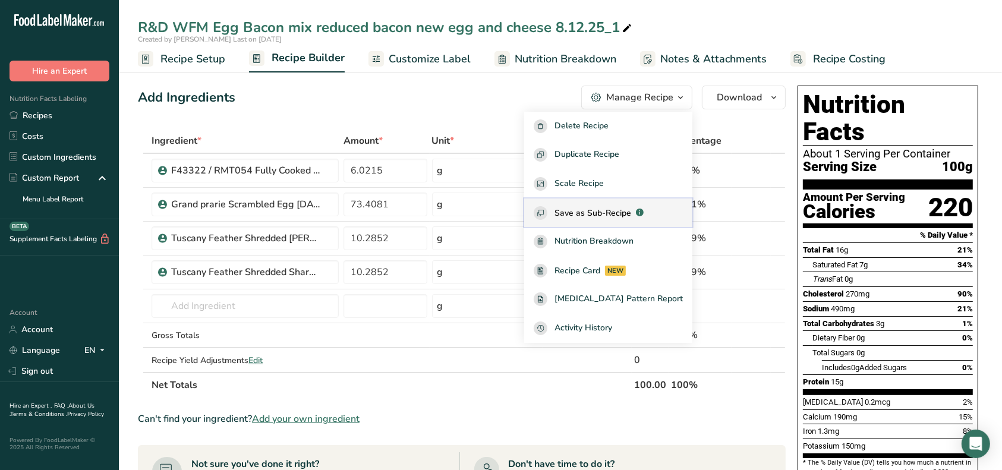
click at [616, 210] on span "Save as Sub-Recipe" at bounding box center [592, 213] width 77 height 12
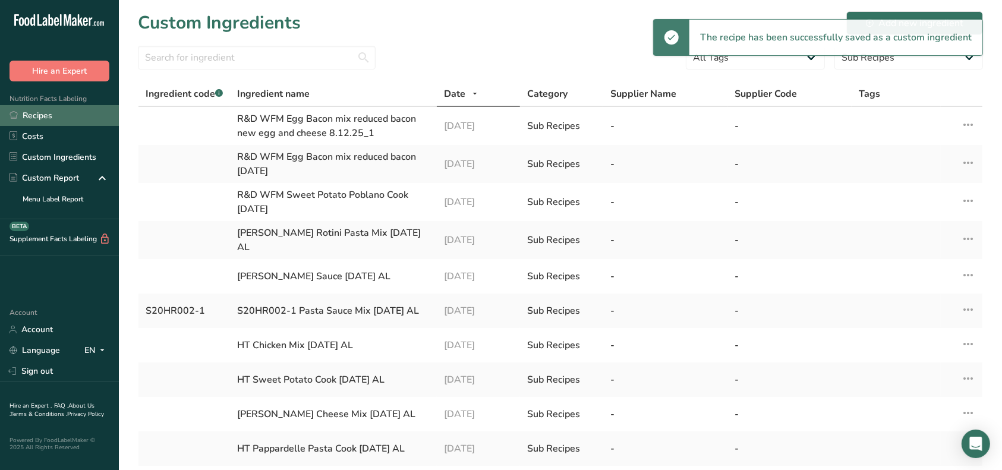
click at [75, 112] on link "Recipes" at bounding box center [59, 115] width 119 height 21
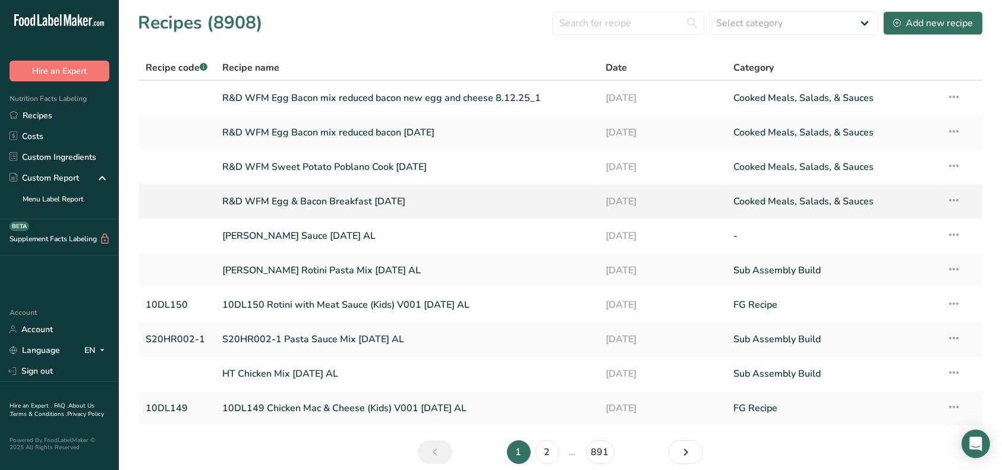
click at [394, 203] on link "R&D WFM Egg & Bacon Breakfast [DATE]" at bounding box center [407, 201] width 370 height 25
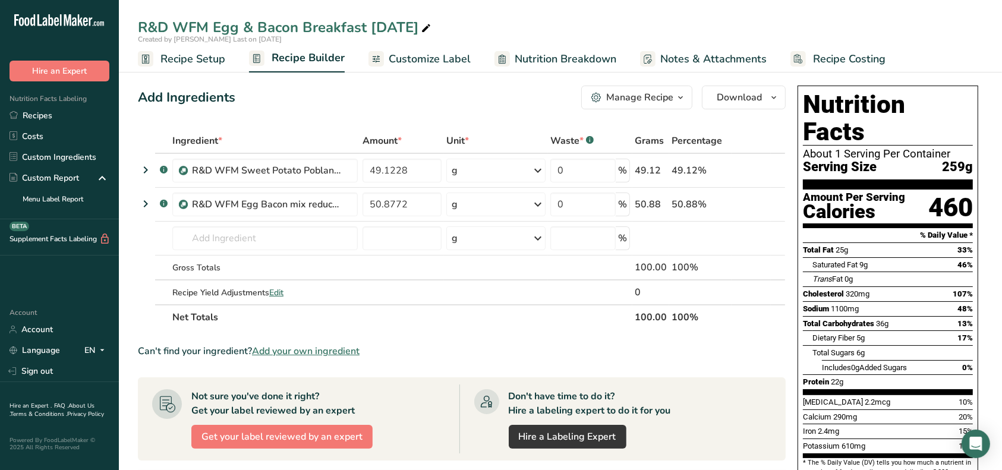
click at [662, 94] on div "Manage Recipe" at bounding box center [639, 97] width 67 height 14
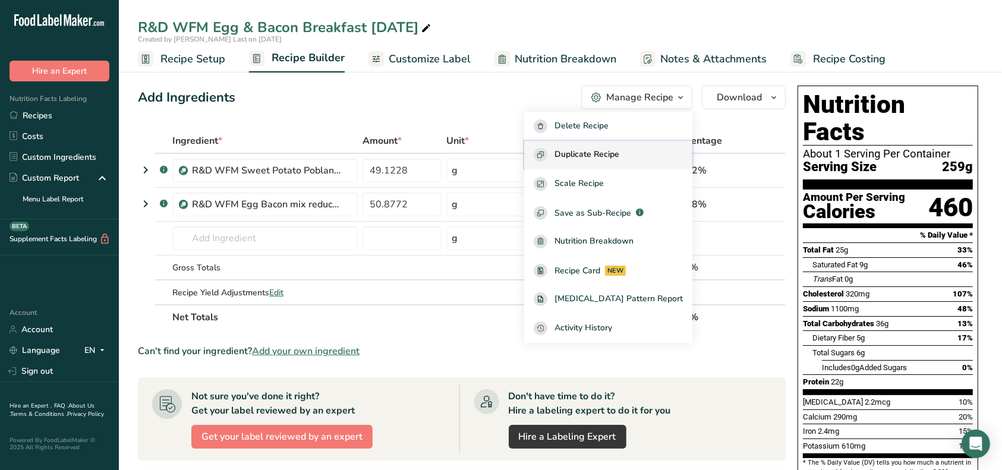
click at [619, 153] on span "Duplicate Recipe" at bounding box center [586, 155] width 65 height 14
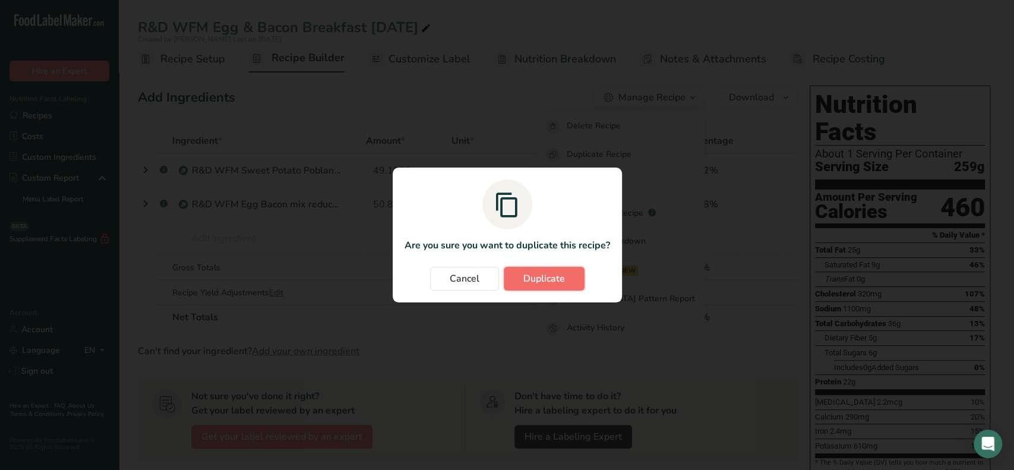
click at [527, 282] on span "Duplicate" at bounding box center [545, 279] width 42 height 14
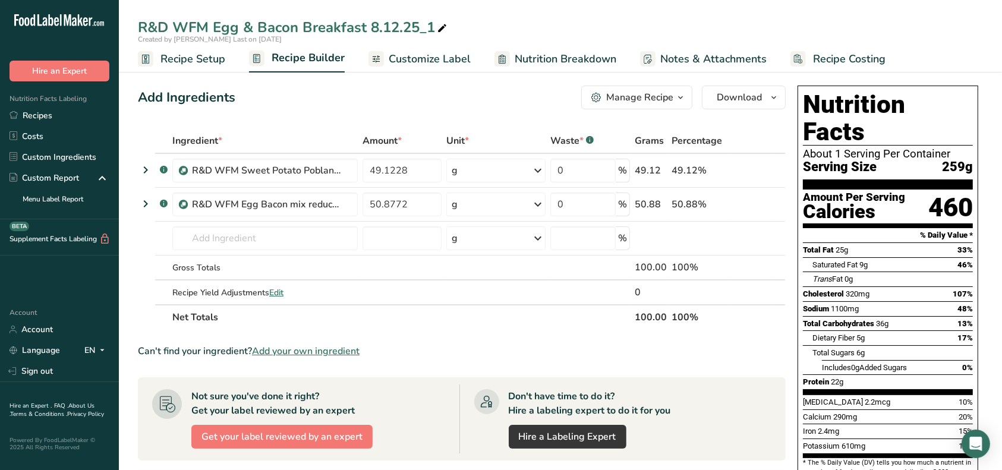
drag, startPoint x: 439, startPoint y: 27, endPoint x: 386, endPoint y: 29, distance: 52.9
click at [386, 29] on div "R&D WFM Egg & Bacon Breakfast 8.12.25_1" at bounding box center [293, 27] width 311 height 21
drag, startPoint x: 437, startPoint y: 27, endPoint x: 377, endPoint y: 27, distance: 60.0
click at [377, 27] on input "R&D WFM Egg & Bacon Breakfast 8.12.25_1" at bounding box center [560, 27] width 845 height 21
click at [447, 26] on input "R&D WFM Egg & Bacon Breakfast 8.12.25_1" at bounding box center [560, 27] width 845 height 21
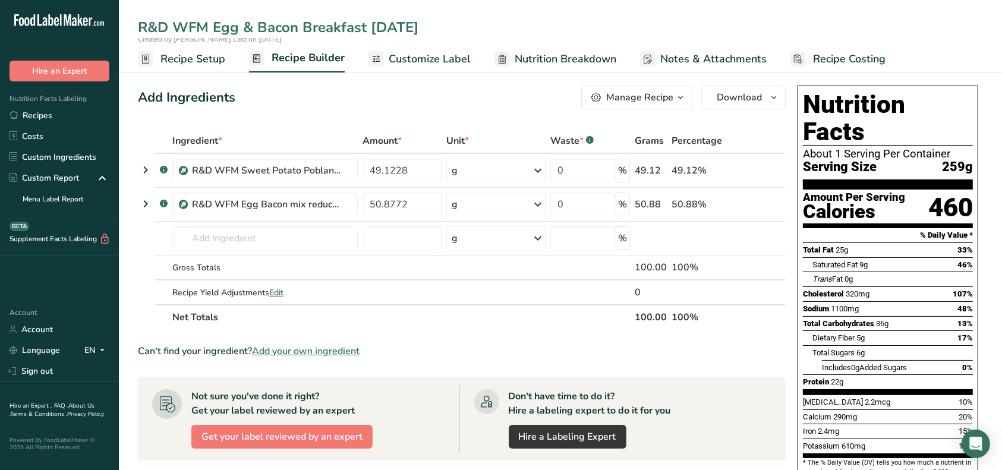
click at [370, 24] on input "R&D WFM Egg & Bacon Breakfast [DATE]" at bounding box center [560, 27] width 845 height 21
click at [762, 204] on icon at bounding box center [761, 204] width 8 height 12
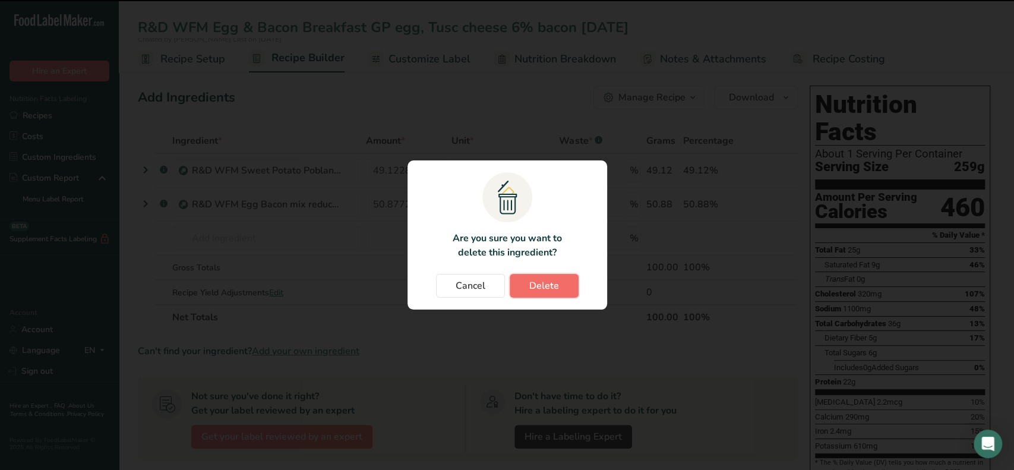
click at [548, 281] on span "Delete" at bounding box center [545, 286] width 30 height 14
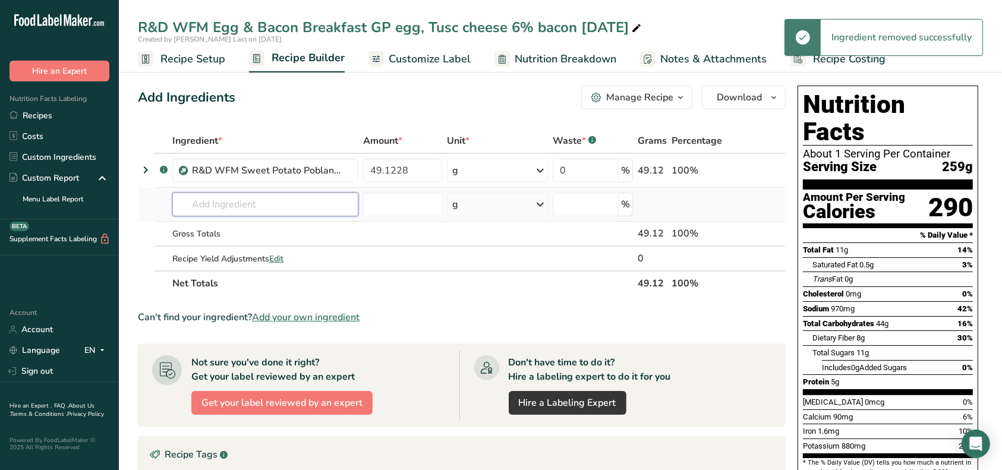
click at [286, 205] on input "text" at bounding box center [265, 205] width 186 height 24
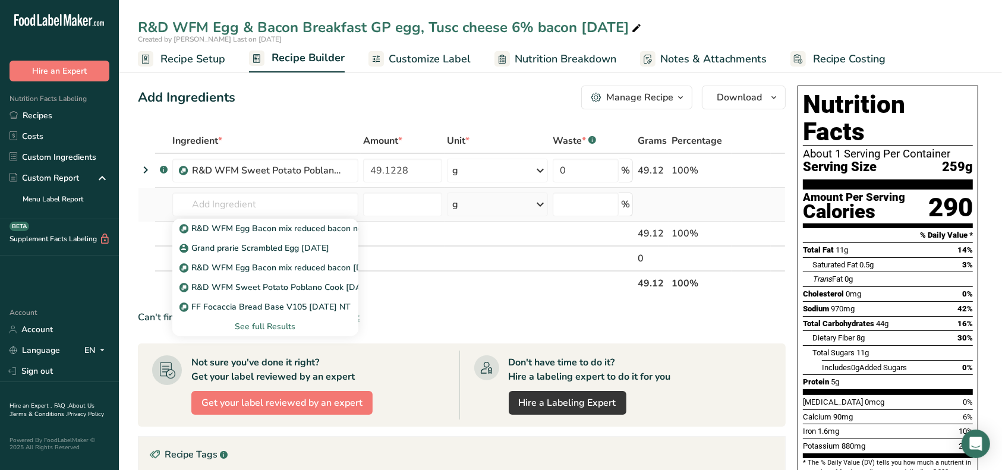
click at [278, 326] on div "See full Results" at bounding box center [265, 326] width 167 height 12
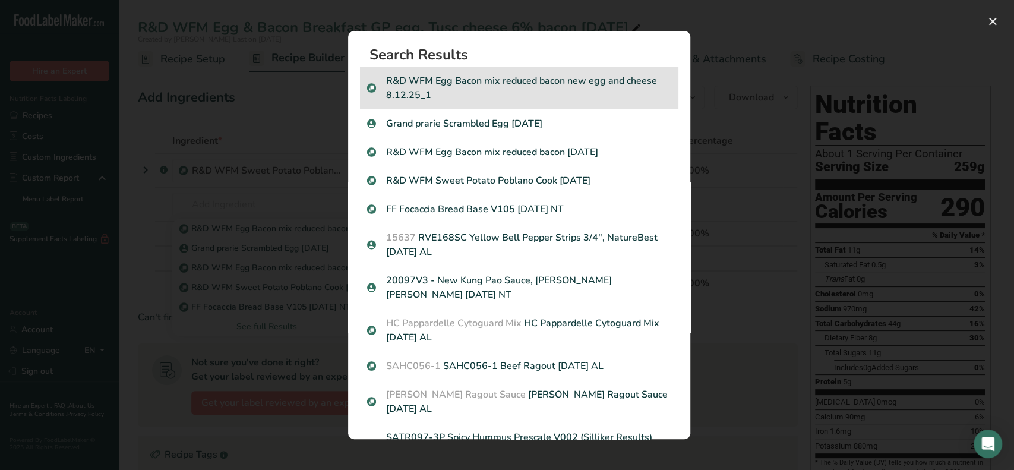
click at [537, 81] on p "R&D WFM Egg Bacon mix reduced bacon new egg and cheese 8.12.25_1" at bounding box center [519, 88] width 304 height 29
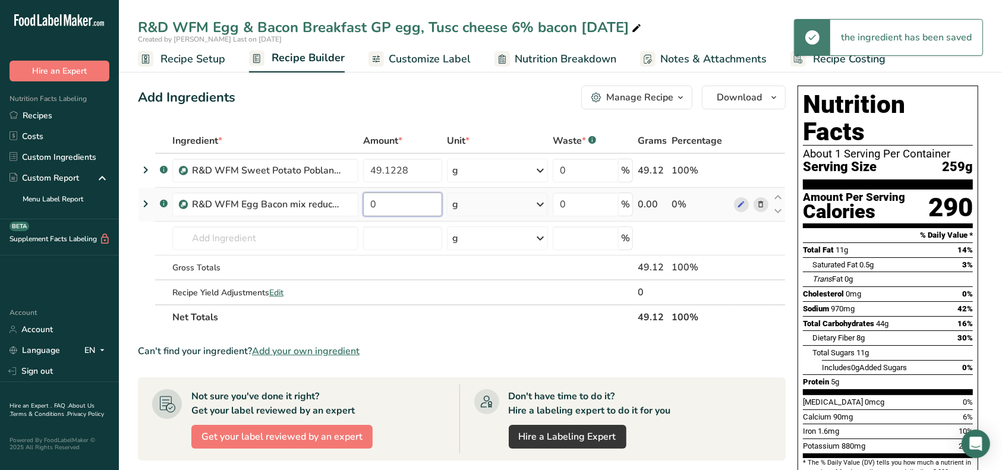
drag, startPoint x: 380, startPoint y: 205, endPoint x: 365, endPoint y: 204, distance: 14.9
click at [365, 204] on input "0" at bounding box center [403, 205] width 80 height 24
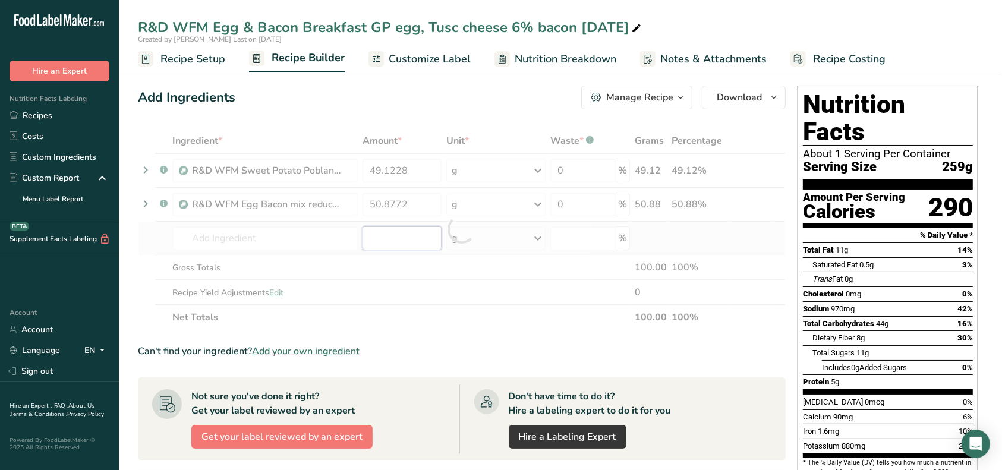
click at [385, 238] on div "Ingredient * Amount * Unit * Waste * .a-a{fill:#347362;}.b-a{fill:#fff;} Grams …" at bounding box center [462, 228] width 648 height 201
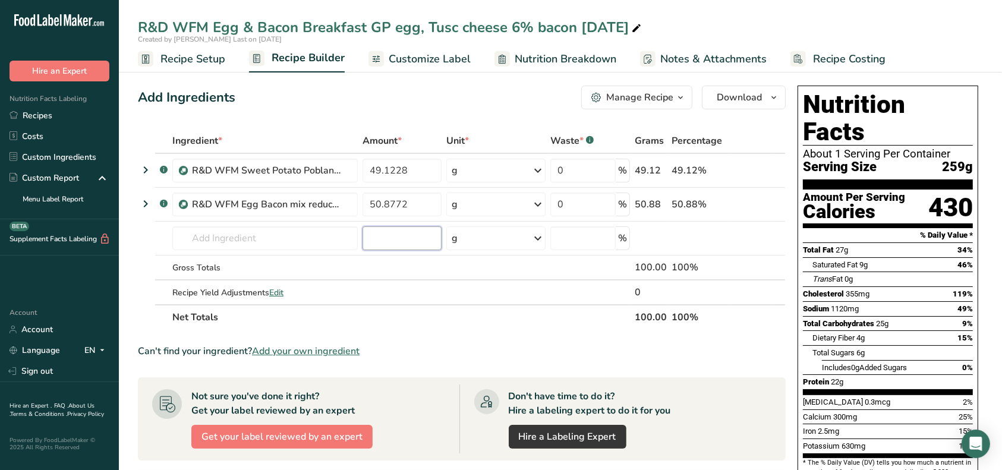
scroll to position [31, 0]
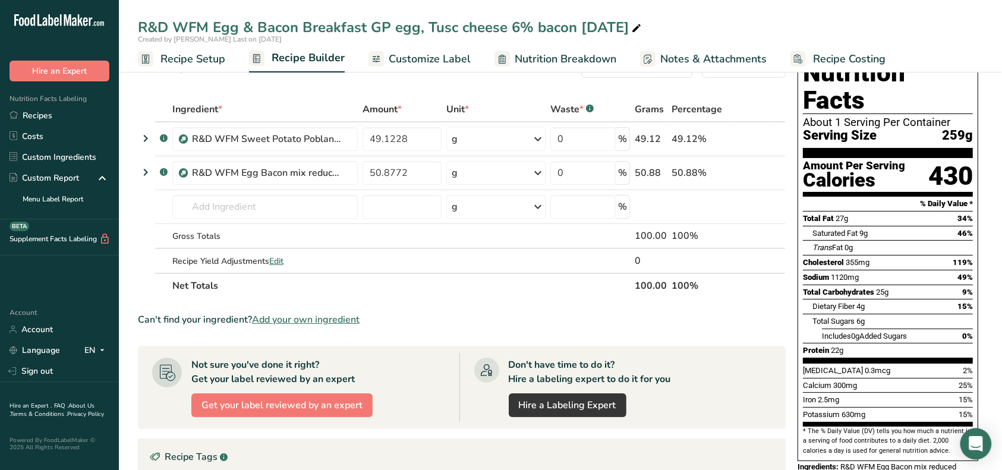
click at [982, 445] on icon "Open Intercom Messenger" at bounding box center [975, 443] width 15 height 15
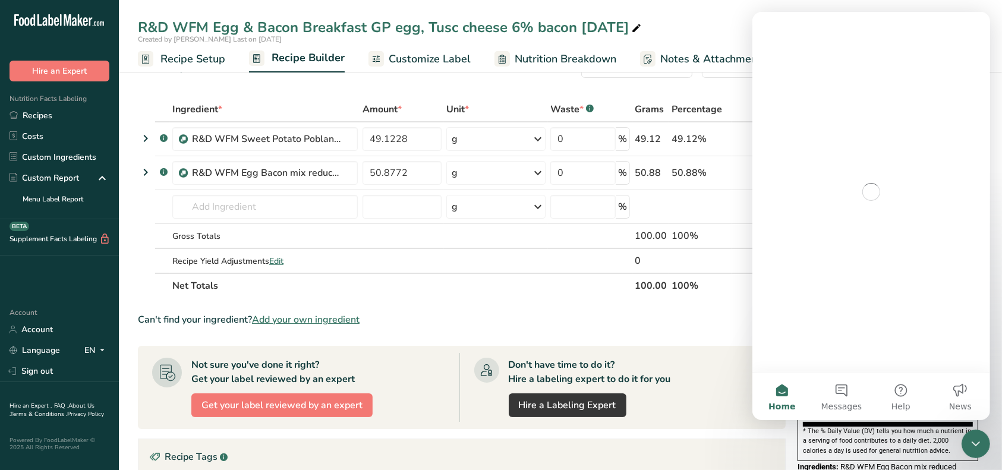
scroll to position [0, 0]
click at [697, 7] on div "R&D WFM Egg & Bacon Breakfast GP egg, Tusc cheese 6% bacon [DATE] Created by [P…" at bounding box center [560, 36] width 883 height 73
click at [733, 304] on section "Ingredient * Amount * Unit * Waste * .a-a{fill:#347362;}.b-a{fill:#fff;} Grams …" at bounding box center [462, 393] width 648 height 593
click at [732, 313] on div "Can't find your ingredient? Add your own ingredient" at bounding box center [462, 320] width 648 height 14
click at [981, 441] on icon "Close Intercom Messenger" at bounding box center [975, 443] width 14 height 14
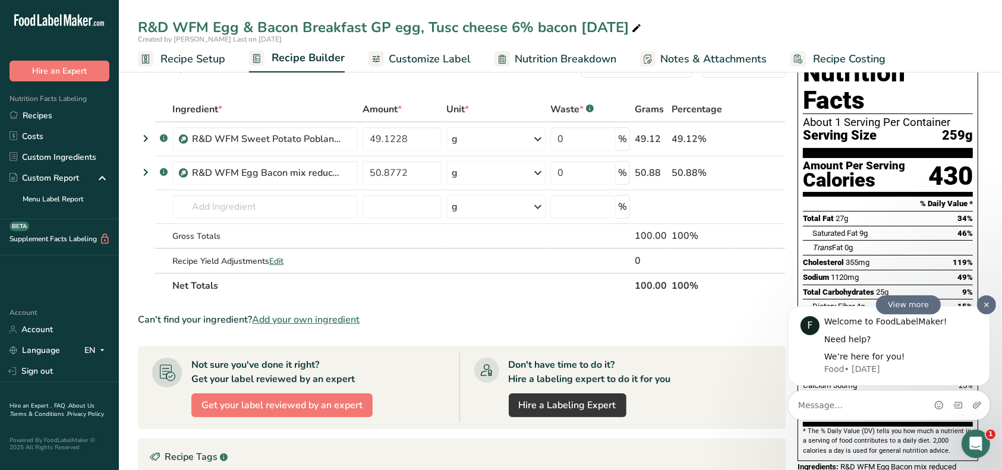
click at [985, 305] on span "Dismiss" at bounding box center [985, 304] width 19 height 19
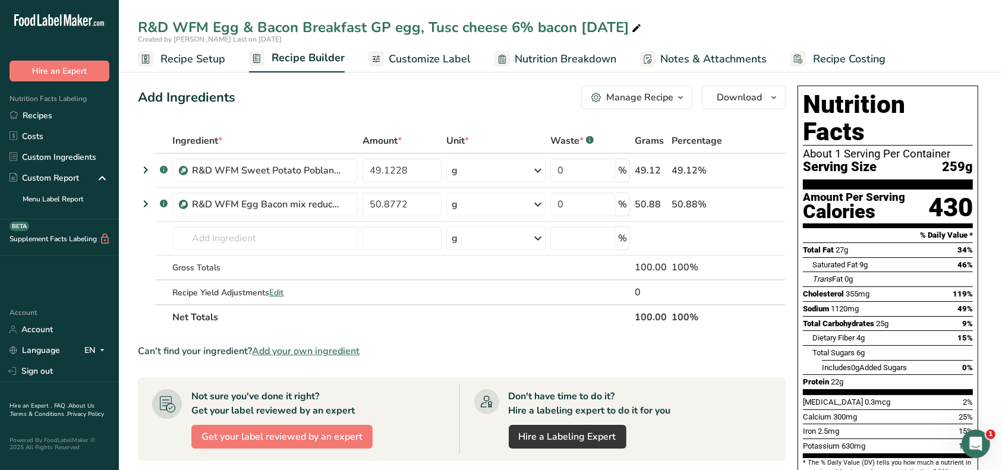
click at [206, 62] on span "Recipe Setup" at bounding box center [192, 59] width 65 height 16
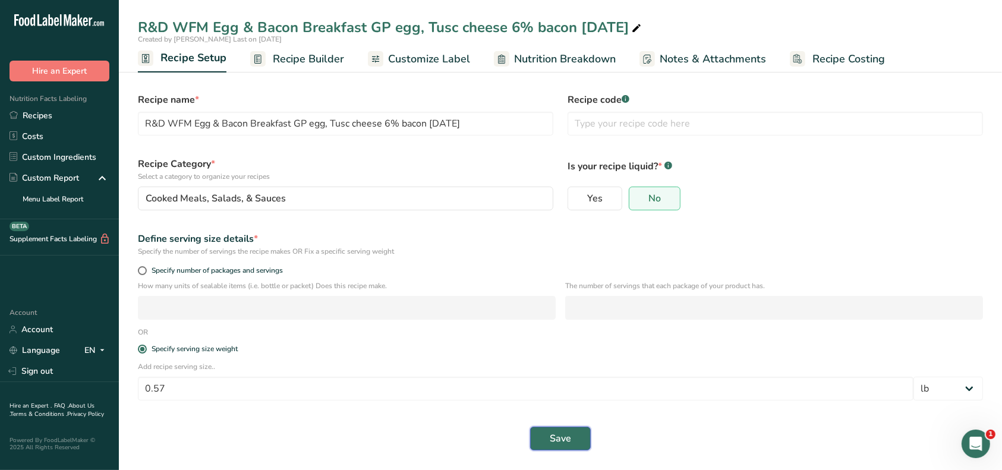
click at [573, 439] on button "Save" at bounding box center [560, 439] width 61 height 24
click at [48, 119] on link "Recipes" at bounding box center [59, 115] width 119 height 21
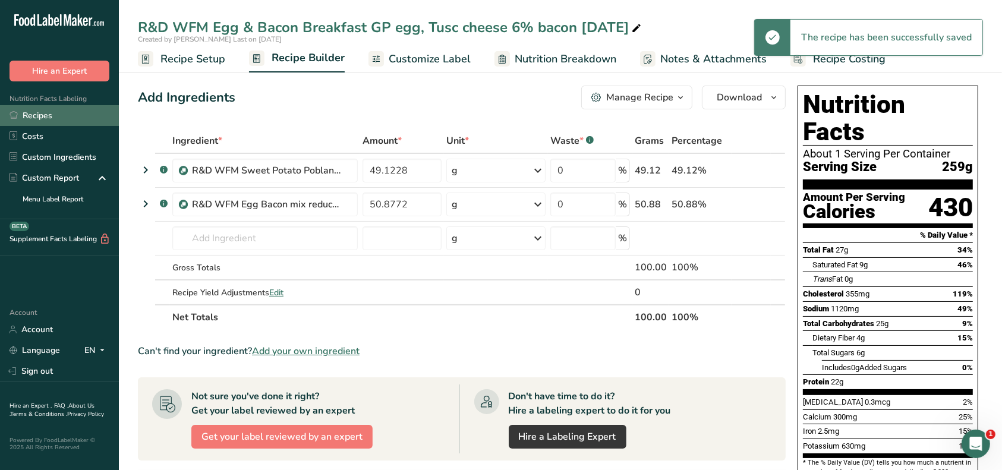
click at [46, 117] on link "Recipes" at bounding box center [59, 115] width 119 height 21
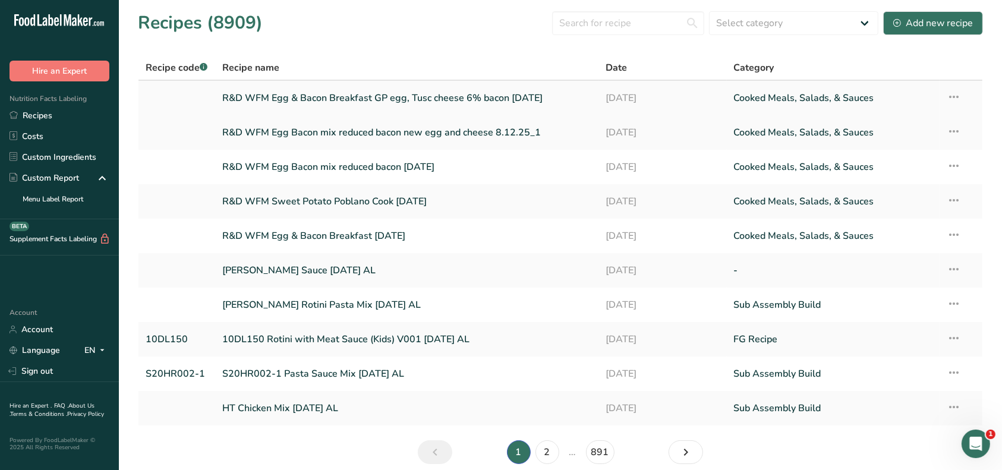
click at [440, 99] on link "R&D WFM Egg & Bacon Breakfast GP egg, Tusc cheese 6% bacon [DATE]" at bounding box center [407, 98] width 370 height 25
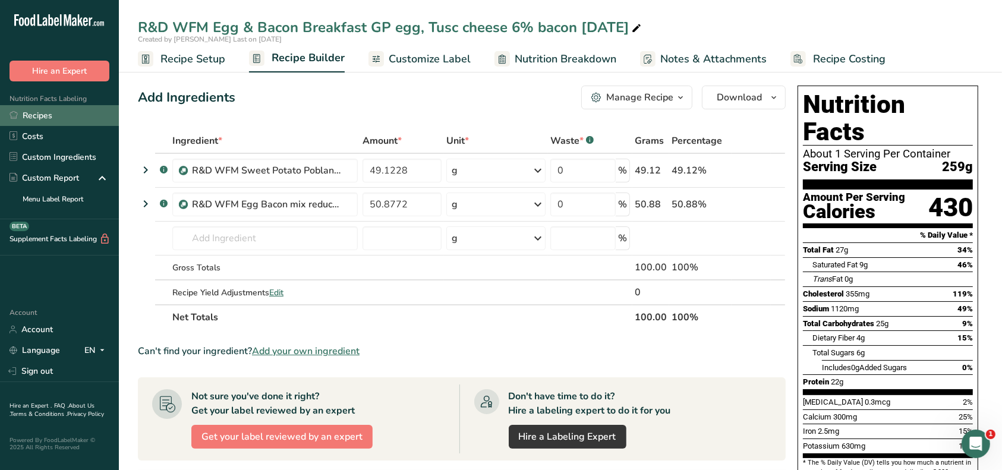
click at [56, 118] on link "Recipes" at bounding box center [59, 115] width 119 height 21
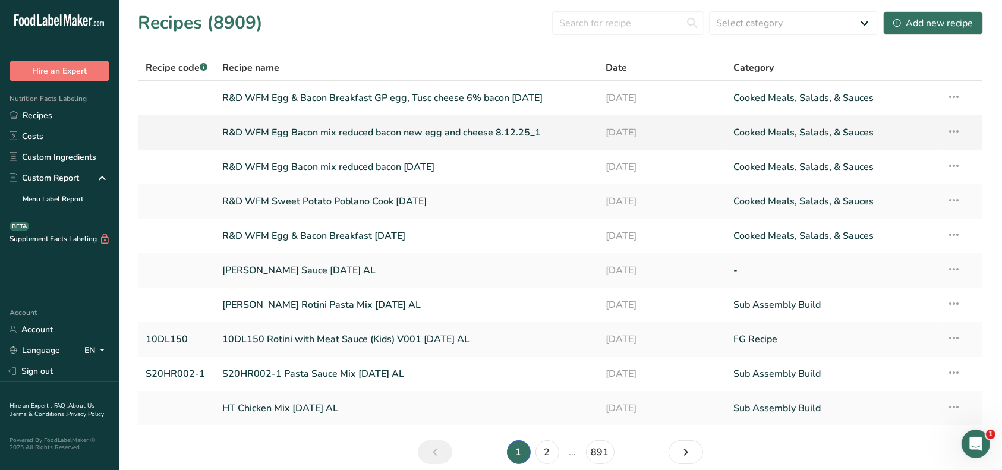
click at [452, 134] on link "R&D WFM Egg Bacon mix reduced bacon new egg and cheese 8.12.25_1" at bounding box center [407, 132] width 370 height 25
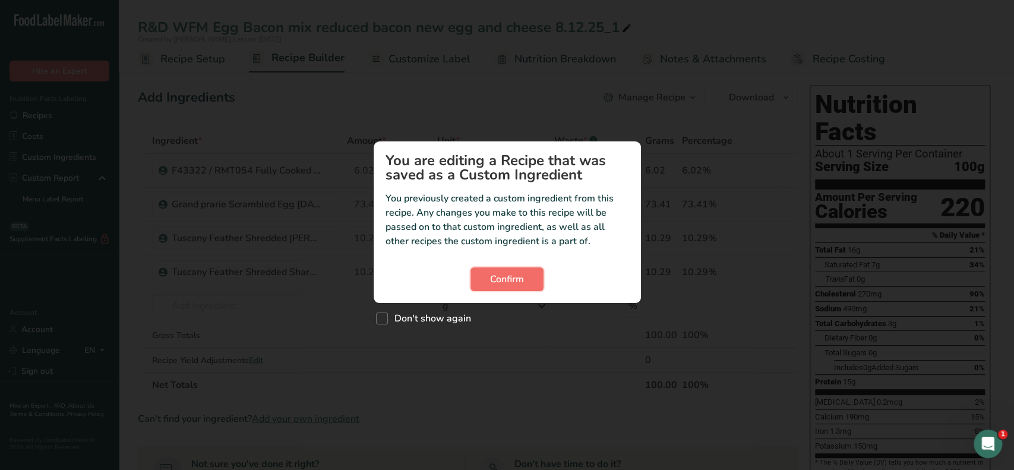
click at [489, 279] on button "Confirm" at bounding box center [507, 279] width 73 height 24
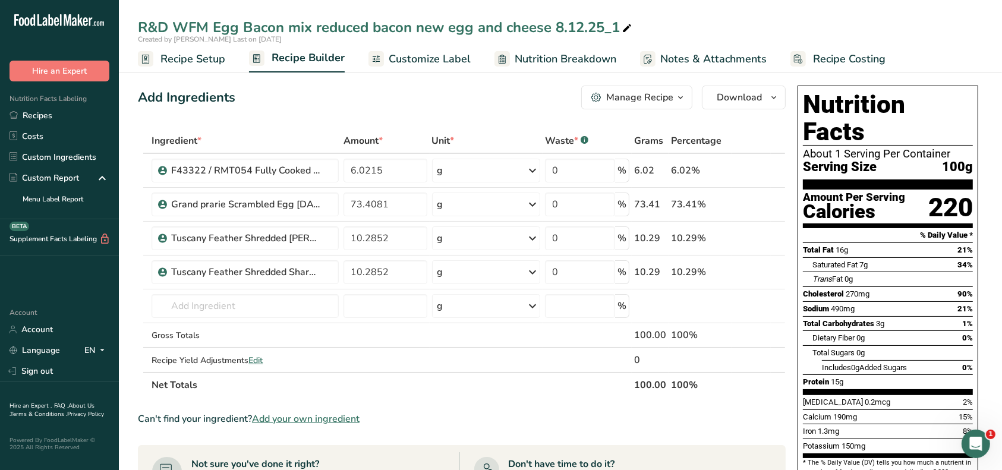
click at [644, 97] on div "Manage Recipe" at bounding box center [639, 97] width 67 height 14
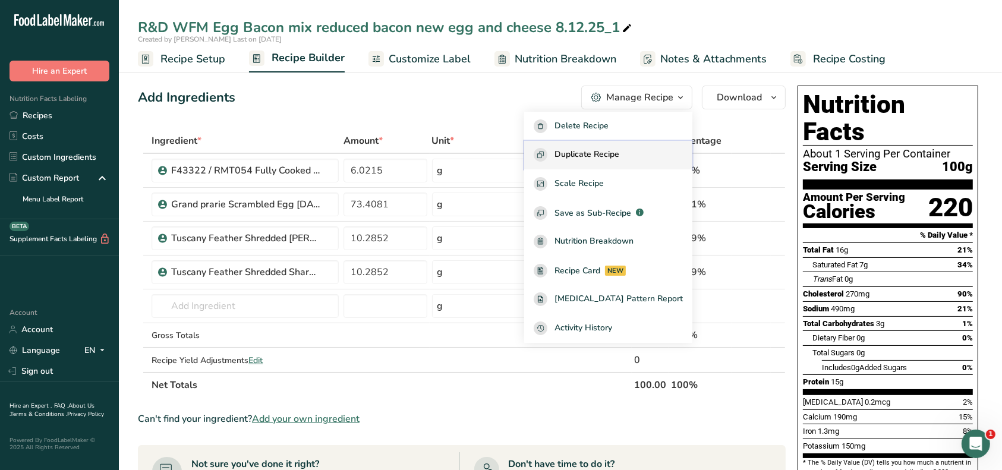
click at [619, 156] on span "Duplicate Recipe" at bounding box center [586, 155] width 65 height 14
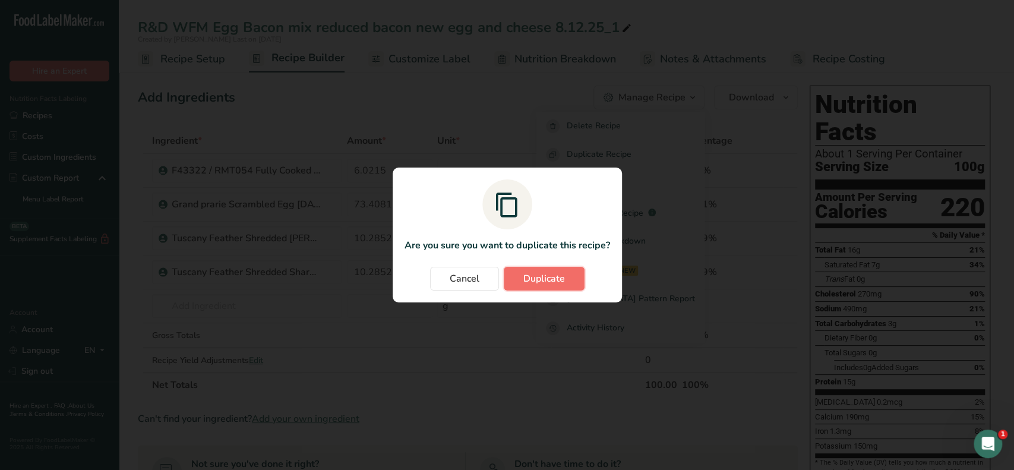
click at [524, 279] on span "Duplicate" at bounding box center [545, 279] width 42 height 14
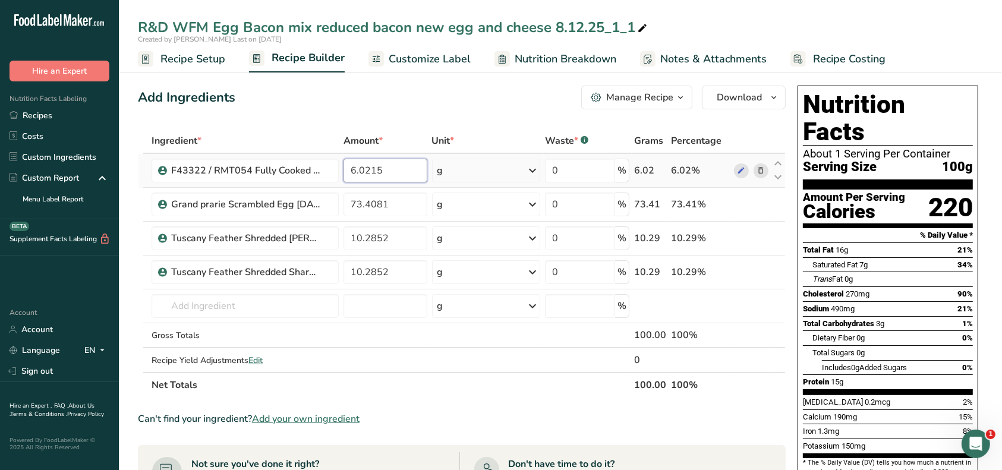
click at [351, 169] on input "6.0215" at bounding box center [386, 171] width 84 height 24
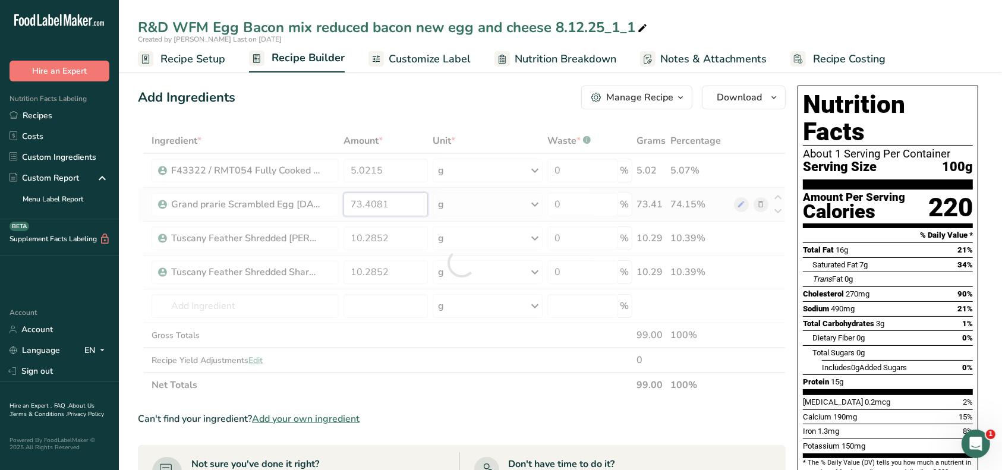
click at [358, 205] on div "Ingredient * Amount * Unit * Waste * .a-a{fill:#347362;}.b-a{fill:#fff;} Grams …" at bounding box center [462, 262] width 648 height 269
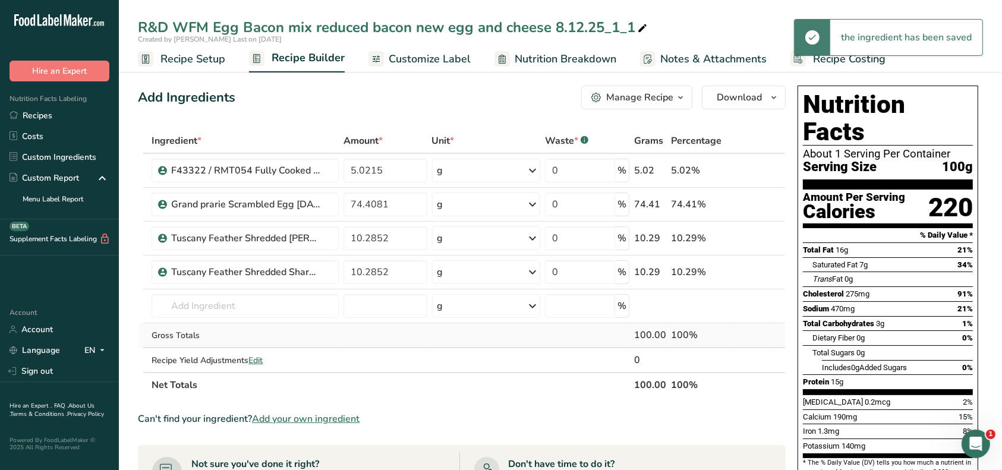
click at [408, 332] on div "Ingredient * Amount * Unit * Waste * .a-a{fill:#347362;}.b-a{fill:#fff;} Grams …" at bounding box center [462, 262] width 648 height 269
drag, startPoint x: 634, startPoint y: 26, endPoint x: 617, endPoint y: 27, distance: 16.7
click at [617, 27] on div "R&D WFM Egg Bacon mix reduced bacon new egg and cheese 8.12.25_1_1" at bounding box center [394, 27] width 512 height 21
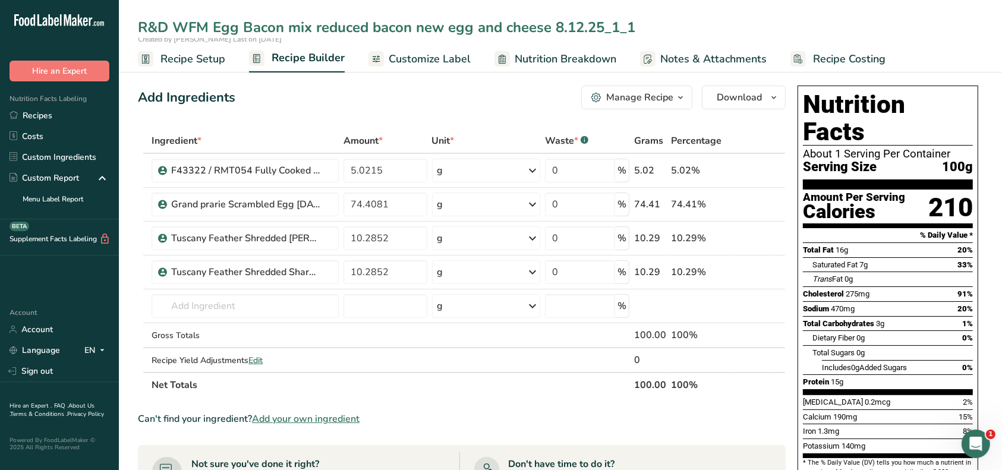
click at [619, 27] on input "R&D WFM Egg Bacon mix reduced bacon new egg and cheese 8.12.25_1_1" at bounding box center [560, 27] width 845 height 21
drag, startPoint x: 635, startPoint y: 24, endPoint x: 609, endPoint y: 25, distance: 25.6
click at [609, 25] on input "R&D WFM Egg Bacon mix reduced bacon new egg and cheese 8.12.25_1_1" at bounding box center [560, 27] width 845 height 21
drag, startPoint x: 415, startPoint y: 27, endPoint x: 522, endPoint y: 53, distance: 110.0
click at [416, 27] on input "R&D WFM Egg Bacon mix reduced bacon new egg and cheese [DATE]" at bounding box center [560, 27] width 845 height 21
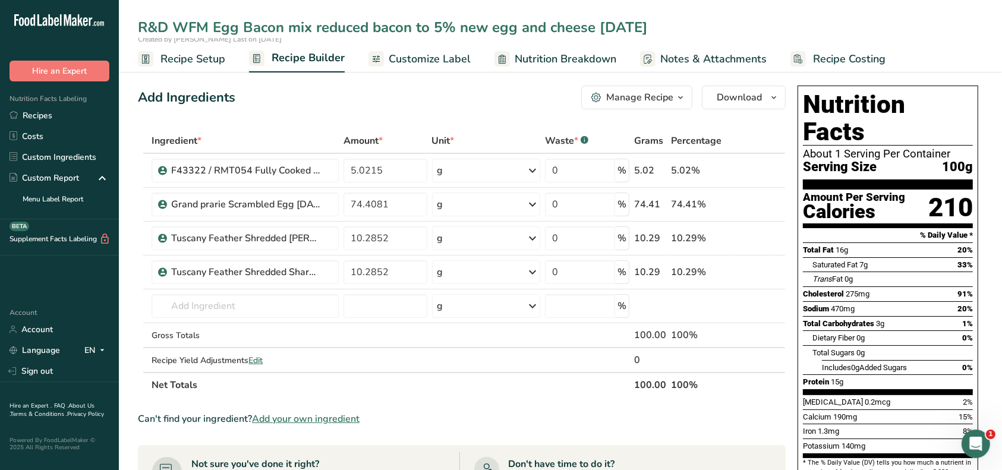
click at [639, 99] on div "Manage Recipe" at bounding box center [639, 97] width 67 height 14
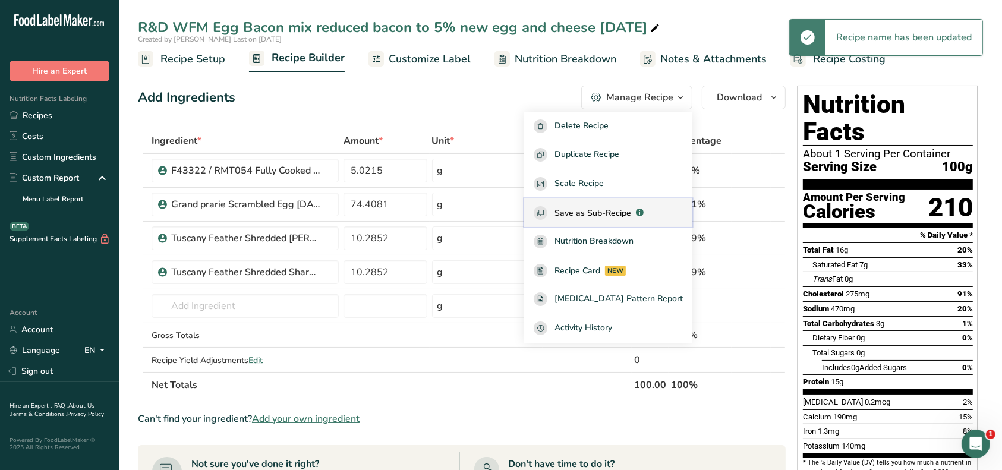
click at [631, 211] on span "Save as Sub-Recipe" at bounding box center [592, 213] width 77 height 12
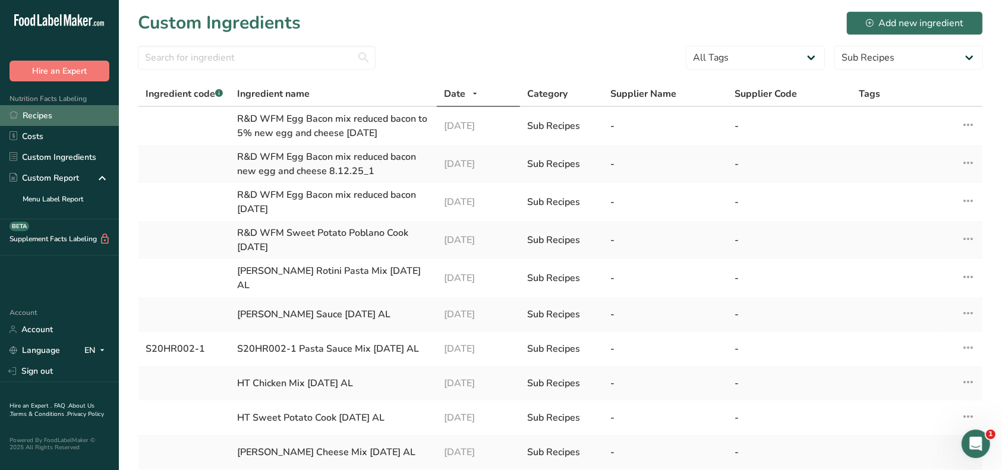
click at [36, 112] on link "Recipes" at bounding box center [59, 115] width 119 height 21
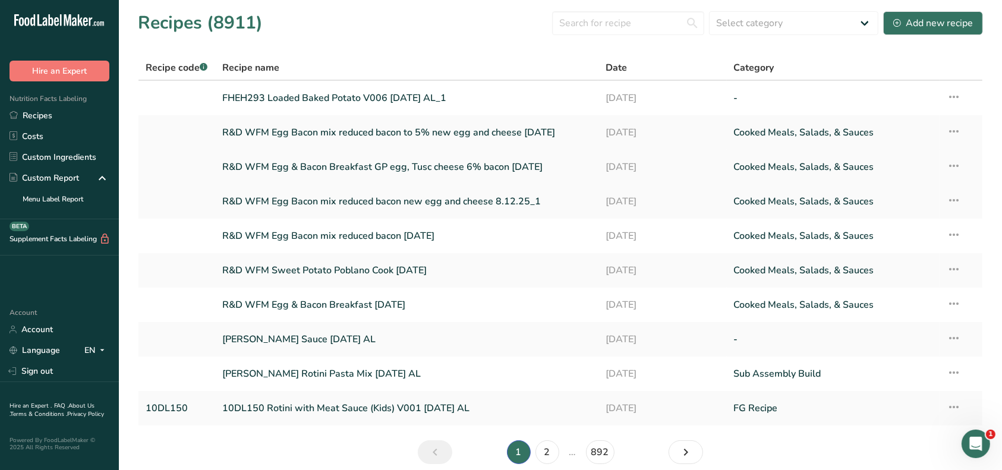
click at [316, 168] on link "R&D WFM Egg & Bacon Breakfast GP egg, Tusc cheese 6% bacon [DATE]" at bounding box center [407, 167] width 370 height 25
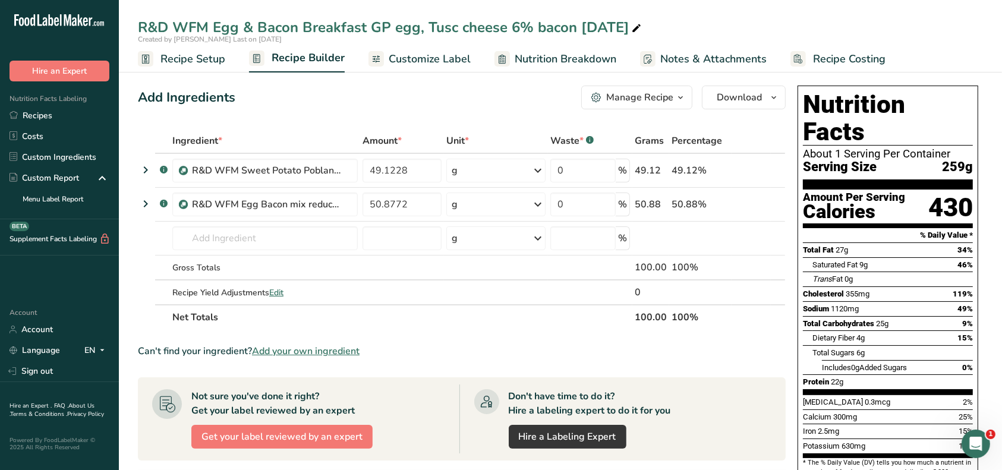
click at [670, 99] on div "Manage Recipe" at bounding box center [639, 97] width 67 height 14
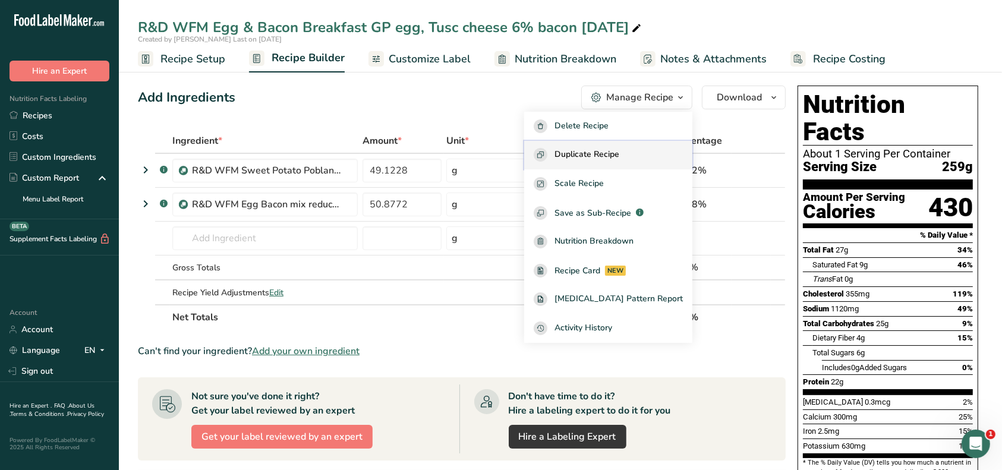
click at [615, 150] on span "Duplicate Recipe" at bounding box center [586, 155] width 65 height 14
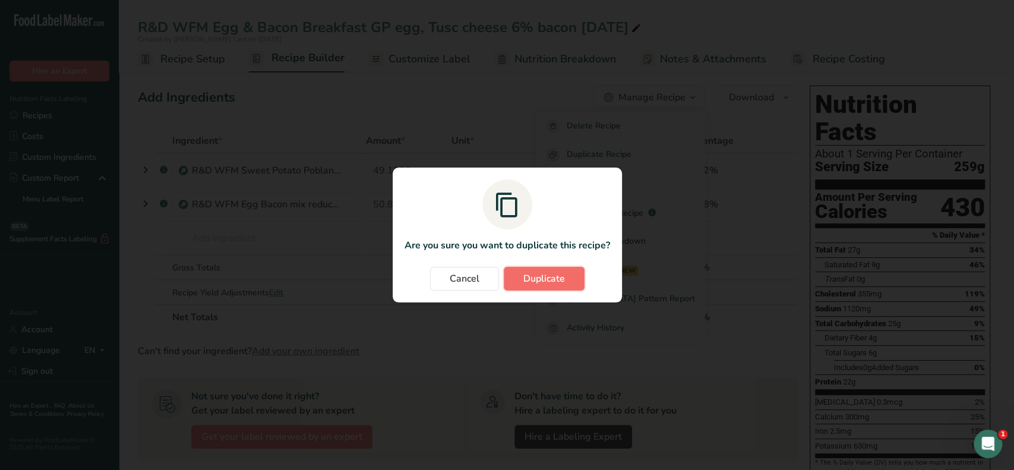
click at [560, 281] on span "Duplicate" at bounding box center [545, 279] width 42 height 14
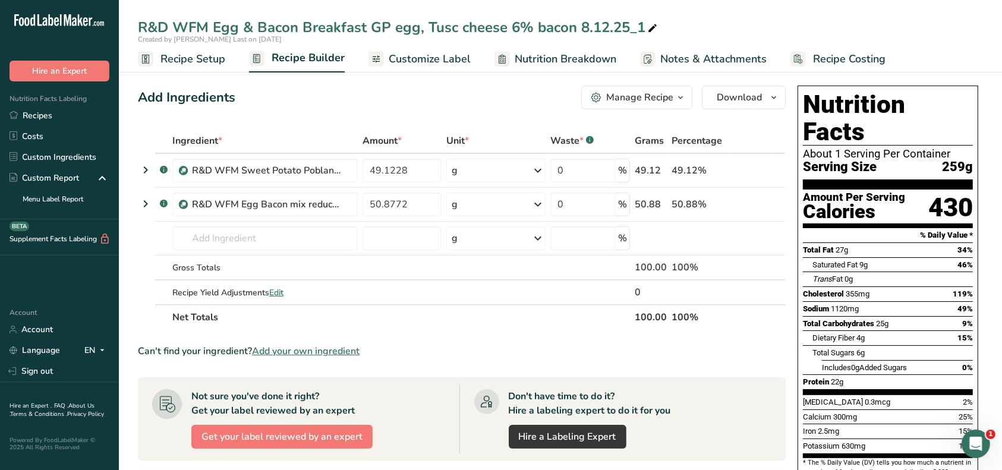
click at [518, 23] on div "R&D WFM Egg & Bacon Breakfast GP egg, Tusc cheese 6% bacon 8.12.25_1" at bounding box center [399, 27] width 522 height 21
click at [516, 27] on input "R&D WFM Egg & Bacon Breakfast GP egg, Tusc cheese 6% bacon [DATE]" at bounding box center [560, 27] width 845 height 21
click at [758, 206] on icon at bounding box center [761, 204] width 8 height 12
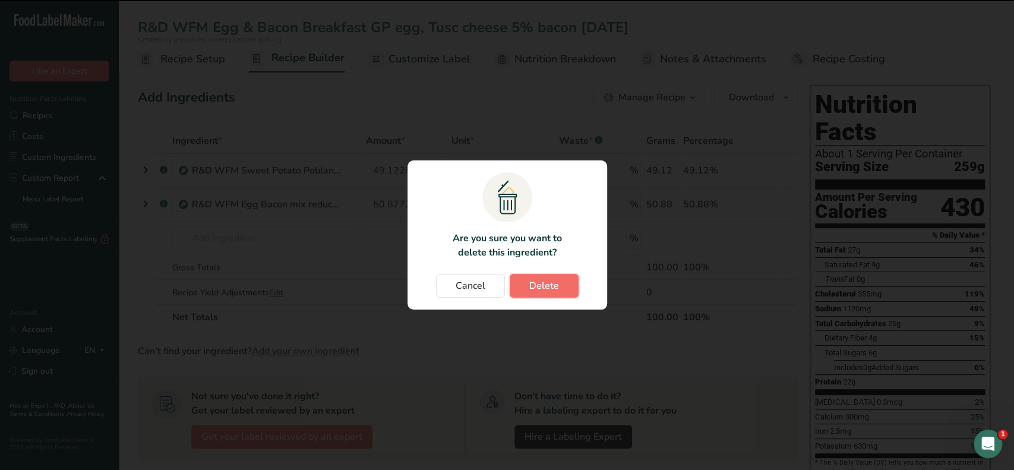
click at [573, 283] on button "Delete" at bounding box center [544, 286] width 69 height 24
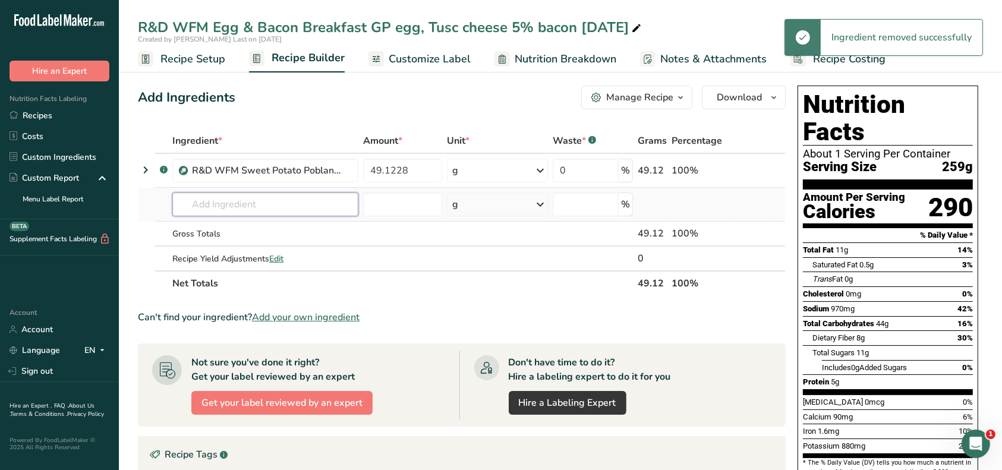
click at [304, 208] on input "text" at bounding box center [265, 205] width 186 height 24
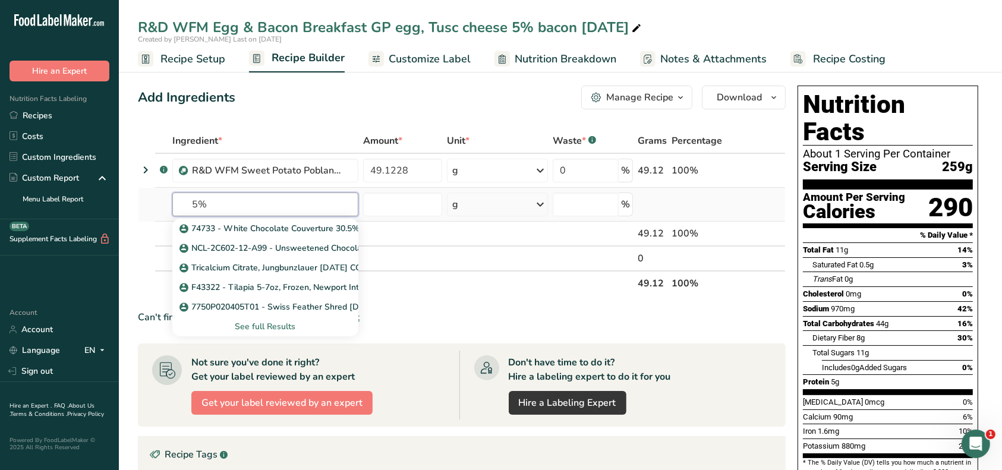
drag, startPoint x: 206, startPoint y: 204, endPoint x: 184, endPoint y: 204, distance: 21.4
click at [185, 204] on input "5%" at bounding box center [265, 205] width 186 height 24
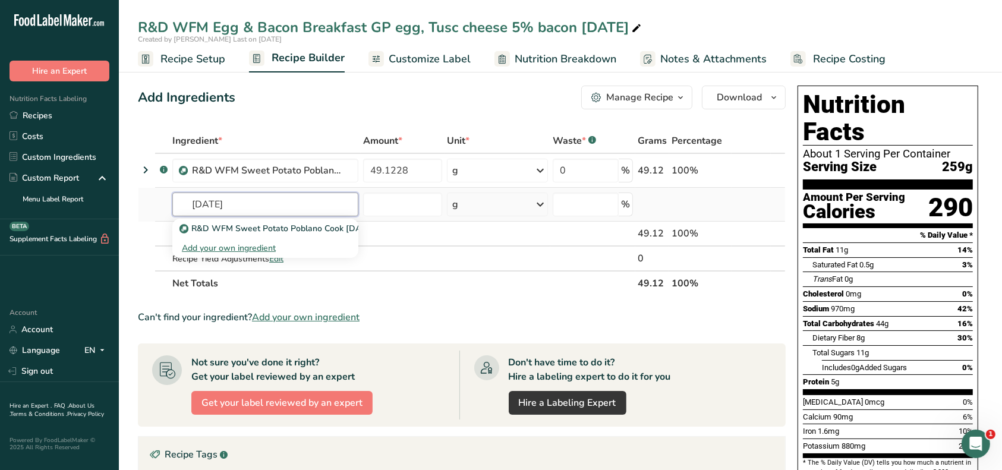
drag, startPoint x: 256, startPoint y: 203, endPoint x: 159, endPoint y: 200, distance: 96.9
click at [159, 200] on tr "[DATE] R&D WFM Sweet Potato Poblano Cook [DATE] Add your own ingredient g Weigh…" at bounding box center [461, 205] width 647 height 34
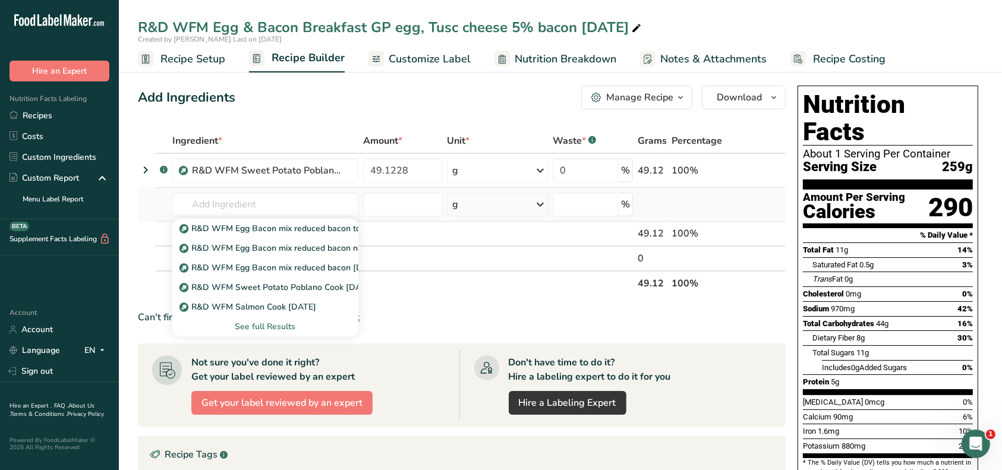
click at [286, 325] on div "See full Results" at bounding box center [265, 326] width 167 height 12
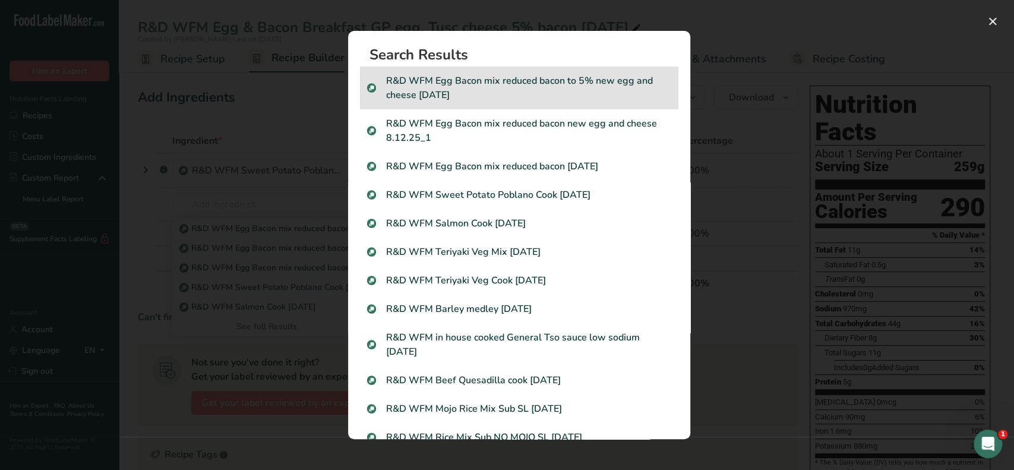
click at [545, 83] on p "R&D WFM Egg Bacon mix reduced bacon to 5% new egg and cheese [DATE]" at bounding box center [519, 88] width 304 height 29
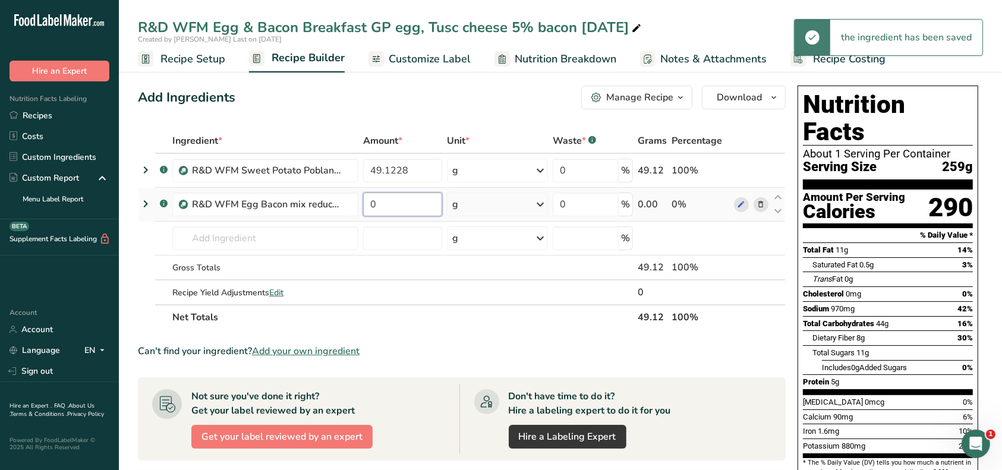
drag, startPoint x: 396, startPoint y: 208, endPoint x: 368, endPoint y: 209, distance: 28.5
click at [368, 209] on input "0" at bounding box center [403, 205] width 80 height 24
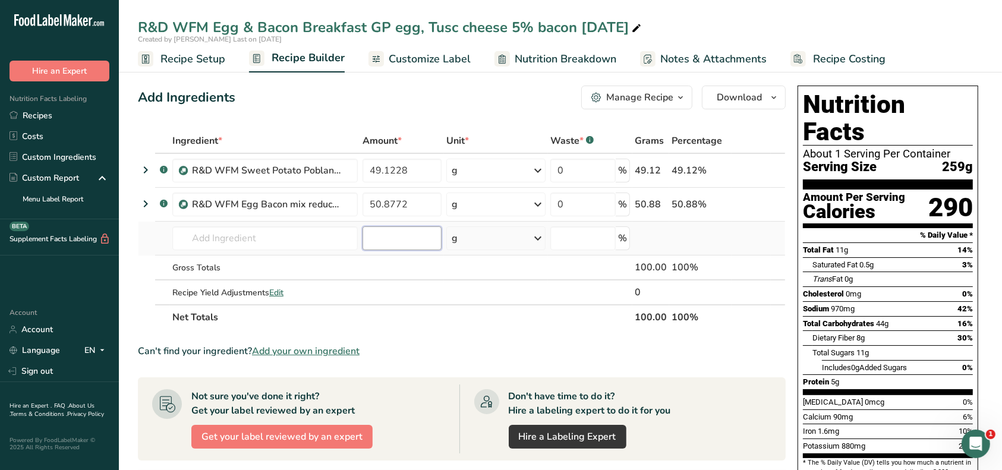
click at [395, 235] on div "Ingredient * Amount * Unit * Waste * .a-a{fill:#347362;}.b-a{fill:#fff;} Grams …" at bounding box center [462, 228] width 648 height 201
click at [198, 55] on span "Recipe Setup" at bounding box center [192, 59] width 65 height 16
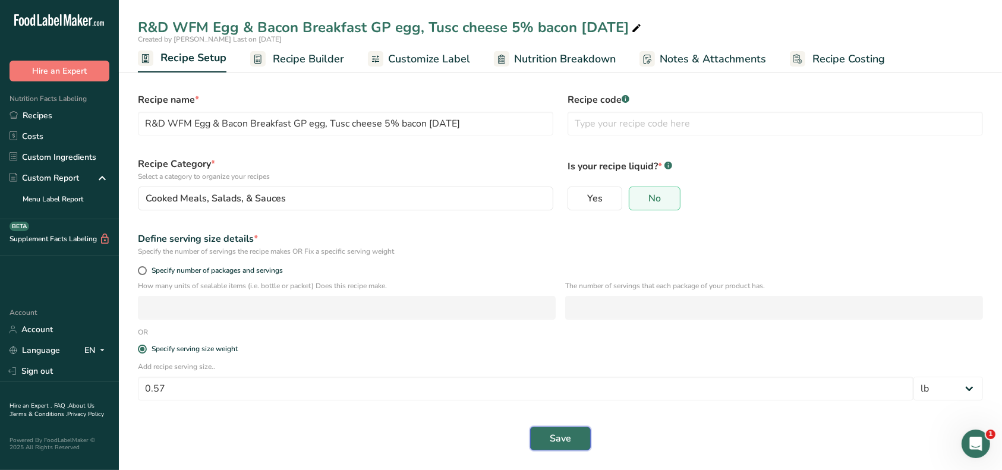
click at [555, 439] on span "Save" at bounding box center [560, 438] width 21 height 14
